Goal: Task Accomplishment & Management: Manage account settings

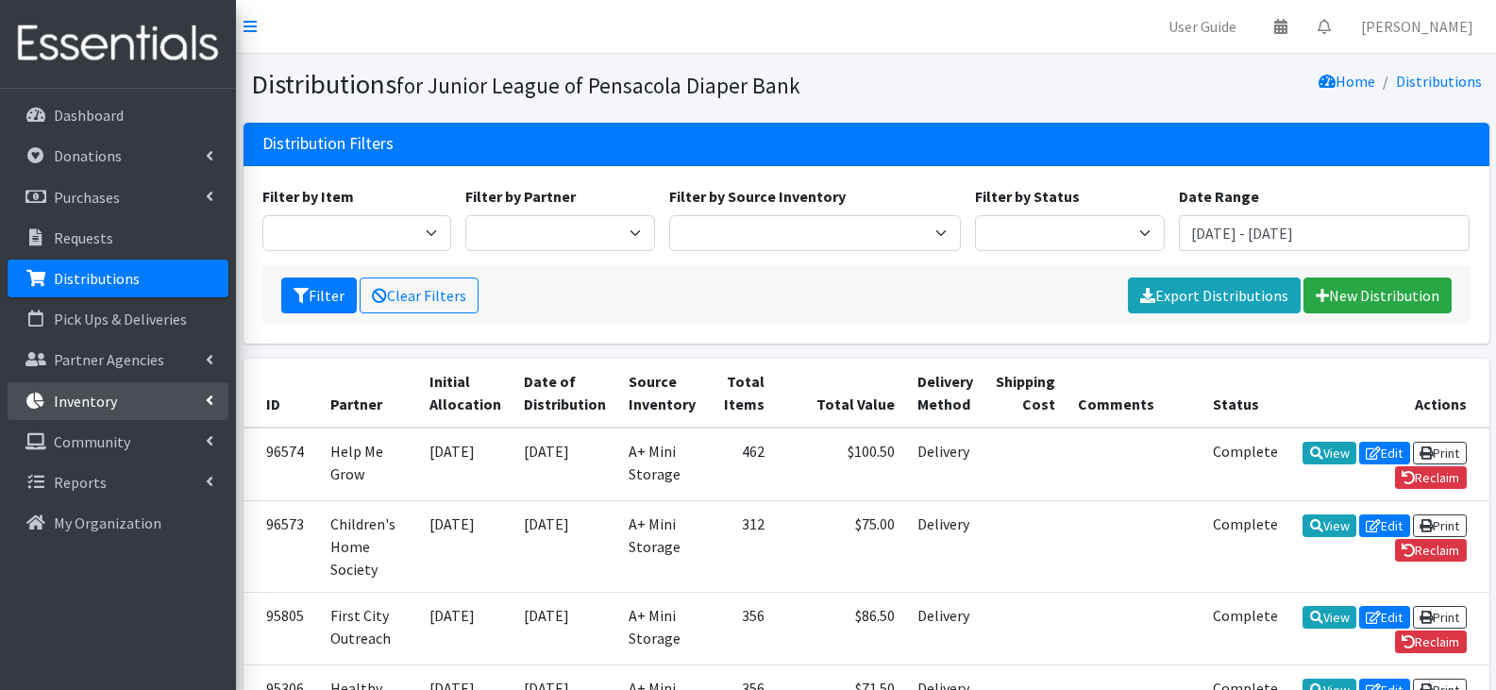
click at [130, 405] on link "Inventory" at bounding box center [118, 401] width 221 height 38
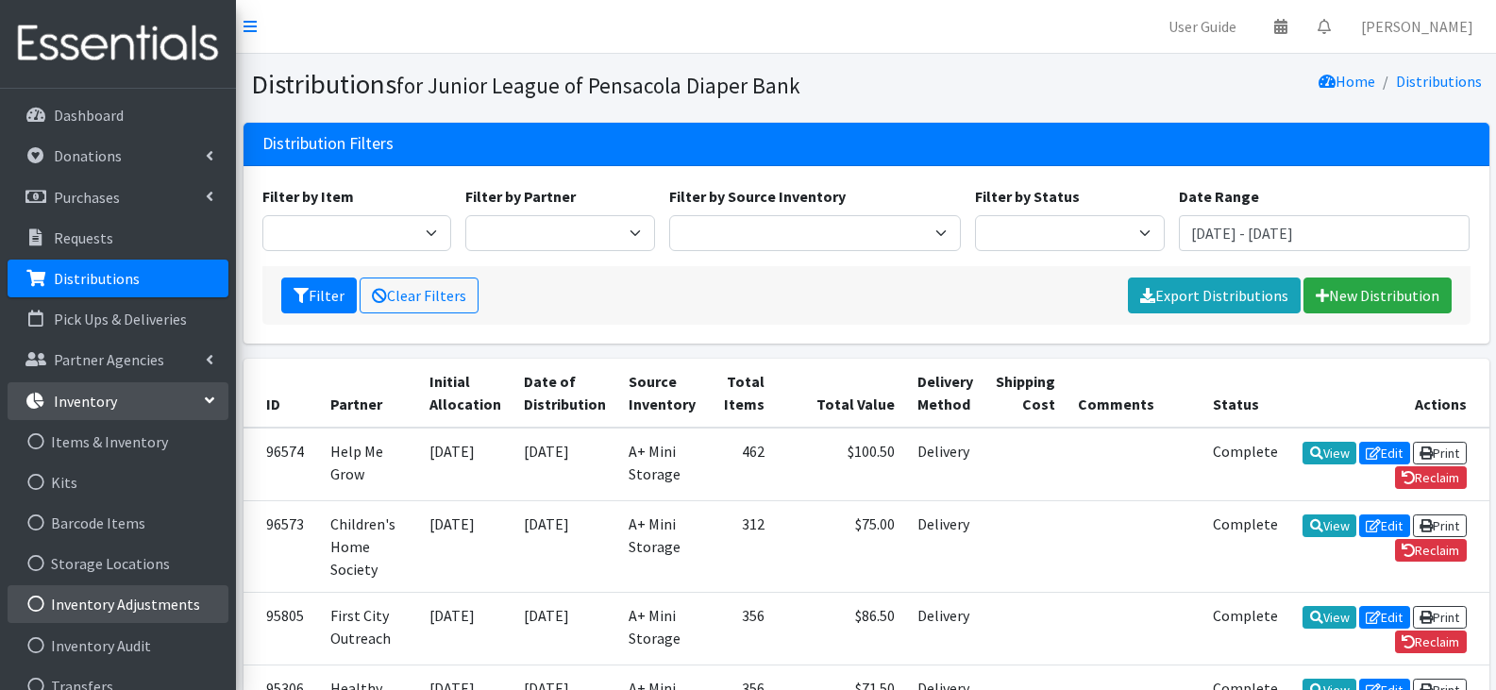
click at [152, 590] on link "Inventory Adjustments" at bounding box center [118, 604] width 221 height 38
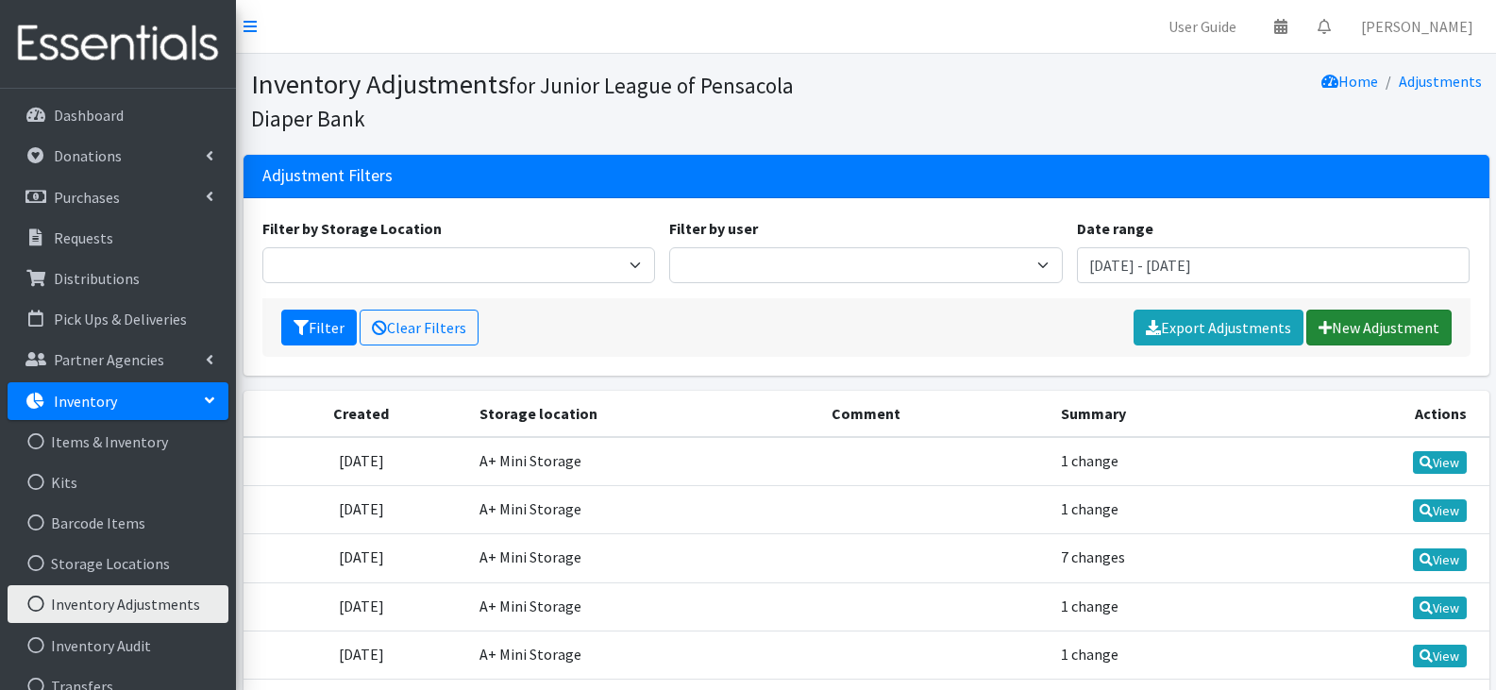
click at [1330, 315] on link "New Adjustment" at bounding box center [1378, 328] width 145 height 36
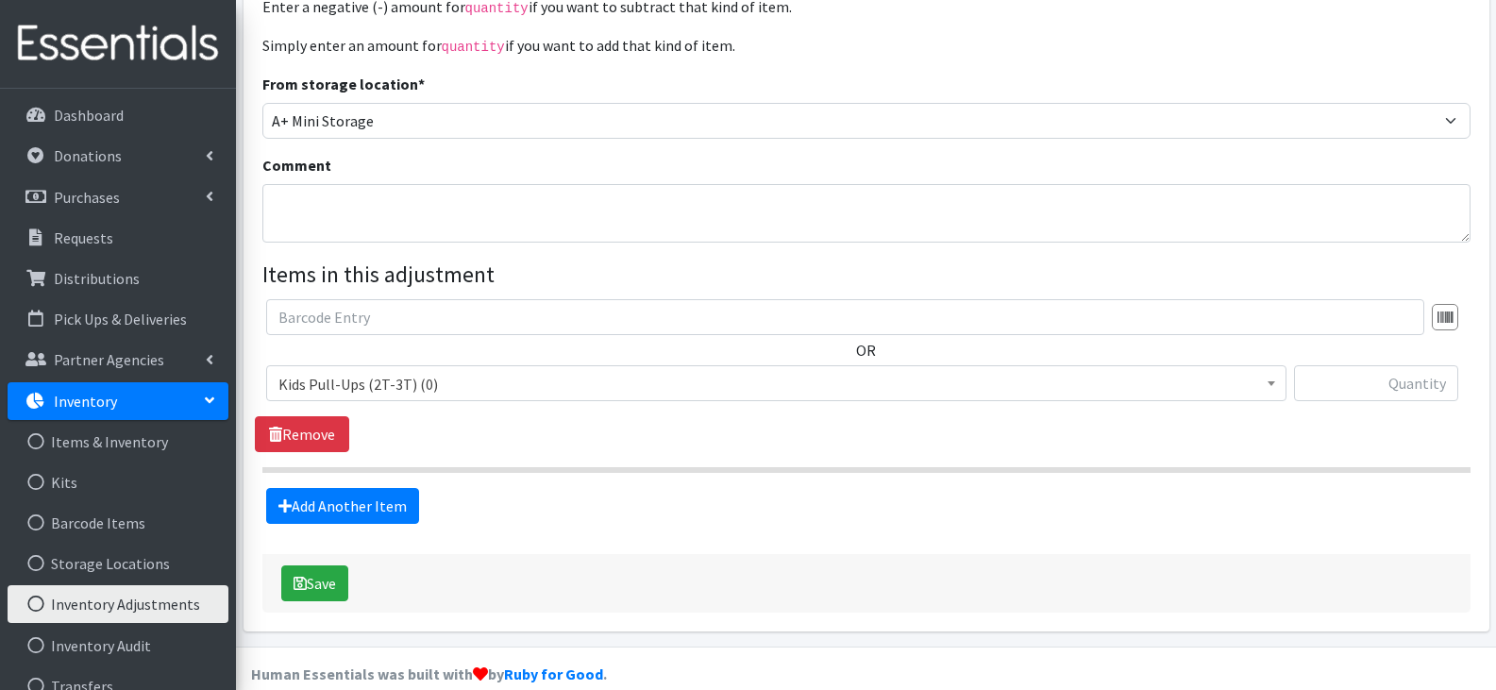
scroll to position [242, 0]
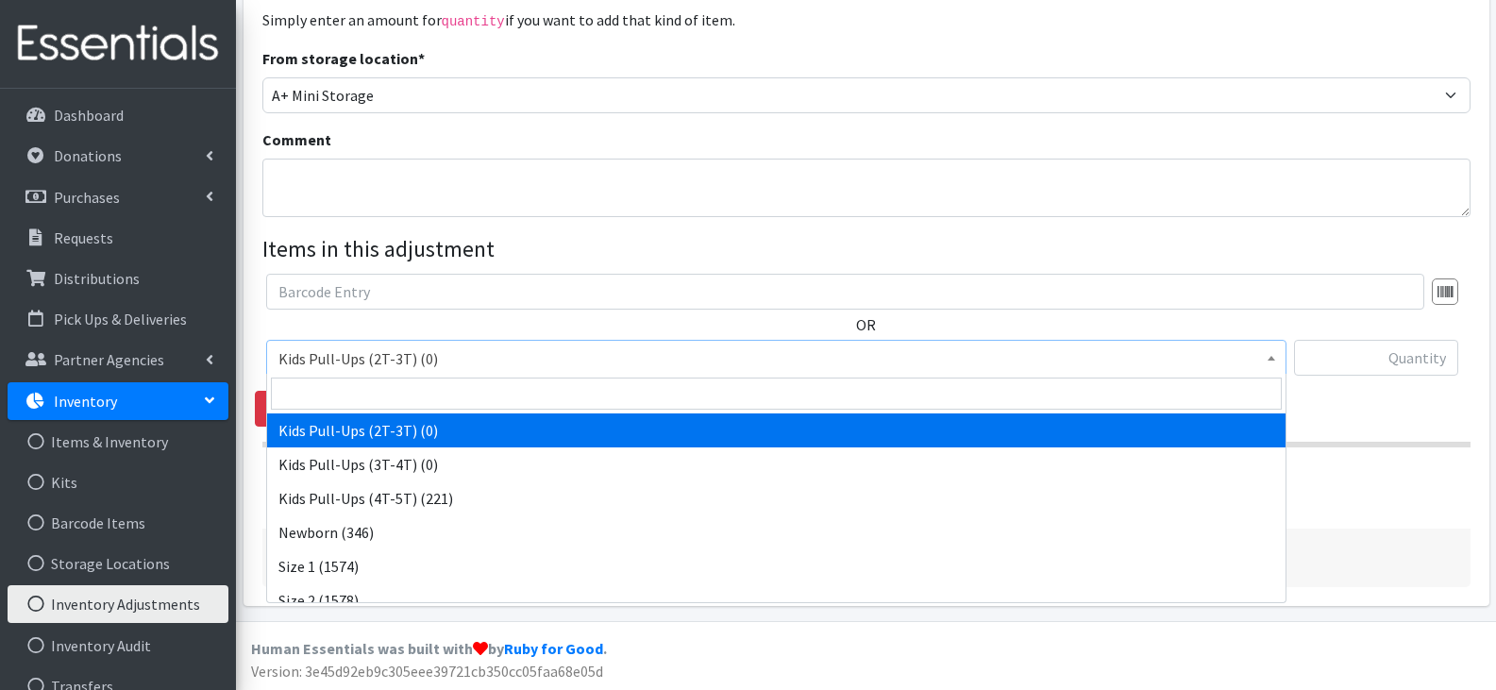
click at [1199, 369] on span "Kids Pull-Ups (2T-3T) (0)" at bounding box center [776, 358] width 996 height 26
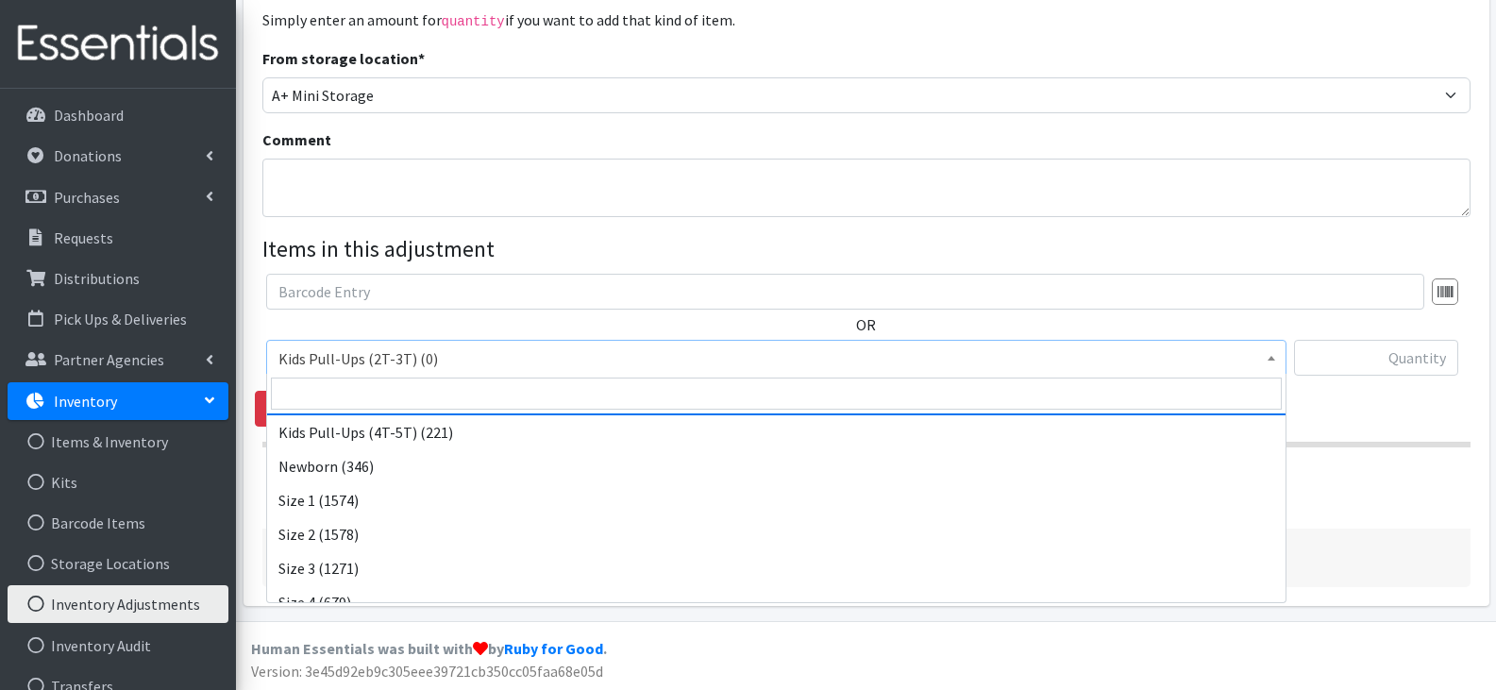
scroll to position [253, 0]
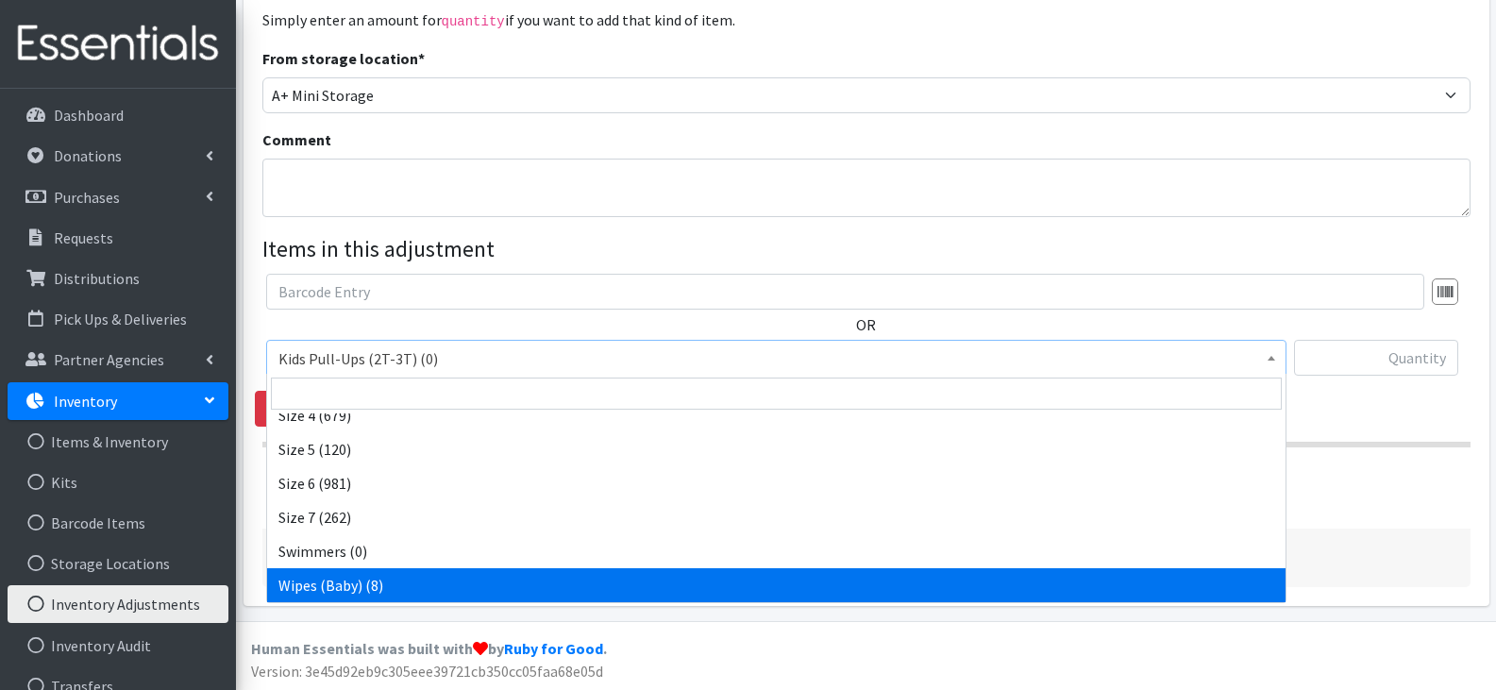
select select "13948"
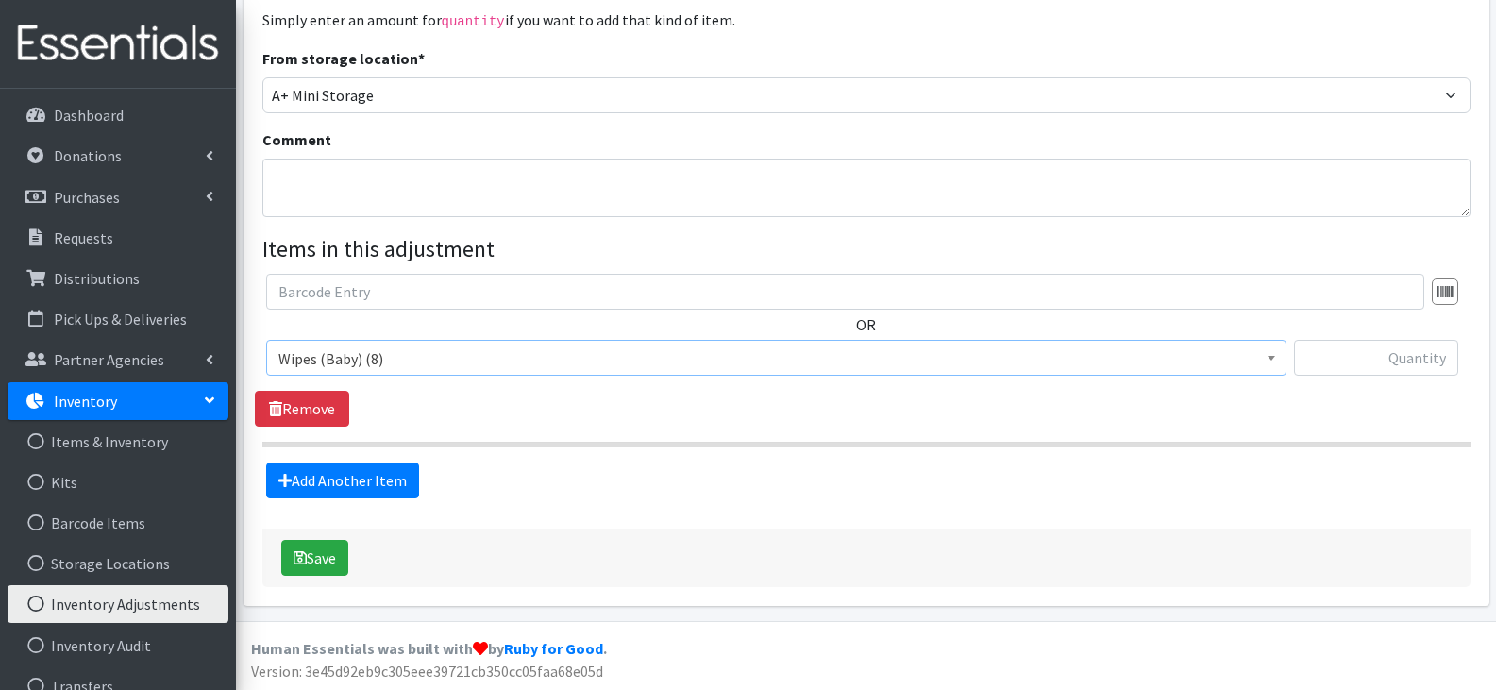
click at [873, 411] on div "OR Kids Pull-Ups (2T-3T) (0) Kids Pull-Ups (3T-4T) (0) Kids Pull-Ups (4T-5T) (2…" at bounding box center [866, 350] width 1222 height 153
click at [1332, 342] on input "text" at bounding box center [1376, 358] width 164 height 36
paste input "5,368"
type input "5,368"
click at [723, 194] on textarea "Comment" at bounding box center [866, 188] width 1208 height 59
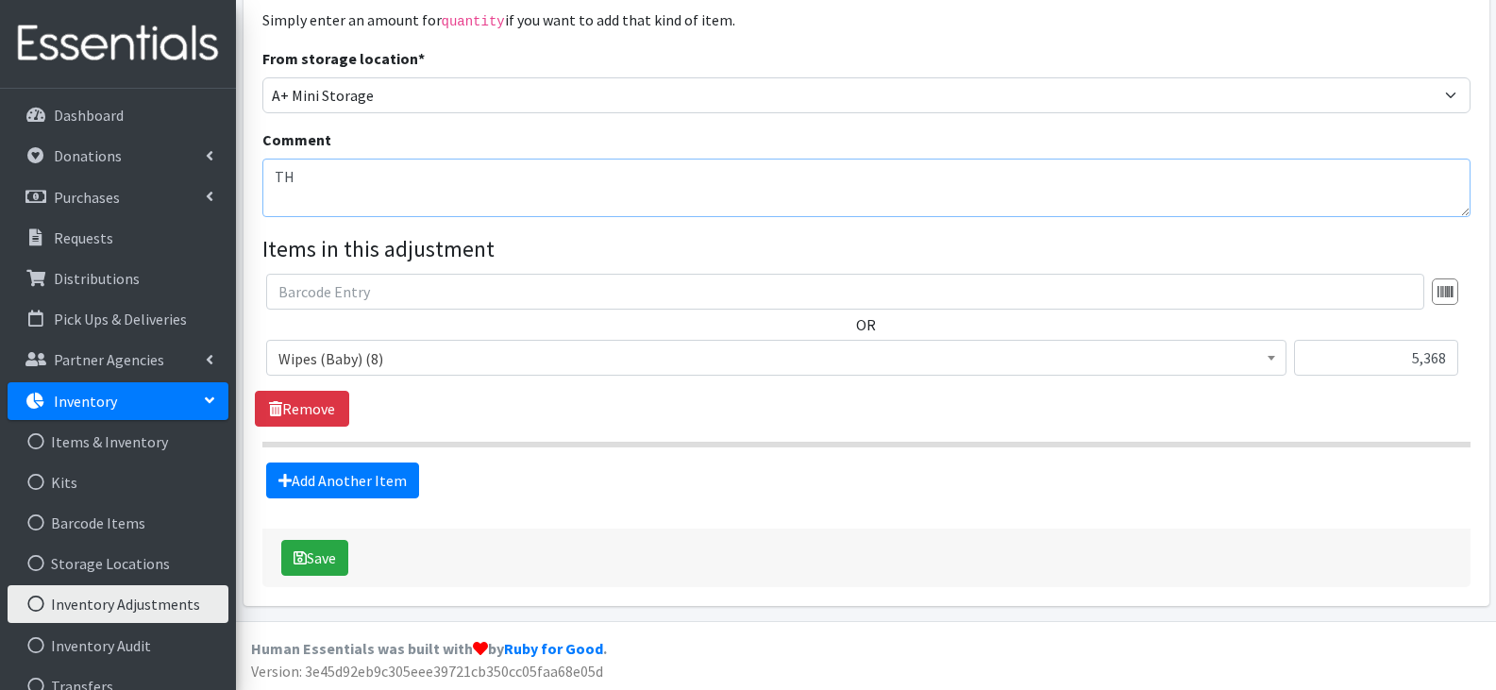
type textarea "T"
type textarea "This addition is the way to account for each wipe not packs of wipes distribute…"
click at [950, 455] on fieldset "Items in this adjustment OR Kids Pull-Ups (2T-3T) (0) Kids Pull-Ups (3T-4T) (0)…" at bounding box center [866, 365] width 1208 height 266
click at [339, 557] on button "Save" at bounding box center [314, 558] width 67 height 36
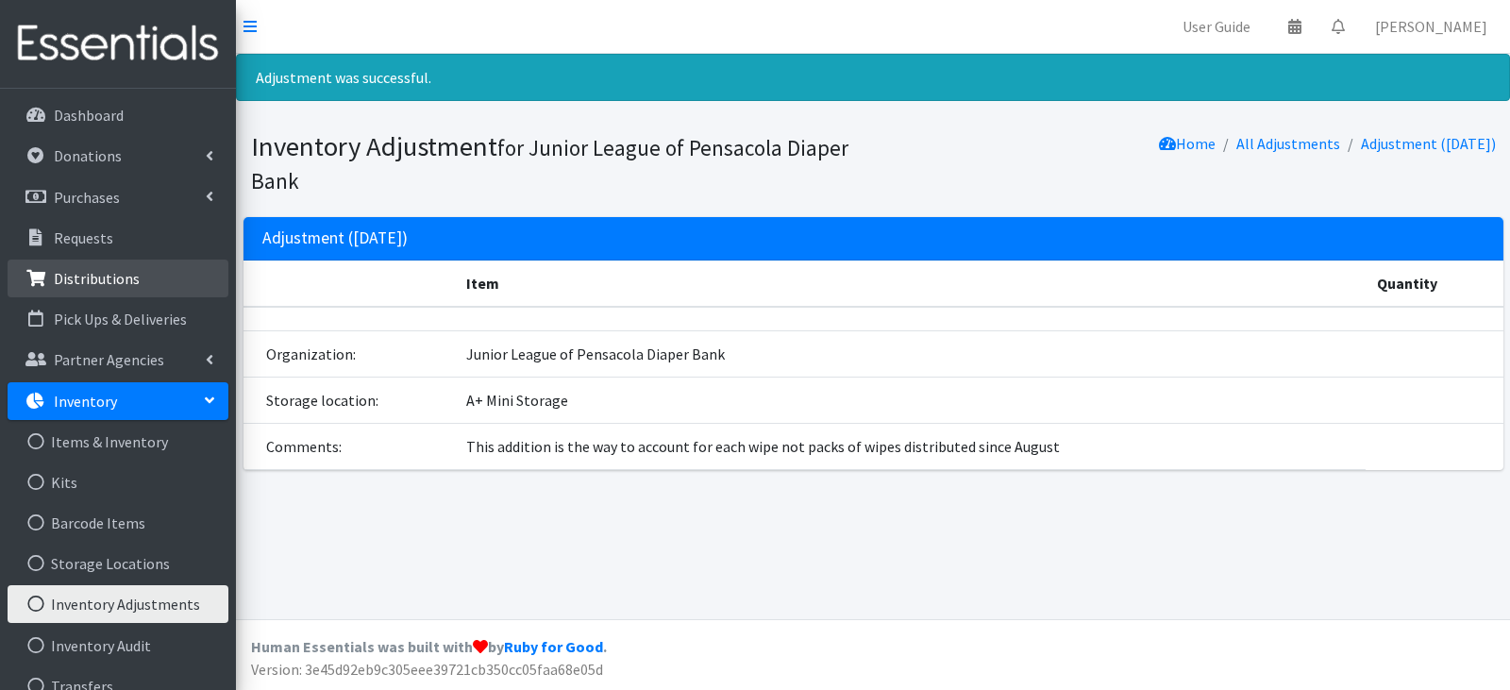
click at [95, 283] on p "Distributions" at bounding box center [97, 278] width 86 height 19
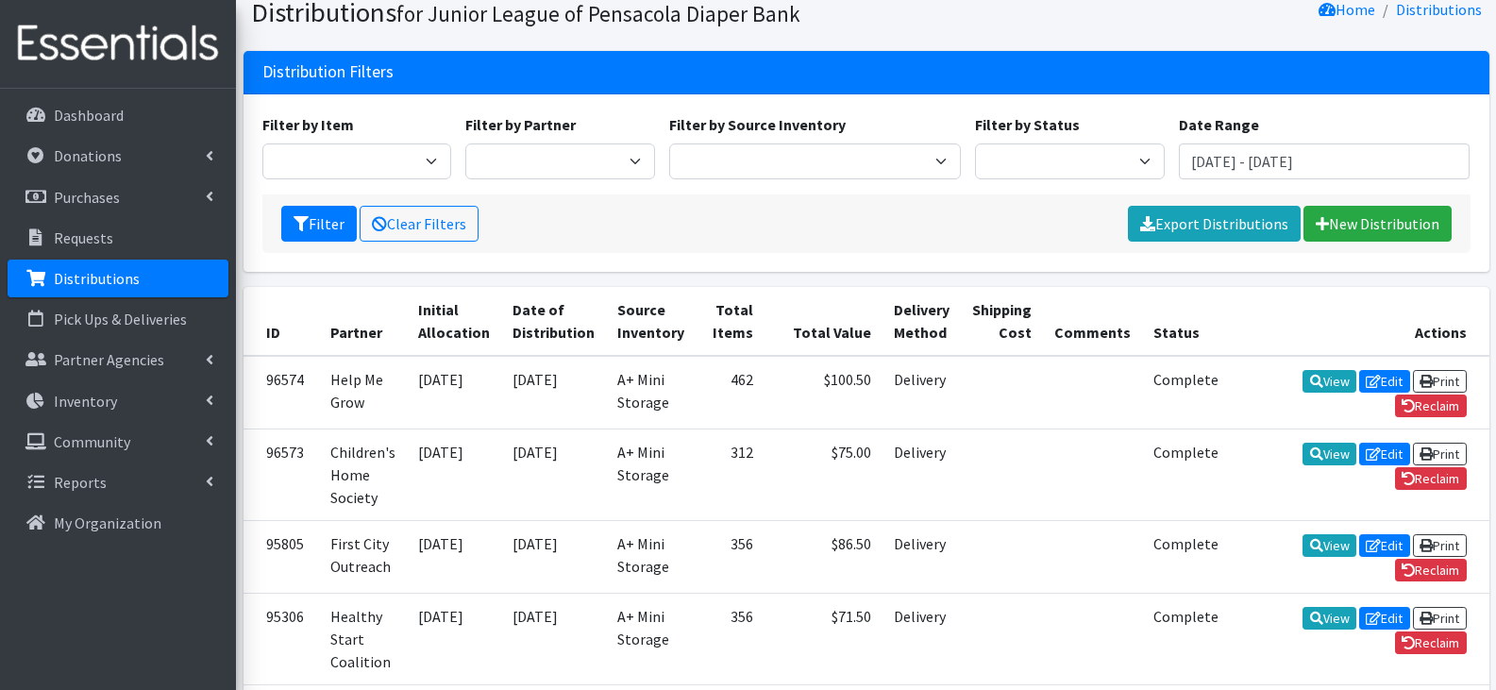
scroll to position [189, 0]
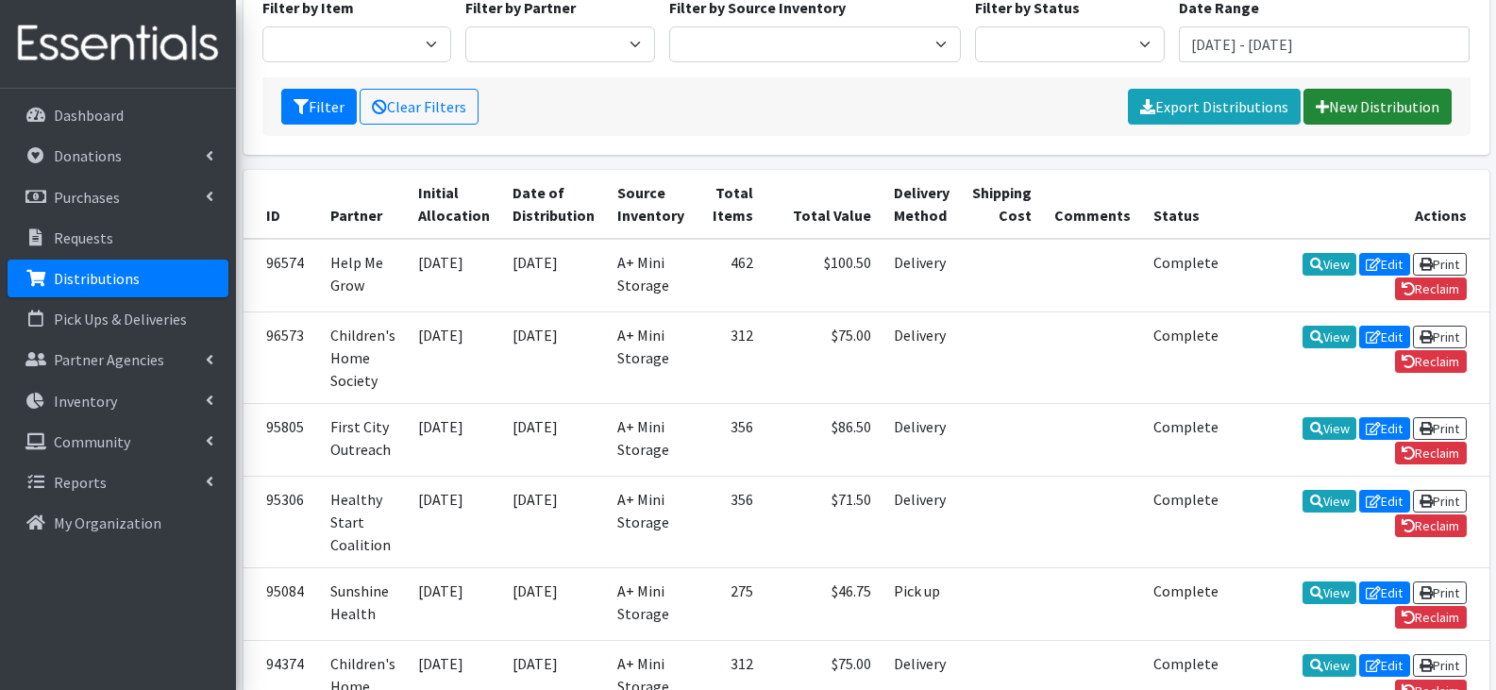
click at [1338, 103] on link "New Distribution" at bounding box center [1377, 107] width 148 height 36
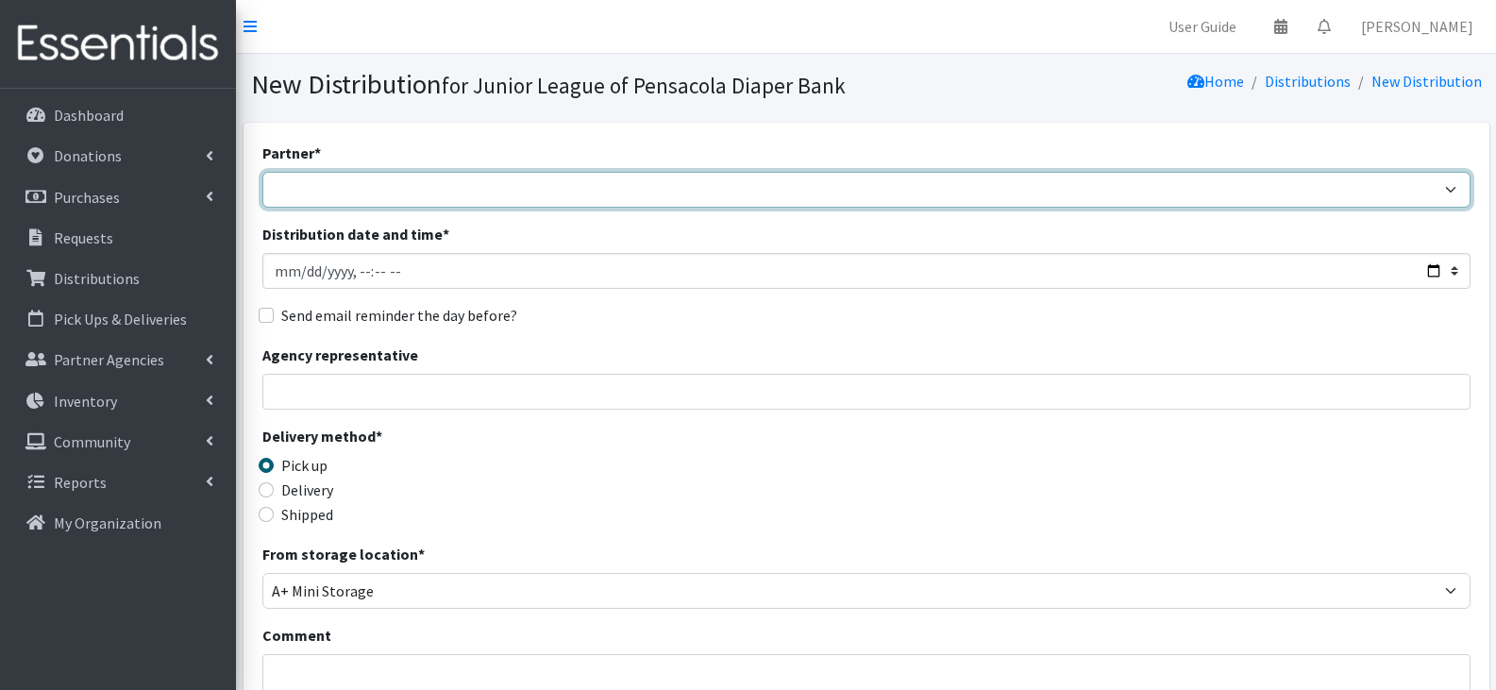
click at [625, 190] on select "Children's Home Society Community Diaper Drive First City Outreach Healthy Star…" at bounding box center [866, 190] width 1208 height 36
select select "5818"
click at [262, 172] on select "Children's Home Society Community Diaper Drive First City Outreach Healthy Star…" at bounding box center [866, 190] width 1208 height 36
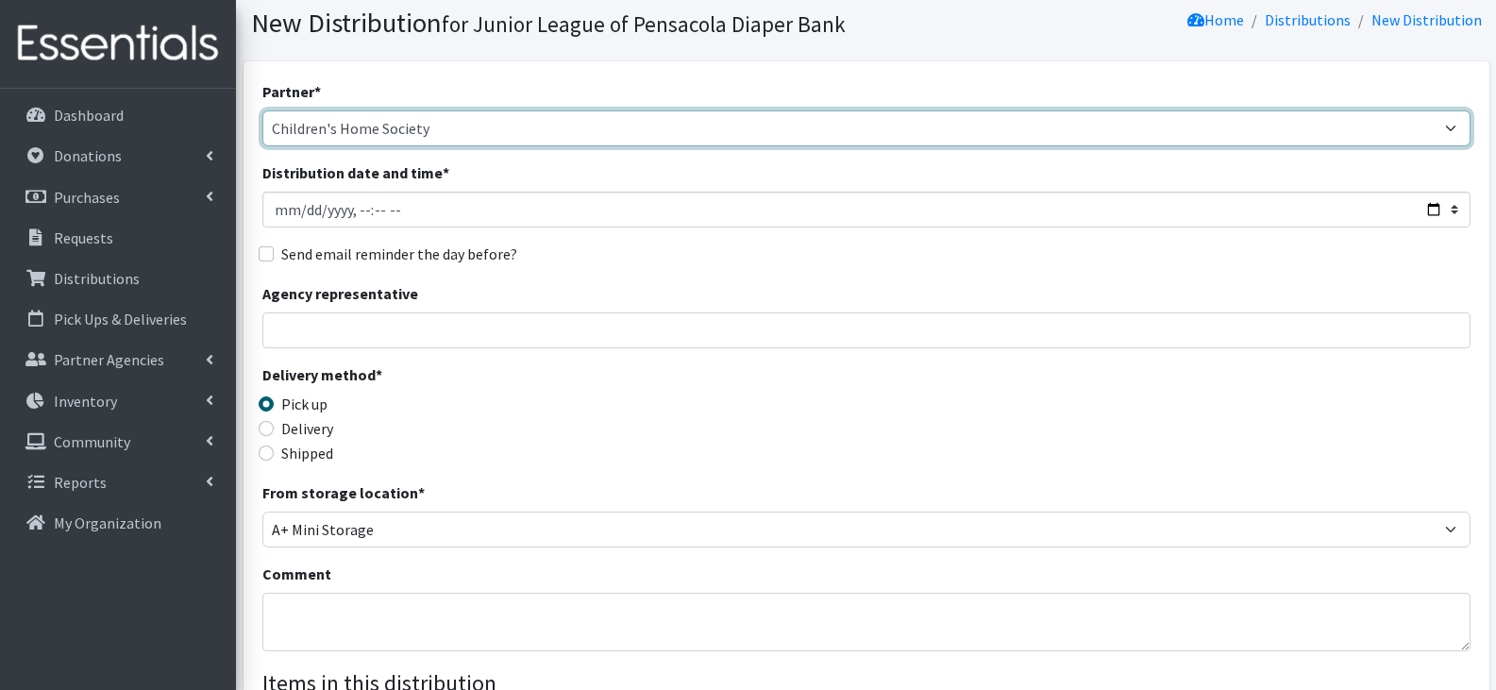
scroll to position [94, 0]
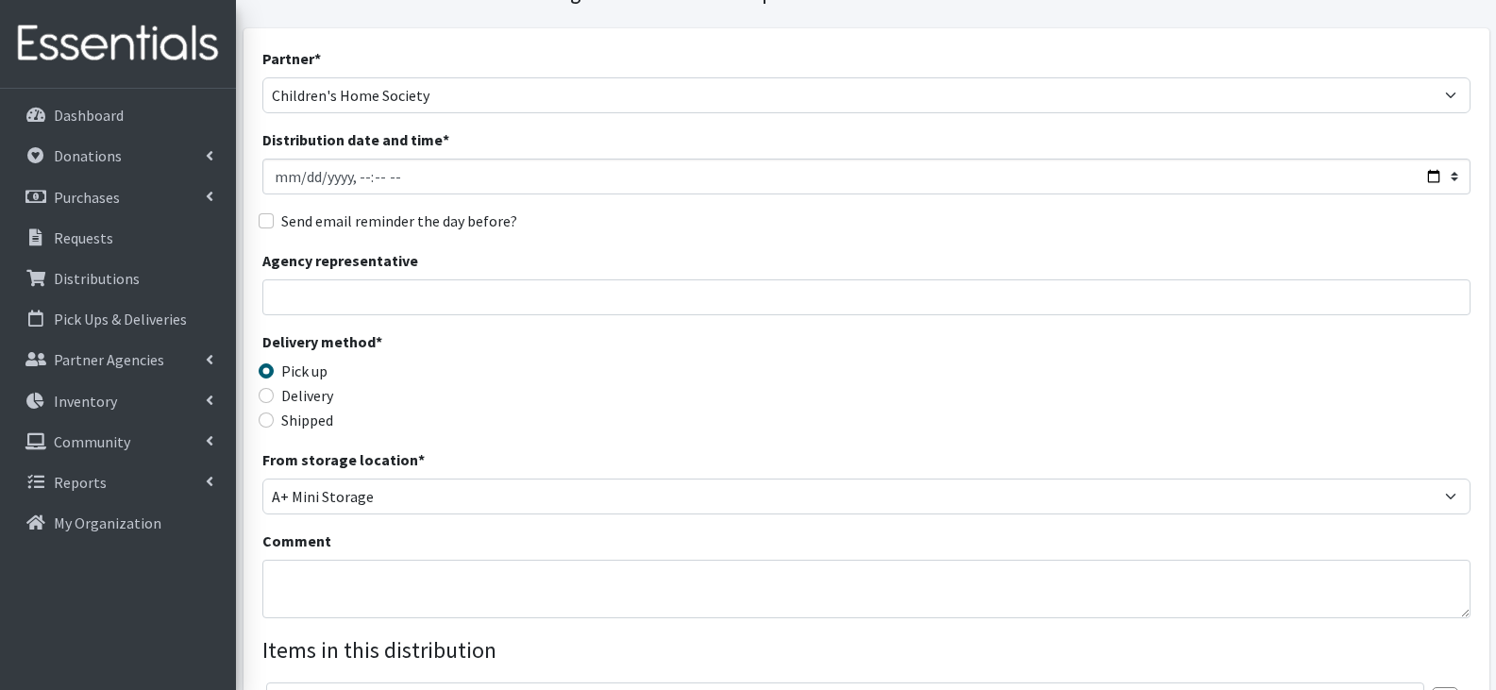
click at [312, 397] on label "Delivery" at bounding box center [307, 395] width 52 height 23
click at [274, 397] on input "Delivery" at bounding box center [266, 395] width 15 height 15
radio input "true"
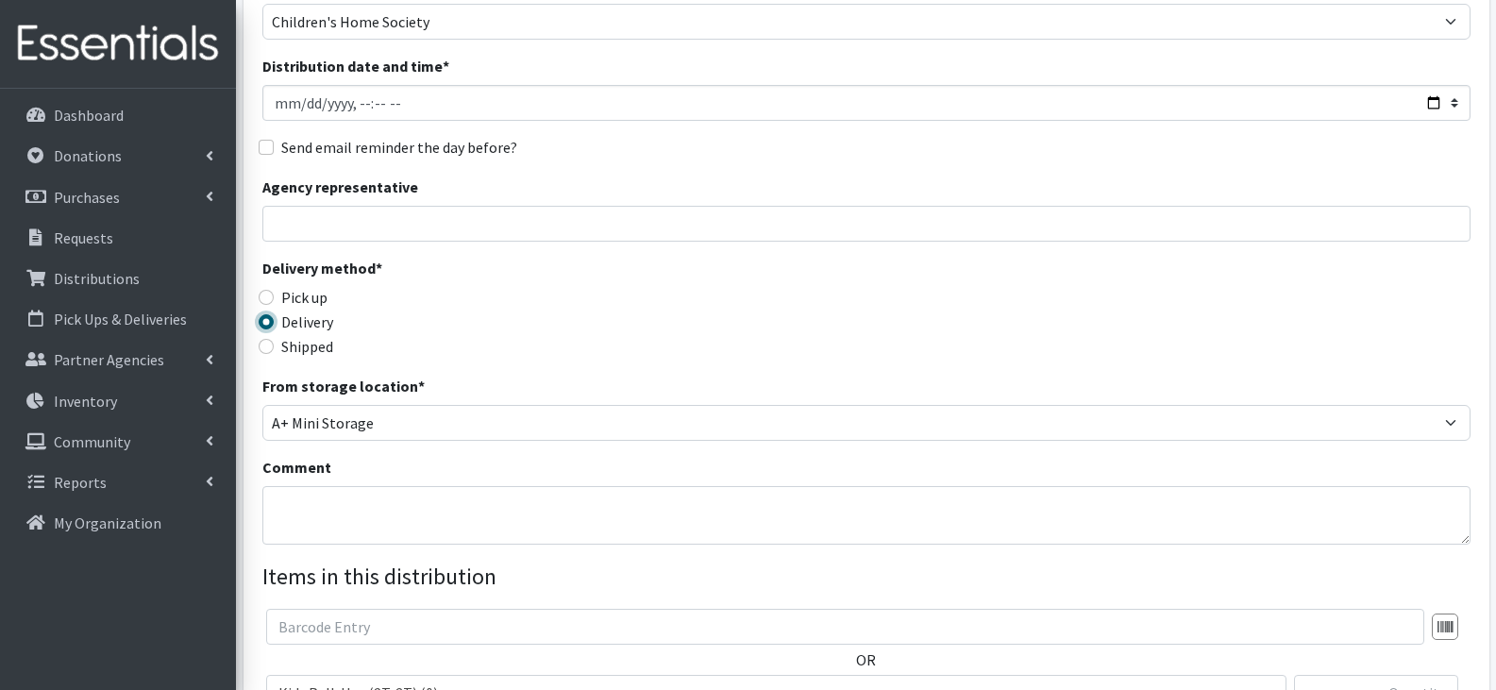
scroll to position [283, 0]
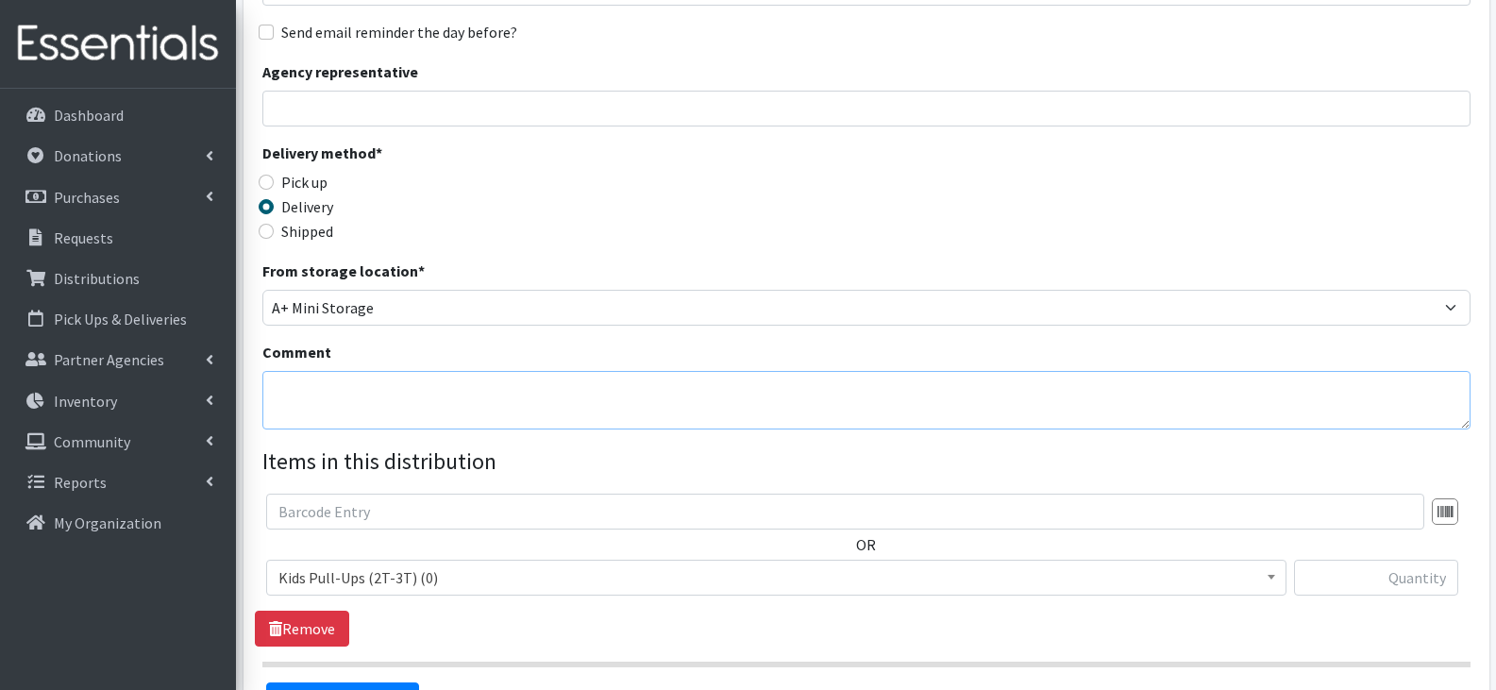
click at [498, 398] on textarea "Comment" at bounding box center [866, 400] width 1208 height 59
type textarea "t"
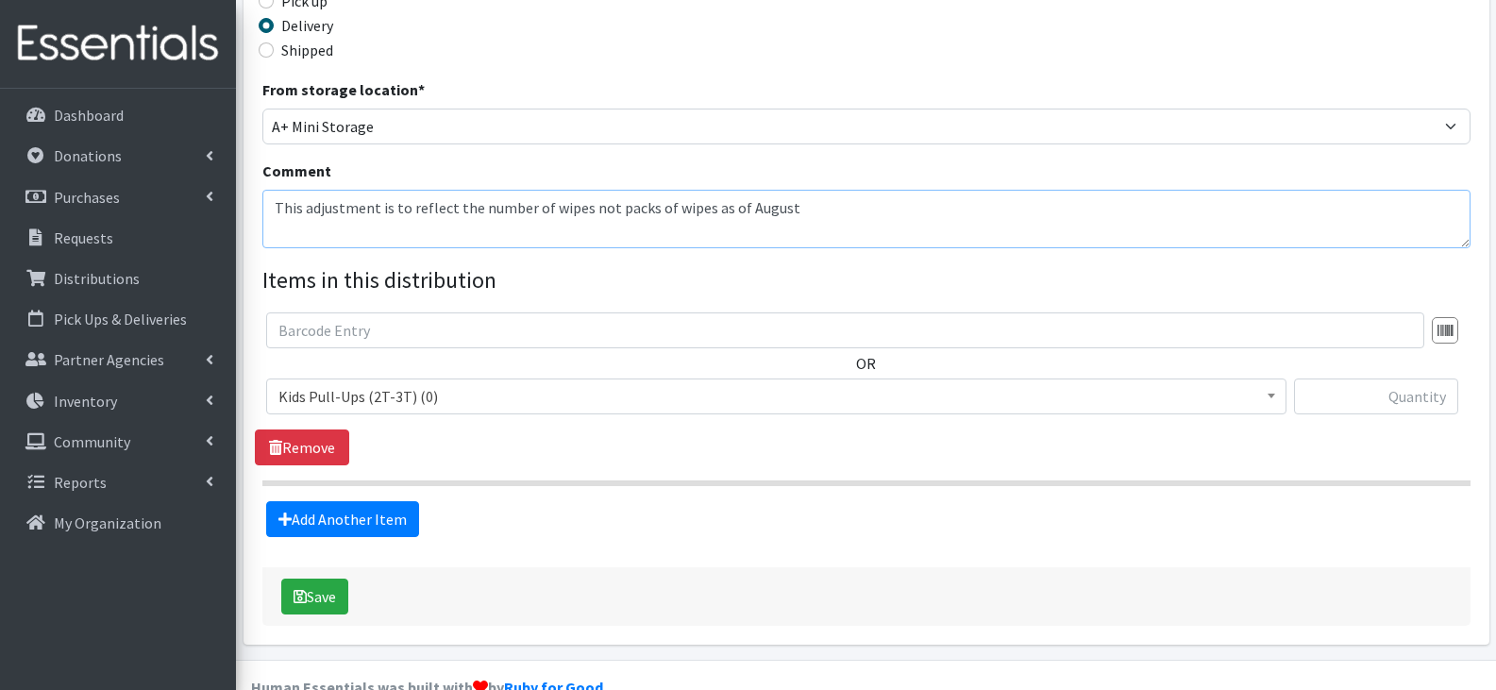
scroll to position [472, 0]
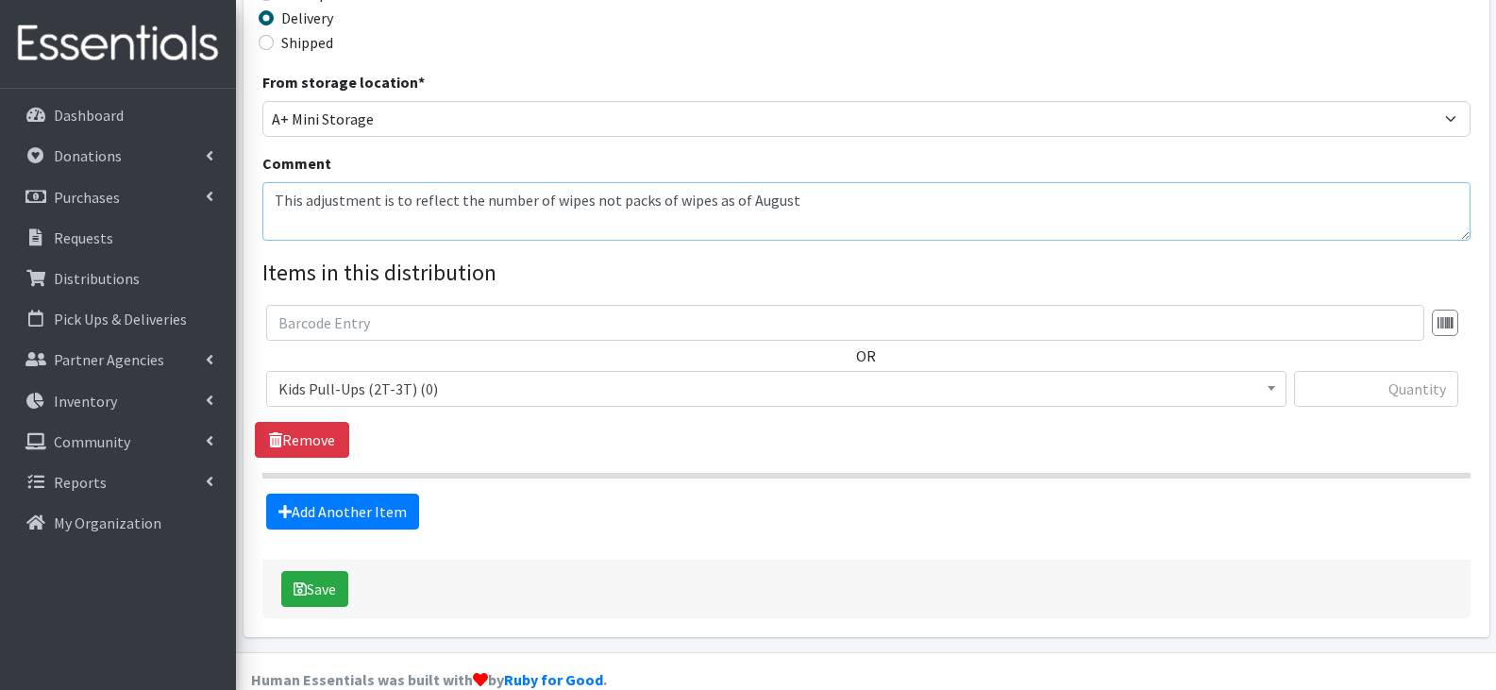
type textarea "This adjustment is to reflect the number of wipes not packs of wipes as of Augu…"
click at [1038, 391] on span "Kids Pull-Ups (2T-3T) (0)" at bounding box center [776, 389] width 996 height 26
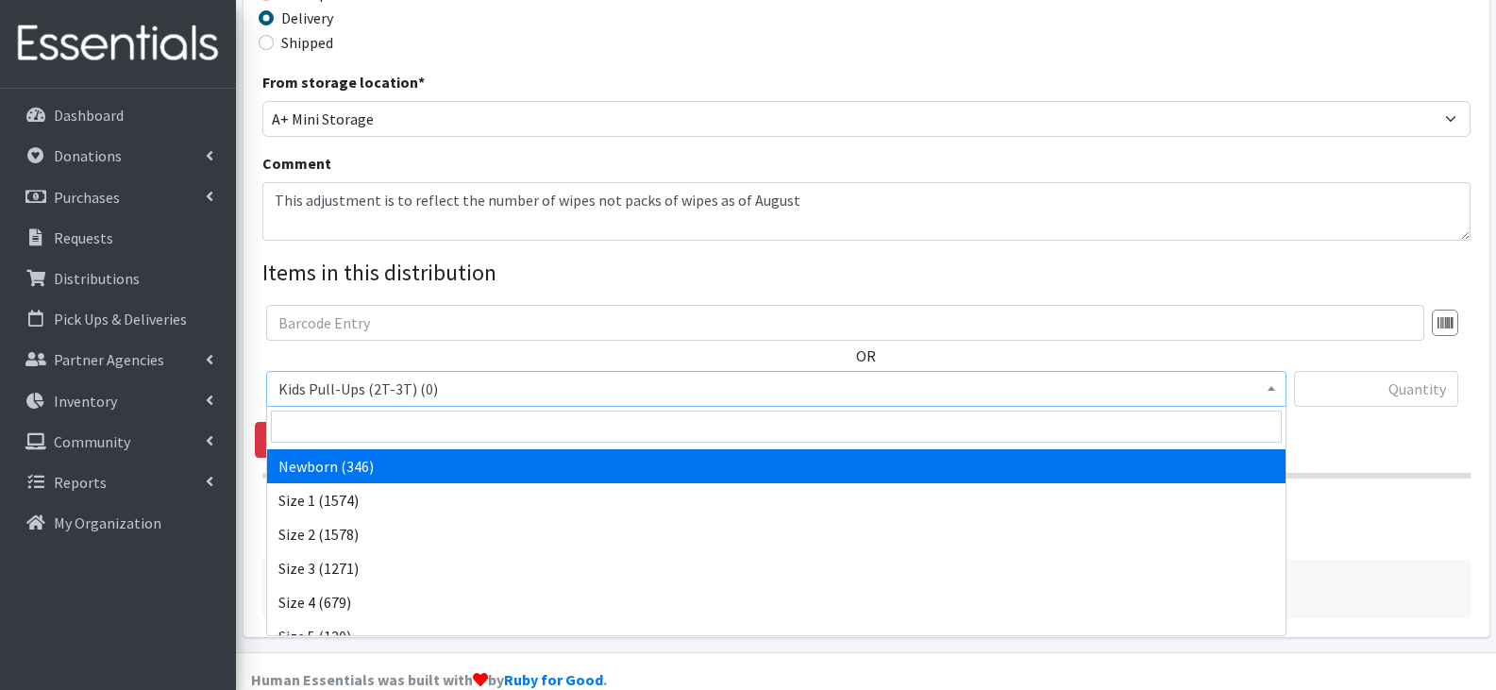
scroll to position [253, 0]
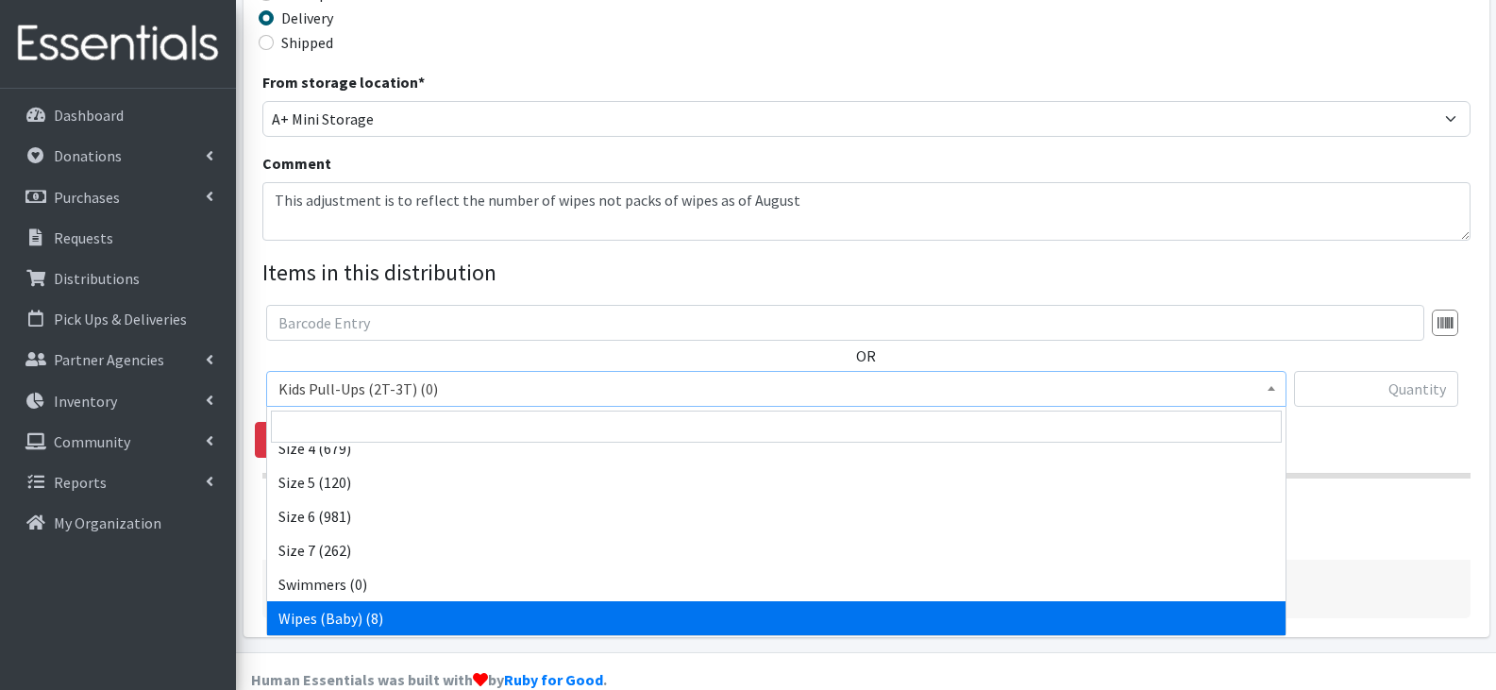
click at [981, 642] on div "Partner * Children's Home Society Community Diaper Drive First City Outreach He…" at bounding box center [866, 151] width 1260 height 1001
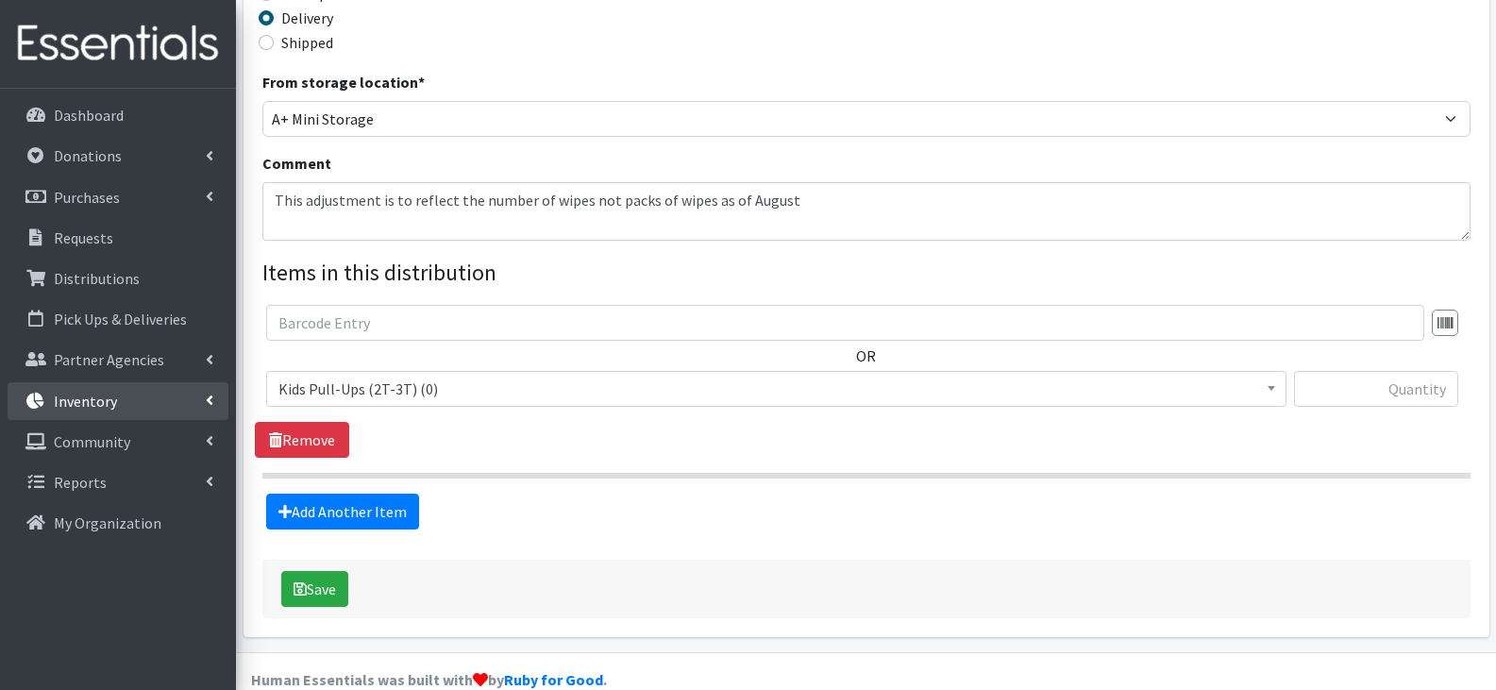
click at [79, 407] on p "Inventory" at bounding box center [85, 401] width 63 height 19
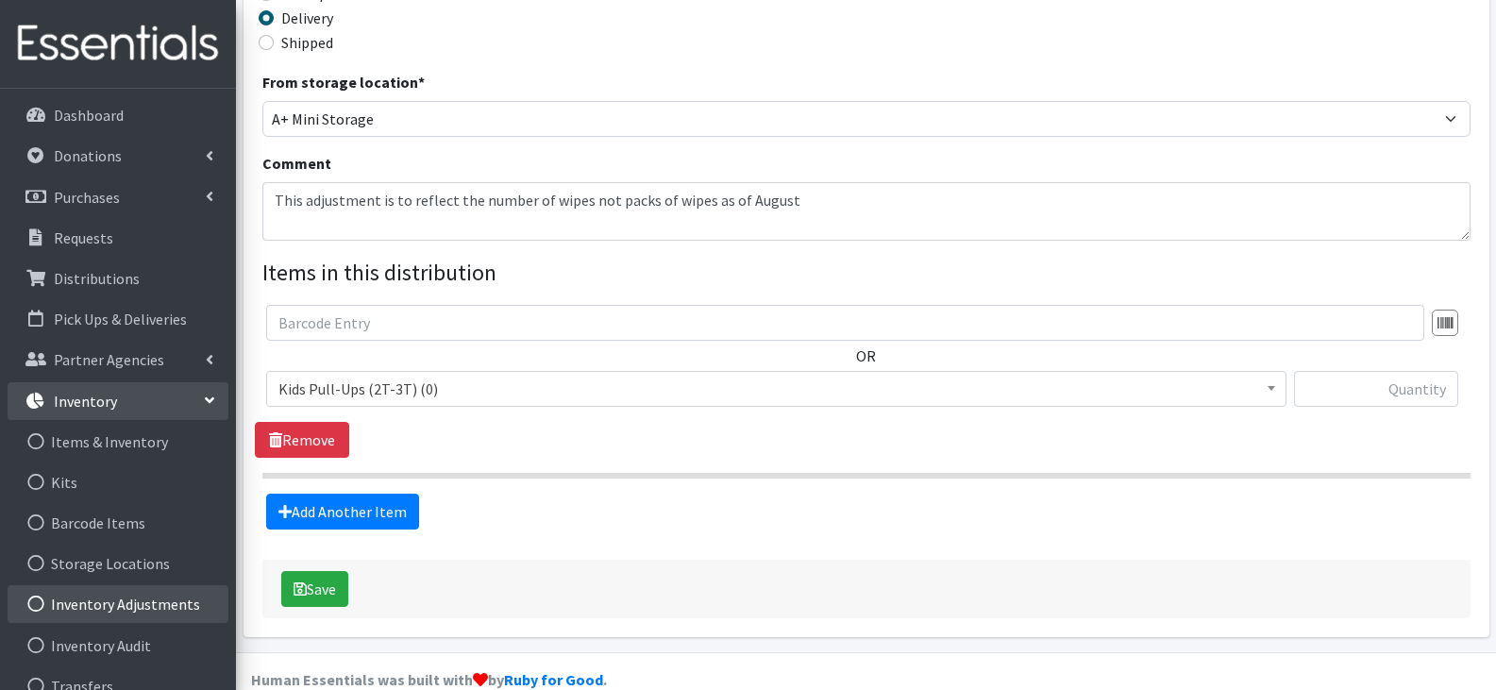
drag, startPoint x: 125, startPoint y: 595, endPoint x: 136, endPoint y: 590, distance: 12.3
click at [126, 595] on link "Inventory Adjustments" at bounding box center [118, 604] width 221 height 38
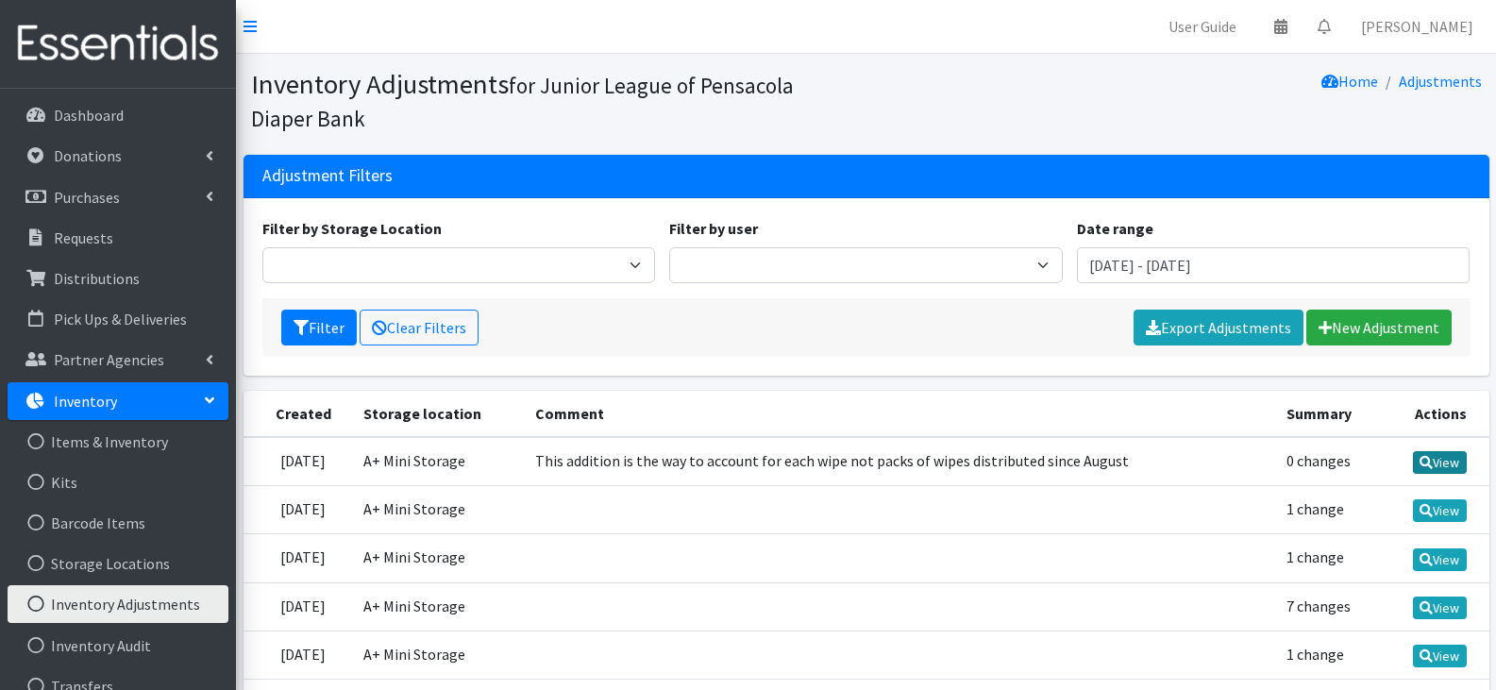
click at [1433, 458] on link "View" at bounding box center [1440, 462] width 54 height 23
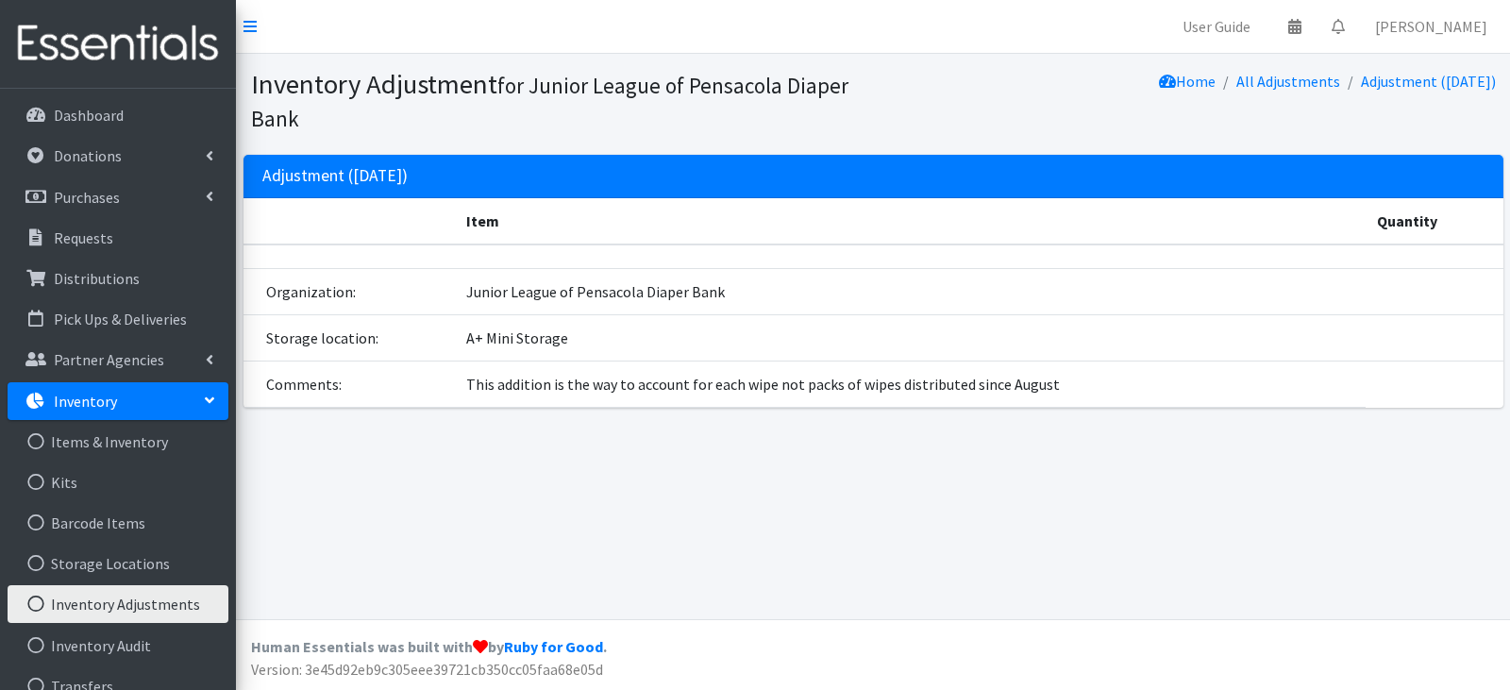
click at [490, 197] on div "Adjustment (09/30/2025)" at bounding box center [873, 176] width 1260 height 43
click at [490, 196] on div "Adjustment (09/30/2025)" at bounding box center [873, 176] width 1260 height 43
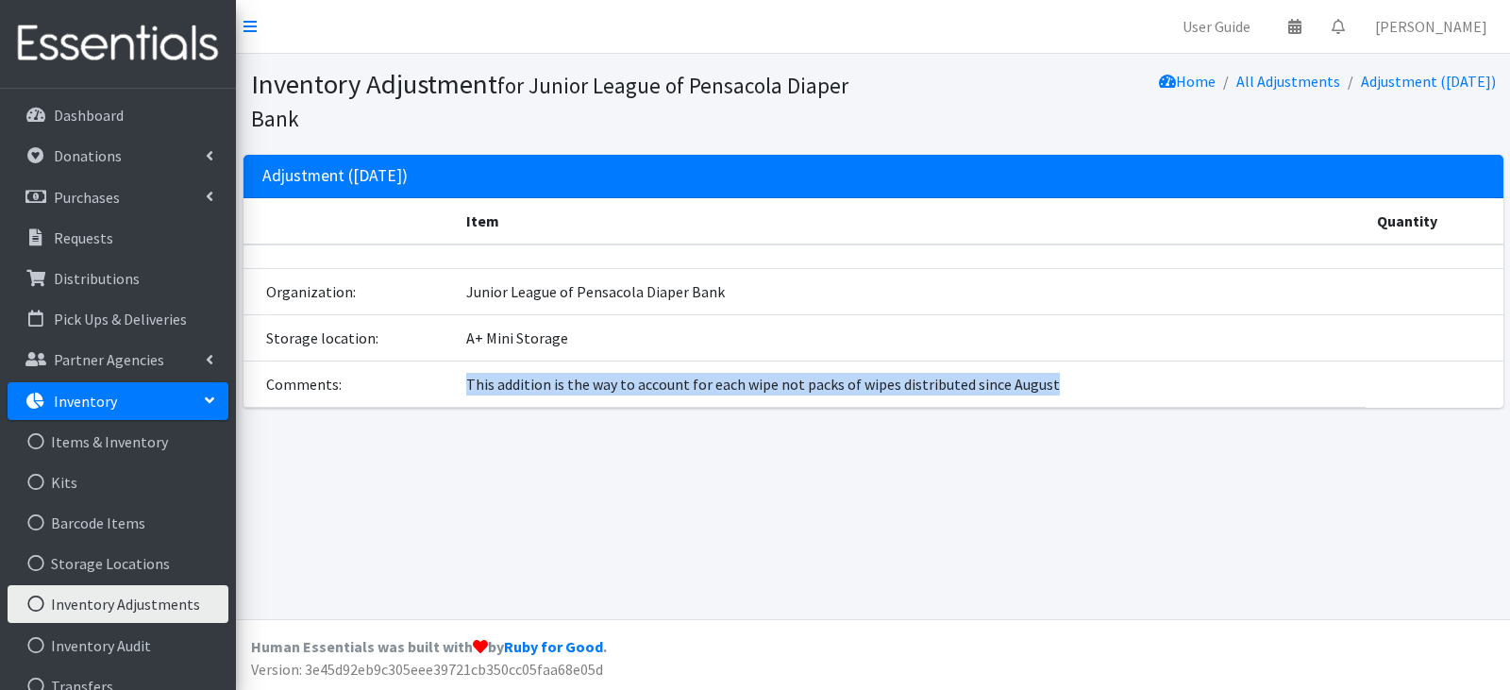
drag, startPoint x: 1080, startPoint y: 386, endPoint x: 459, endPoint y: 394, distance: 621.0
click at [459, 394] on td "This addition is the way to account for each wipe not packs of wipes distribute…" at bounding box center [910, 384] width 911 height 46
copy td "This addition is the way to account for each wipe not packs of wipes distribute…"
click at [1278, 86] on link "All Adjustments" at bounding box center [1288, 81] width 104 height 19
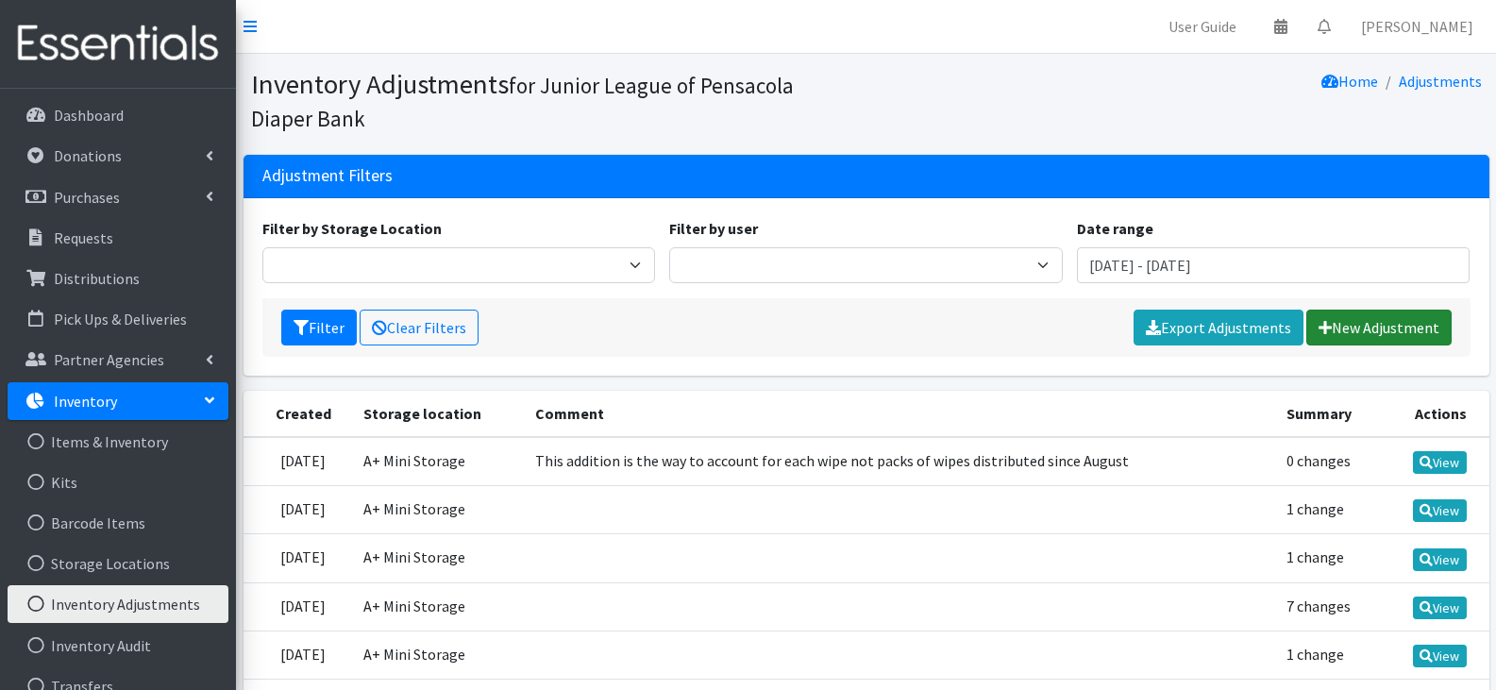
click at [1445, 320] on link "New Adjustment" at bounding box center [1378, 328] width 145 height 36
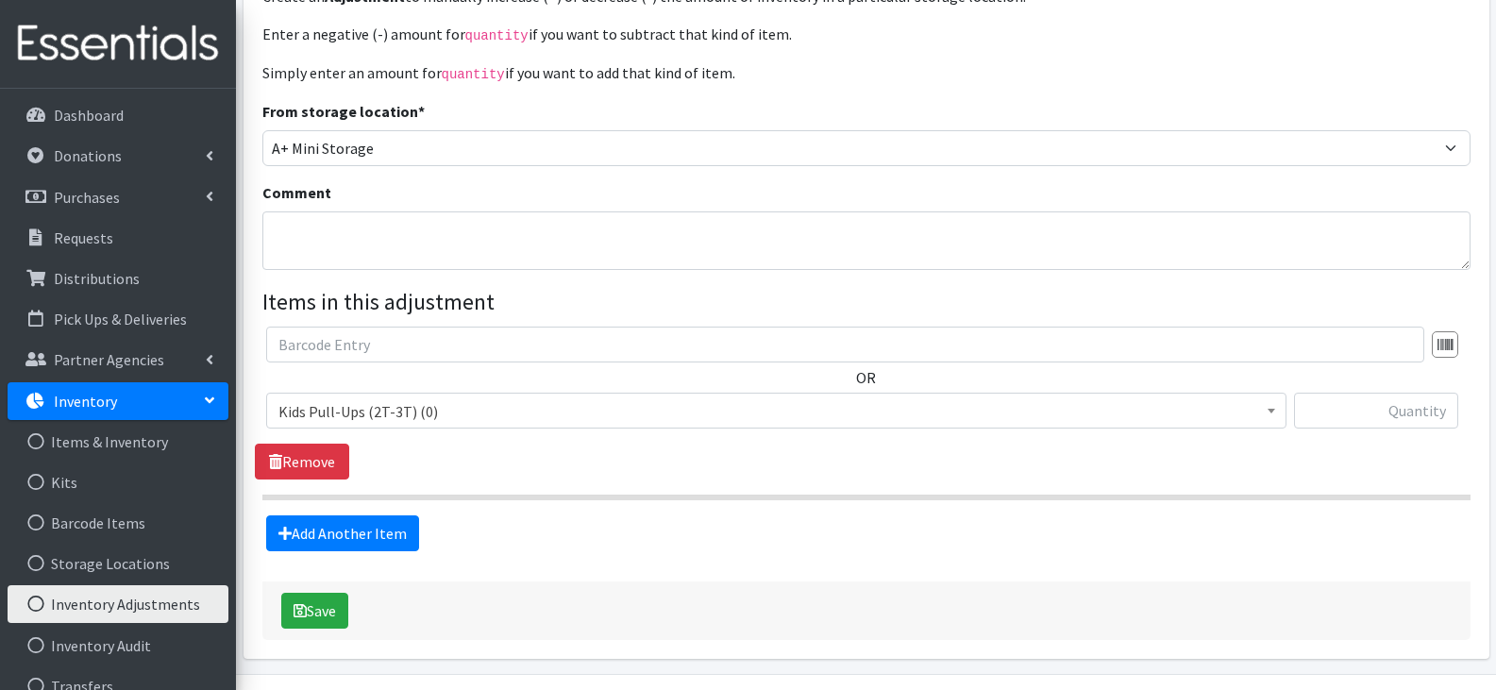
scroll to position [242, 0]
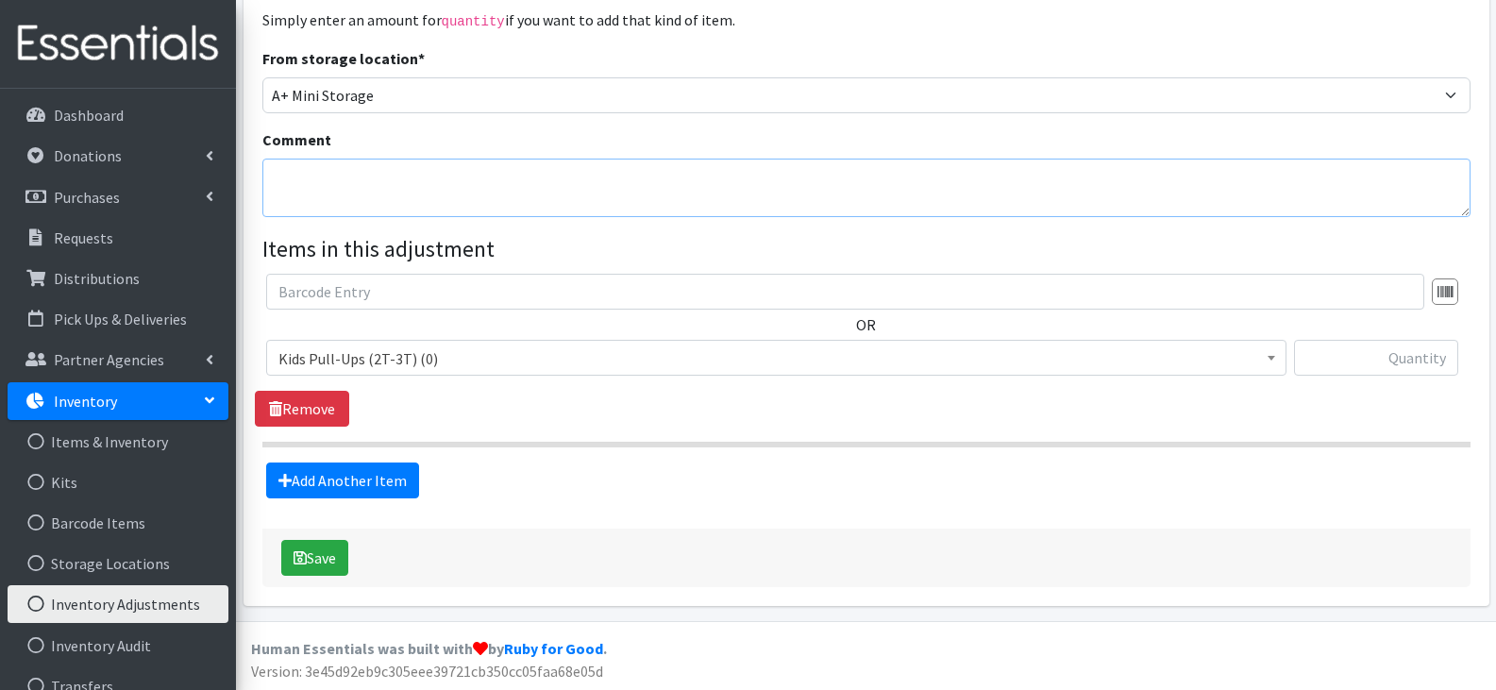
click at [630, 194] on textarea "Comment" at bounding box center [866, 188] width 1208 height 59
paste textarea "This addition is the way to account for each wipe not packs of wipes distribute…"
type textarea "This addition is the way to account for each wipe not packs of wipes distribute…"
click at [1216, 360] on span "Kids Pull-Ups (2T-3T) (0)" at bounding box center [776, 358] width 996 height 26
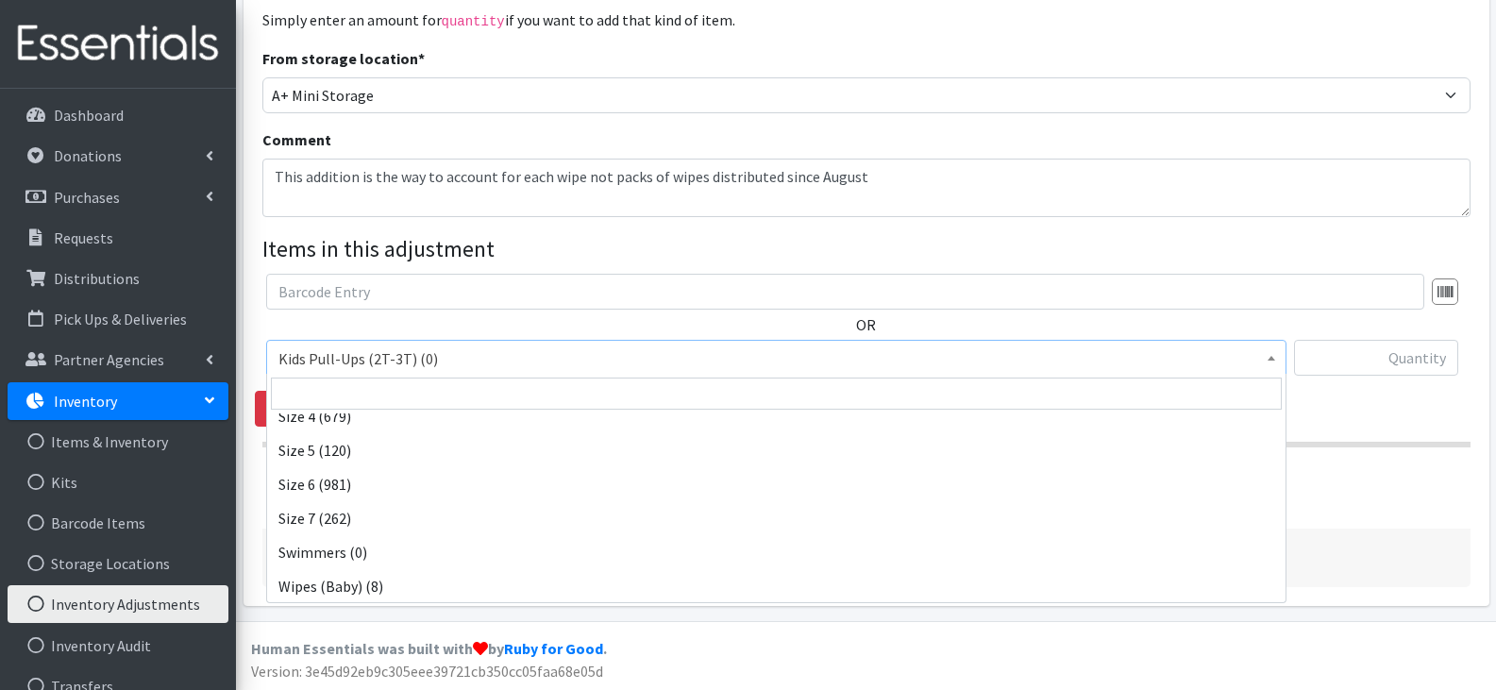
scroll to position [253, 0]
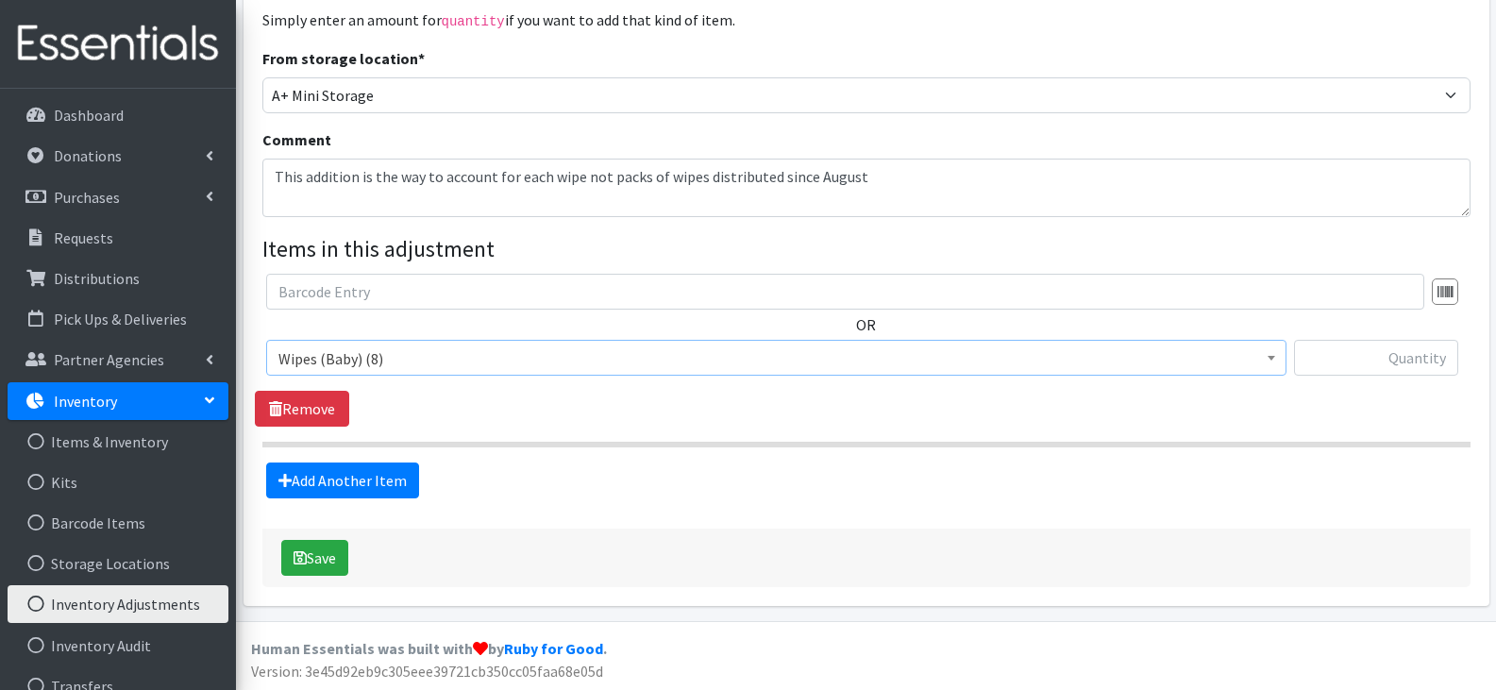
select select "13948"
click at [845, 487] on div "Add Another Item" at bounding box center [866, 480] width 1222 height 36
click at [1396, 351] on input "text" at bounding box center [1376, 358] width 164 height 36
paste input "5,368"
type input "5,368"
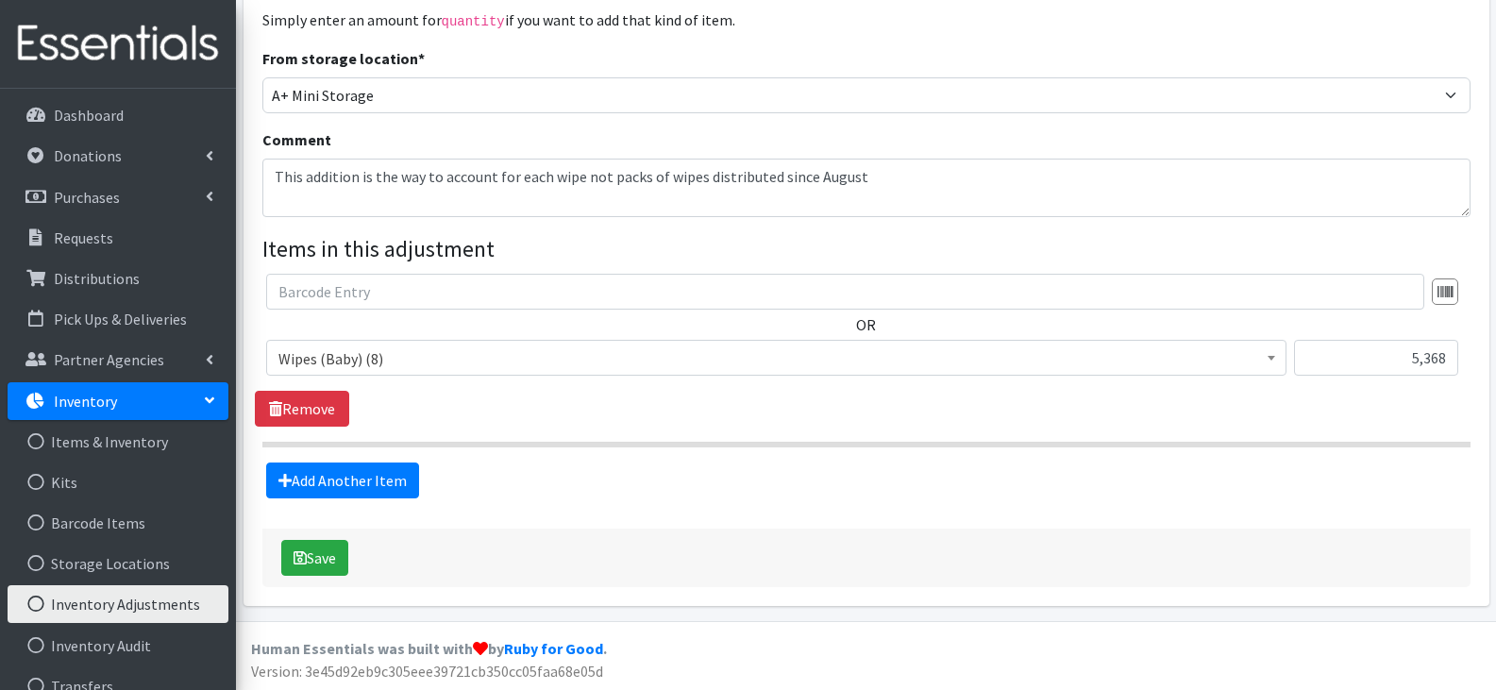
click at [1249, 389] on span "Kids Pull-Ups (2T-3T) (0) Kids Pull-Ups (3T-4T) (0) Kids Pull-Ups (4T-5T) (221)…" at bounding box center [776, 365] width 1020 height 51
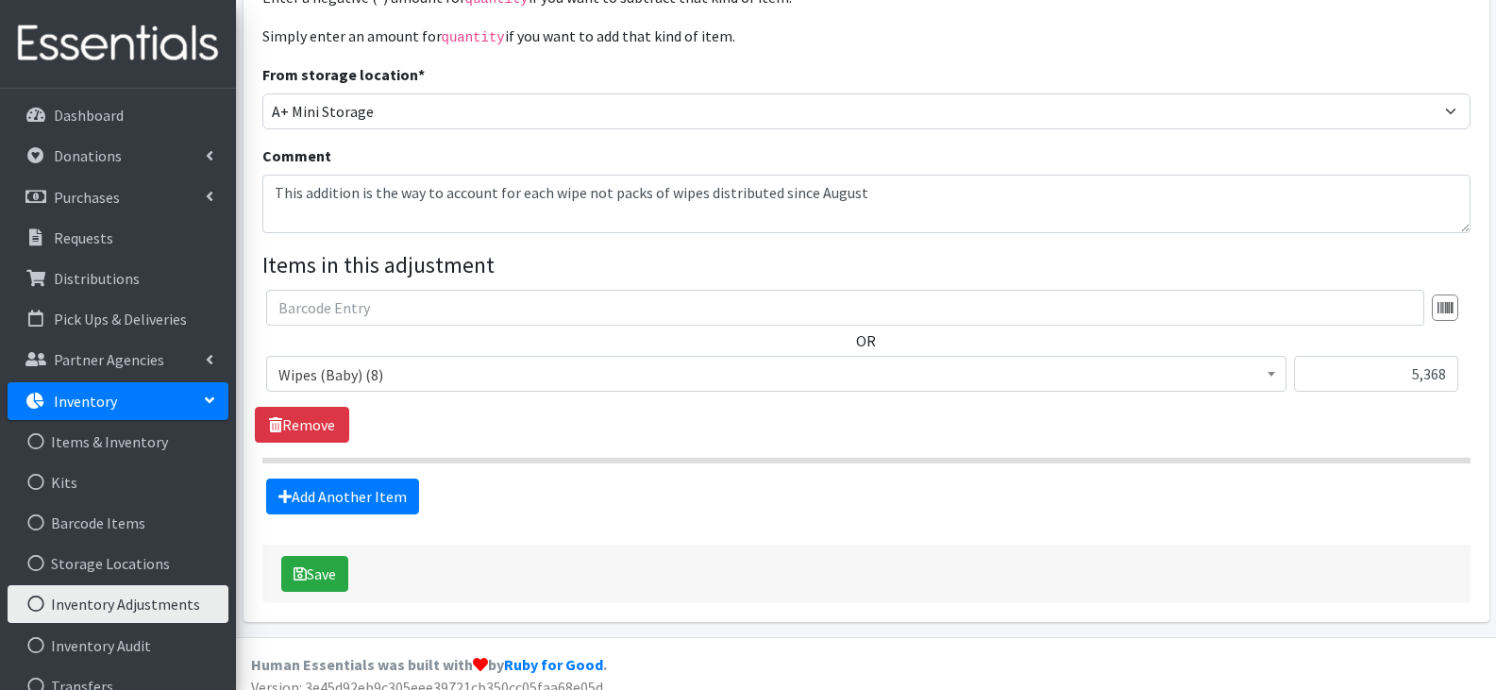
scroll to position [242, 0]
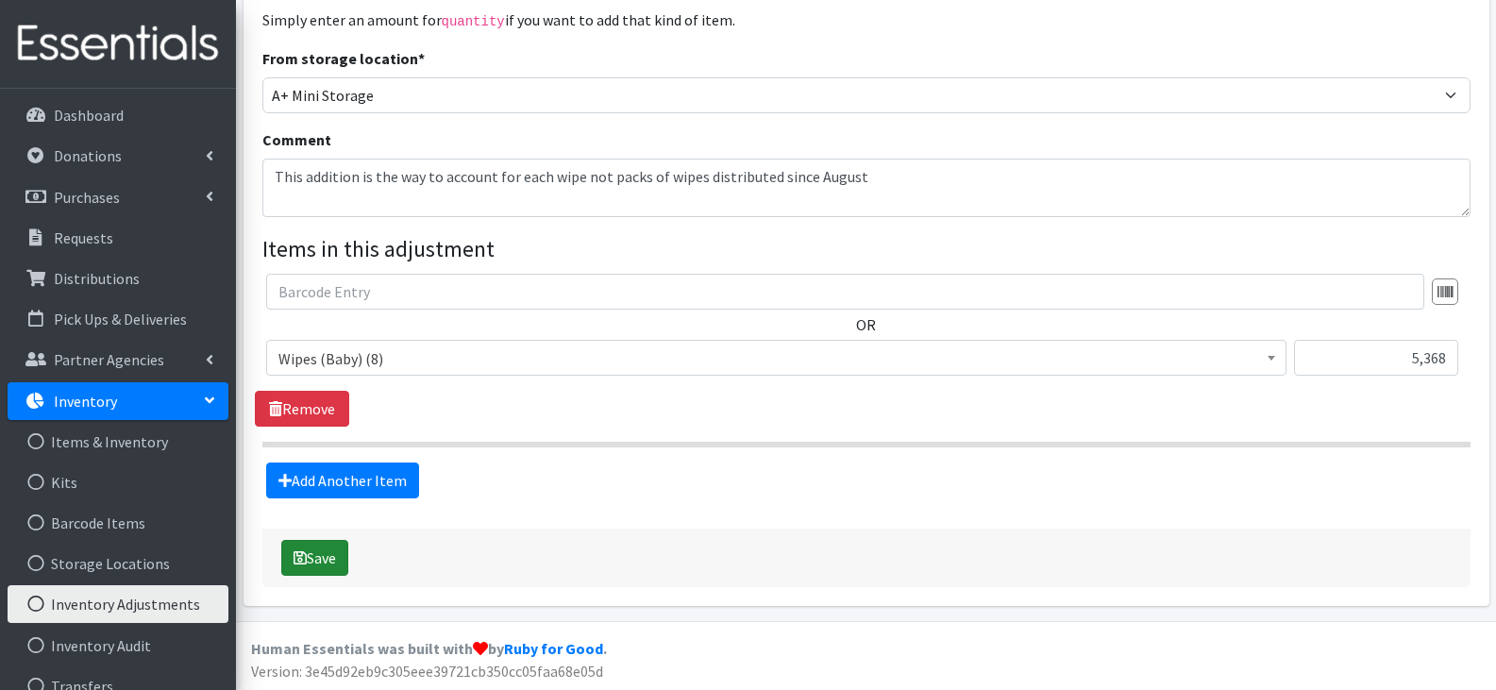
click at [332, 553] on button "Save" at bounding box center [314, 558] width 67 height 36
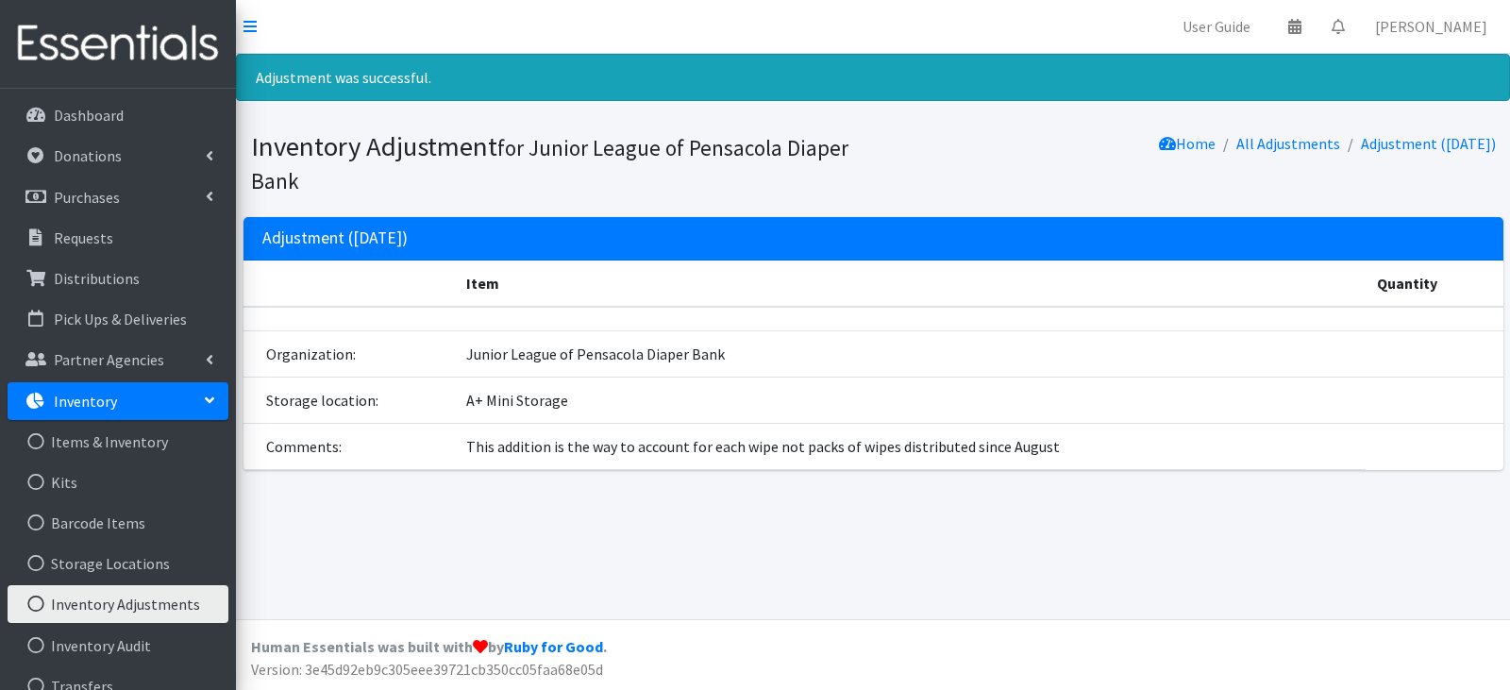
click at [178, 604] on link "Inventory Adjustments" at bounding box center [118, 604] width 221 height 38
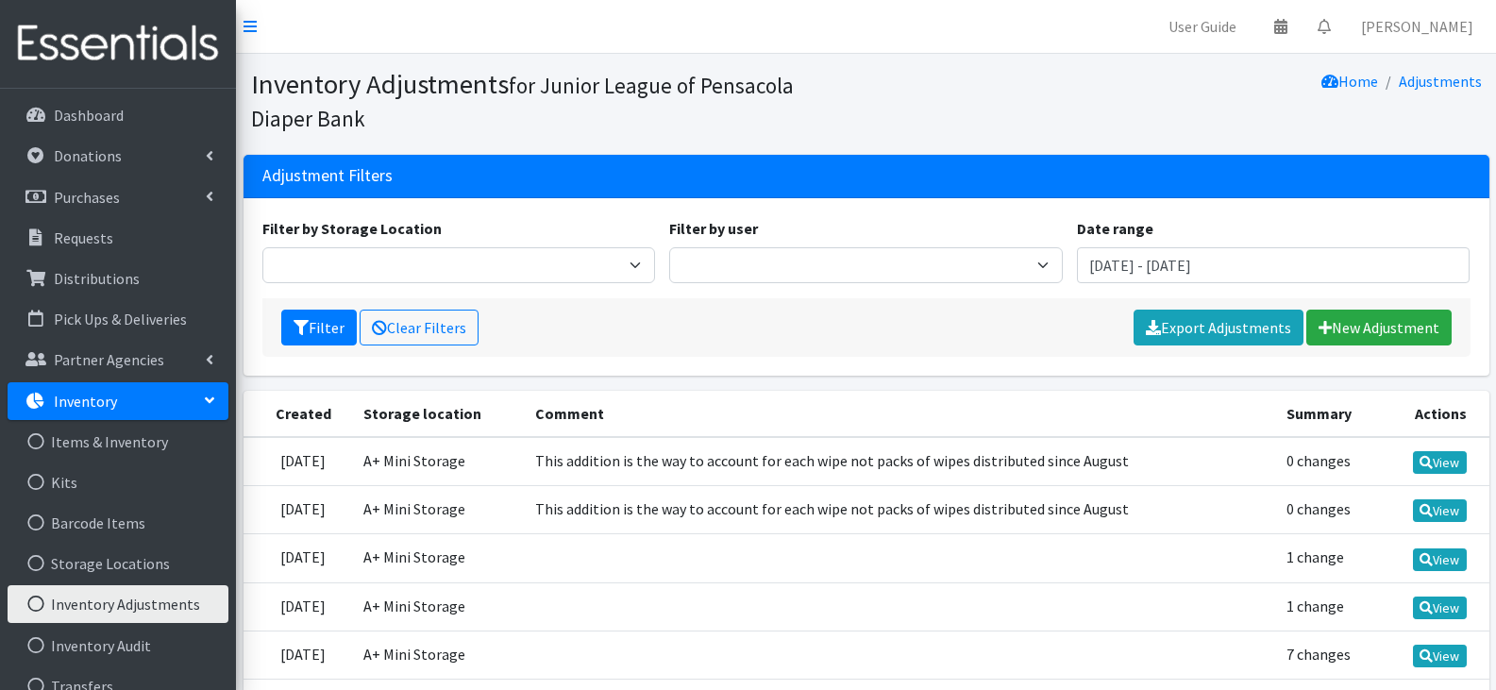
click at [724, 475] on td "This addition is the way to account for each wipe not packs of wipes distribute…" at bounding box center [899, 461] width 751 height 49
click at [735, 458] on td "This addition is the way to account for each wipe not packs of wipes distribute…" at bounding box center [899, 461] width 751 height 49
click at [1384, 325] on link "New Adjustment" at bounding box center [1378, 328] width 145 height 36
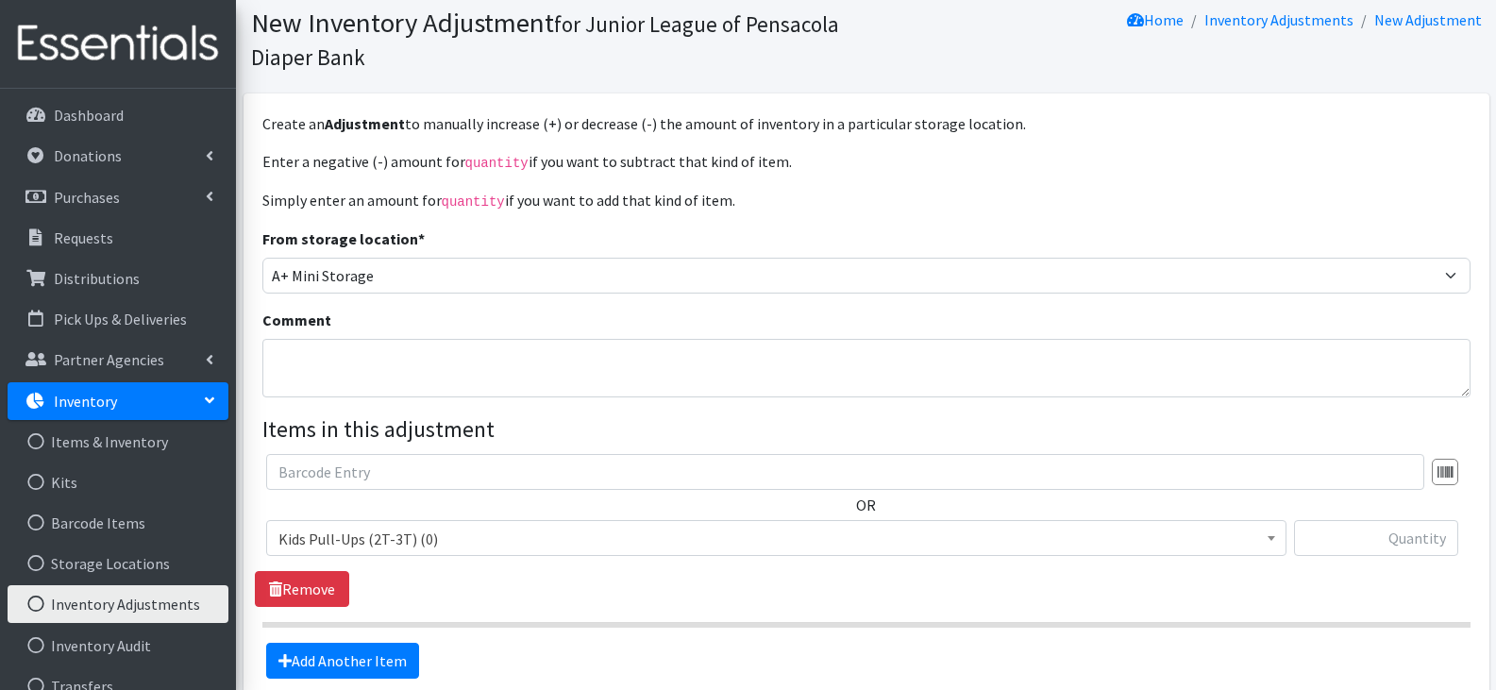
scroll to position [94, 0]
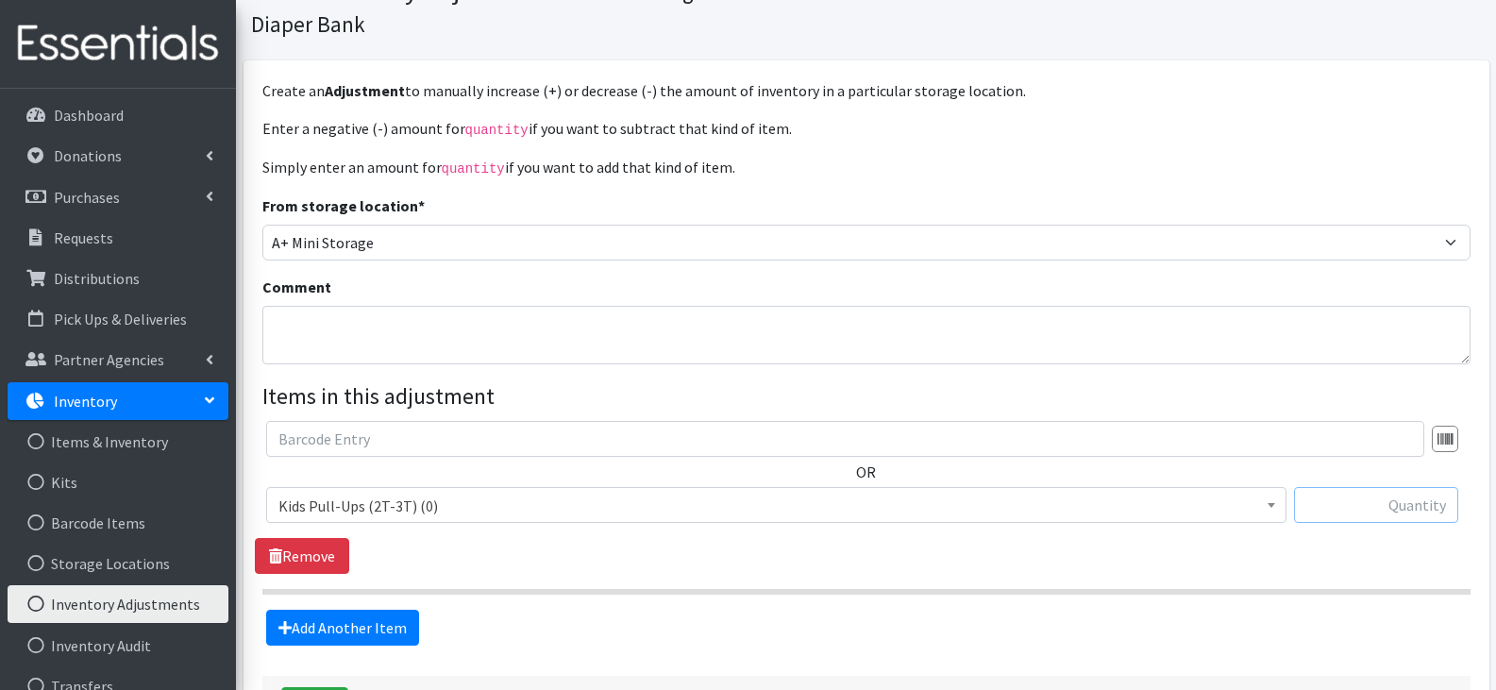
click at [1337, 508] on input "text" at bounding box center [1376, 505] width 164 height 36
type input "5,368"
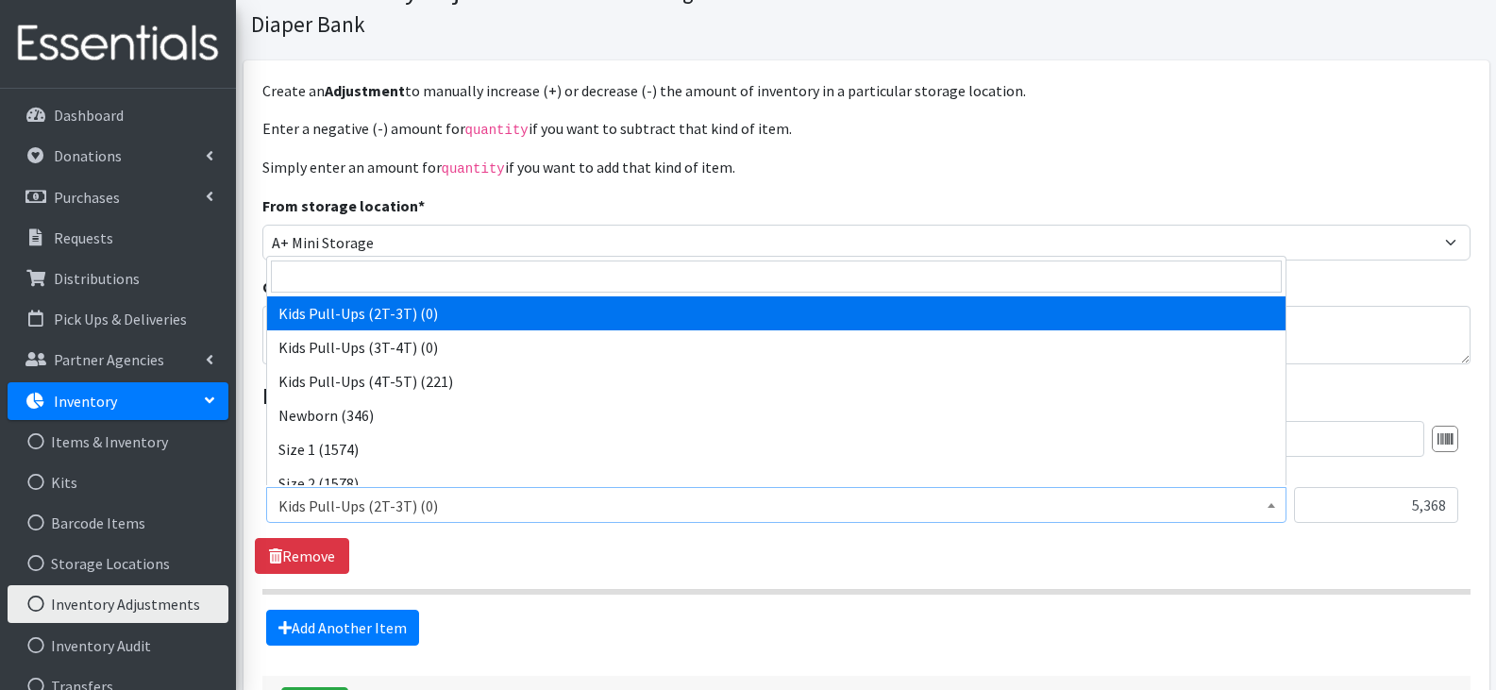
click at [805, 497] on span "Kids Pull-Ups (2T-3T) (0)" at bounding box center [776, 506] width 996 height 26
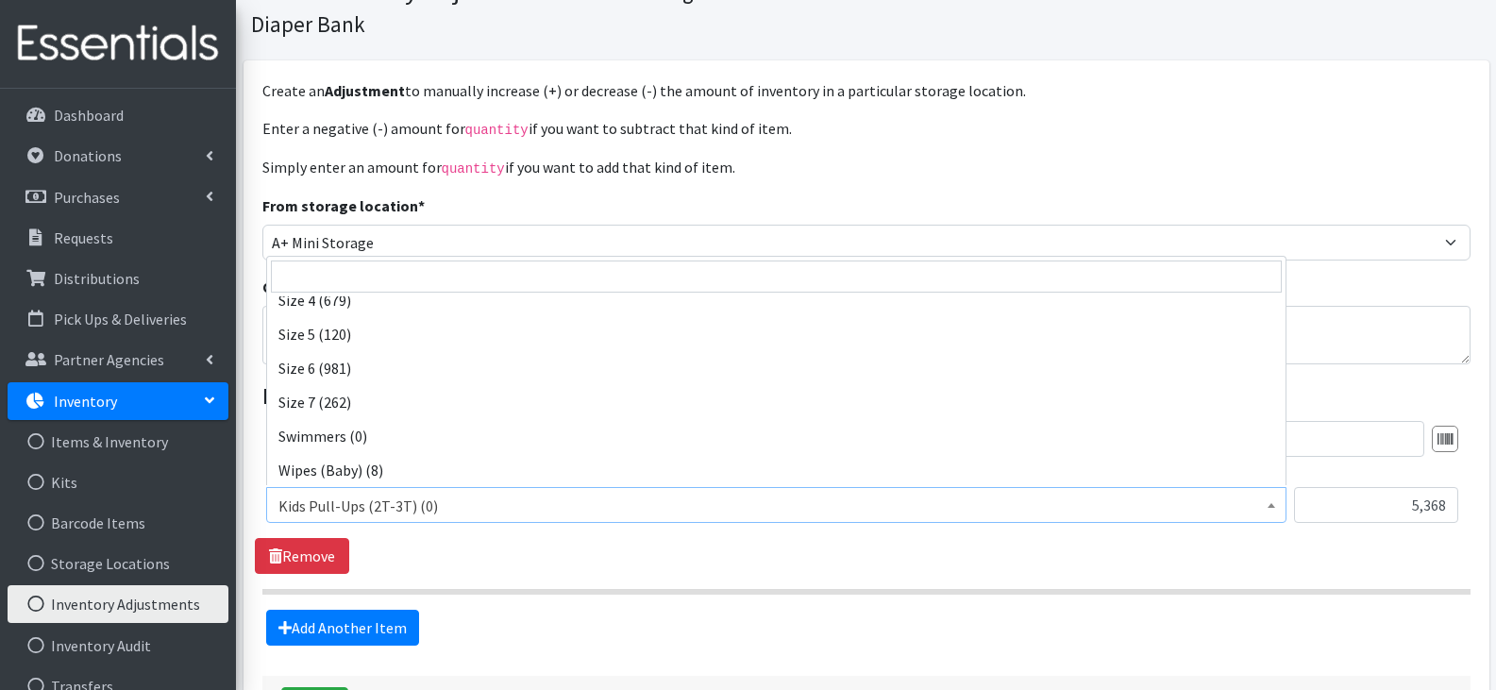
scroll to position [253, 0]
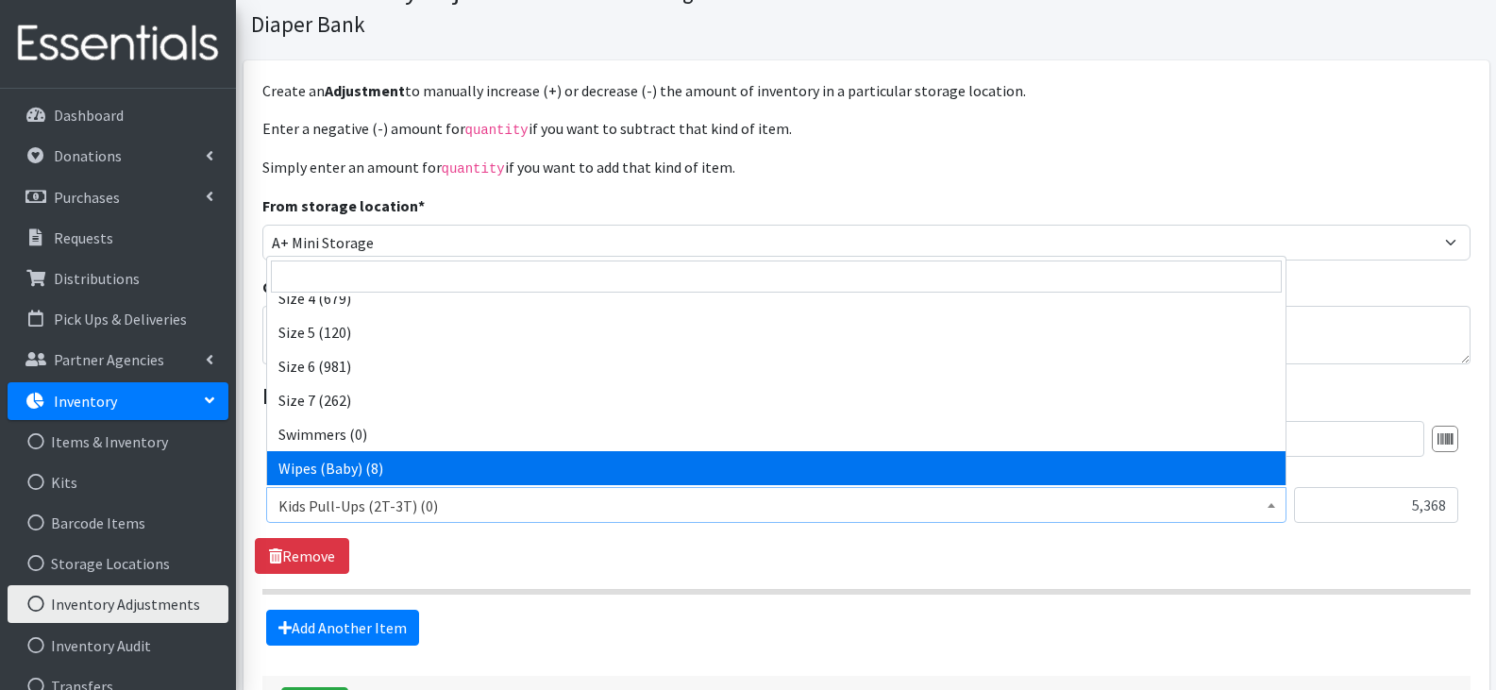
select select "13948"
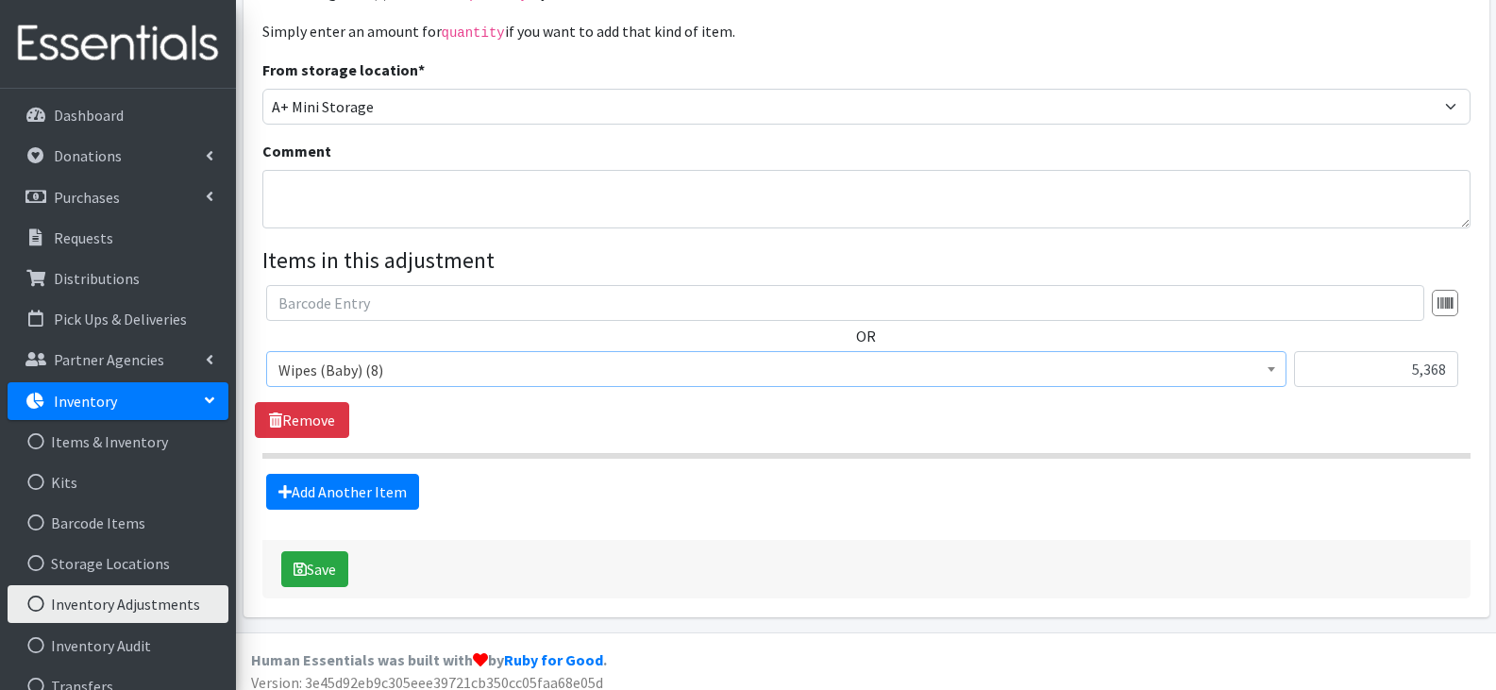
scroll to position [242, 0]
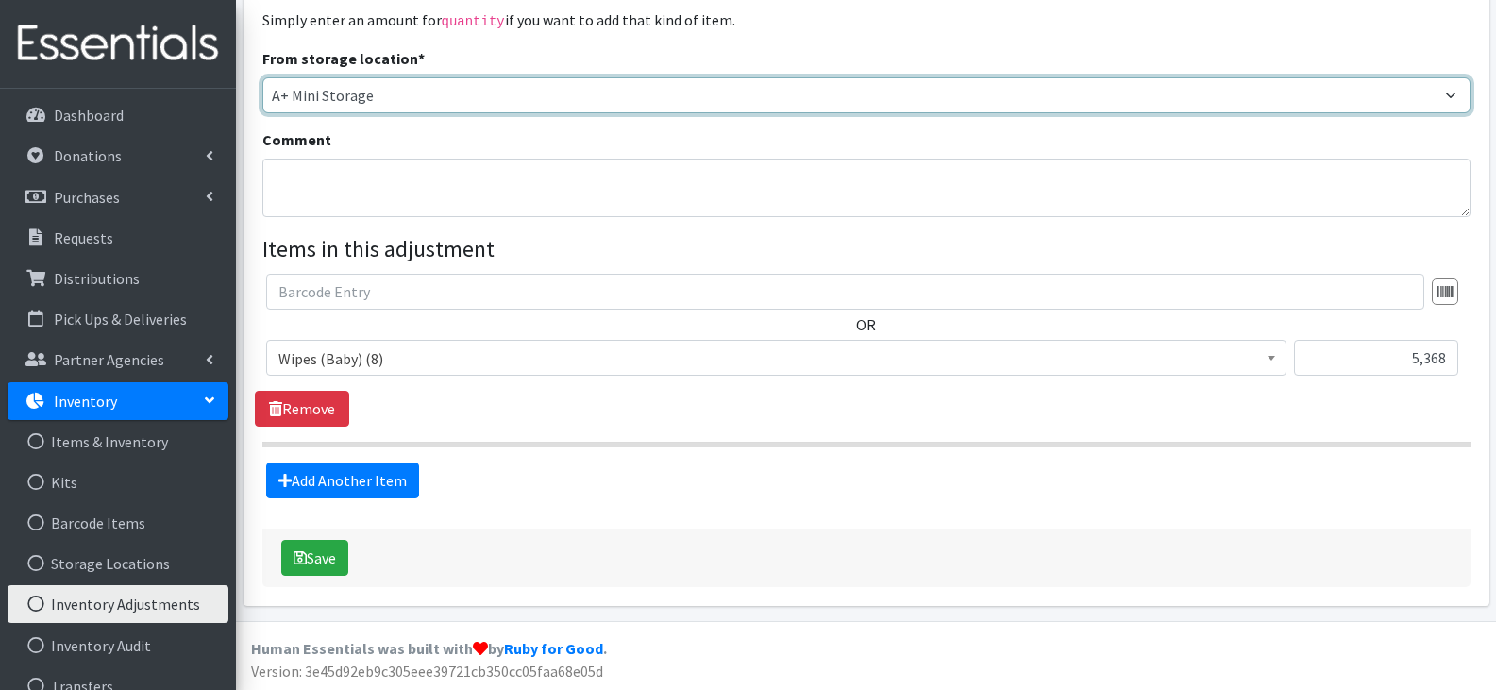
click at [731, 77] on select "A+ Mini Storage" at bounding box center [866, 95] width 1208 height 36
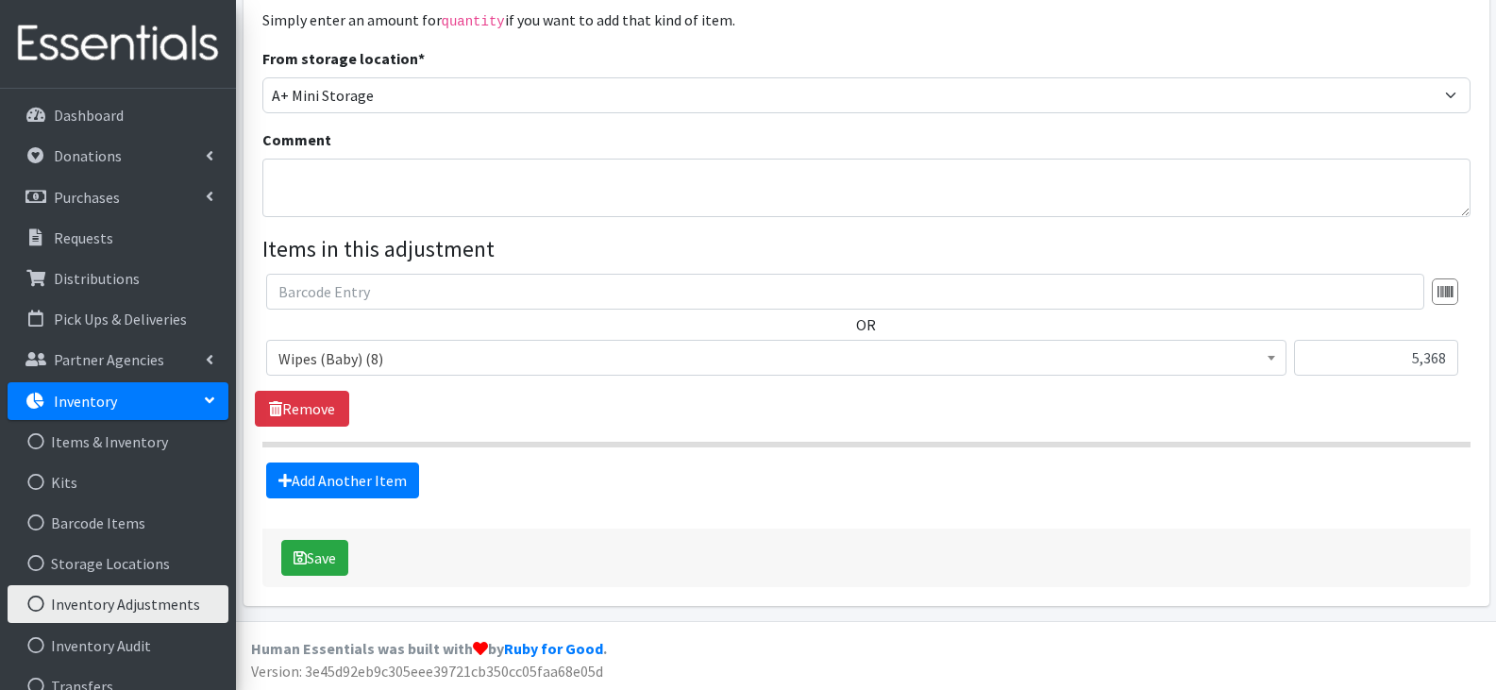
click at [855, 51] on div "From storage location * A+ Mini Storage" at bounding box center [866, 80] width 1208 height 66
click at [323, 552] on button "Save" at bounding box center [314, 558] width 67 height 36
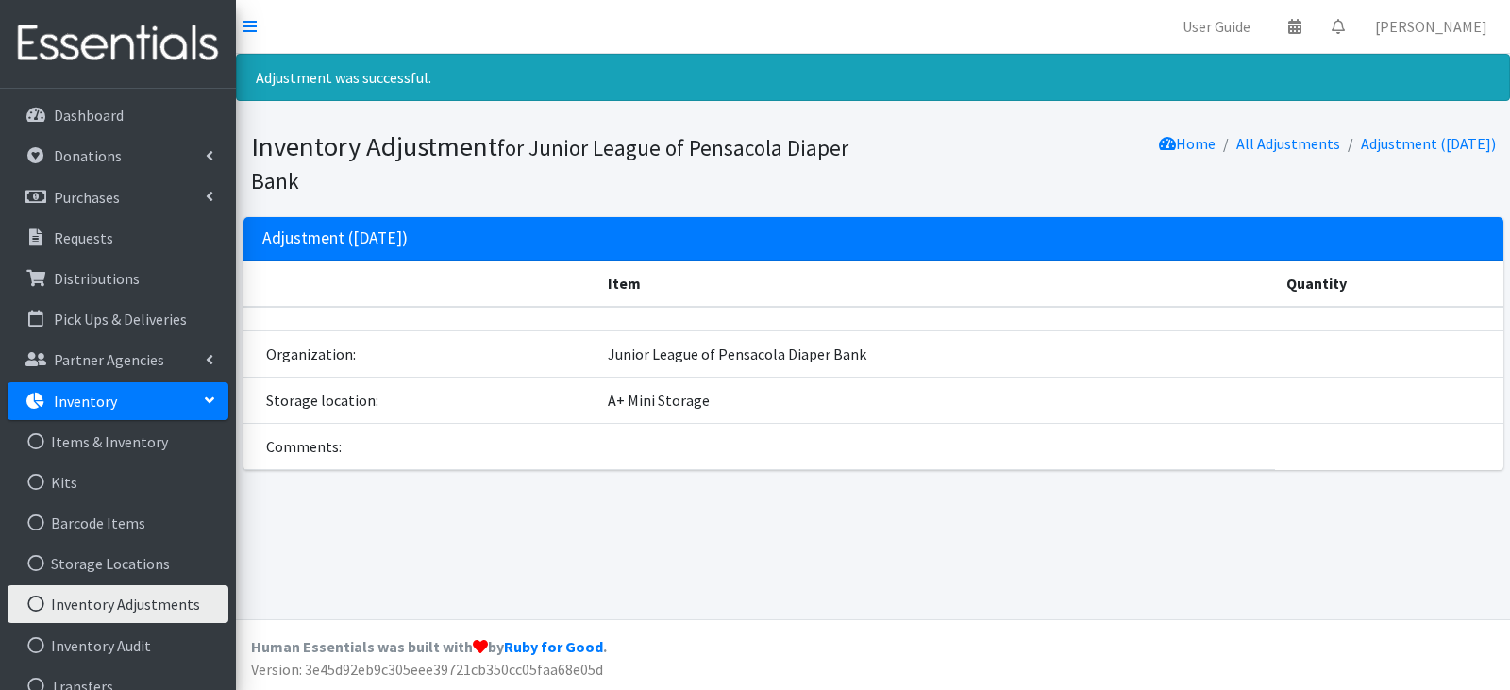
click at [677, 475] on div "Adjustment ([DATE]) Item Quantity Organization: Junior League of Pensacola Diap…" at bounding box center [873, 351] width 1274 height 268
click at [1301, 141] on link "All Adjustments" at bounding box center [1288, 143] width 104 height 19
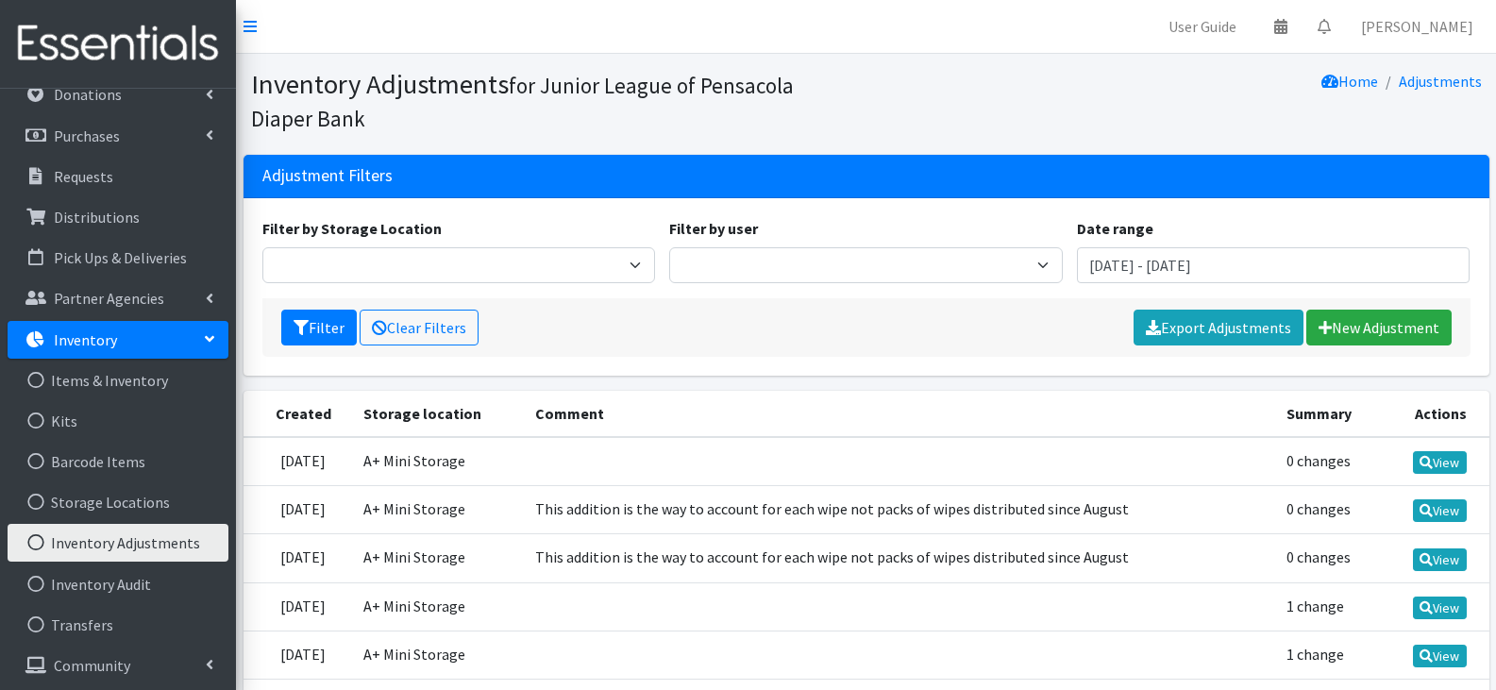
scroll to position [94, 0]
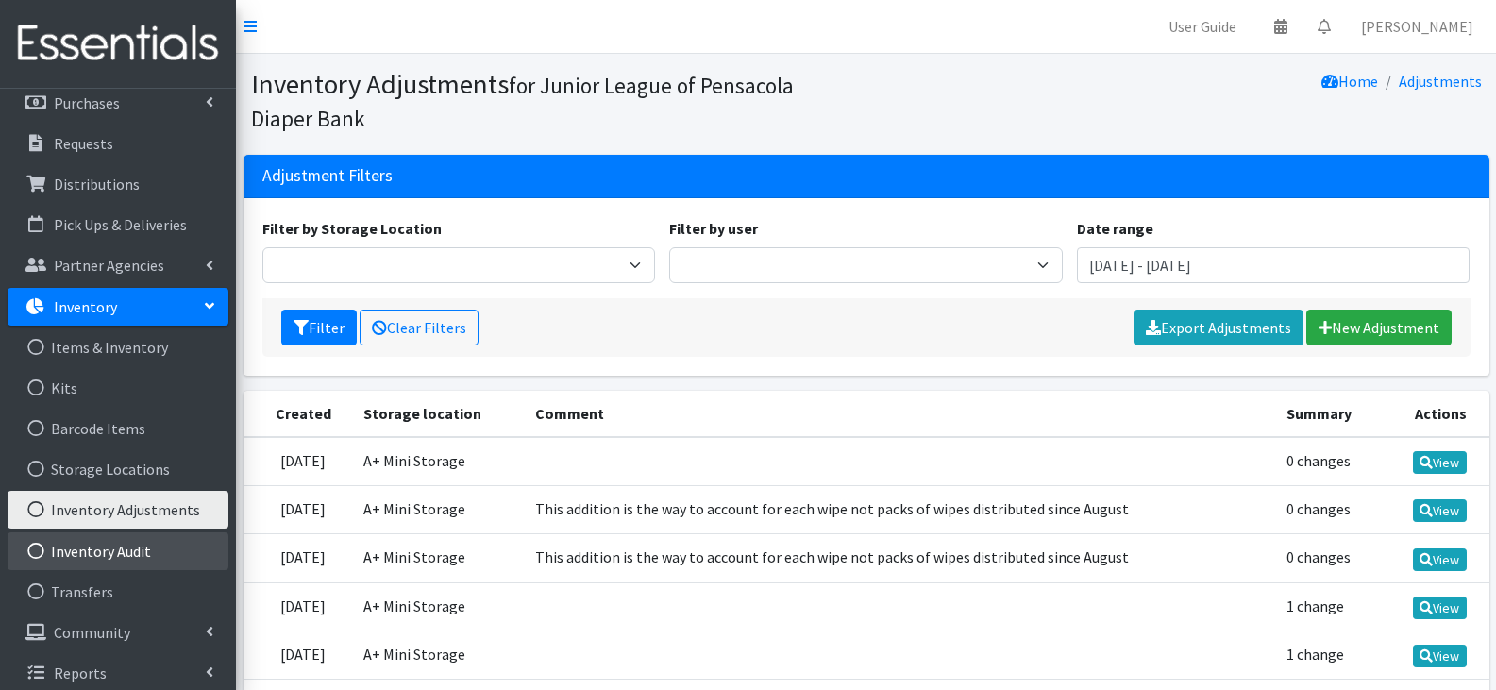
click at [140, 557] on link "Inventory Audit" at bounding box center [118, 551] width 221 height 38
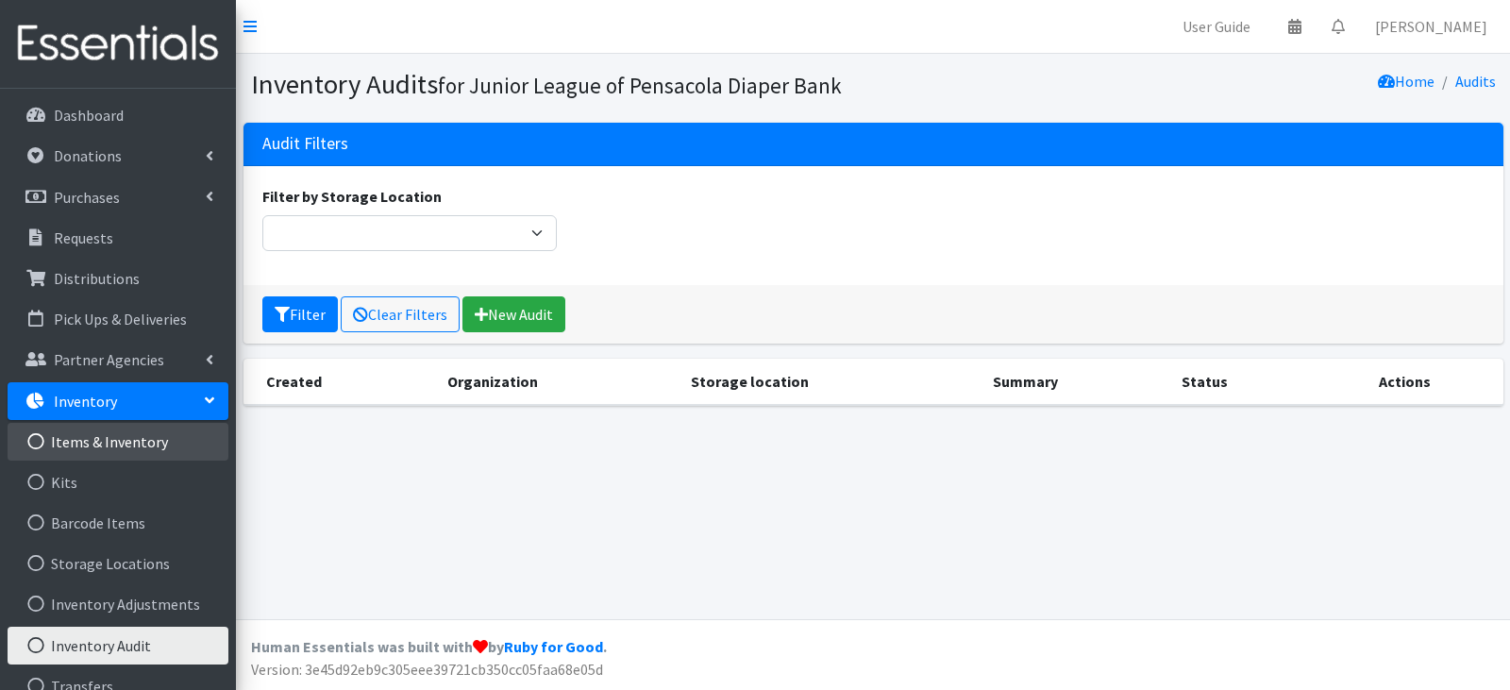
click at [96, 435] on link "Items & Inventory" at bounding box center [118, 442] width 221 height 38
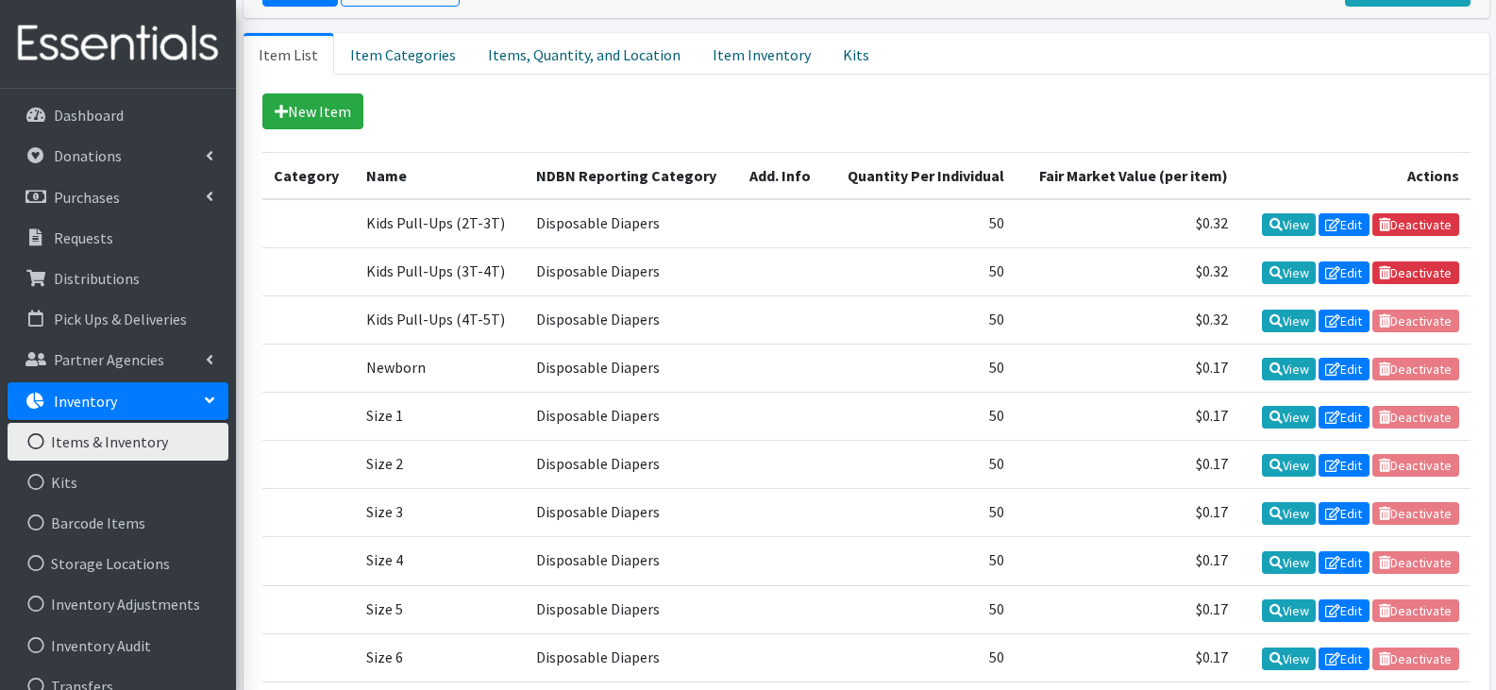
scroll to position [377, 0]
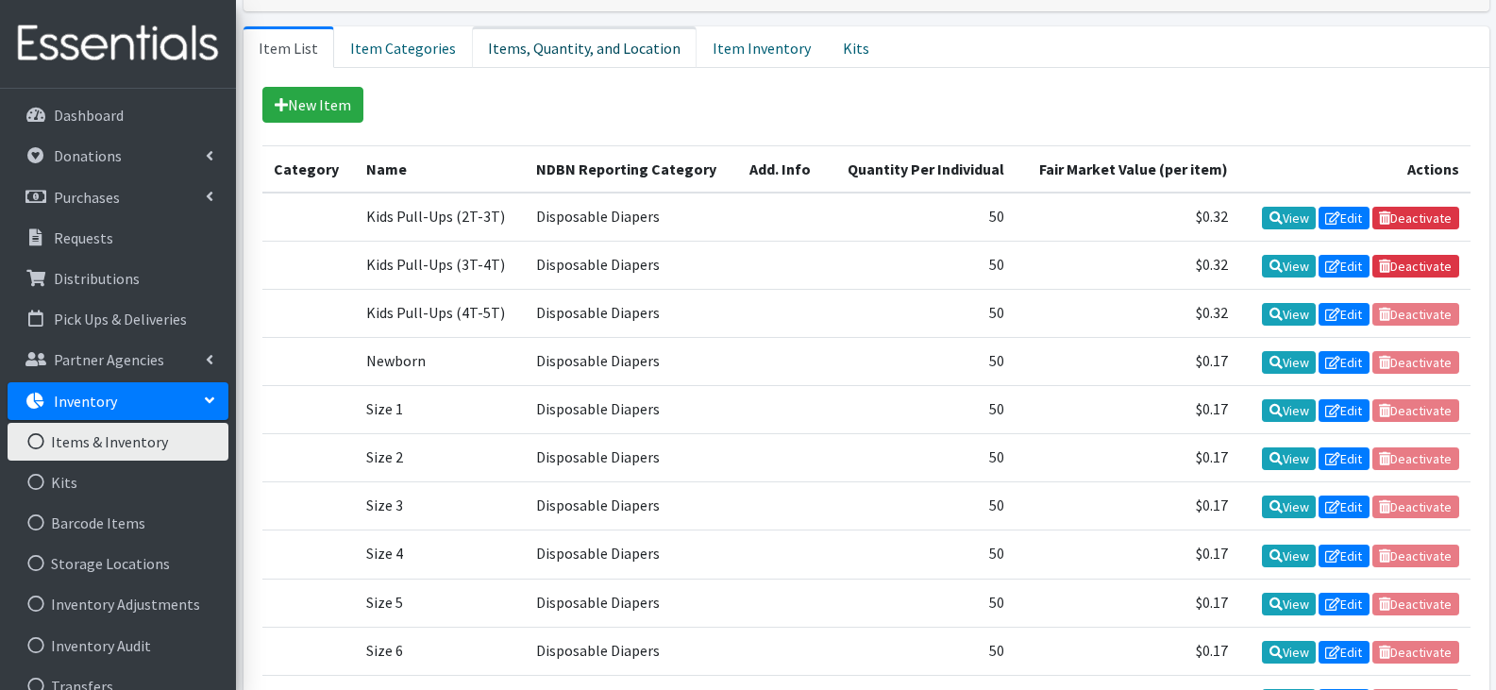
click at [532, 42] on link "Items, Quantity, and Location" at bounding box center [584, 47] width 225 height 42
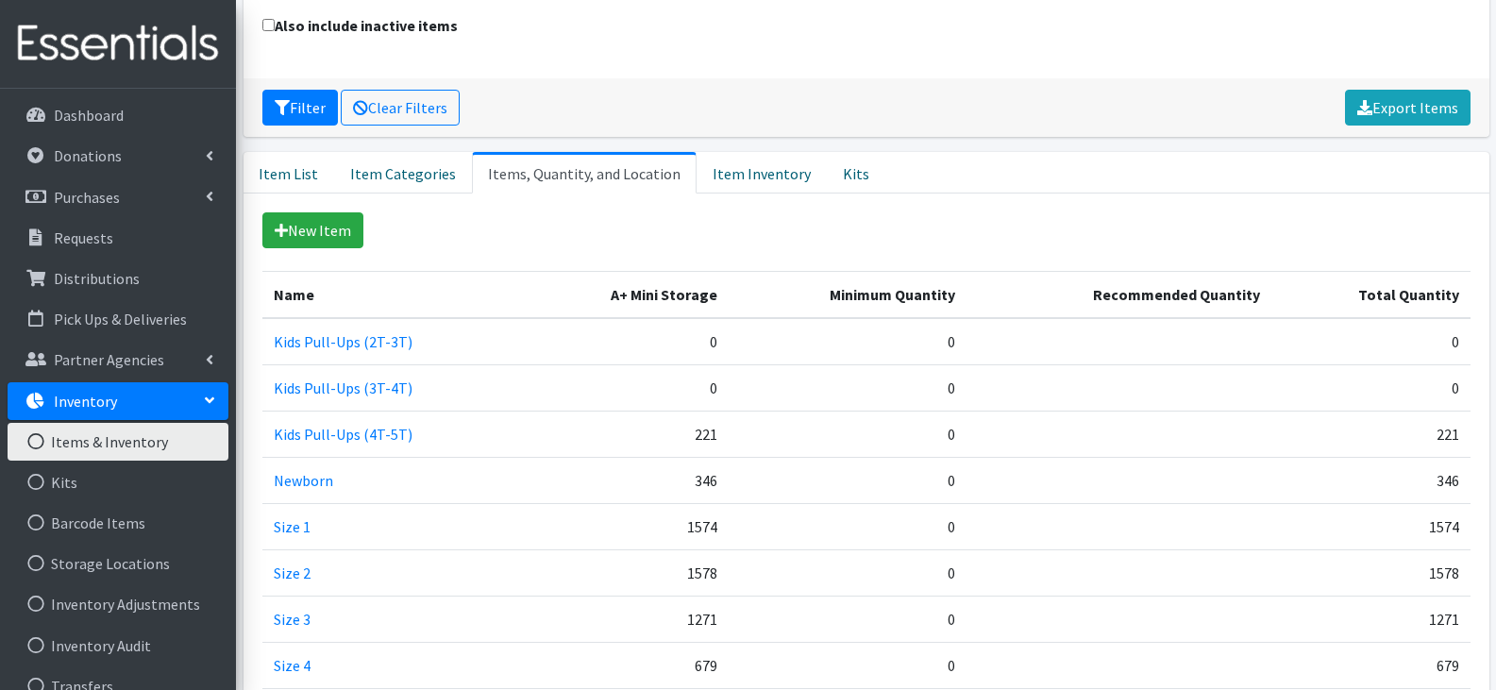
scroll to position [225, 0]
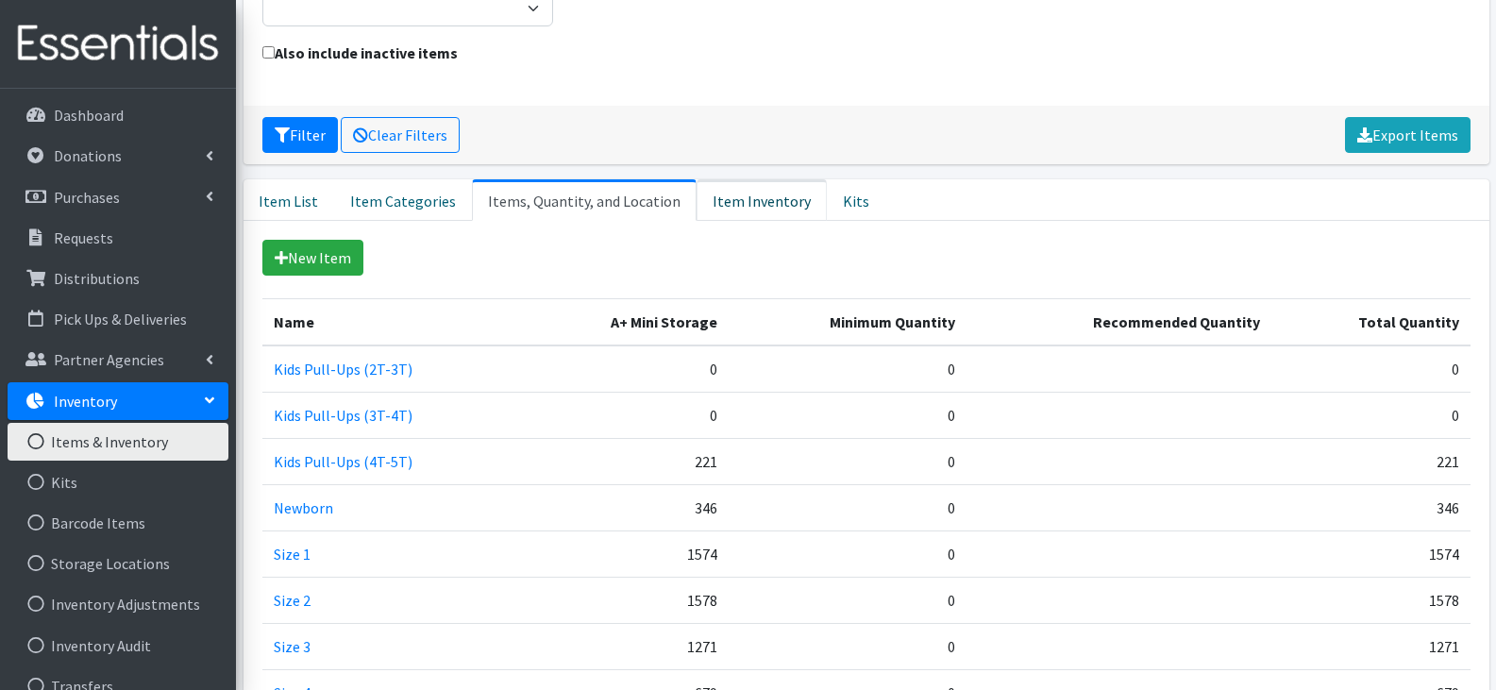
click at [725, 193] on link "Item Inventory" at bounding box center [761, 200] width 130 height 42
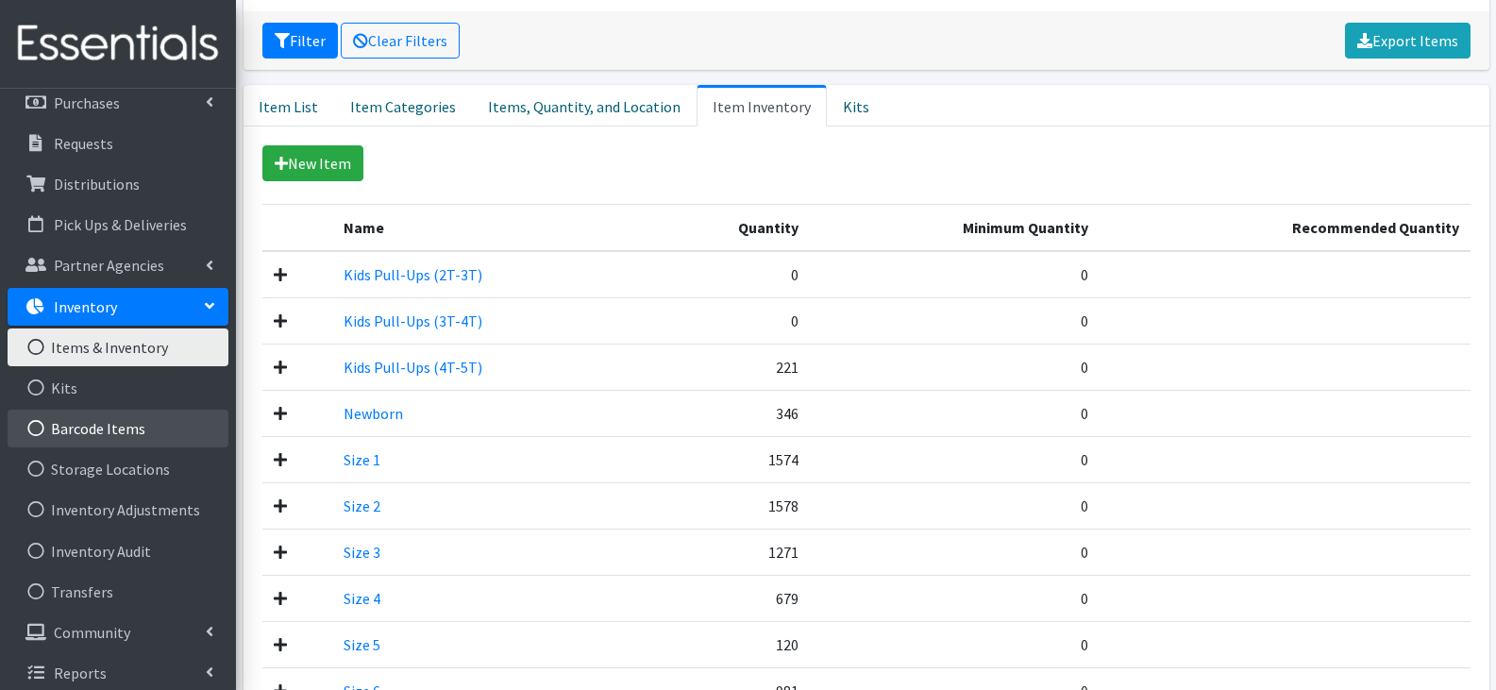
scroll to position [105, 0]
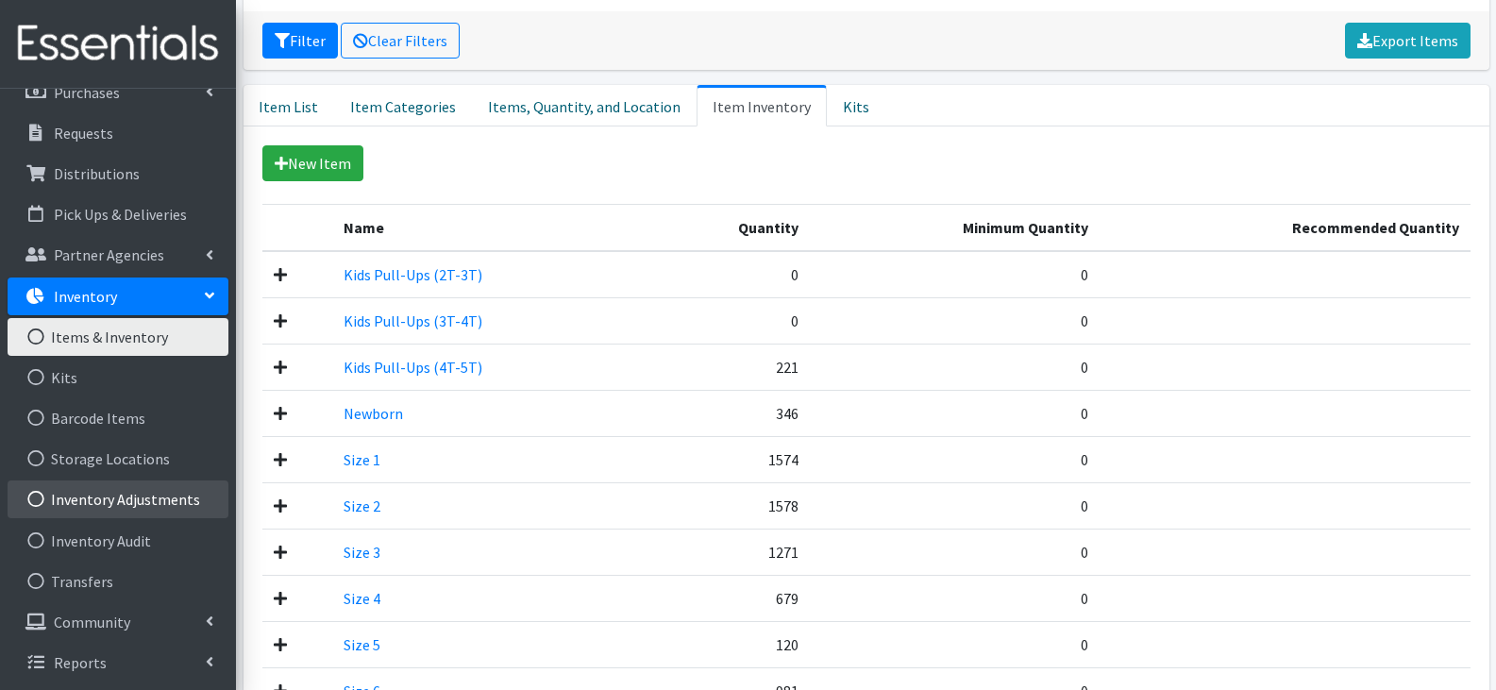
click at [125, 511] on link "Inventory Adjustments" at bounding box center [118, 499] width 221 height 38
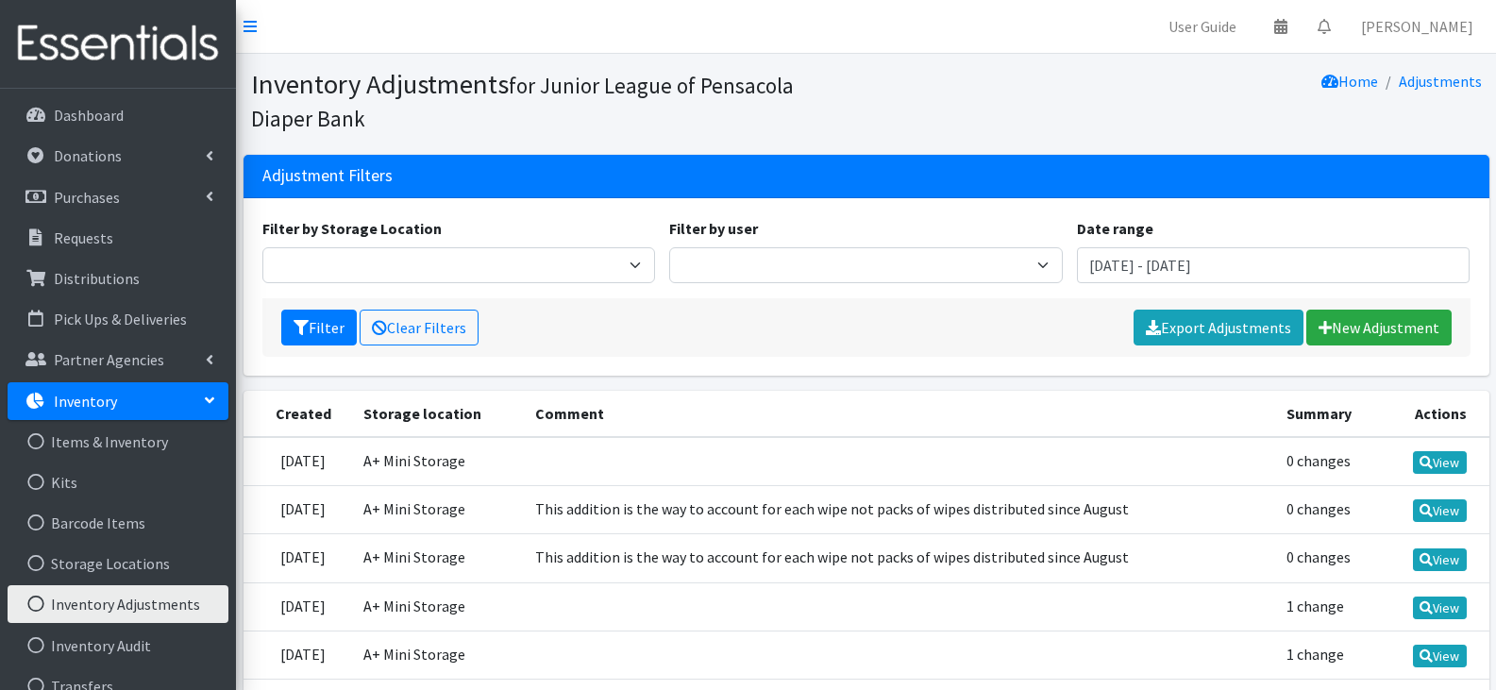
scroll to position [94, 0]
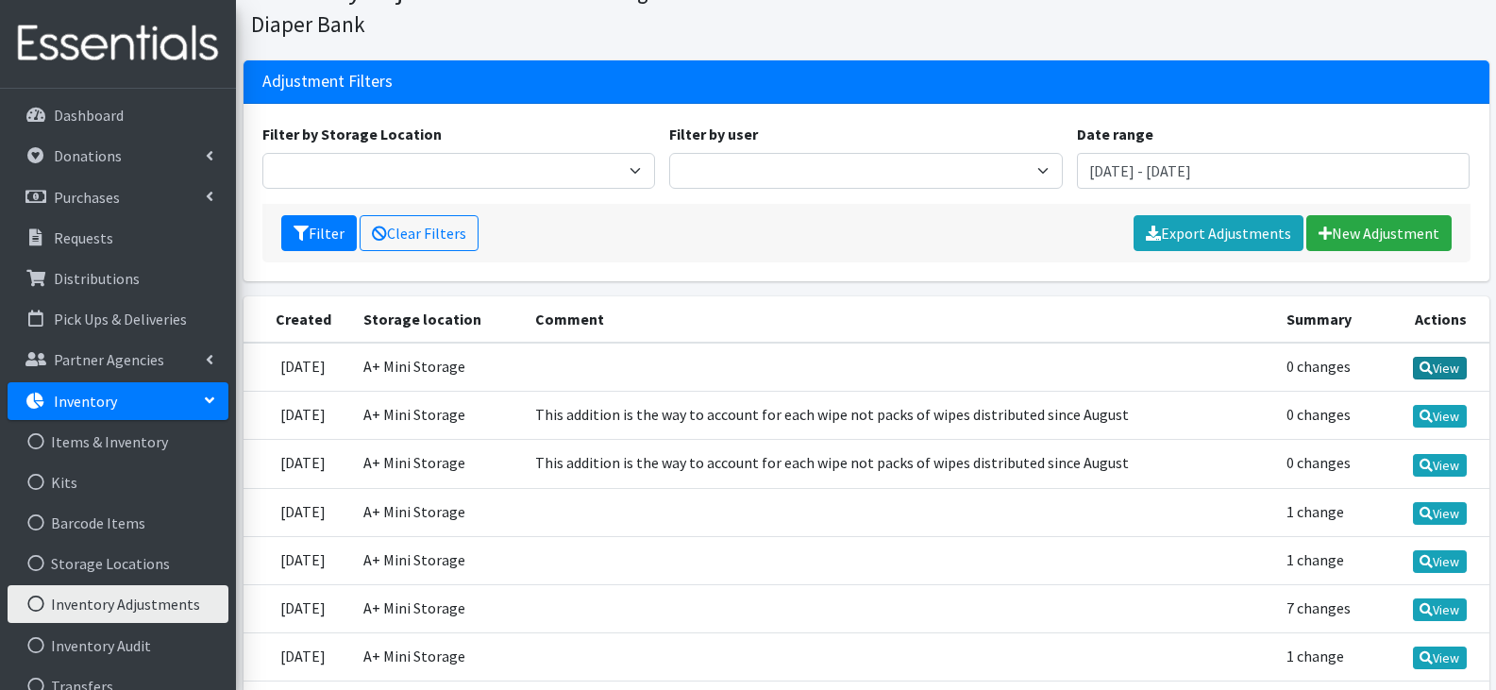
click at [1444, 372] on link "View" at bounding box center [1440, 368] width 54 height 23
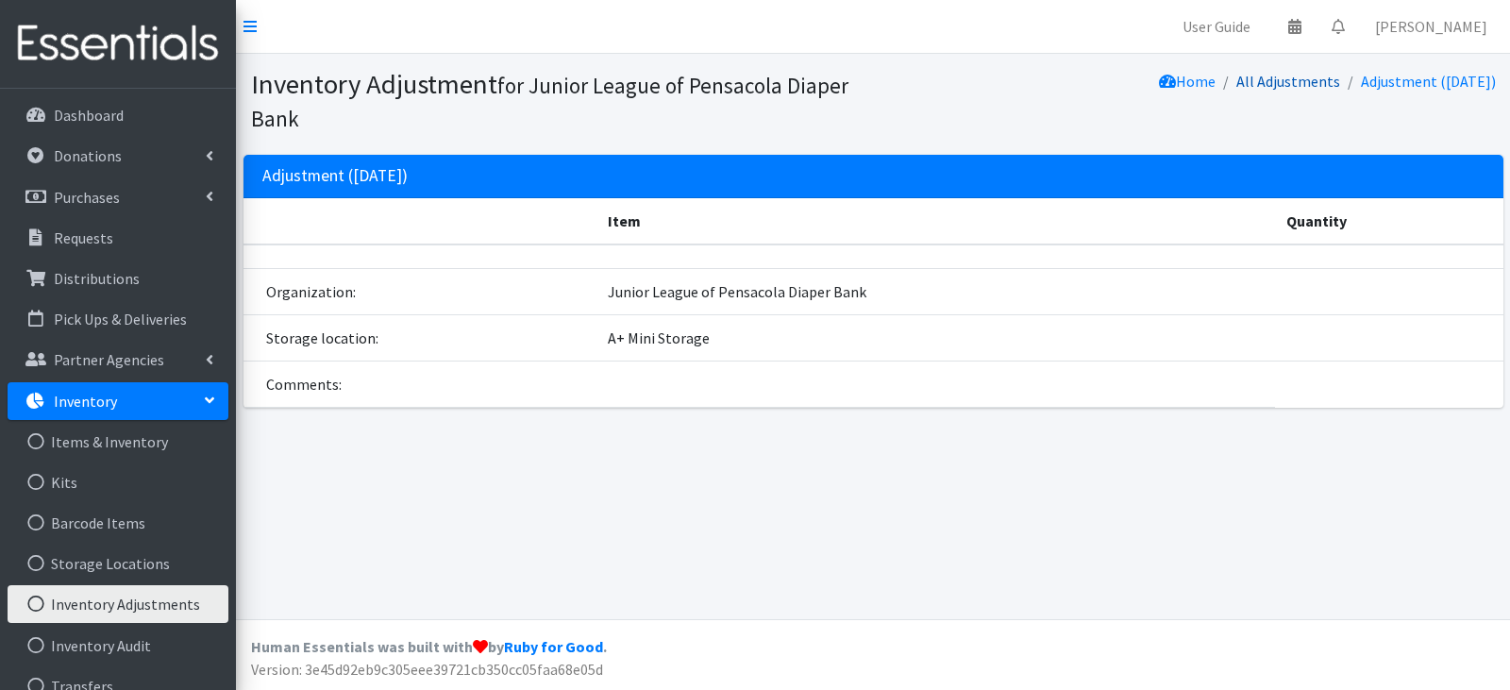
click at [1299, 82] on link "All Adjustments" at bounding box center [1288, 81] width 104 height 19
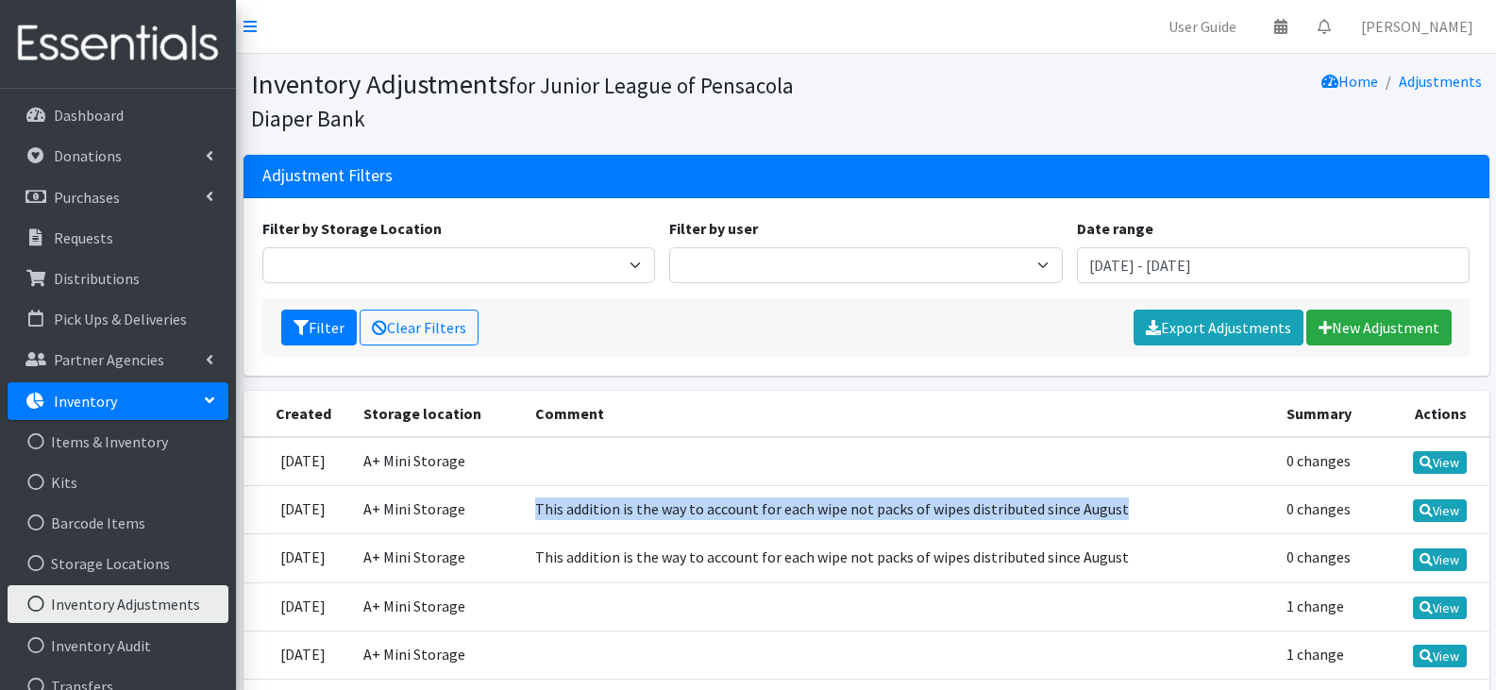
drag, startPoint x: 1182, startPoint y: 506, endPoint x: 596, endPoint y: 501, distance: 586.0
click at [593, 504] on td "This addition is the way to account for each wipe not packs of wipes distribute…" at bounding box center [899, 510] width 751 height 48
copy td "This addition is the way to account for each wipe not packs of wipes distribute…"
click at [1423, 312] on link "New Adjustment" at bounding box center [1378, 328] width 145 height 36
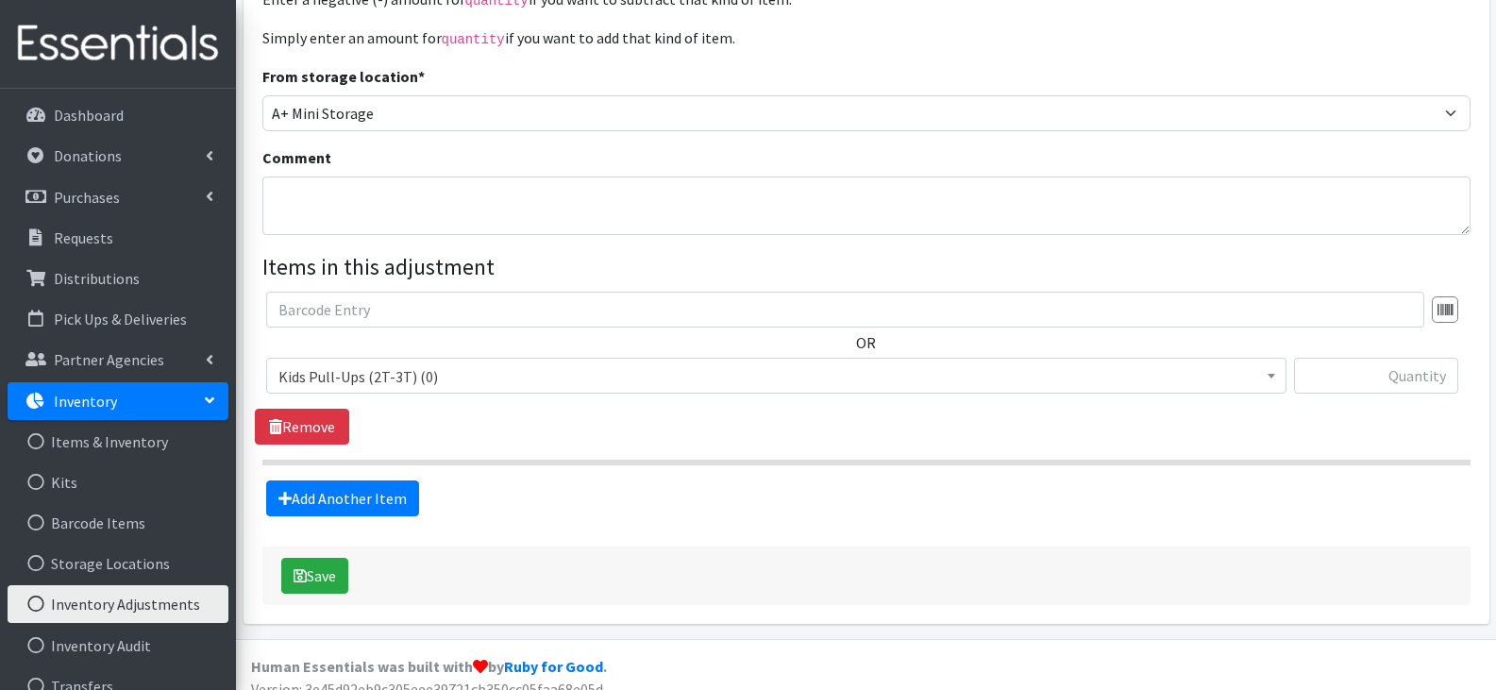
scroll to position [242, 0]
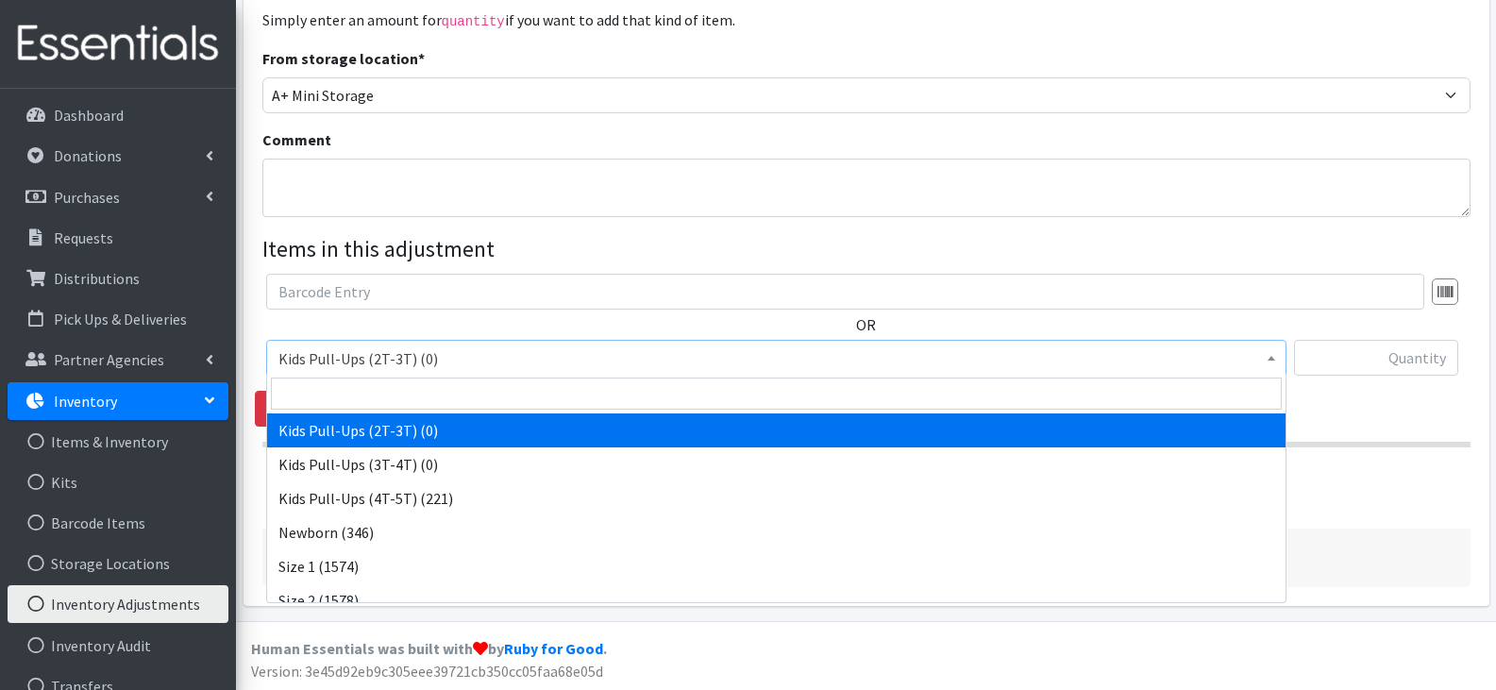
click at [1131, 354] on span "Kids Pull-Ups (2T-3T) (0)" at bounding box center [776, 358] width 996 height 26
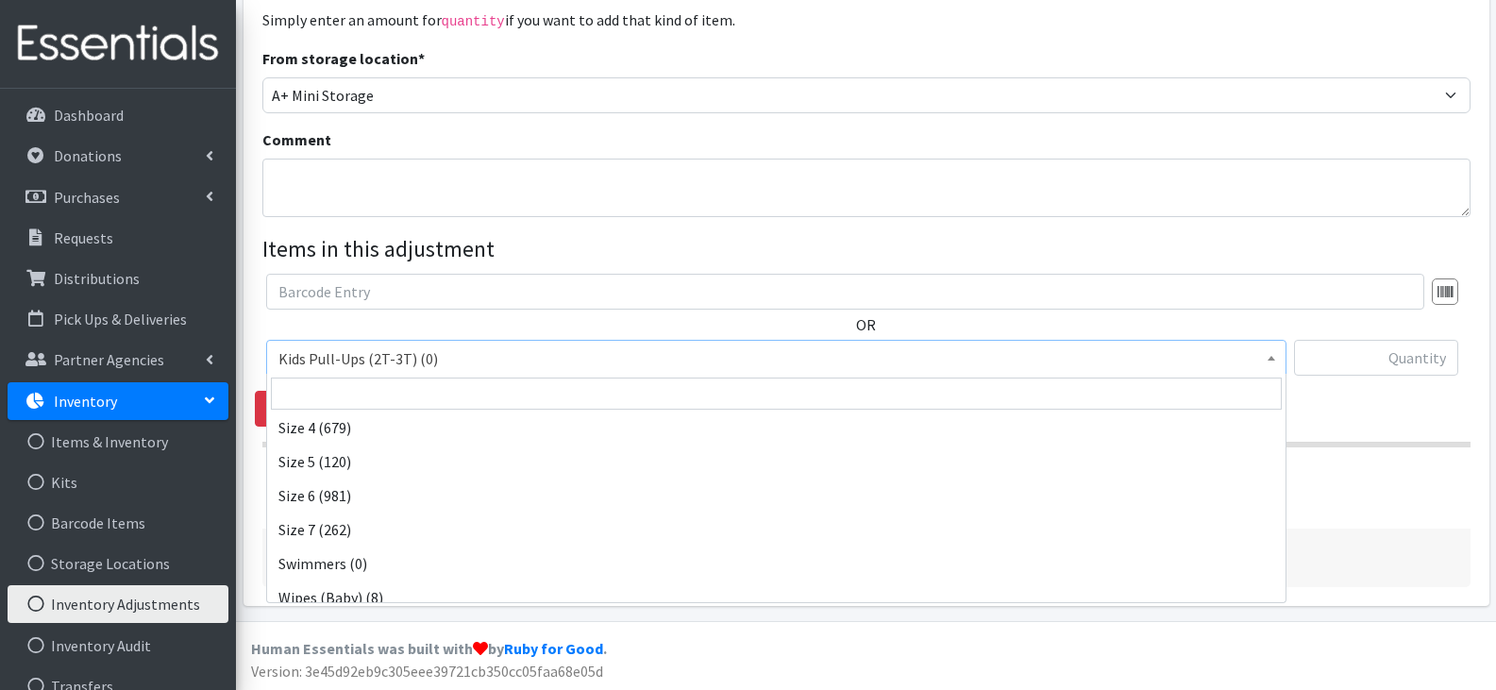
scroll to position [253, 0]
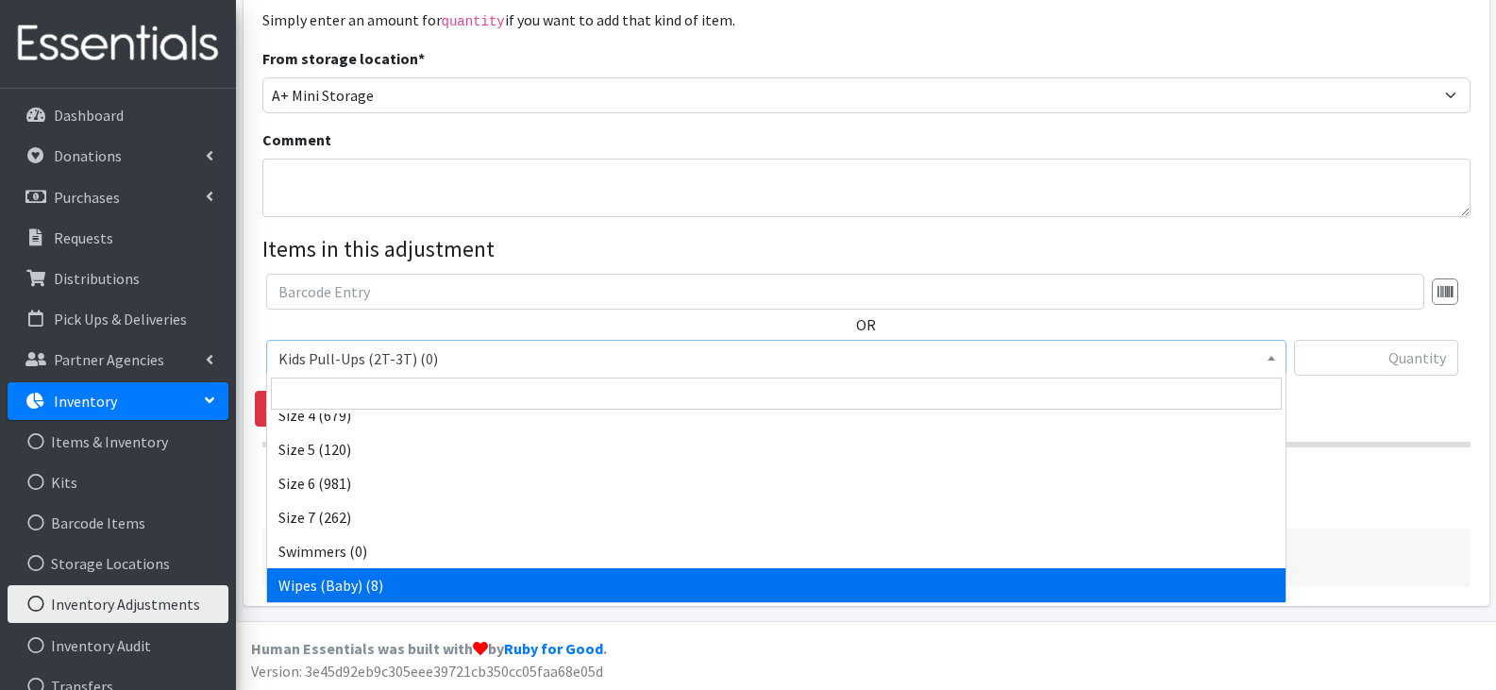
select select "13948"
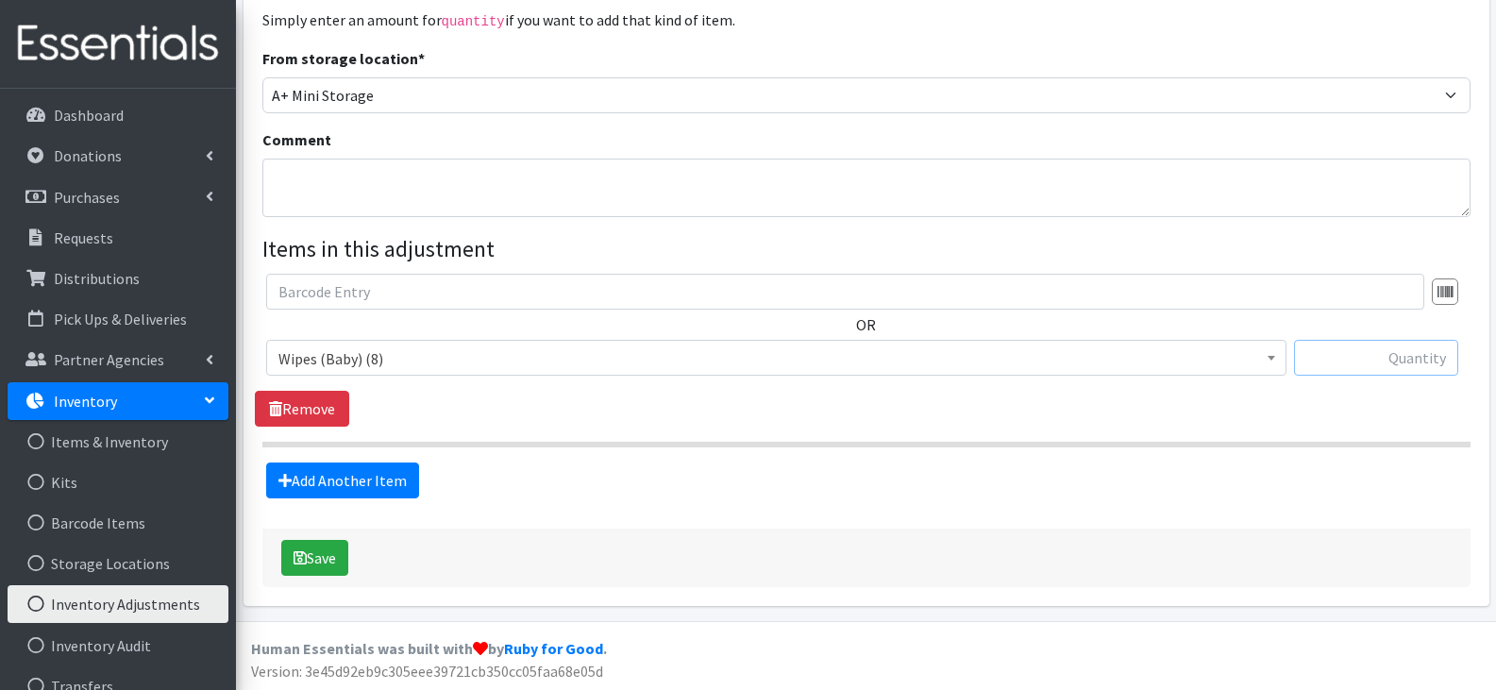
click at [1419, 362] on input "text" at bounding box center [1376, 358] width 164 height 36
type input "5,368"
click at [360, 480] on link "Add Another Item" at bounding box center [342, 480] width 153 height 36
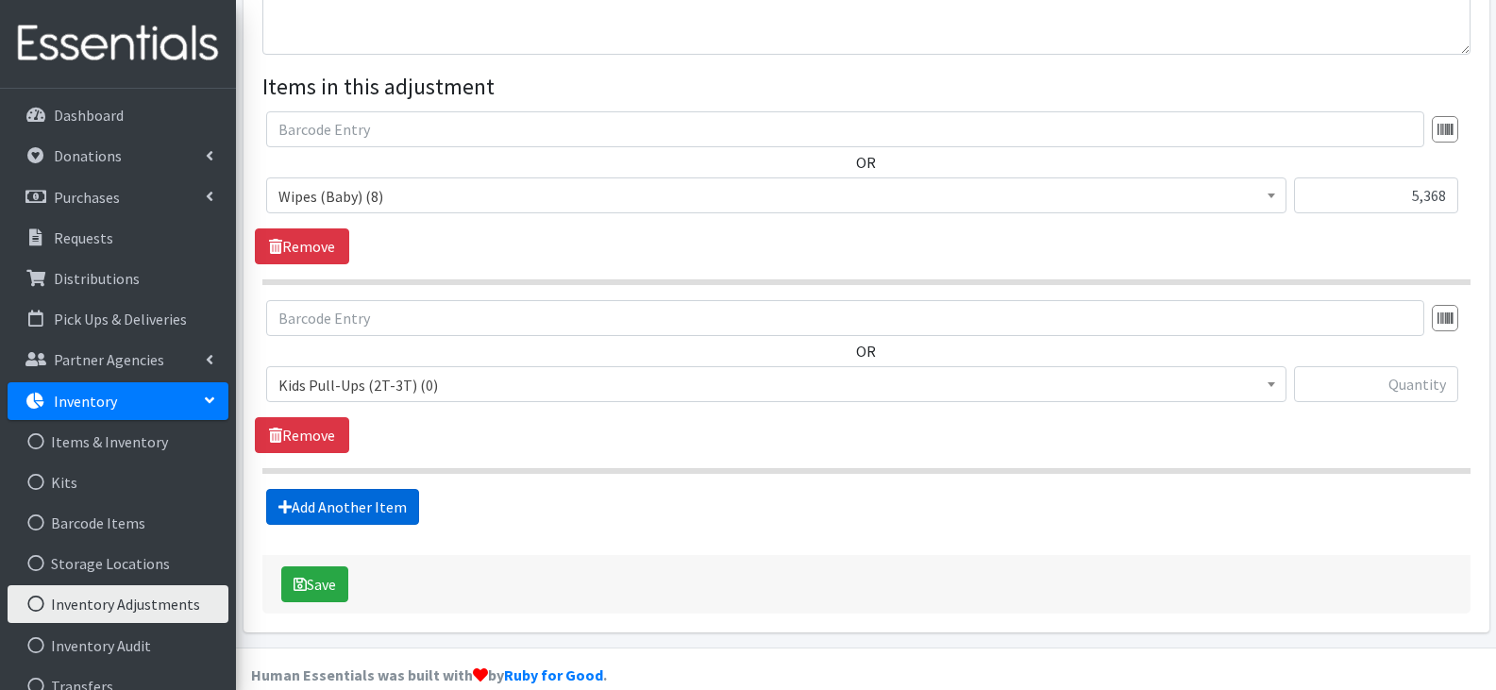
scroll to position [430, 0]
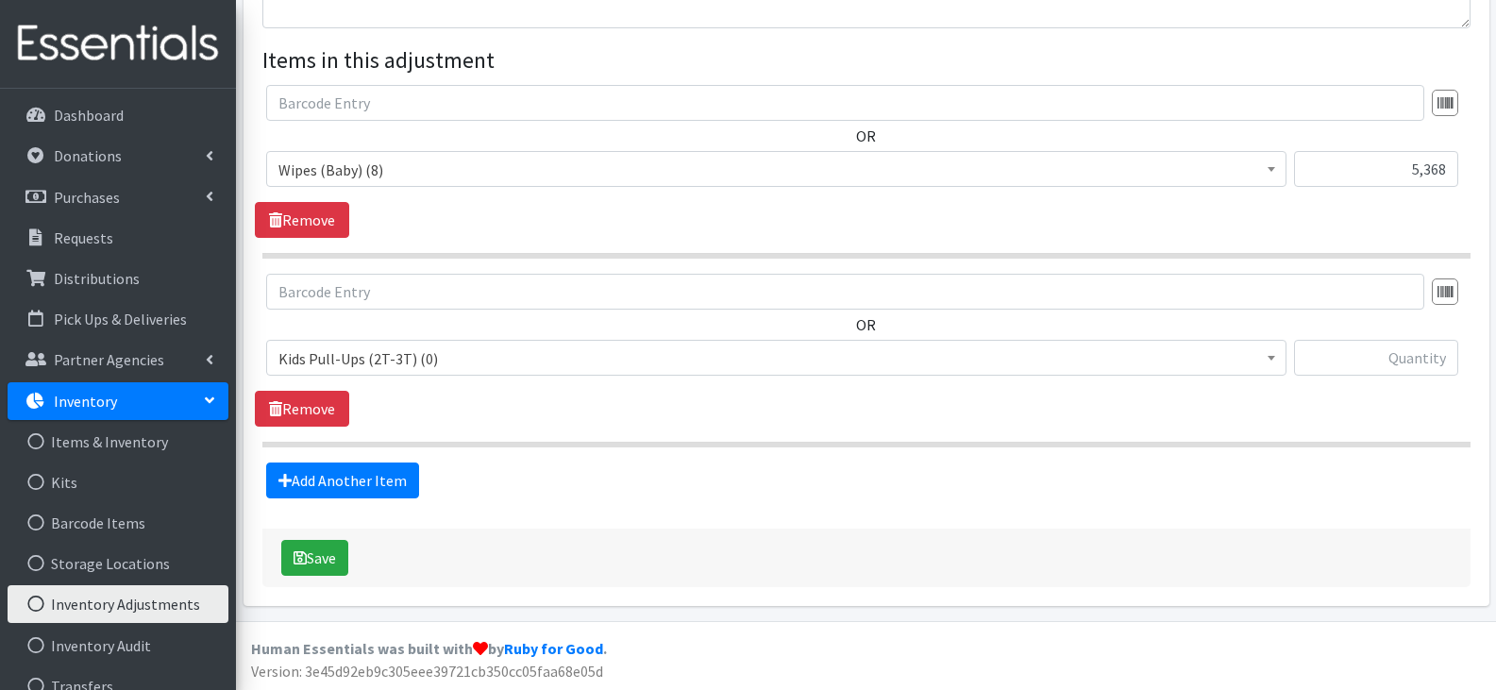
click at [445, 354] on span "Kids Pull-Ups (2T-3T) (0)" at bounding box center [776, 358] width 996 height 26
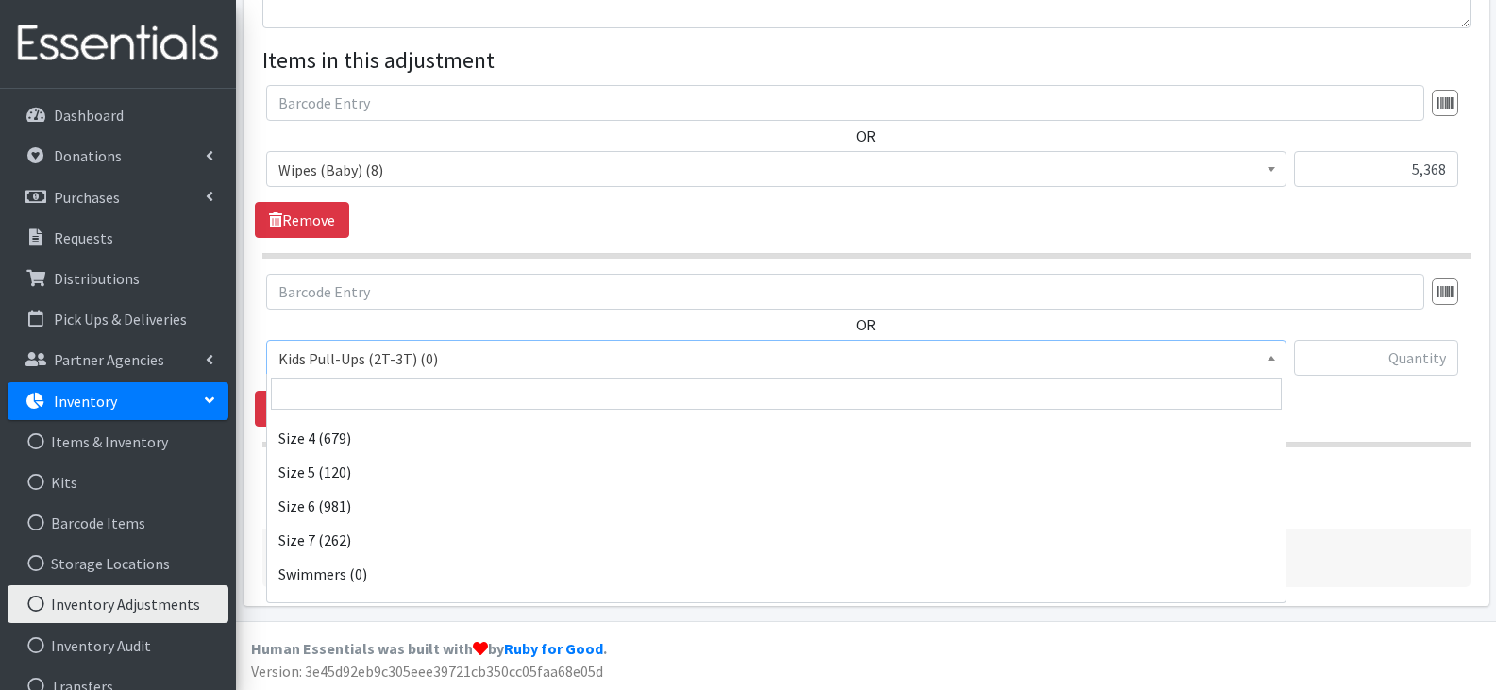
scroll to position [253, 0]
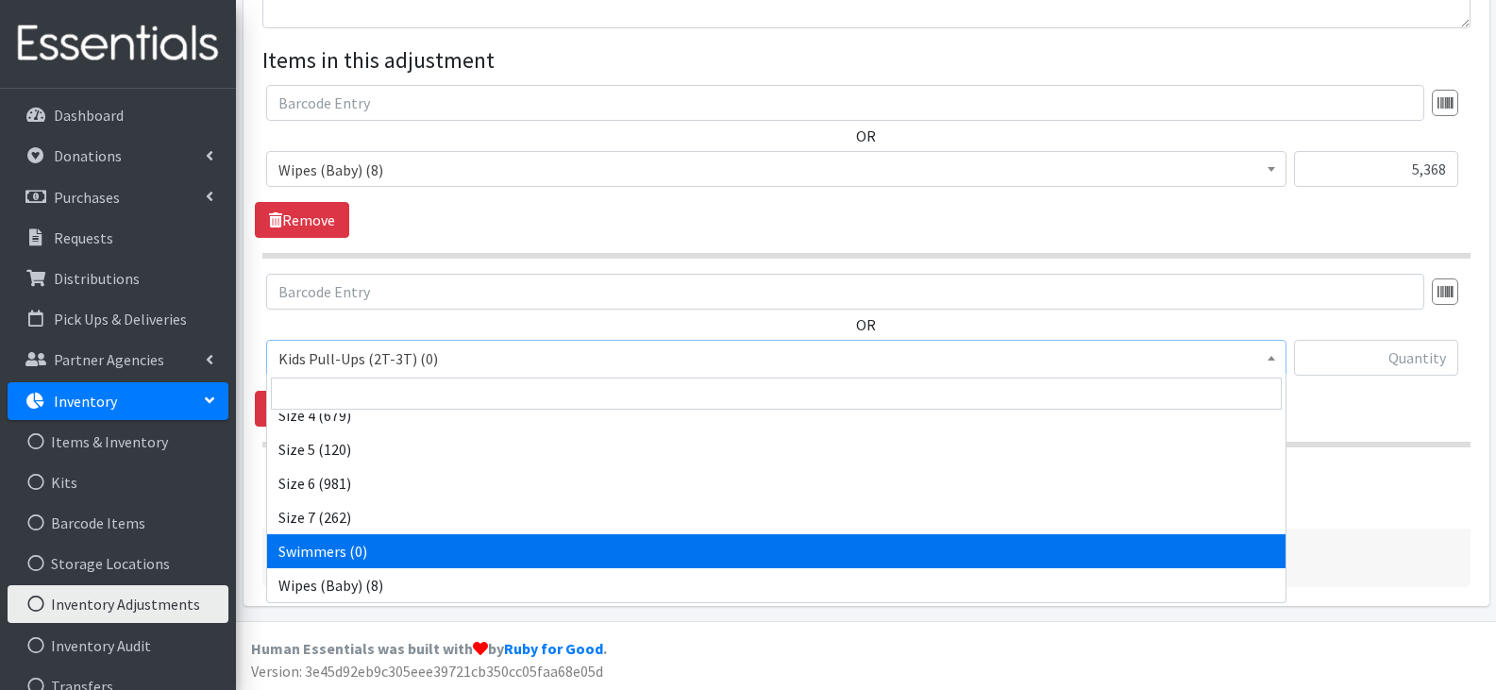
select select "13954"
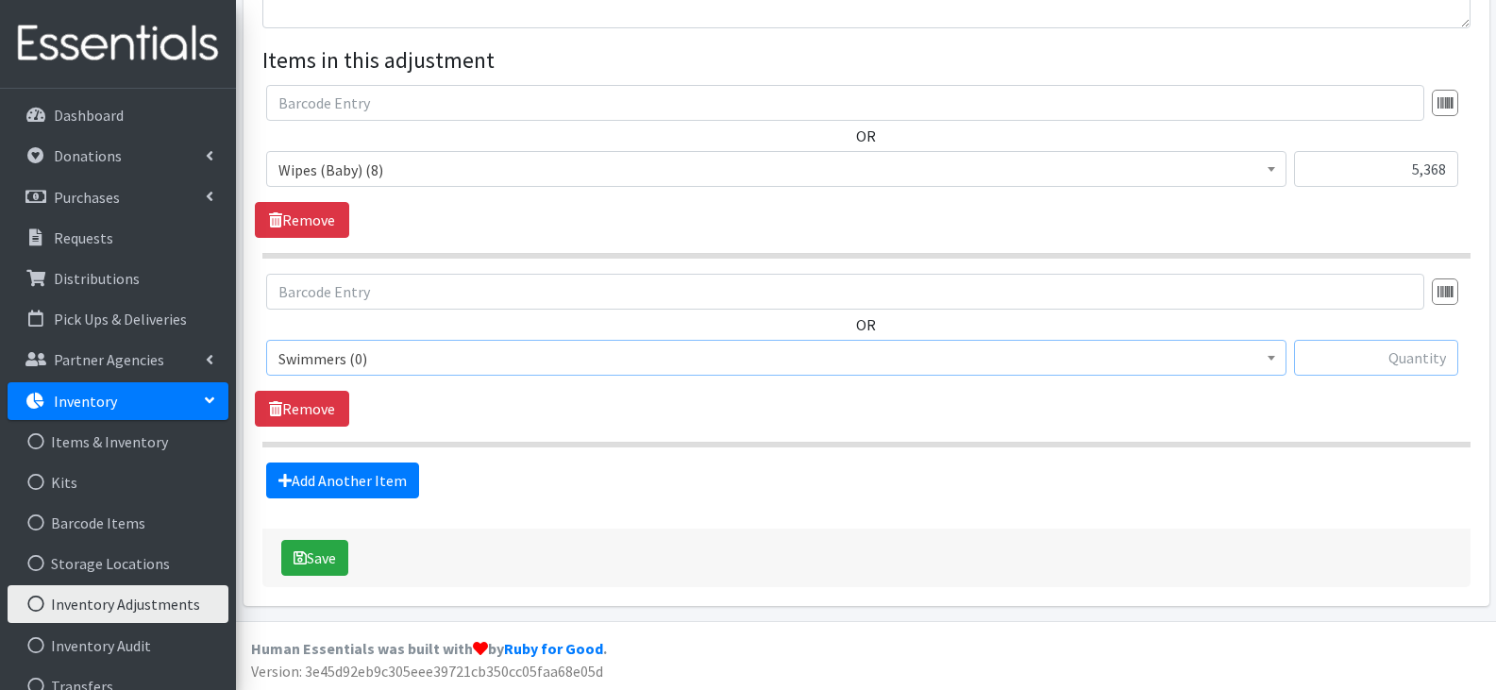
click at [1393, 362] on input "text" at bounding box center [1376, 358] width 164 height 36
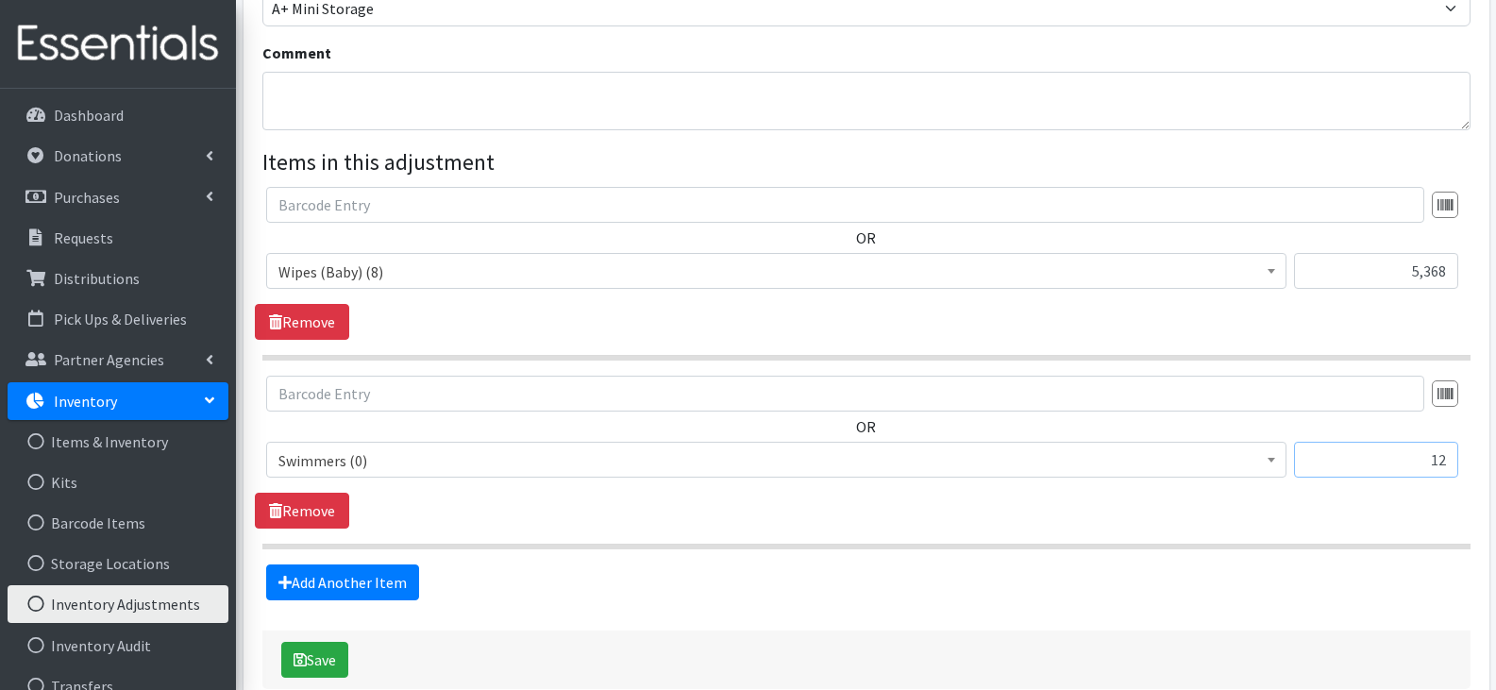
scroll to position [147, 0]
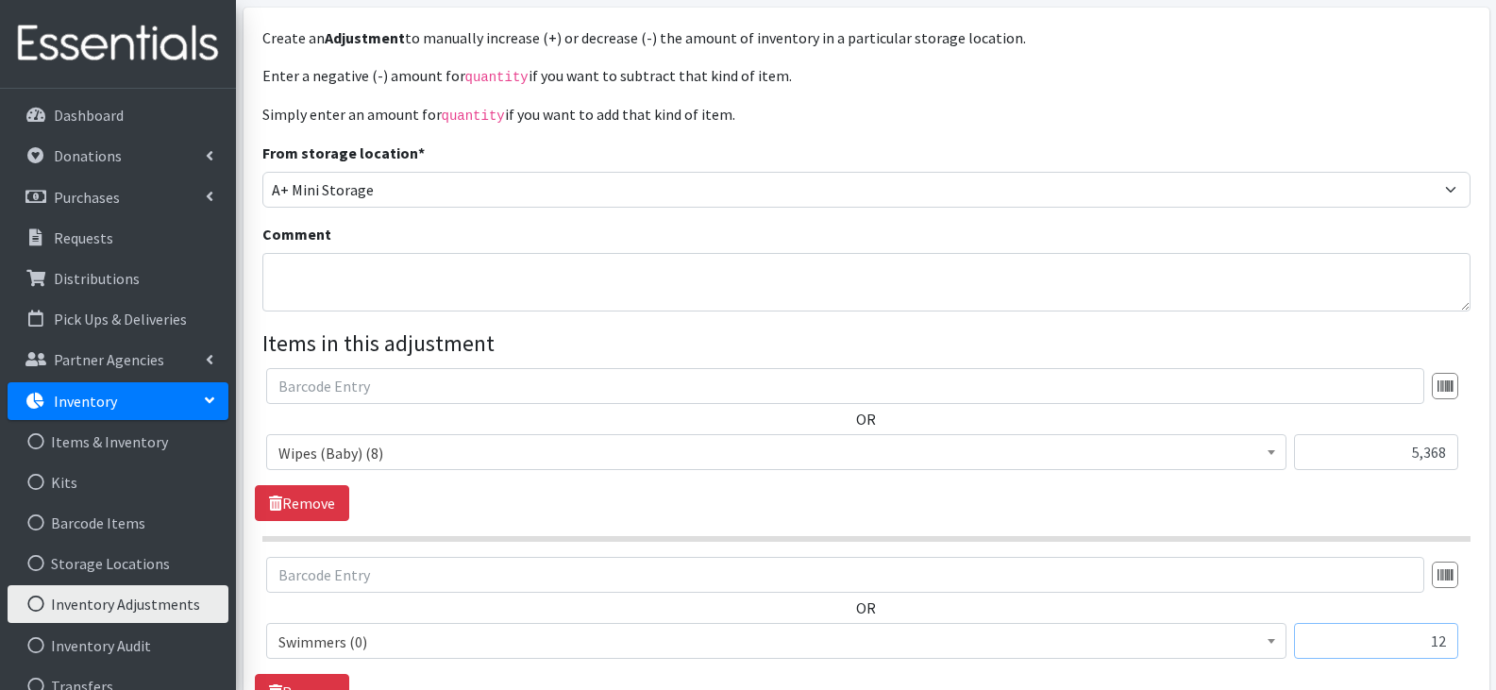
type input "12"
click at [702, 269] on textarea "Comment" at bounding box center [866, 282] width 1208 height 59
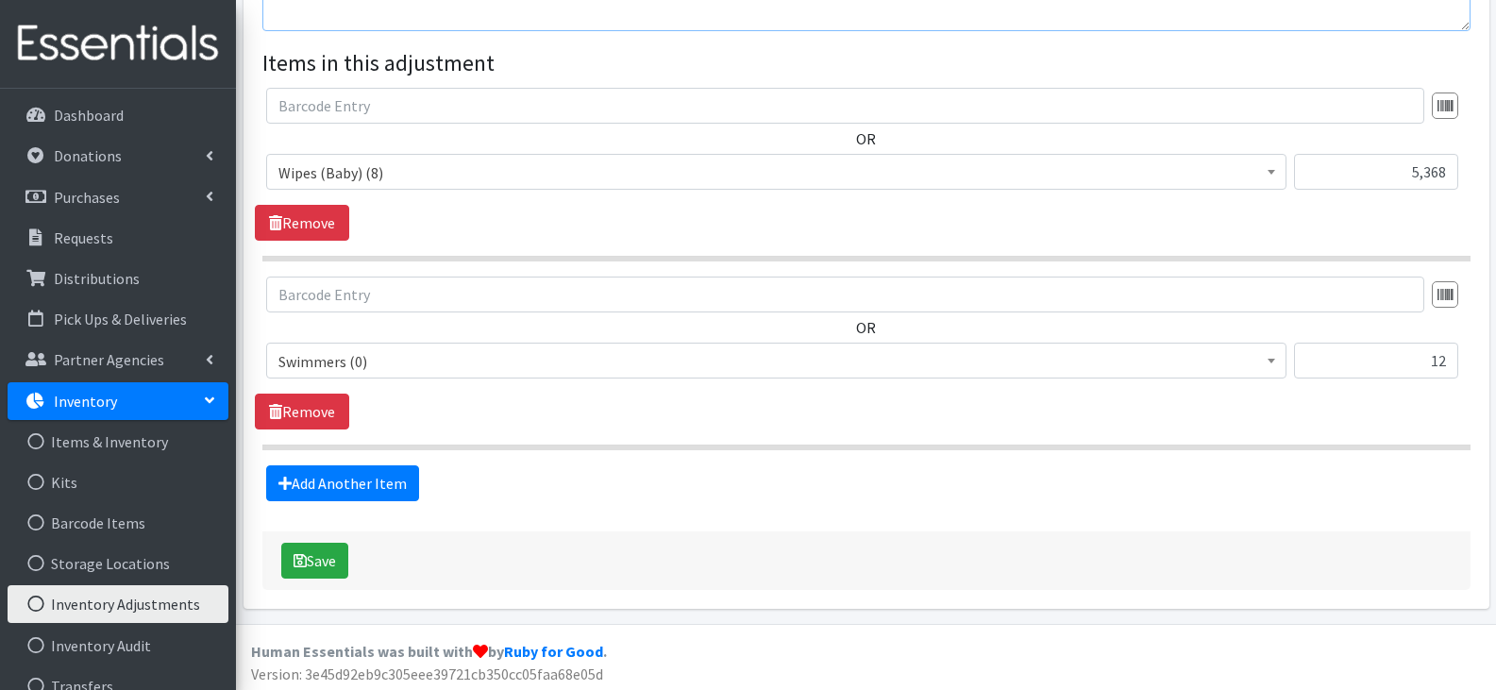
scroll to position [430, 0]
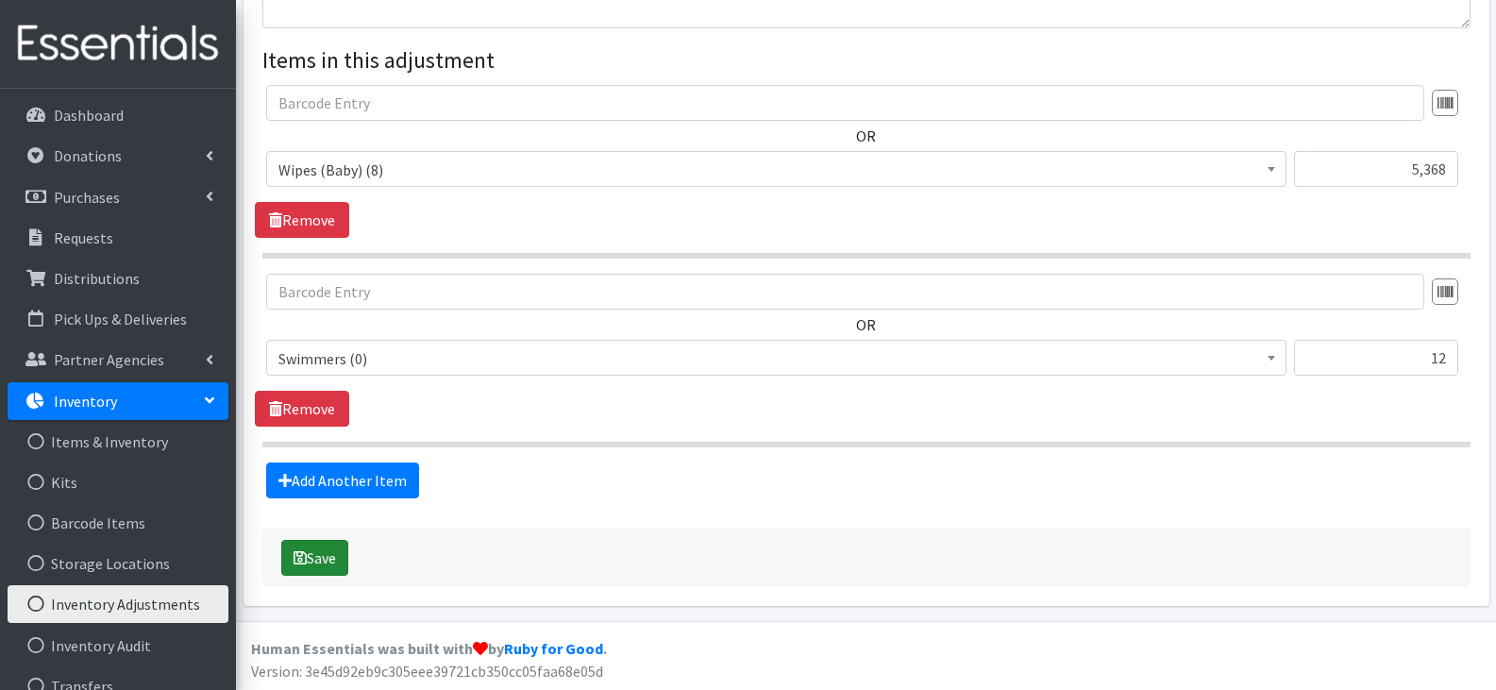
click at [336, 561] on button "Save" at bounding box center [314, 558] width 67 height 36
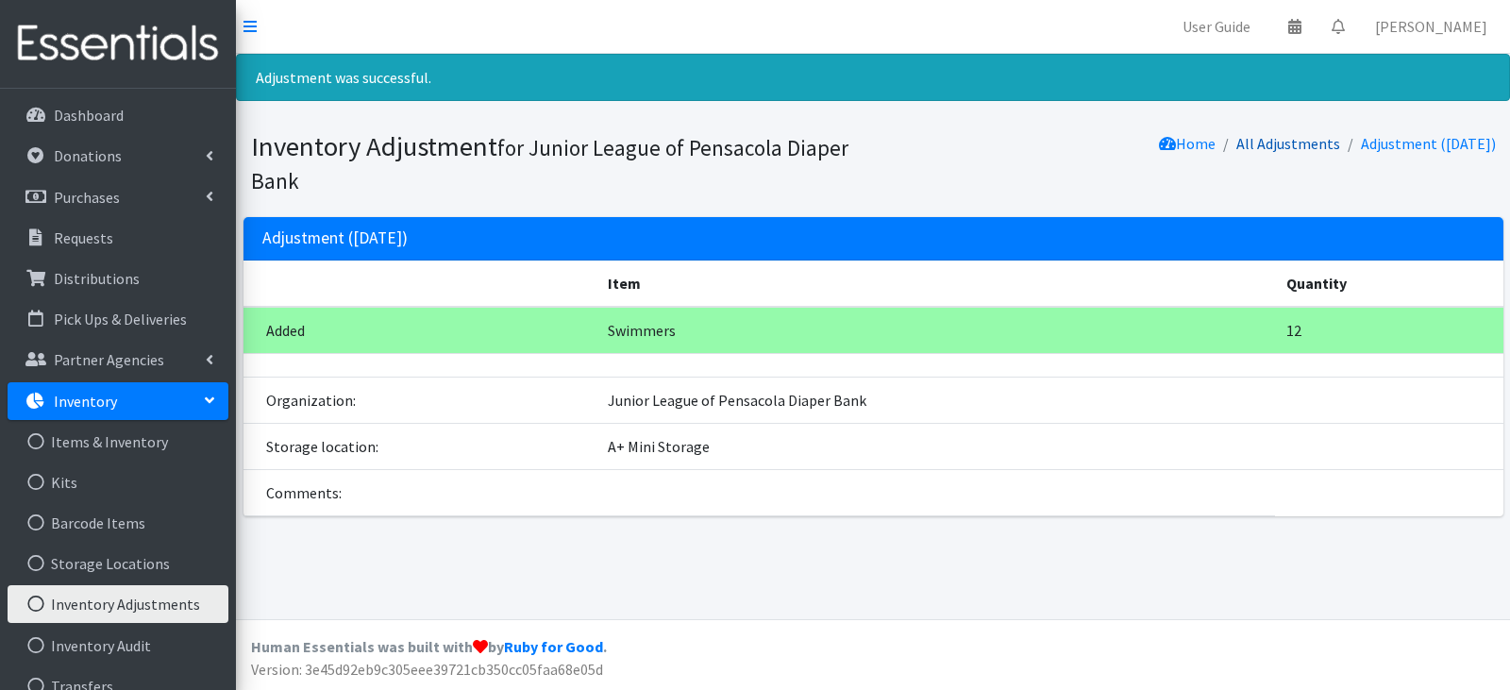
click at [1292, 140] on link "All Adjustments" at bounding box center [1288, 143] width 104 height 19
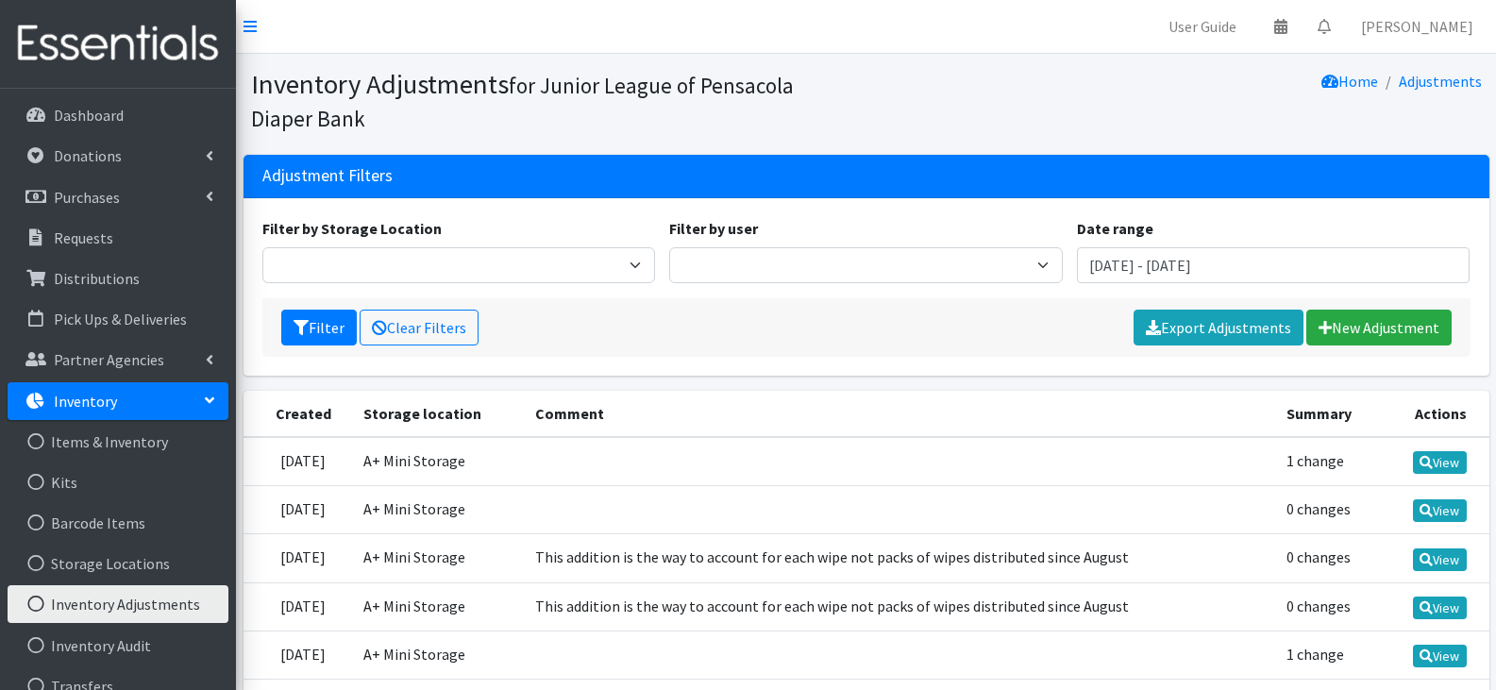
scroll to position [94, 0]
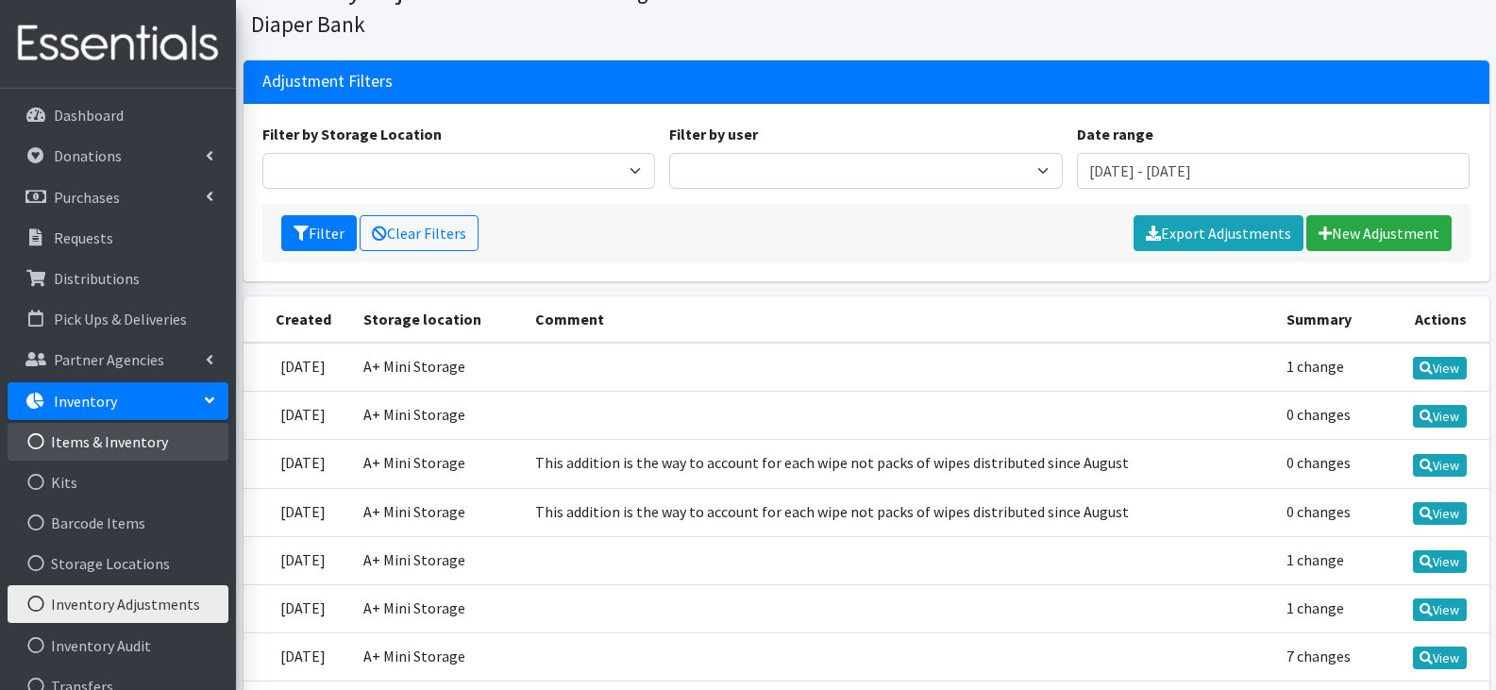
click at [135, 441] on link "Items & Inventory" at bounding box center [118, 442] width 221 height 38
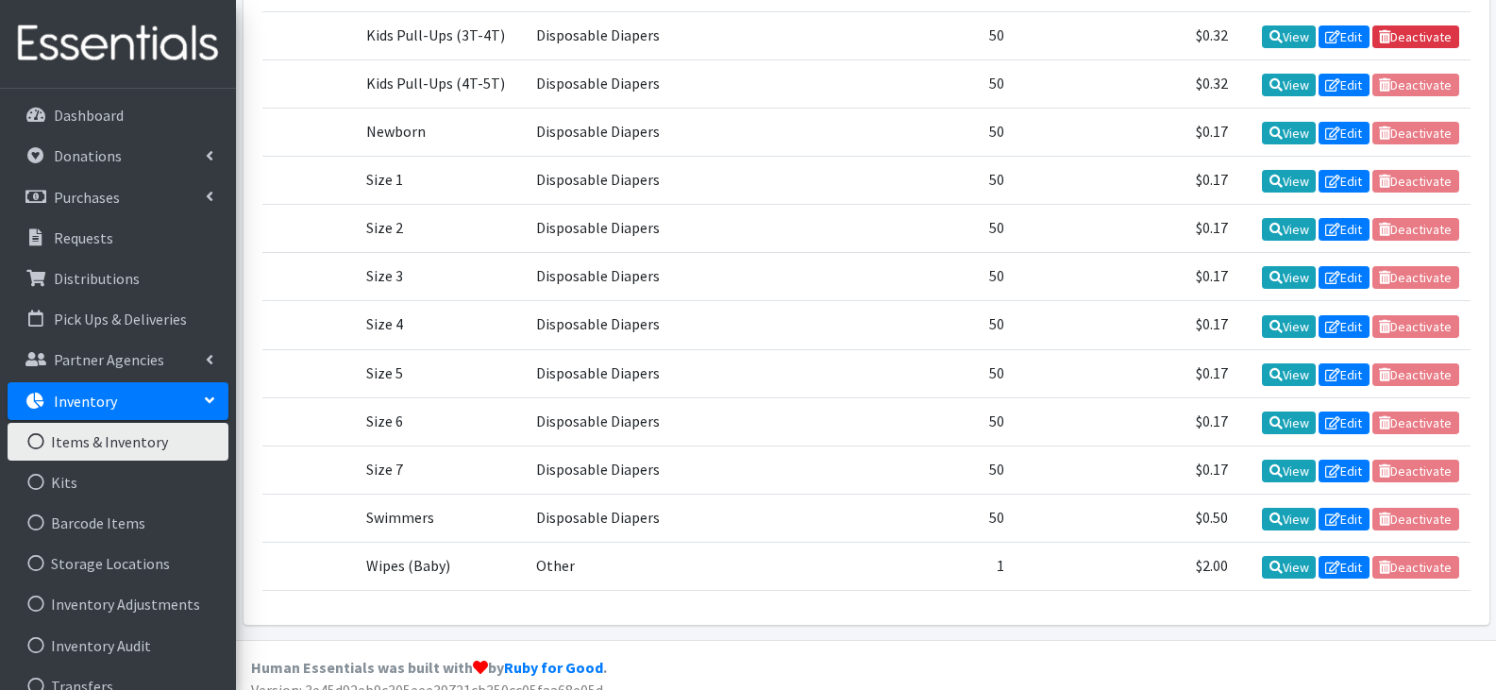
scroll to position [628, 0]
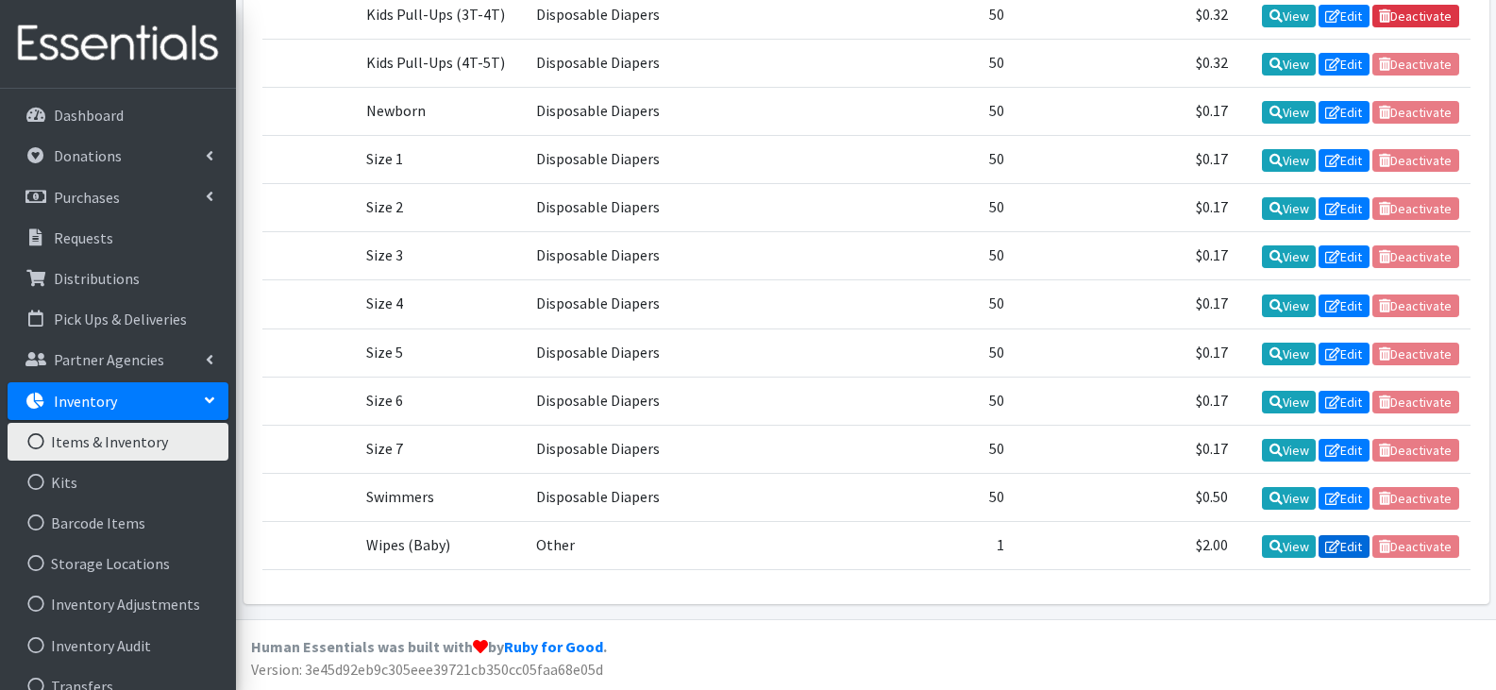
click at [1337, 543] on icon at bounding box center [1332, 546] width 15 height 13
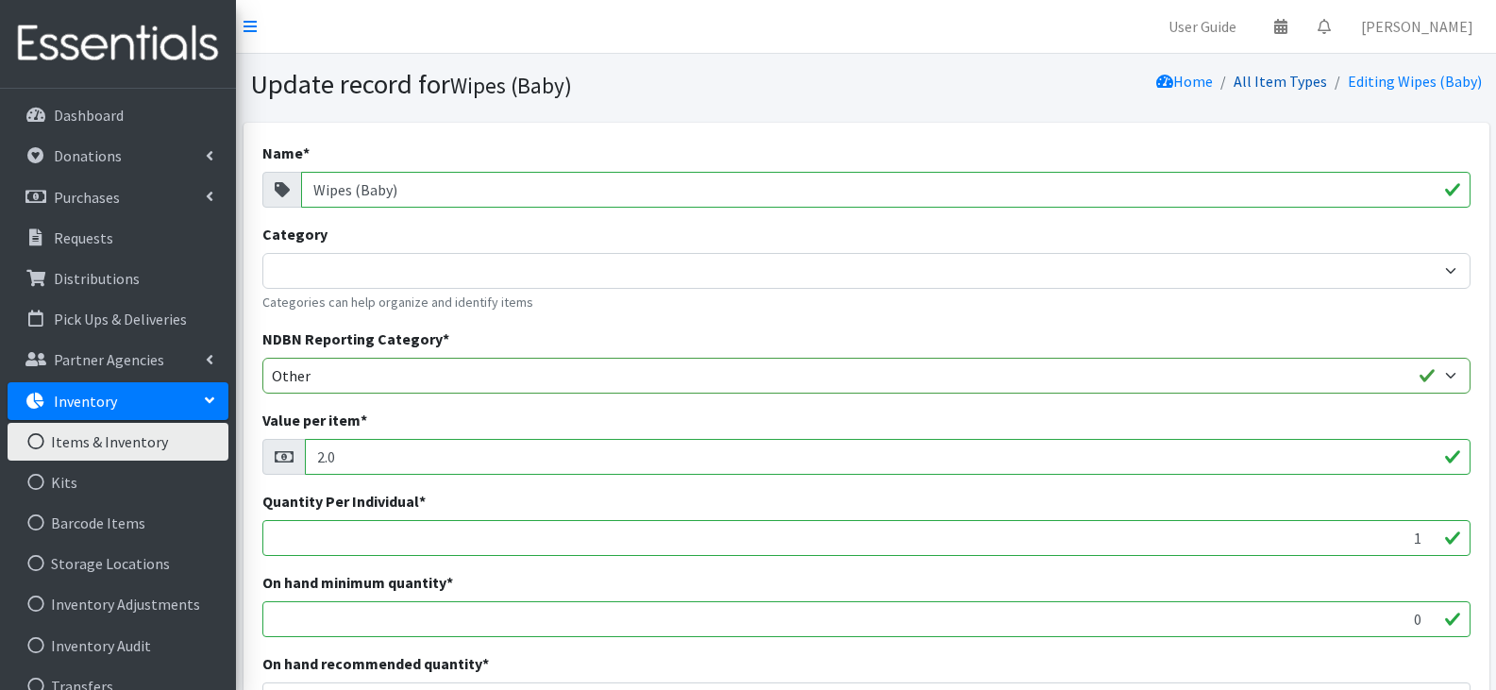
click at [1282, 88] on link "All Item Types" at bounding box center [1279, 81] width 93 height 19
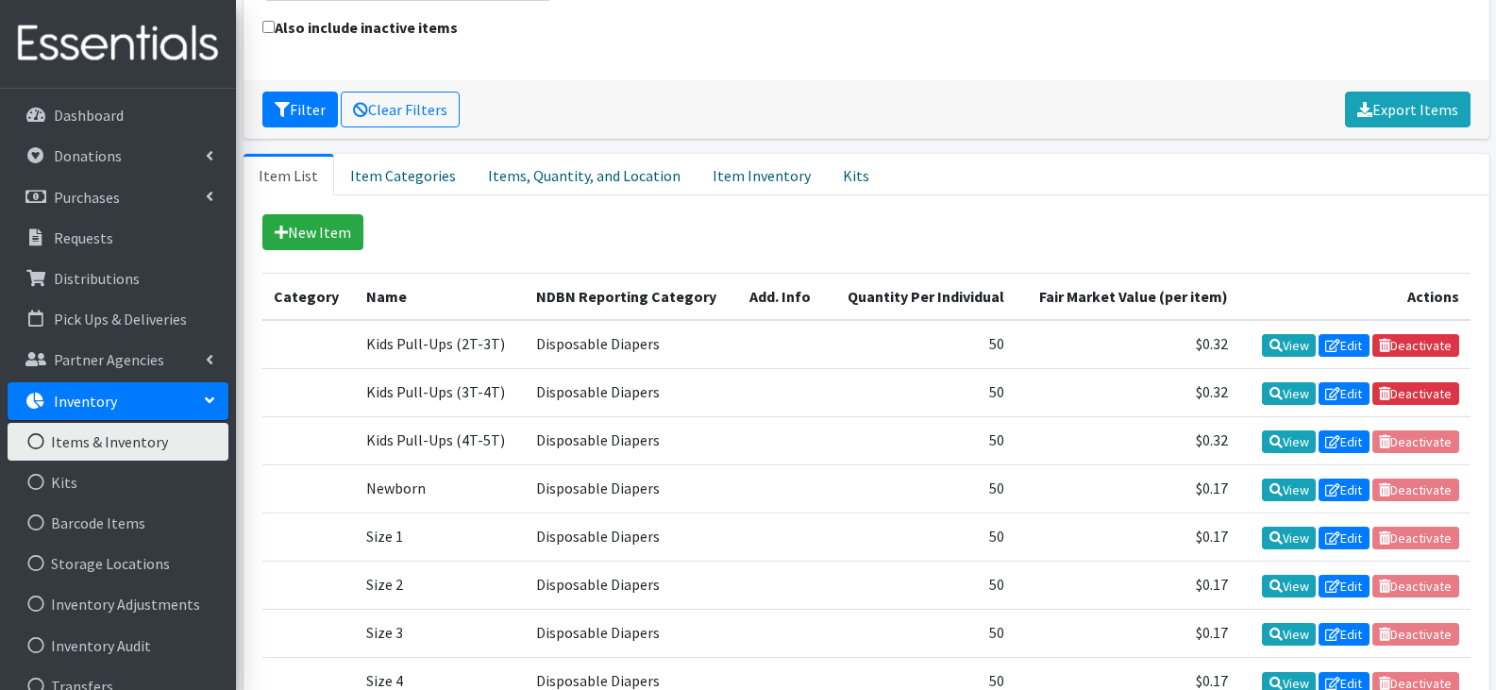
scroll to position [283, 0]
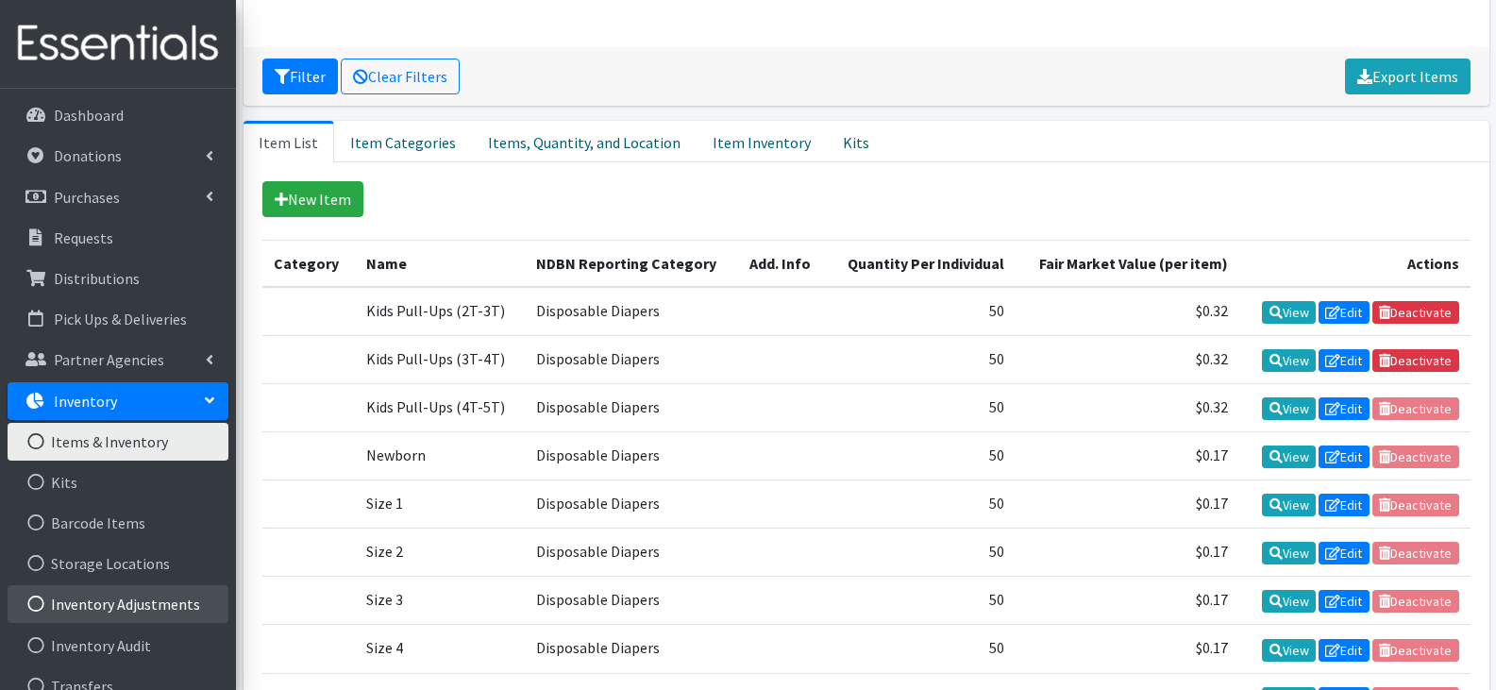
click at [148, 607] on link "Inventory Adjustments" at bounding box center [118, 604] width 221 height 38
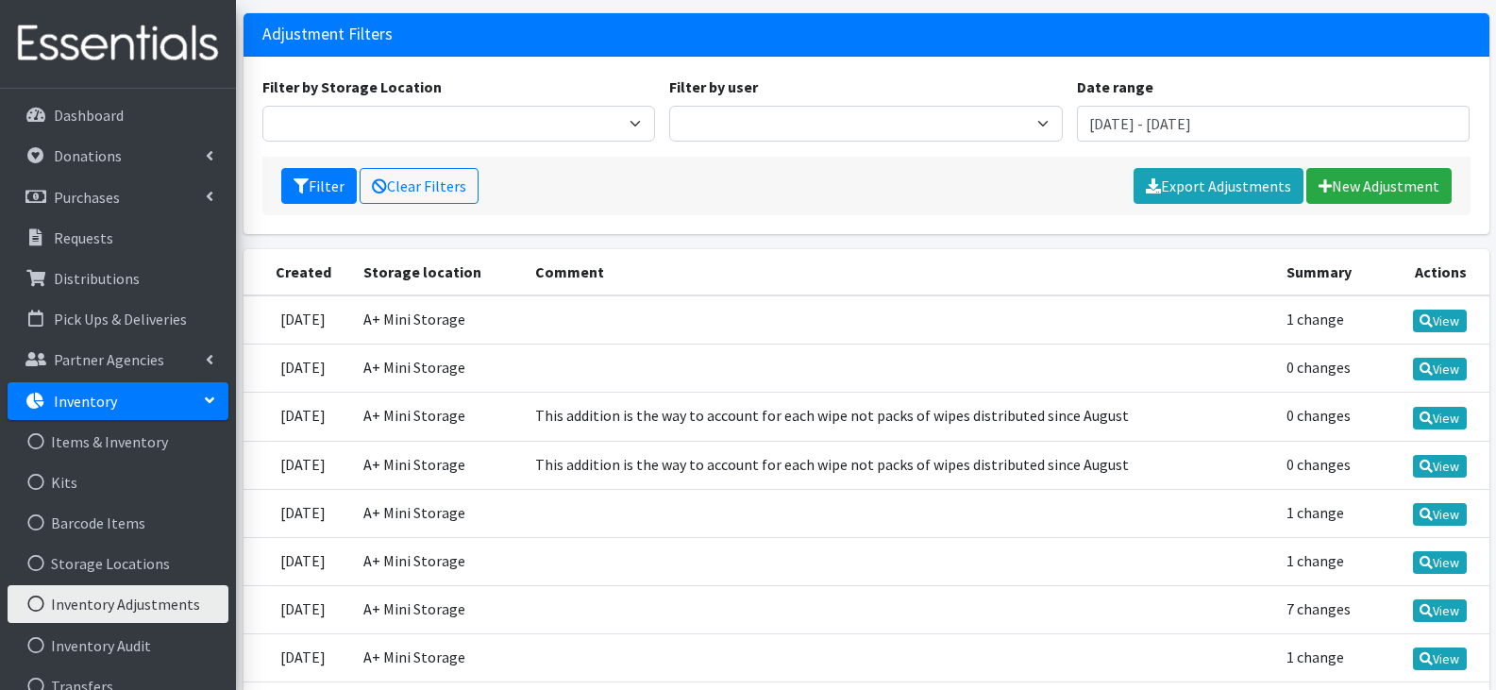
scroll to position [189, 0]
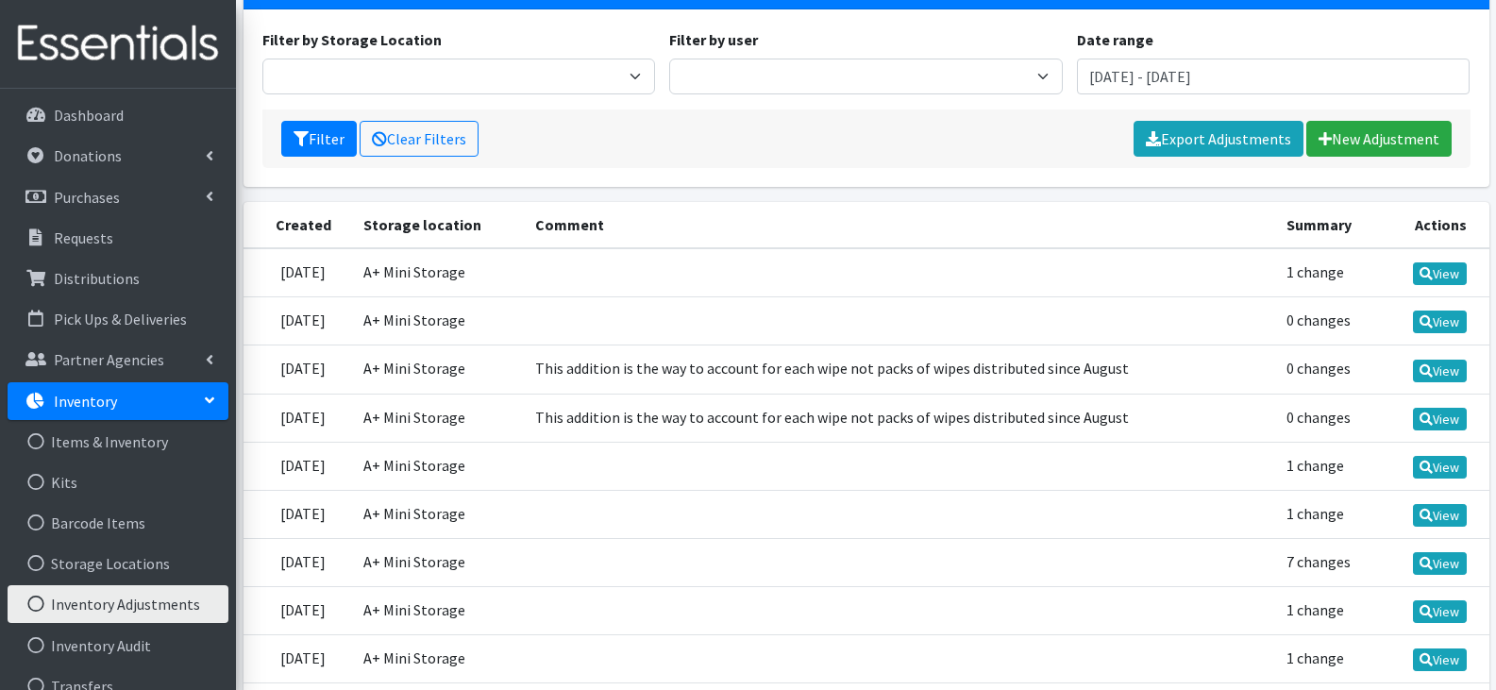
click at [947, 334] on td at bounding box center [899, 321] width 751 height 48
click at [1386, 141] on link "New Adjustment" at bounding box center [1378, 139] width 145 height 36
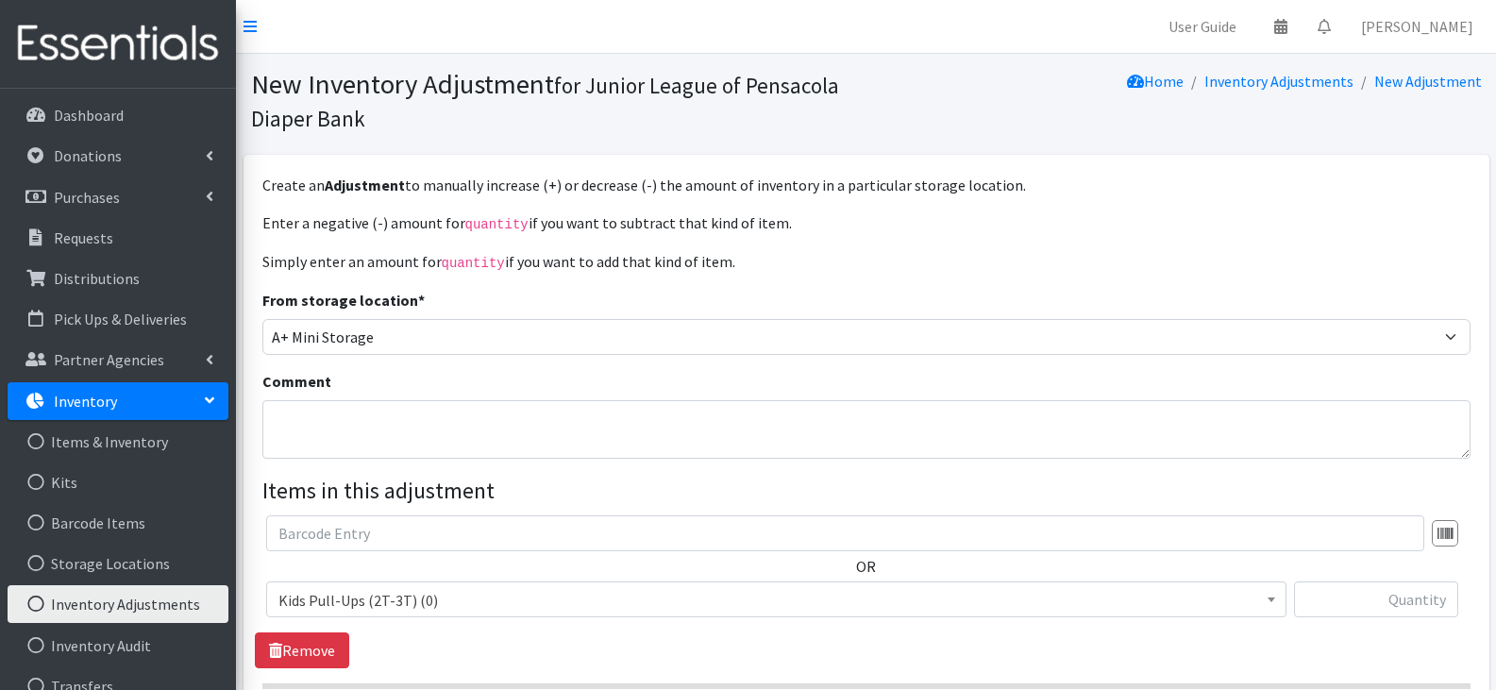
click at [1323, 91] on li "Inventory Adjustments" at bounding box center [1268, 81] width 170 height 27
click at [1319, 77] on link "Inventory Adjustments" at bounding box center [1278, 81] width 149 height 19
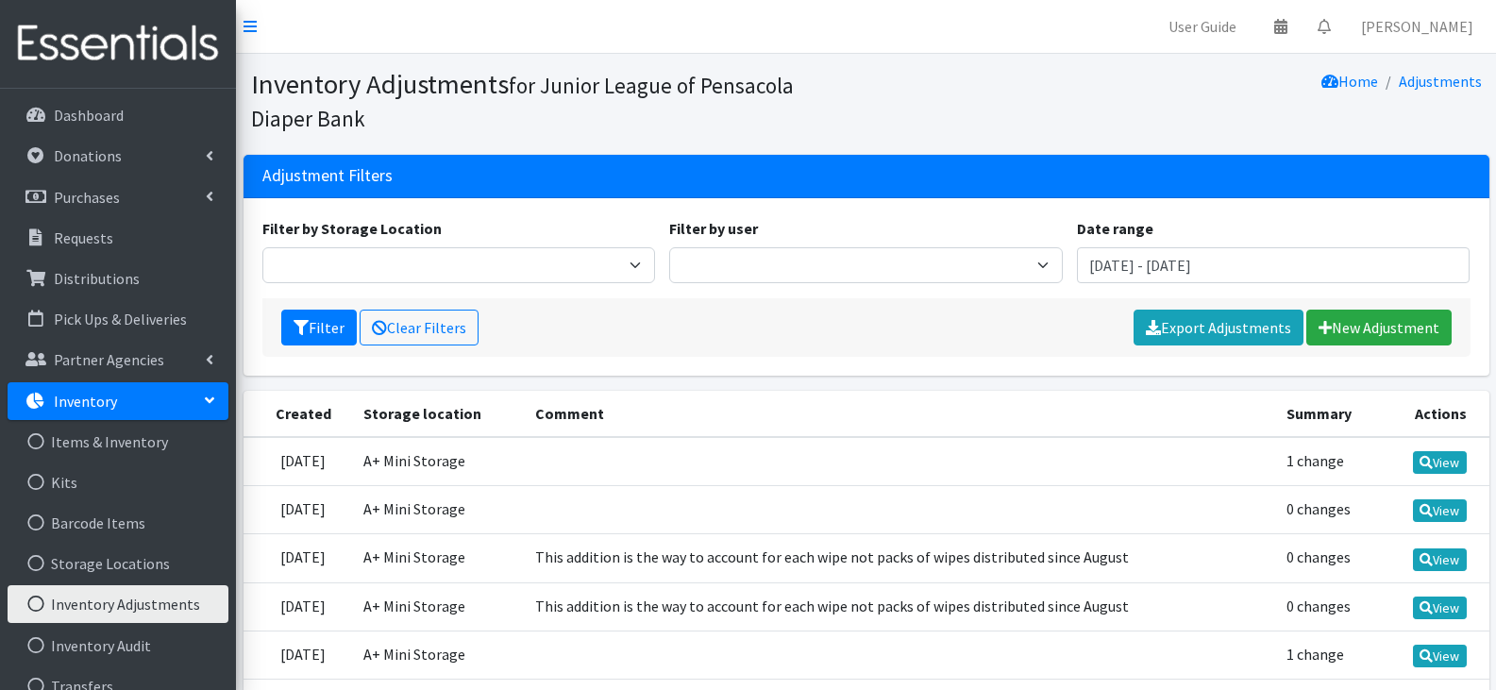
click at [1044, 322] on div "Filter Clear Filters Export Adjustments New Adjustment" at bounding box center [866, 327] width 1208 height 59
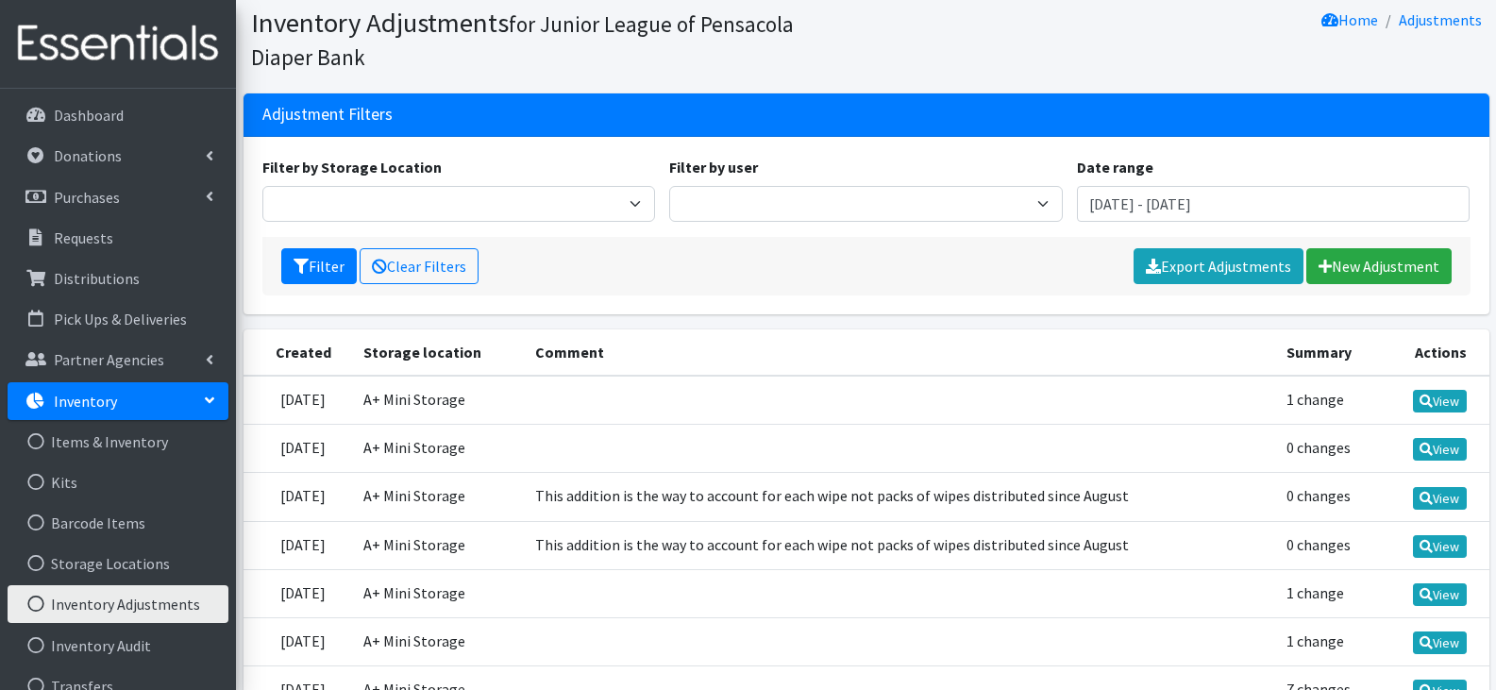
scroll to position [94, 0]
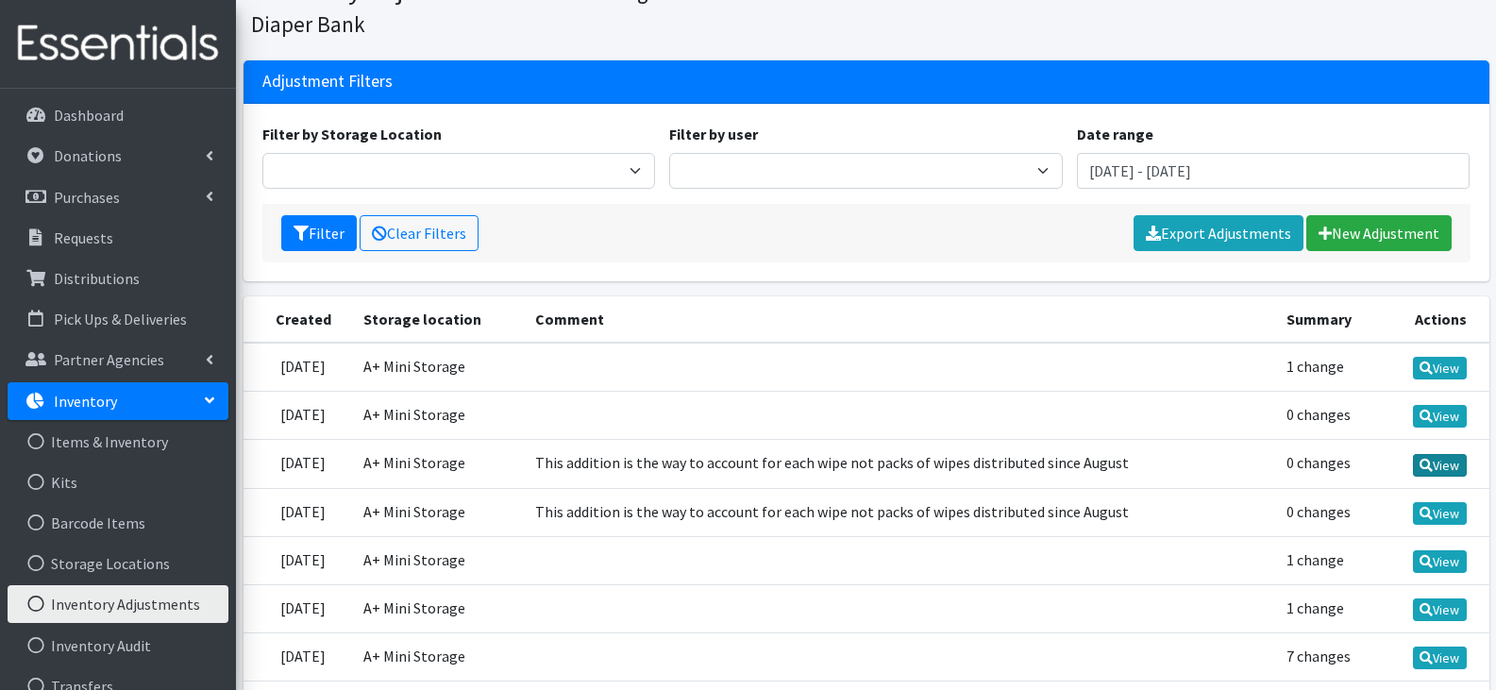
click at [1454, 472] on link "View" at bounding box center [1440, 465] width 54 height 23
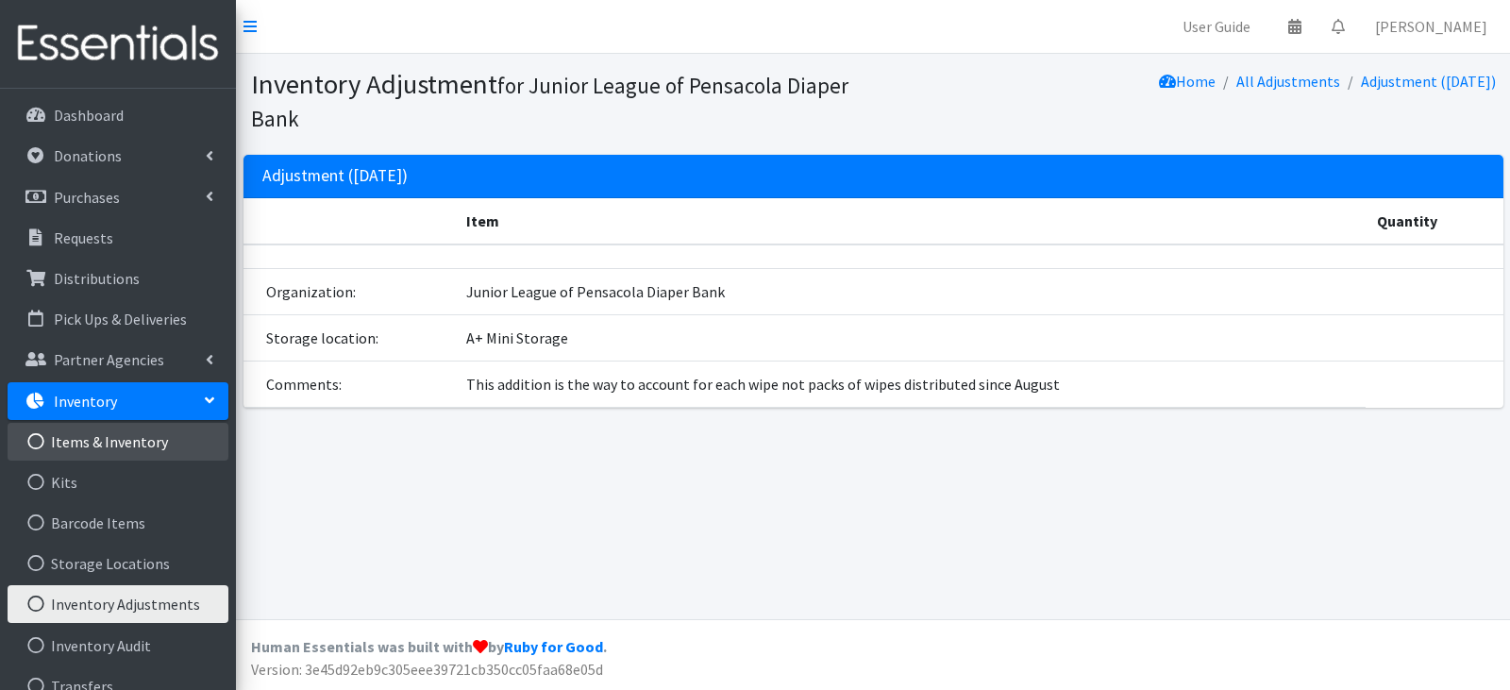
click at [126, 451] on link "Items & Inventory" at bounding box center [118, 442] width 221 height 38
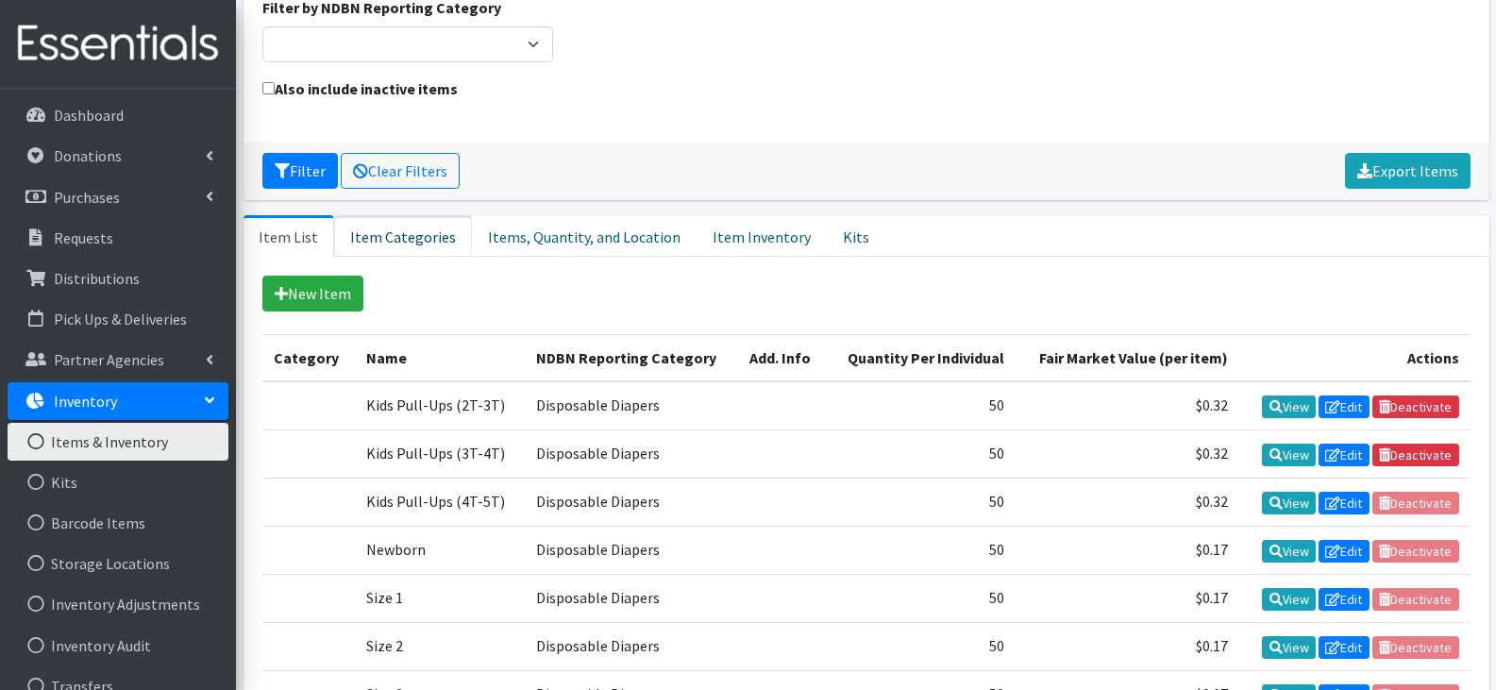
click at [411, 230] on link "Item Categories" at bounding box center [403, 236] width 138 height 42
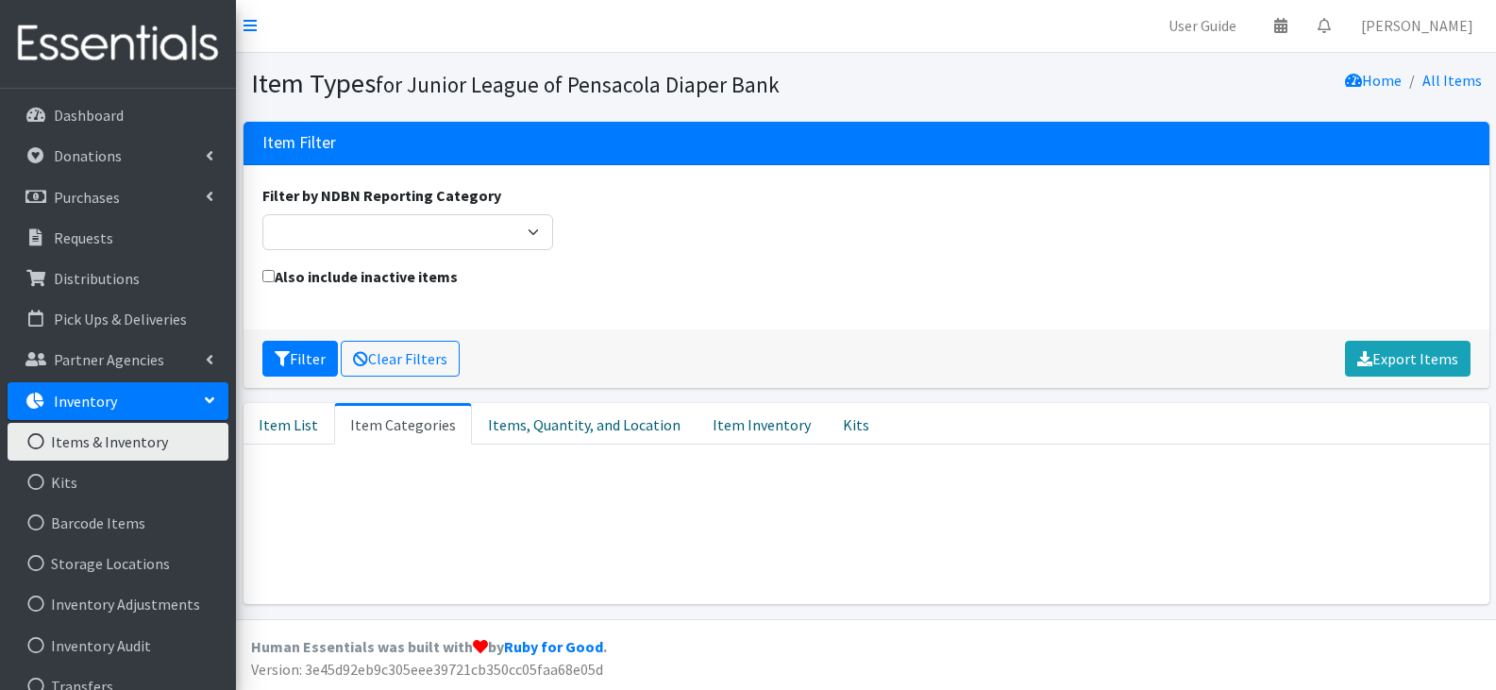
scroll to position [1, 0]
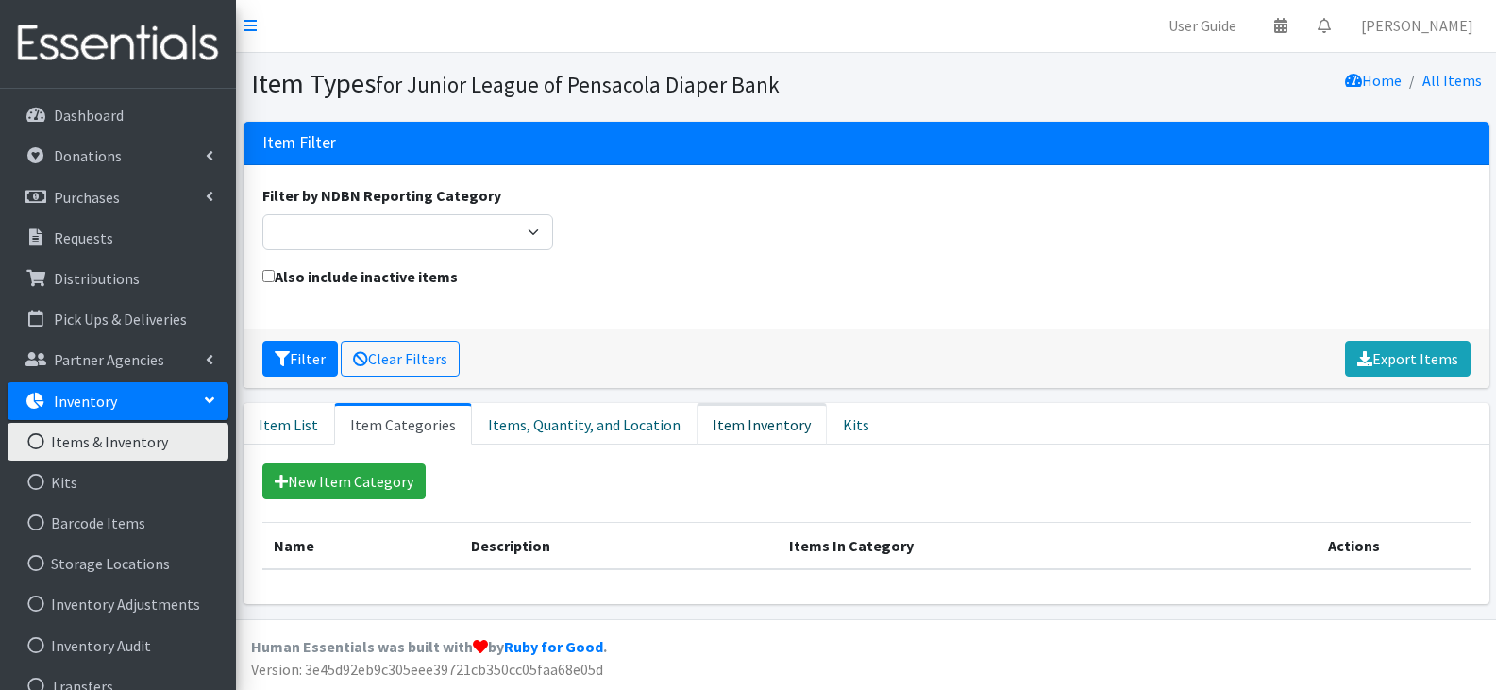
click at [741, 419] on link "Item Inventory" at bounding box center [761, 424] width 130 height 42
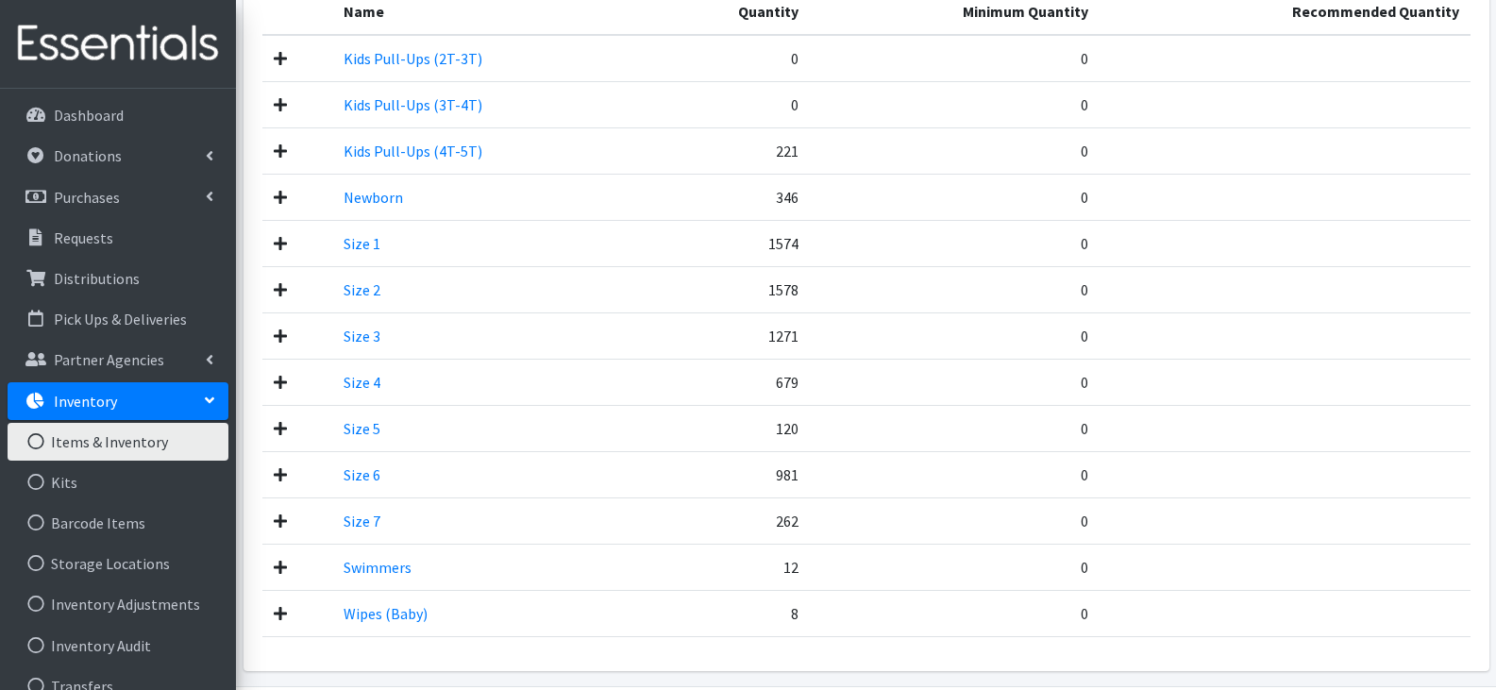
scroll to position [602, 0]
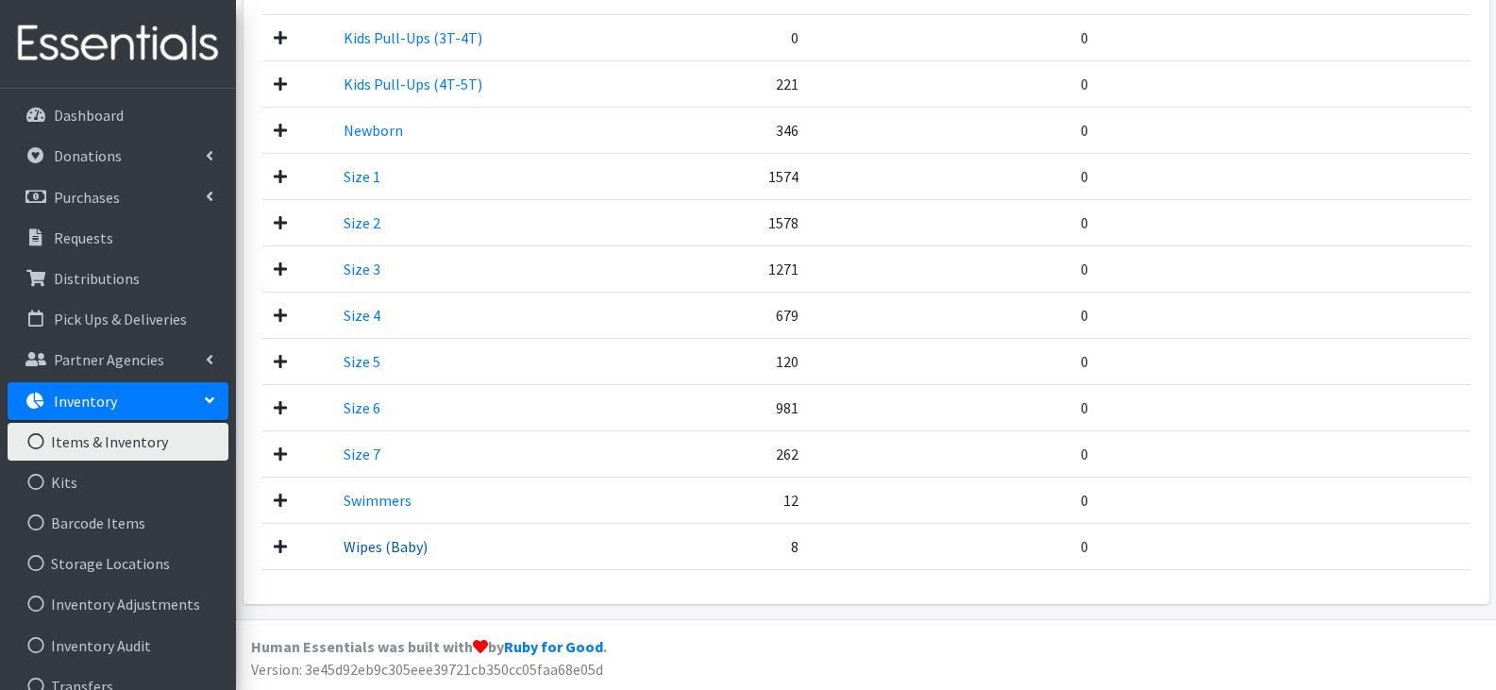
click at [395, 545] on link "Wipes (Baby)" at bounding box center [386, 546] width 84 height 19
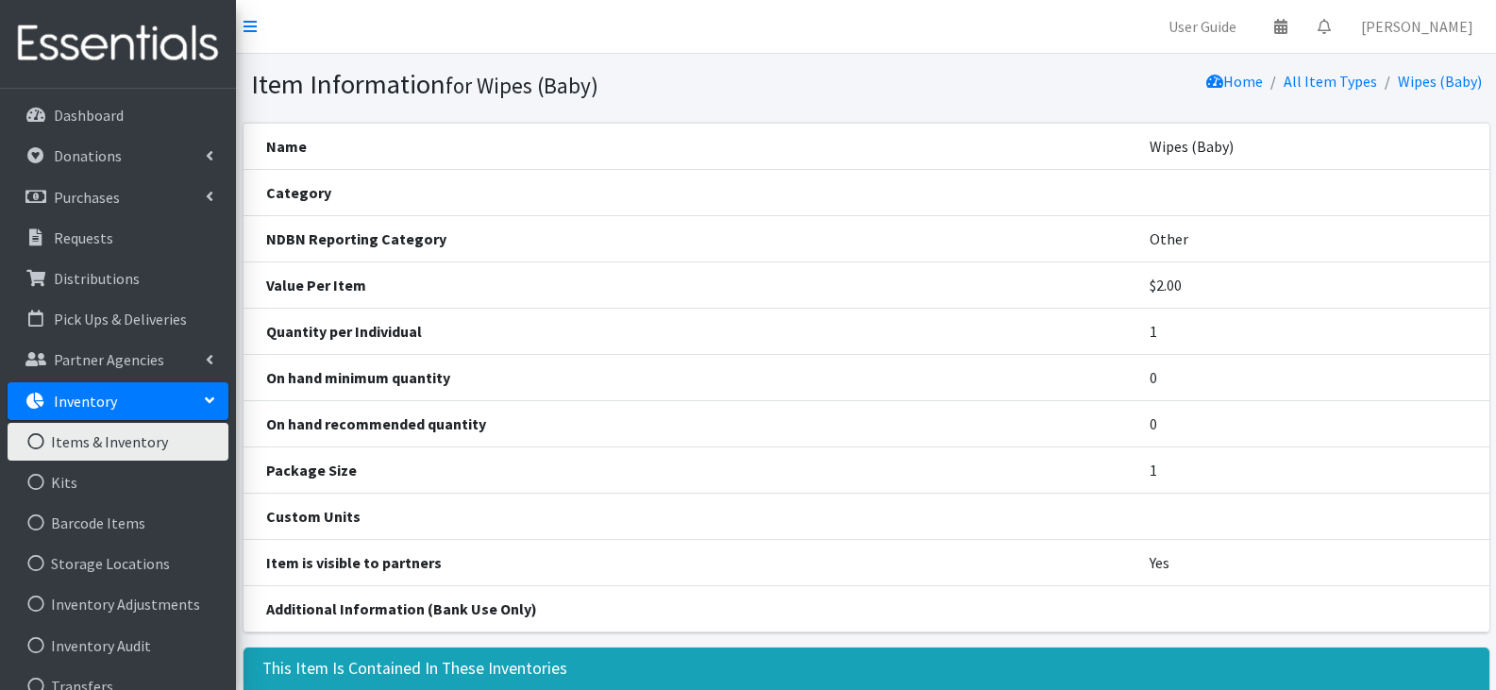
click at [880, 139] on th "Name" at bounding box center [685, 146] width 884 height 46
click at [849, 88] on h1 "Item Information for Wipes (Baby)" at bounding box center [555, 84] width 609 height 33
click at [106, 444] on link "Items & Inventory" at bounding box center [118, 442] width 221 height 38
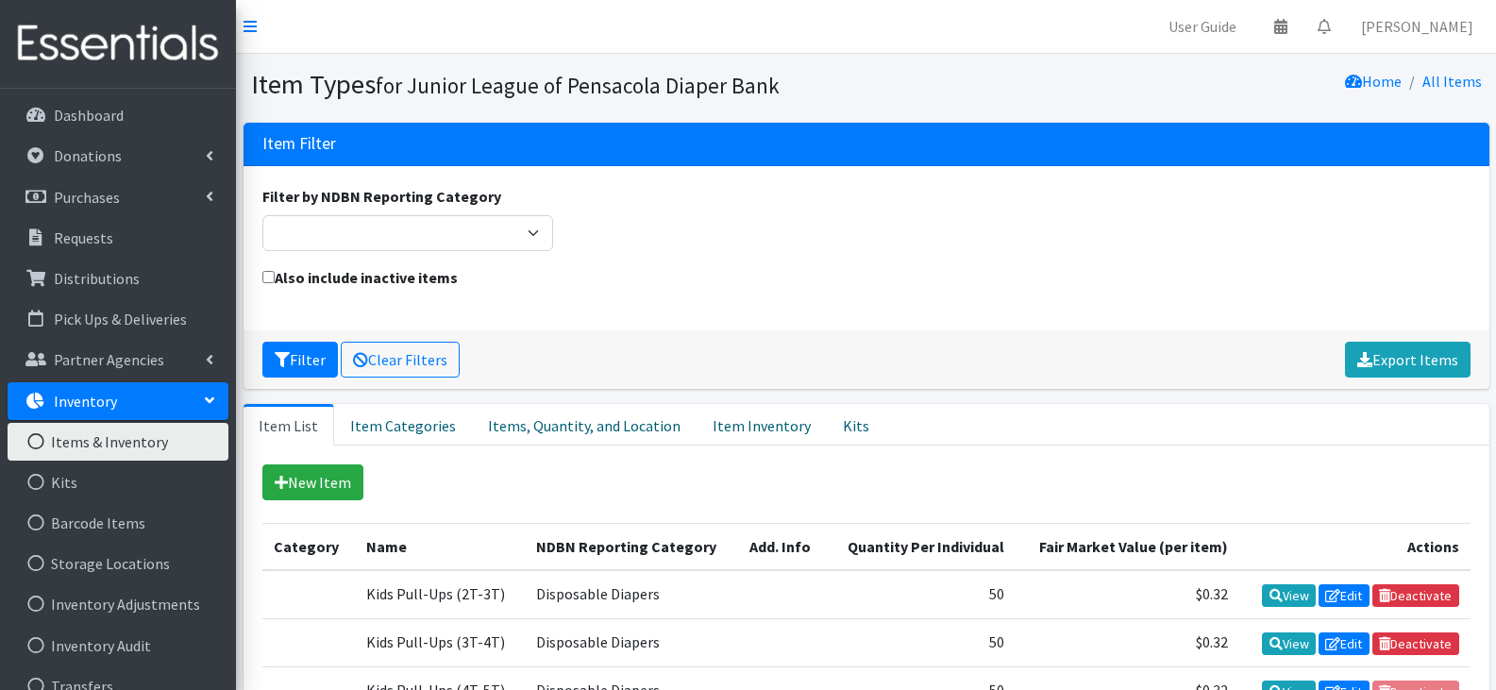
click at [121, 397] on link "Inventory" at bounding box center [118, 401] width 221 height 38
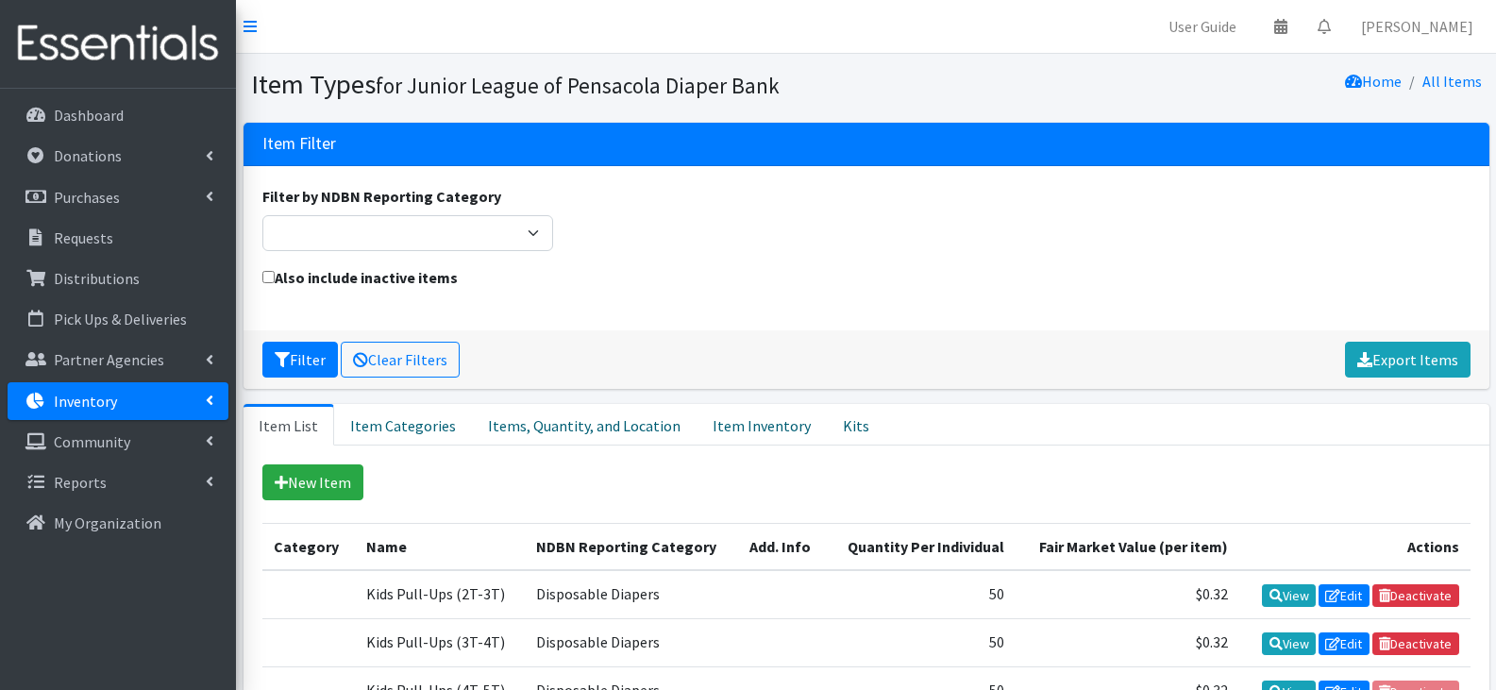
click at [902, 276] on div "Also include inactive items" at bounding box center [866, 288] width 1222 height 45
click at [123, 151] on link "Donations" at bounding box center [118, 156] width 221 height 38
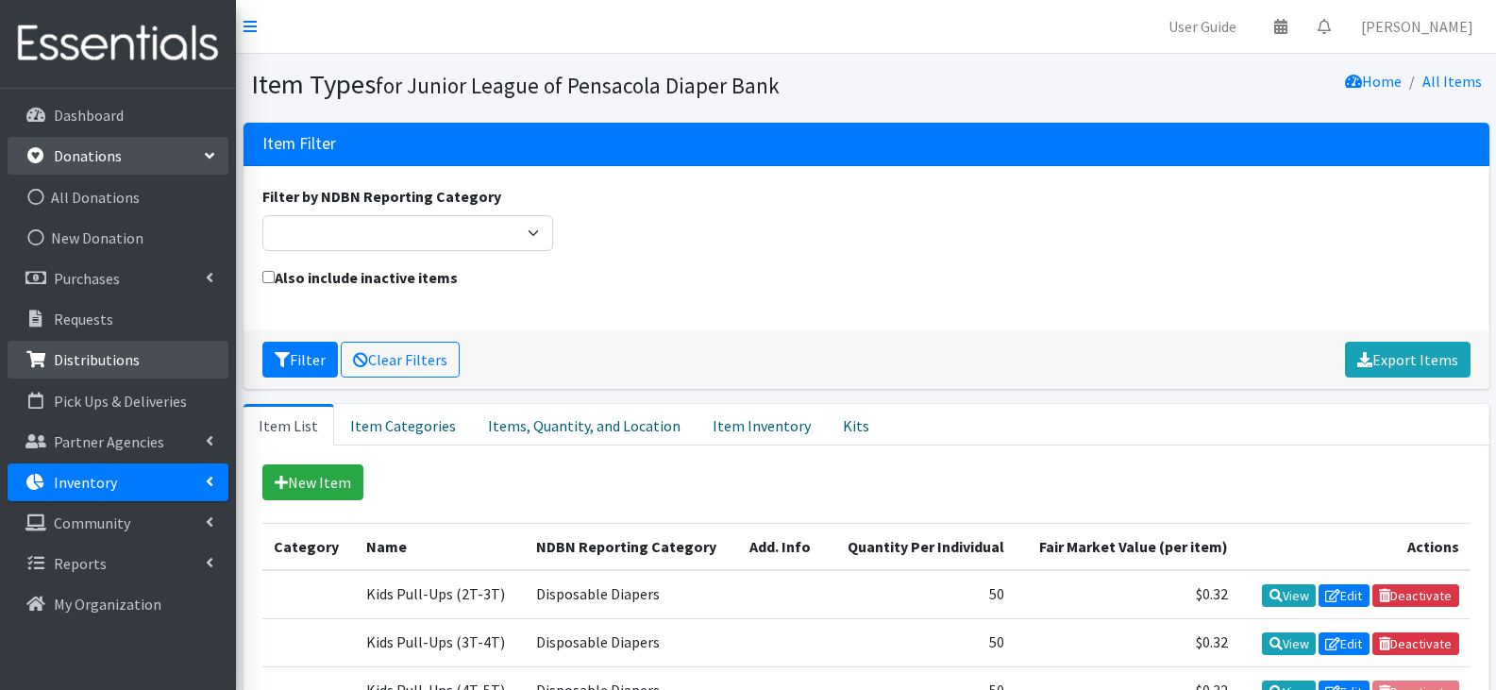
click at [88, 348] on link "Distributions" at bounding box center [118, 360] width 221 height 38
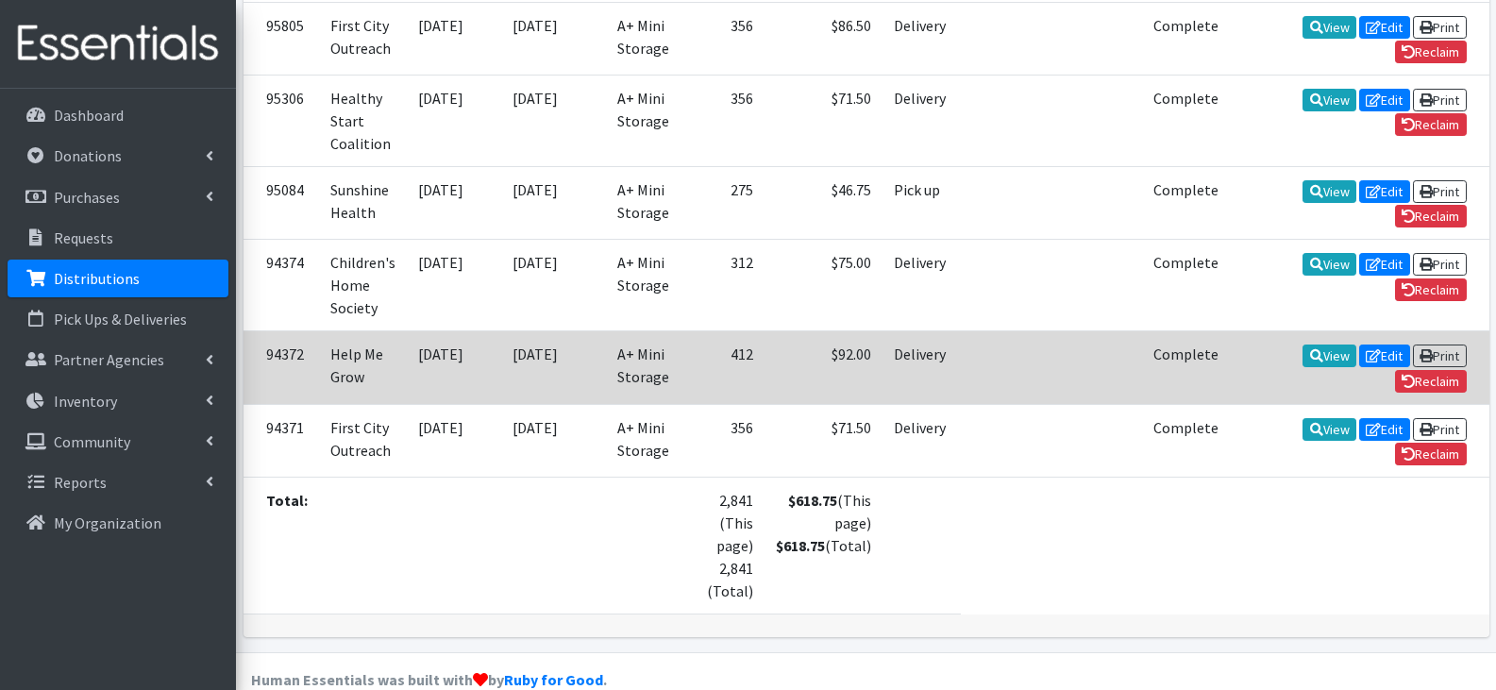
scroll to position [603, 0]
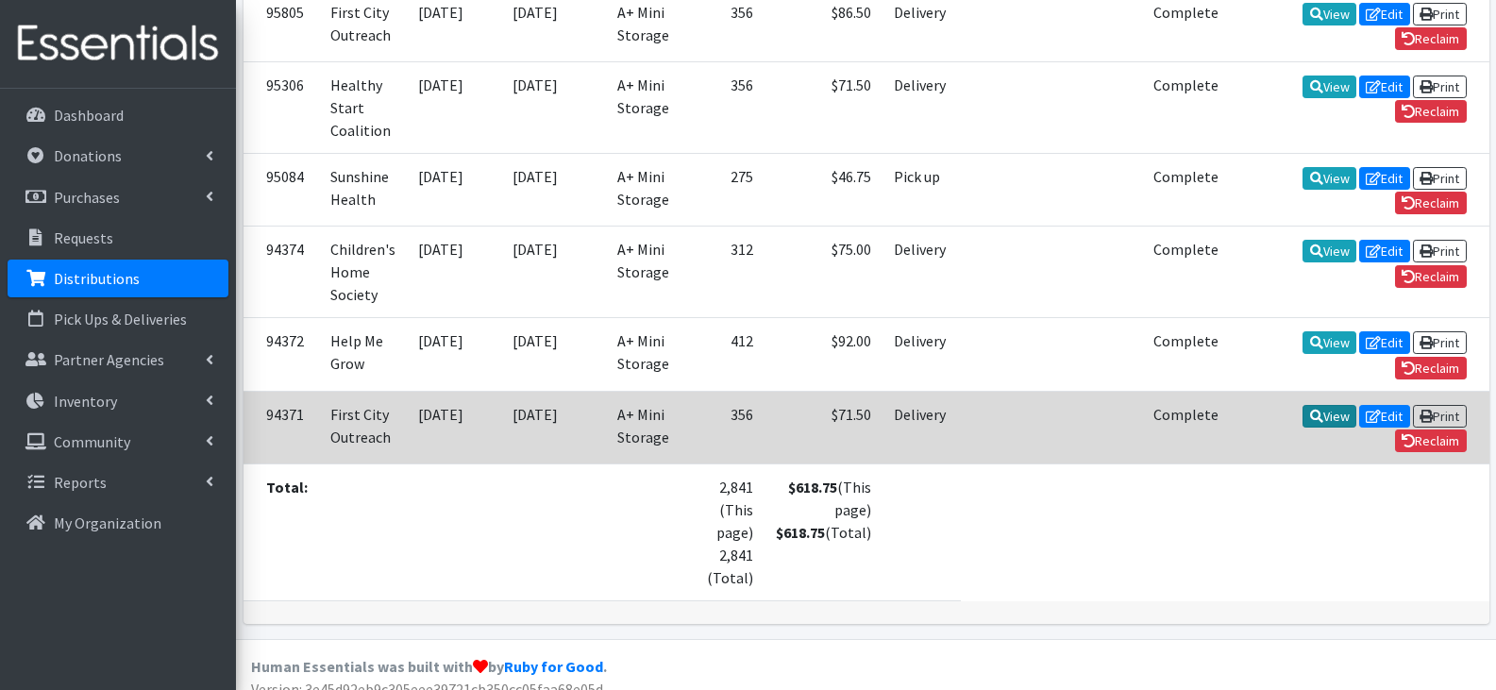
click at [1302, 405] on link "View" at bounding box center [1329, 416] width 54 height 23
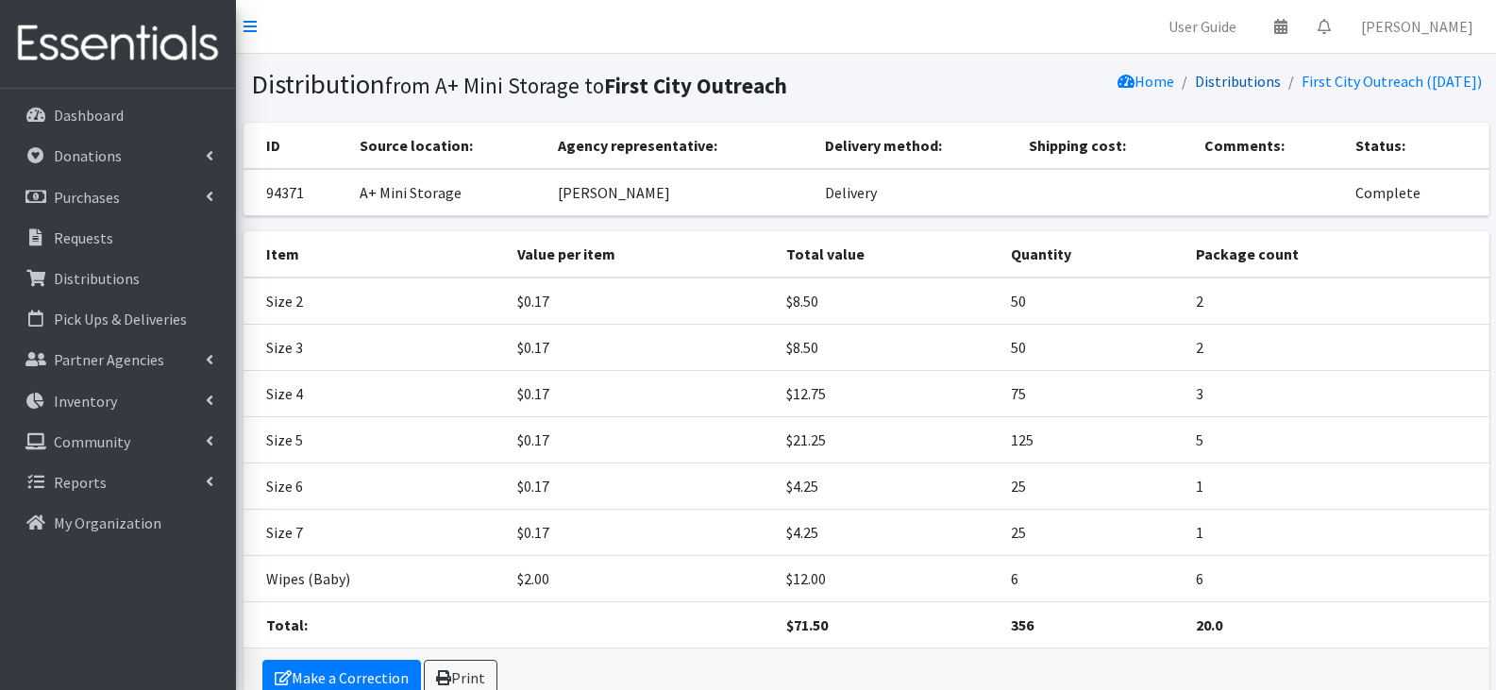
click at [1243, 79] on link "Distributions" at bounding box center [1238, 81] width 86 height 19
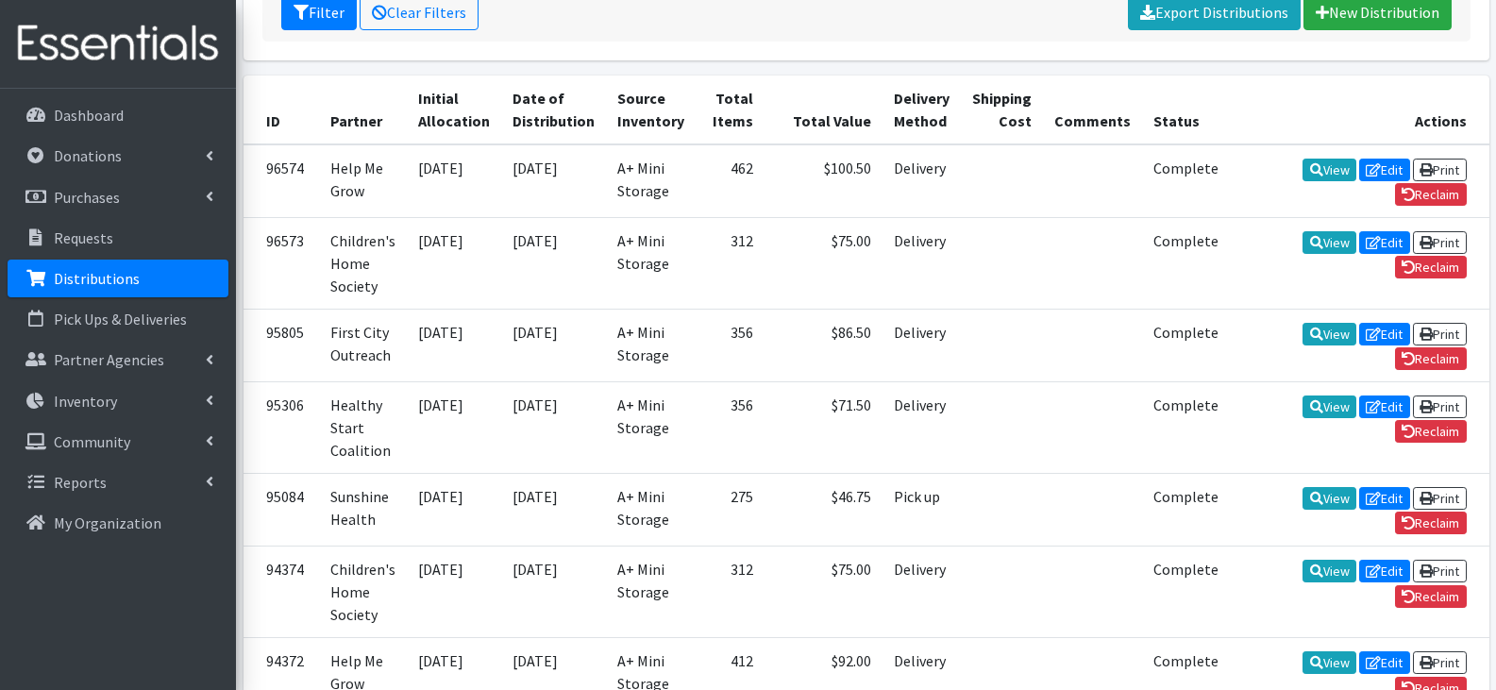
scroll to position [566, 0]
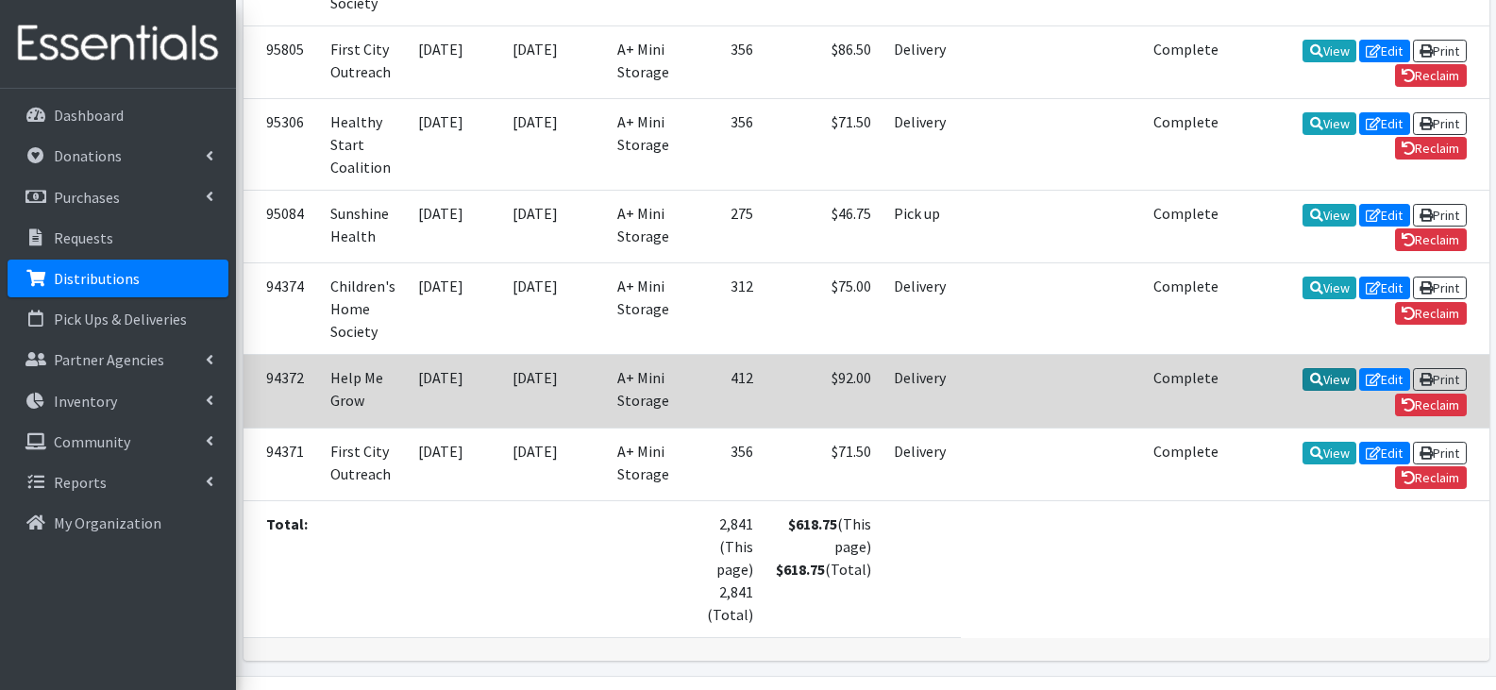
click at [1302, 371] on link "View" at bounding box center [1329, 379] width 54 height 23
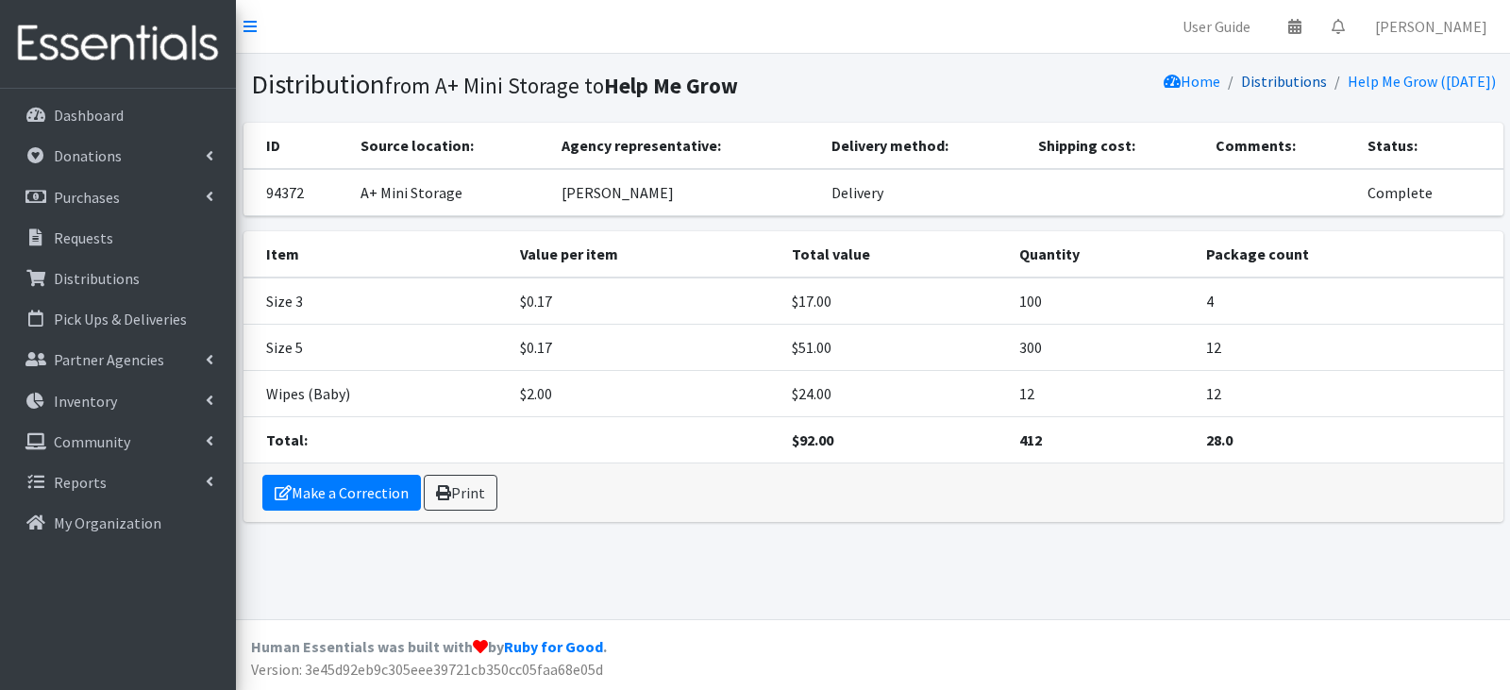
click at [1276, 78] on link "Distributions" at bounding box center [1284, 81] width 86 height 19
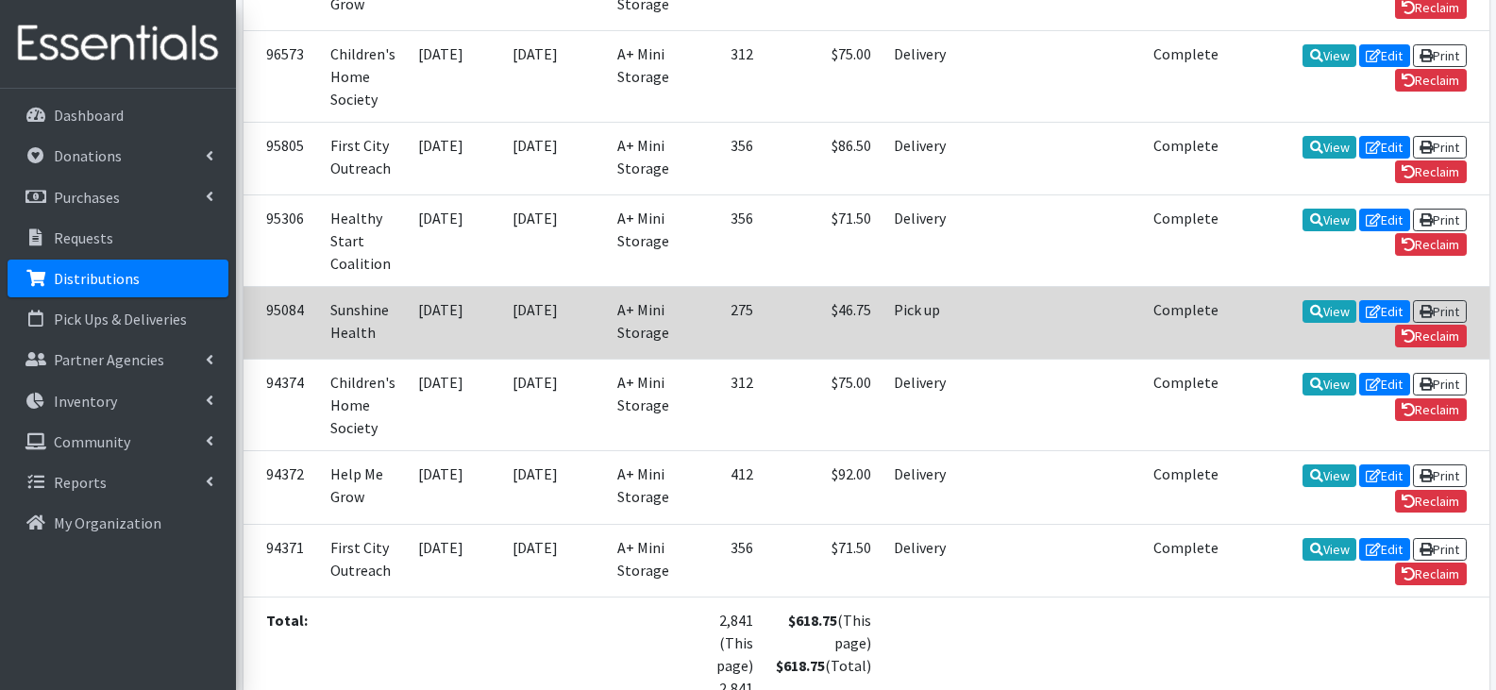
scroll to position [472, 0]
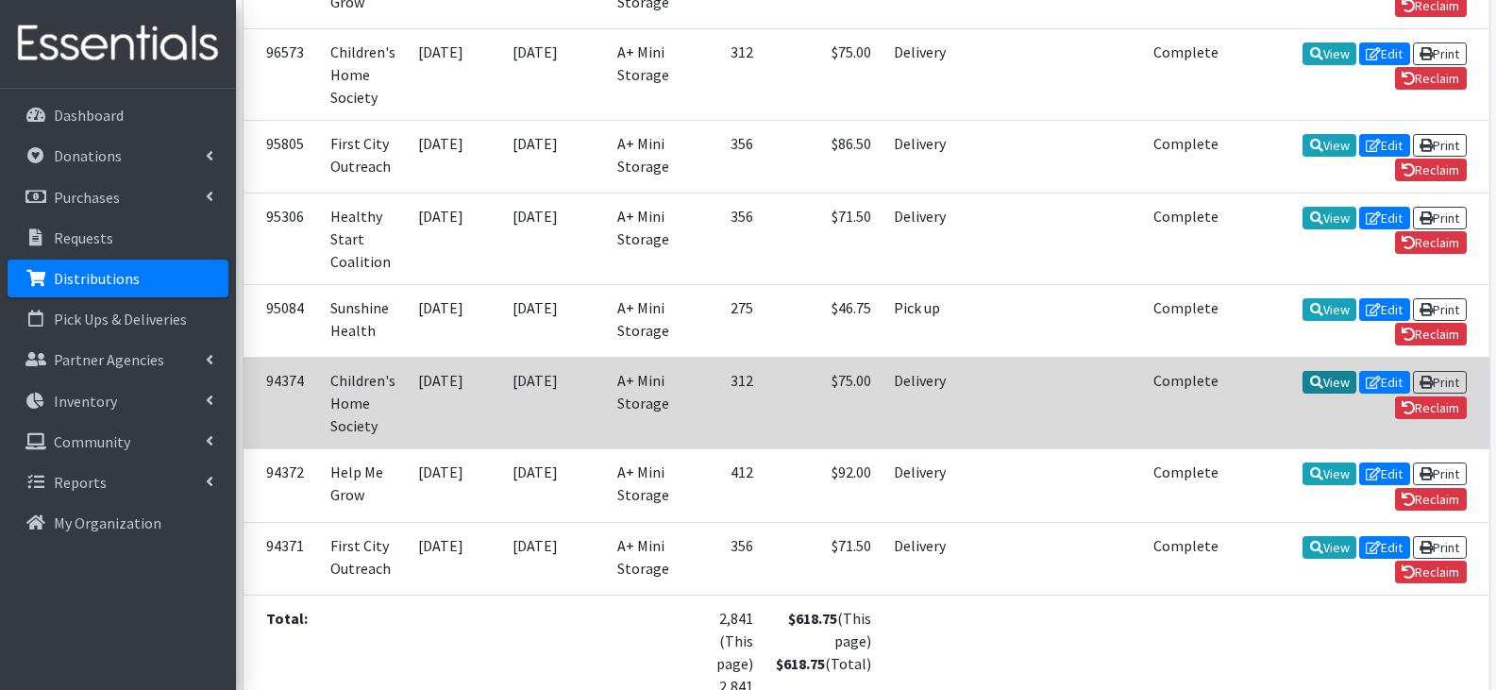
click at [1310, 376] on icon at bounding box center [1316, 382] width 13 height 13
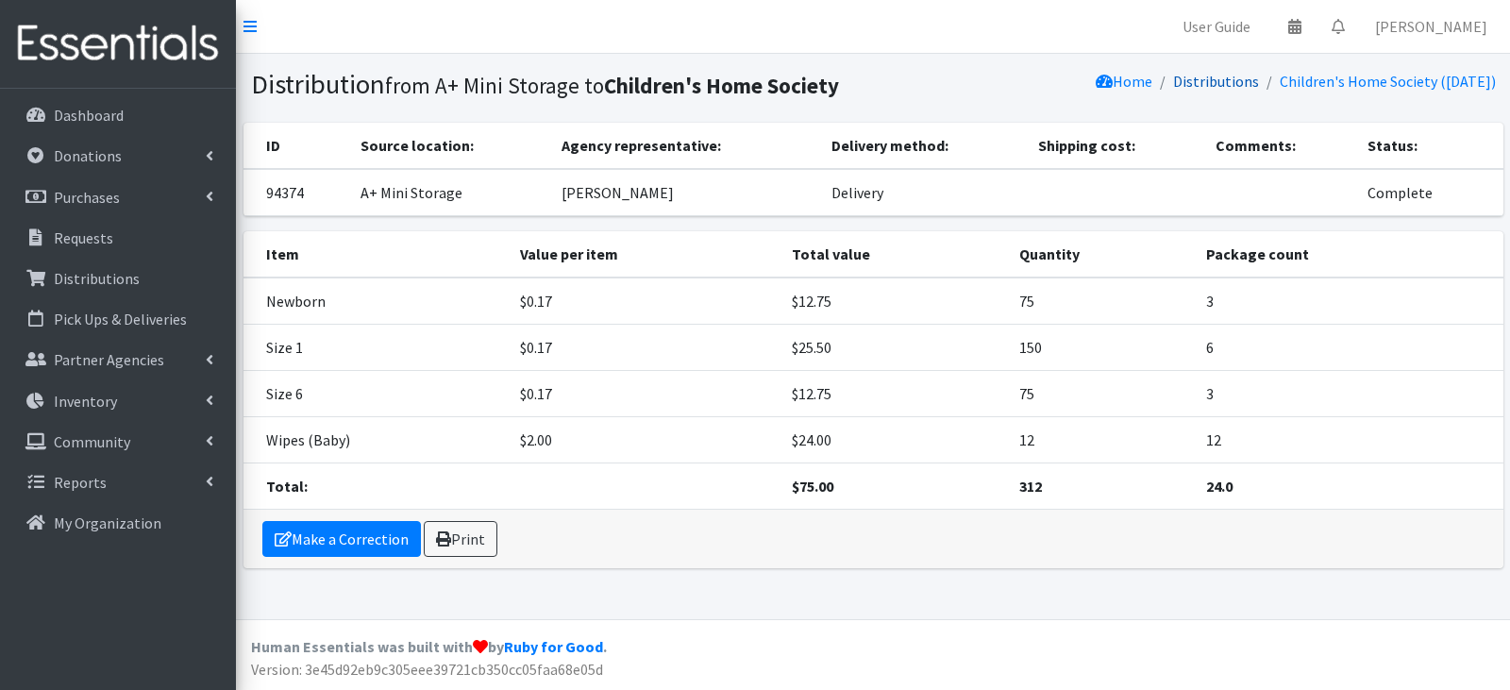
click at [1189, 73] on link "Distributions" at bounding box center [1216, 81] width 86 height 19
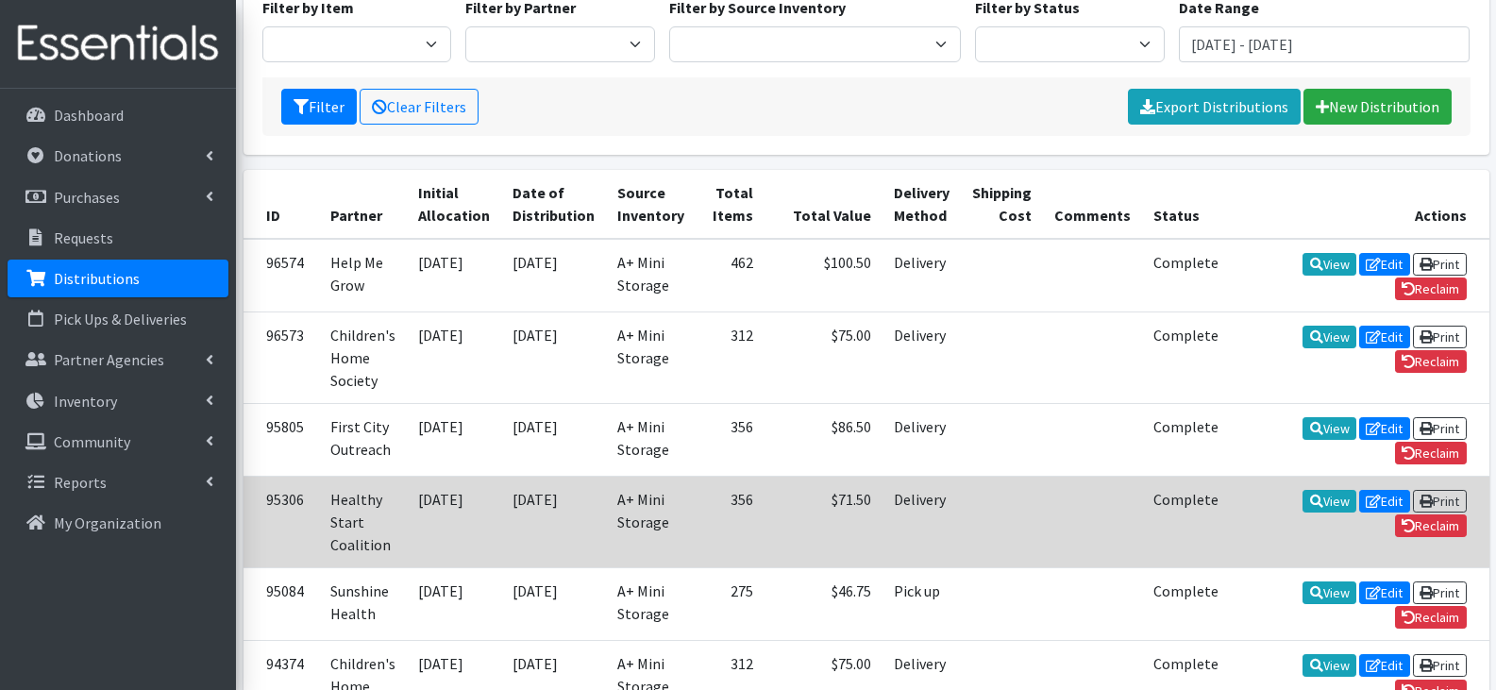
scroll to position [283, 0]
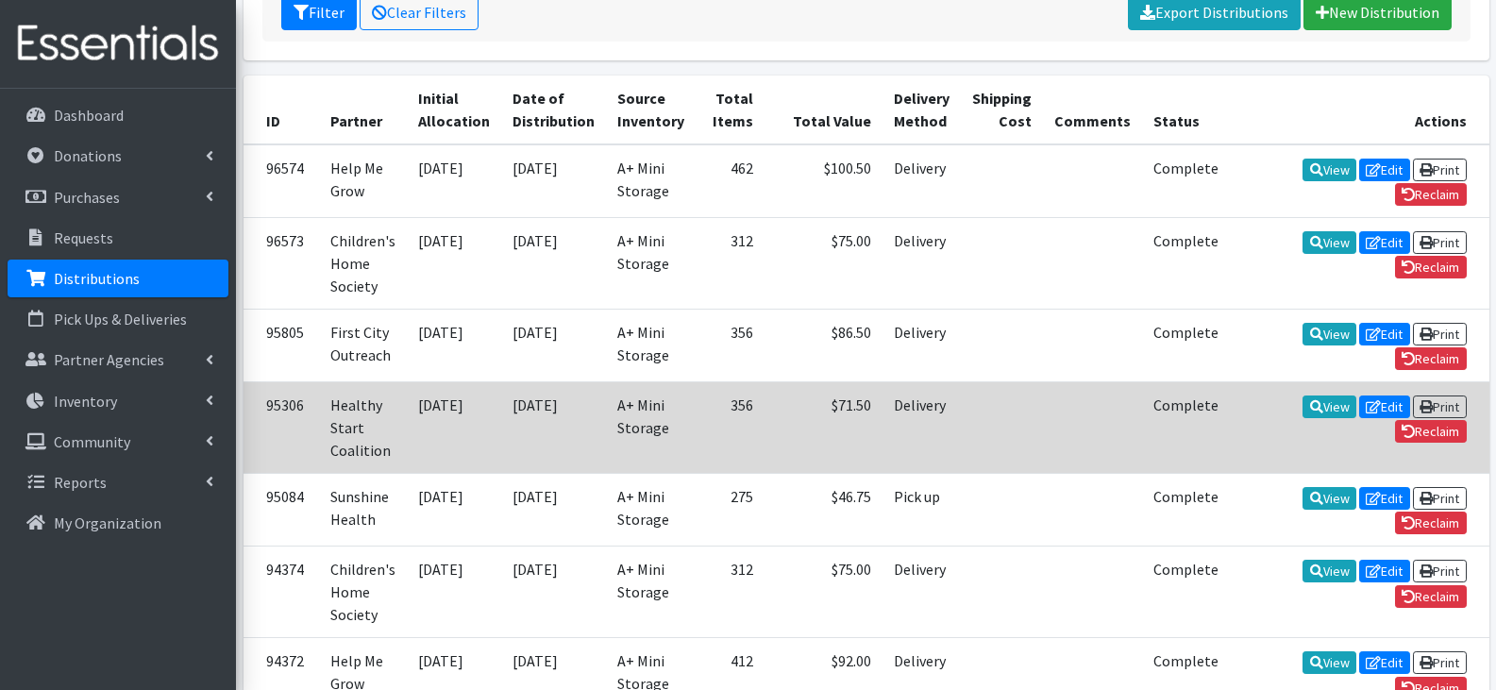
click at [961, 415] on td at bounding box center [1002, 428] width 82 height 92
click at [1302, 403] on link "View" at bounding box center [1329, 406] width 54 height 23
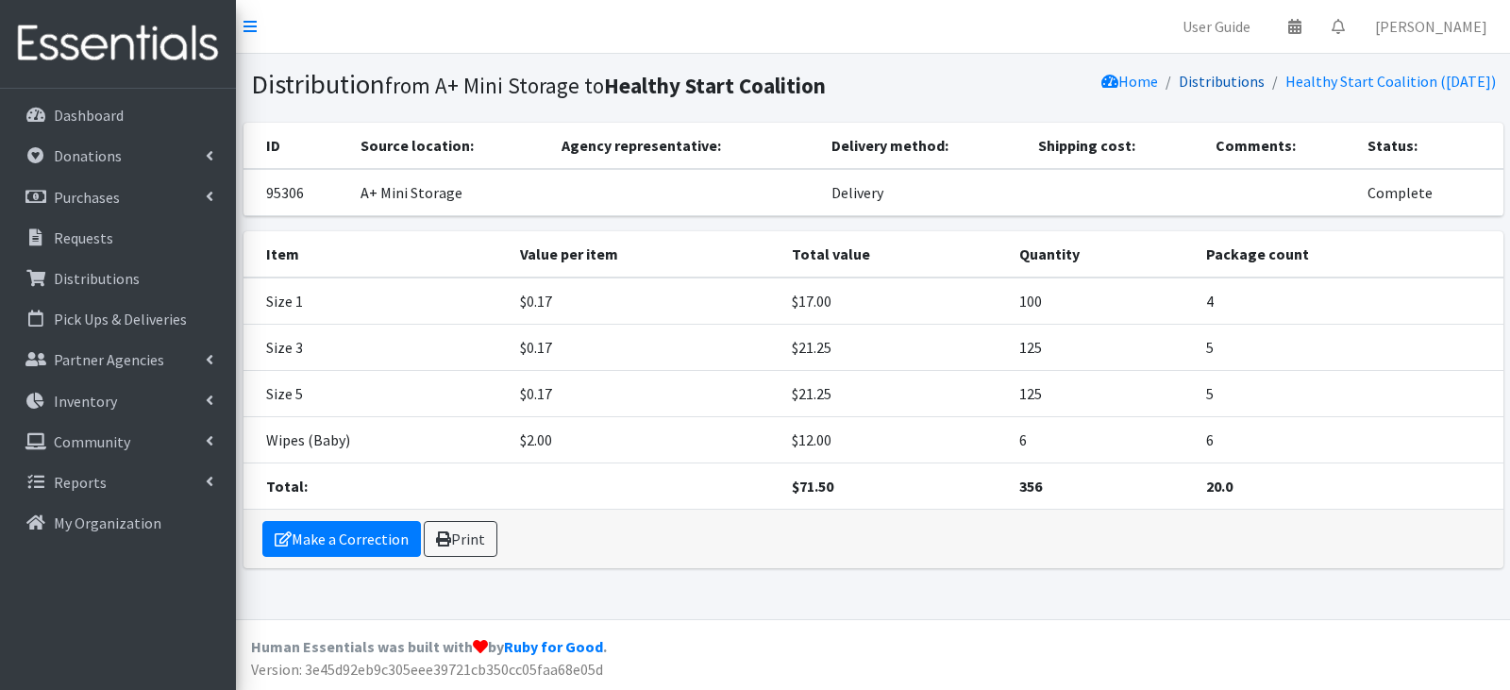
click at [1237, 87] on link "Distributions" at bounding box center [1222, 81] width 86 height 19
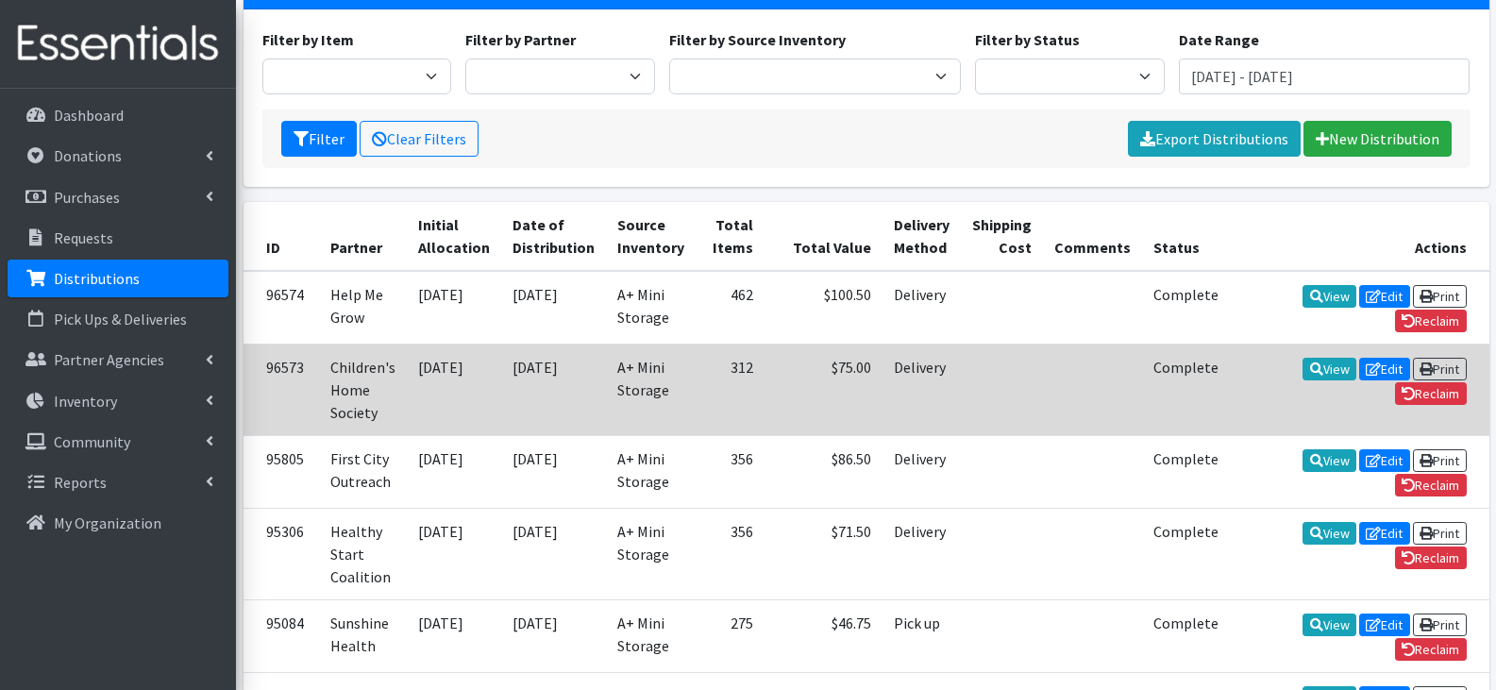
scroll to position [189, 0]
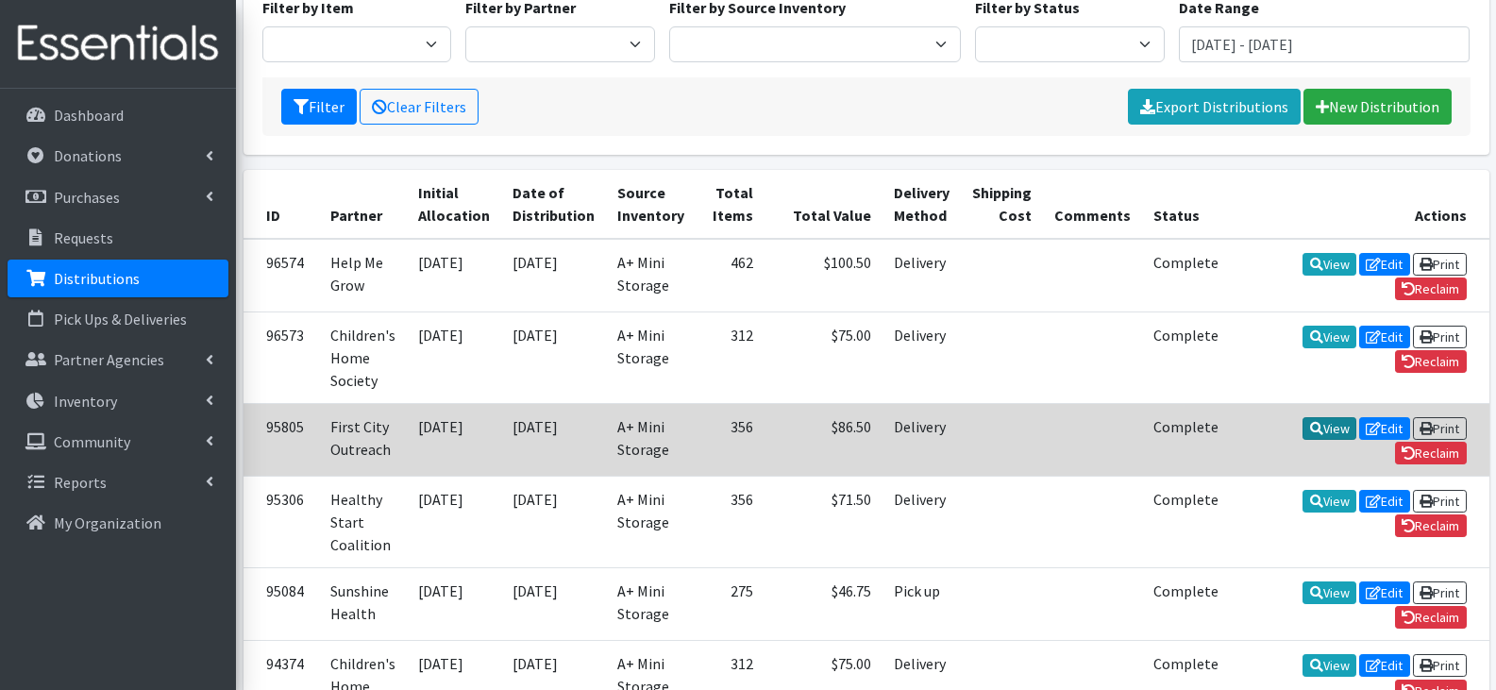
click at [1302, 433] on link "View" at bounding box center [1329, 428] width 54 height 23
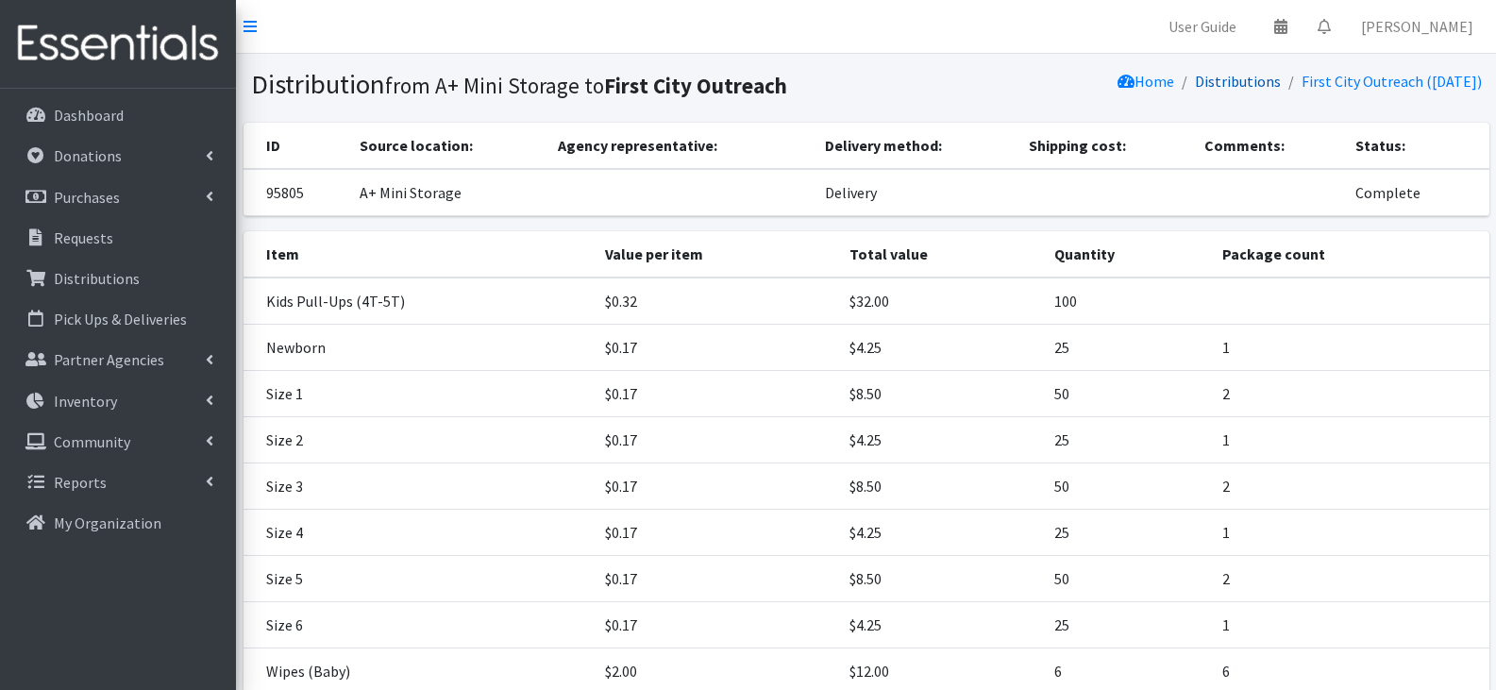
click at [1221, 79] on link "Distributions" at bounding box center [1238, 81] width 86 height 19
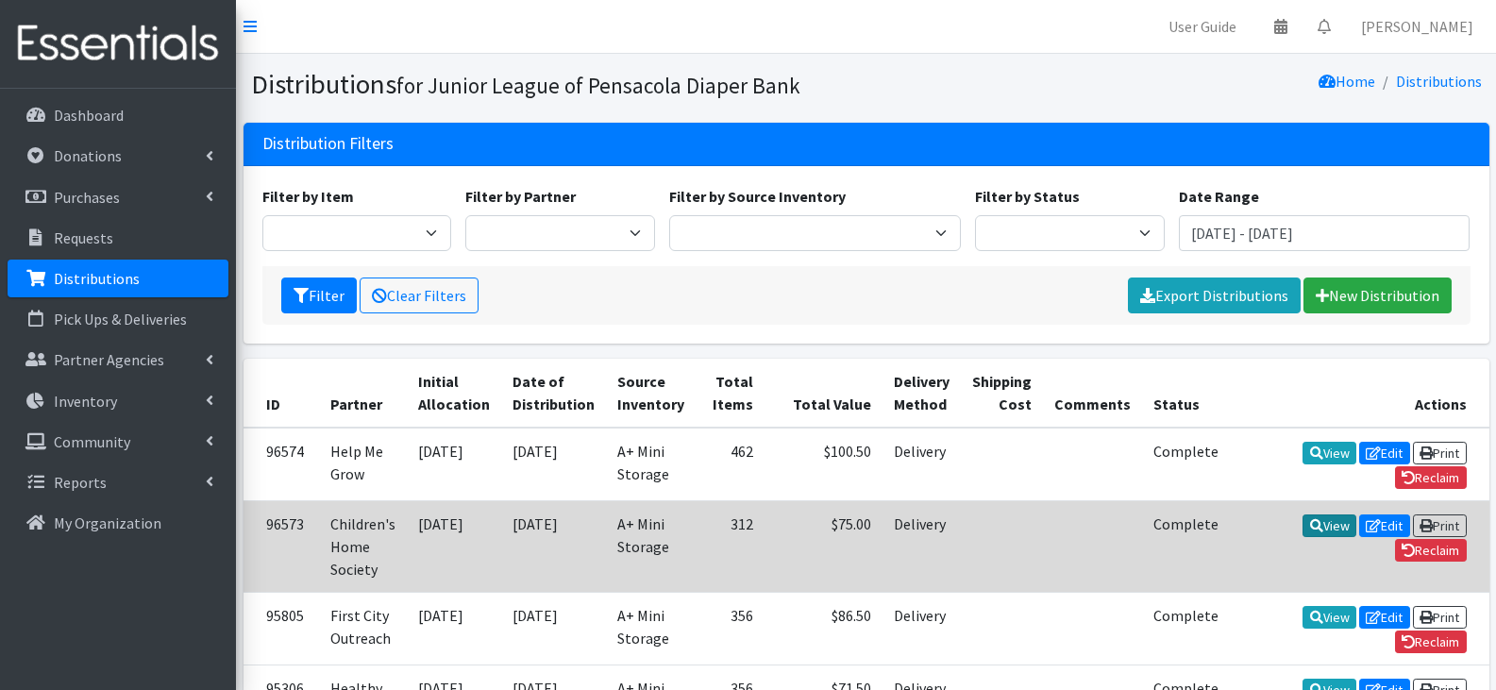
click at [1310, 527] on icon at bounding box center [1316, 525] width 13 height 13
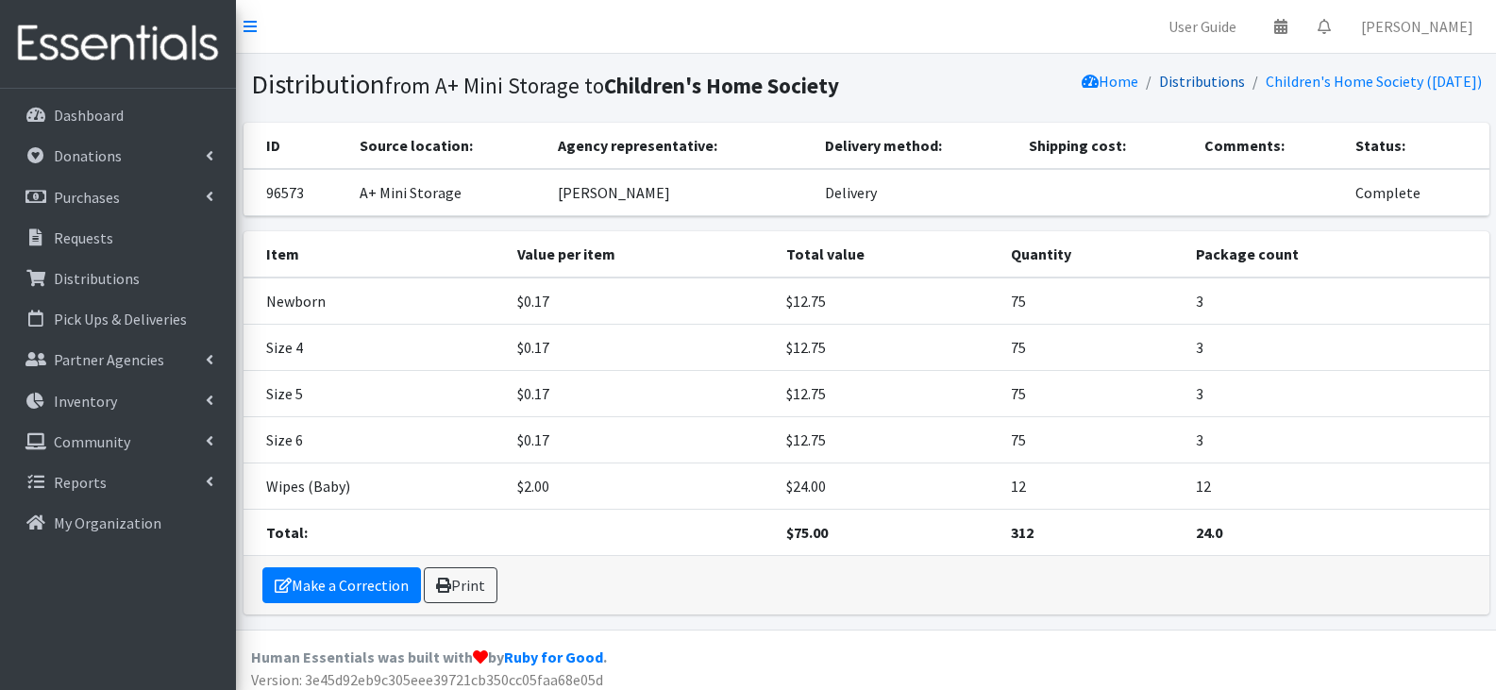
click at [1197, 88] on link "Distributions" at bounding box center [1202, 81] width 86 height 19
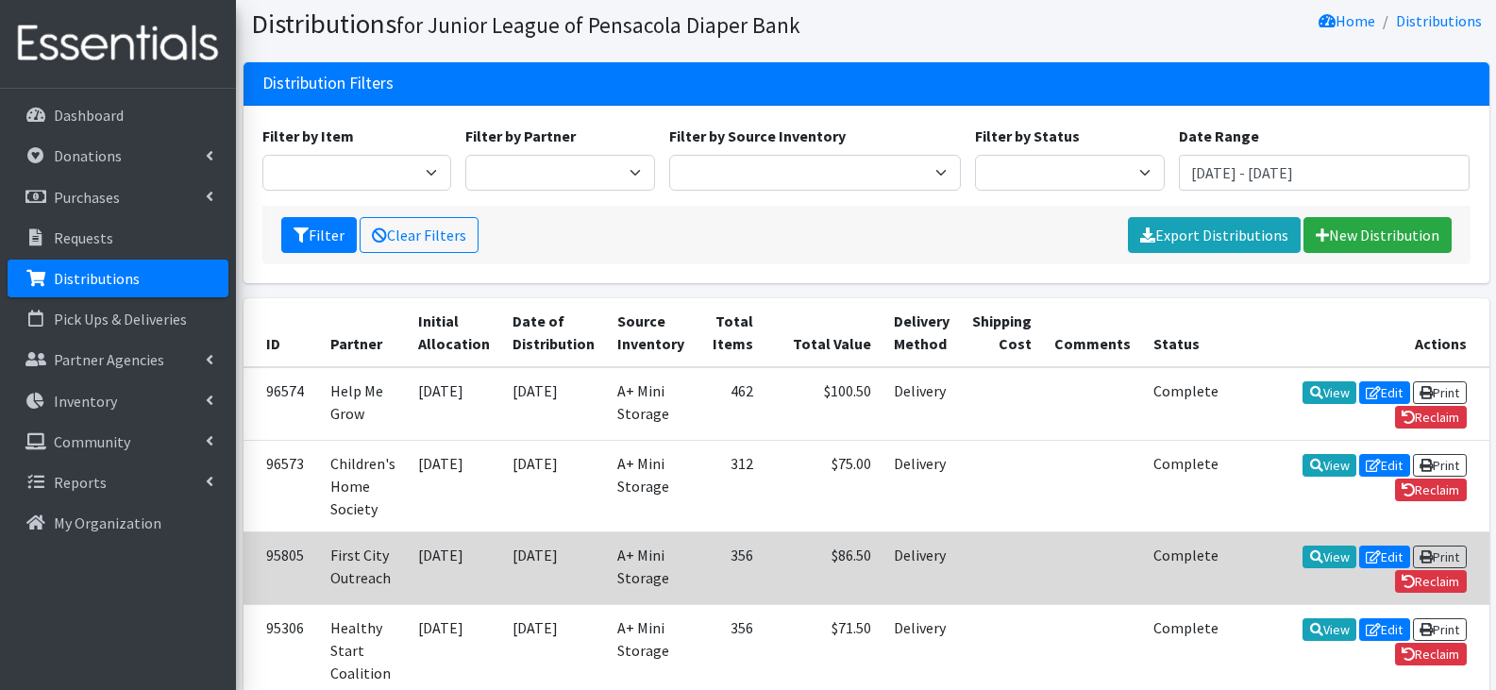
scroll to position [94, 0]
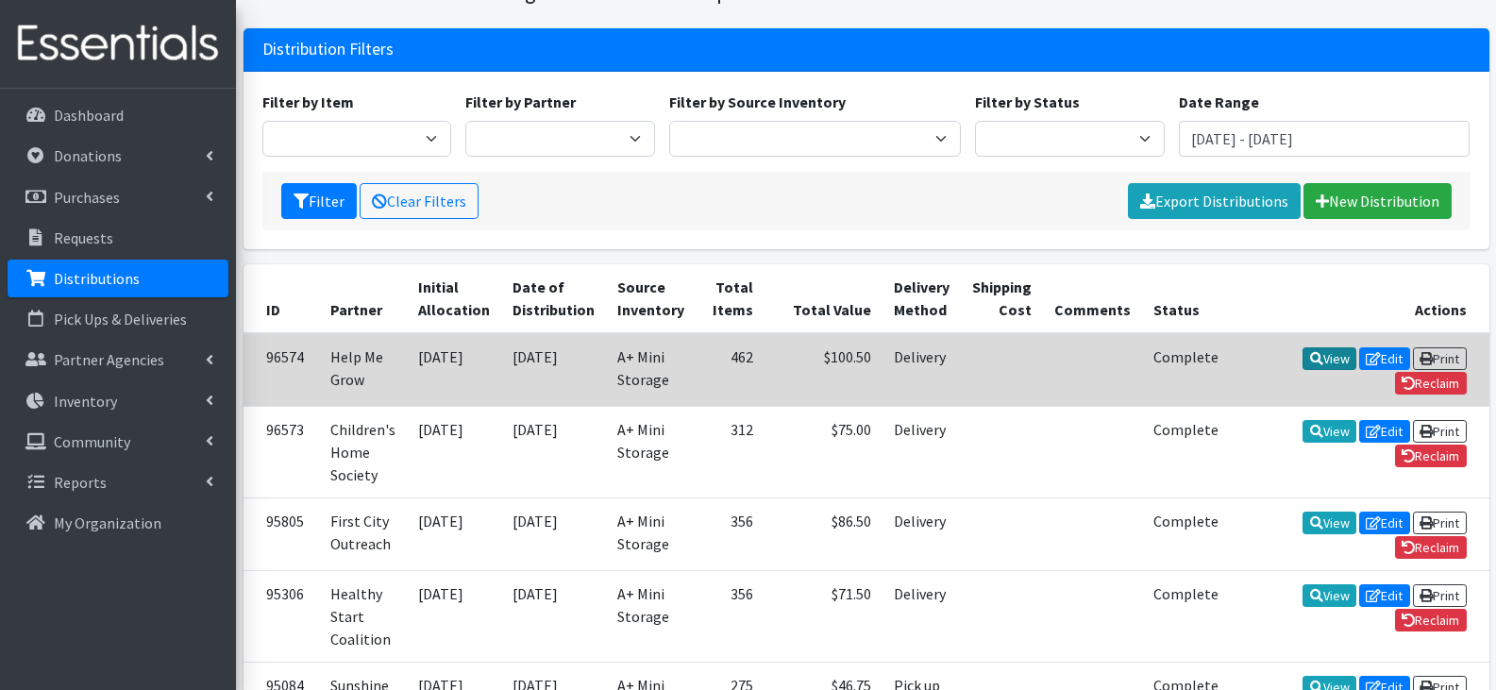
click at [1302, 367] on link "View" at bounding box center [1329, 358] width 54 height 23
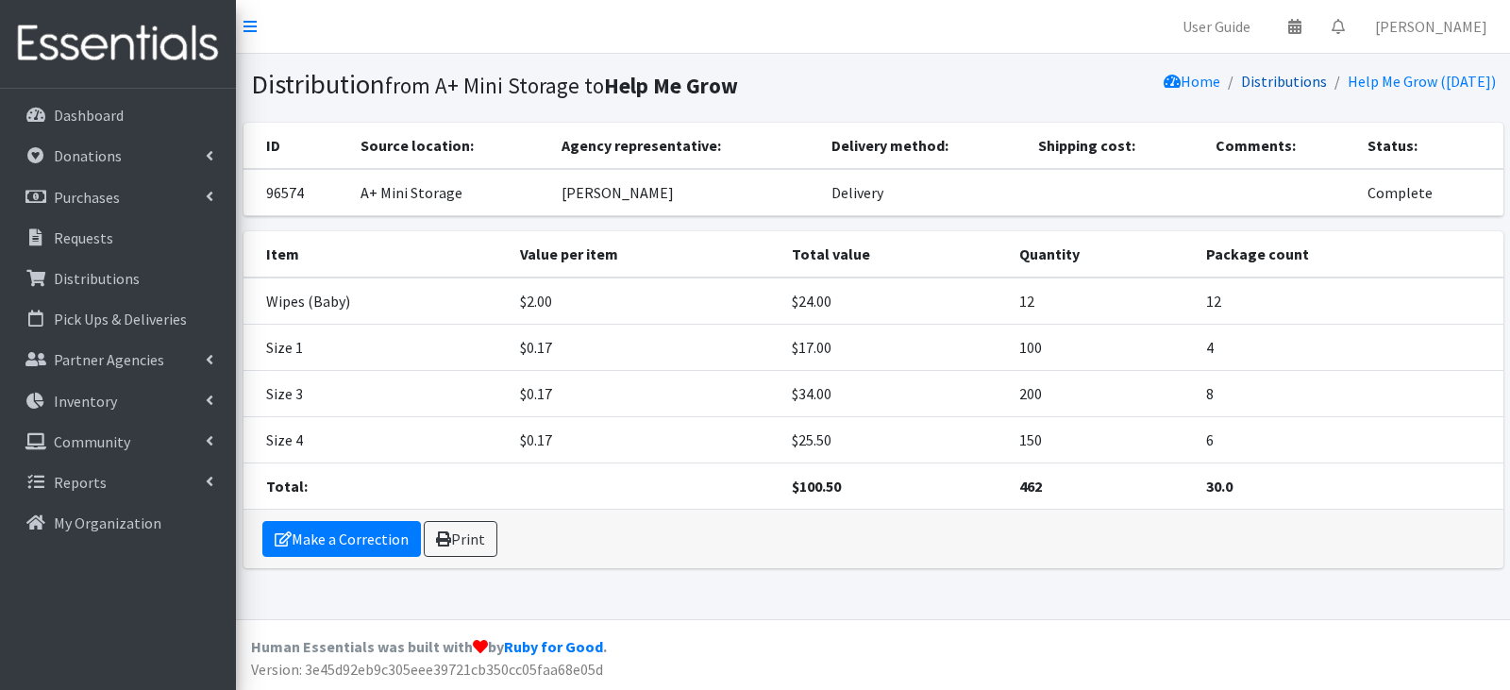
click at [1265, 75] on link "Distributions" at bounding box center [1284, 81] width 86 height 19
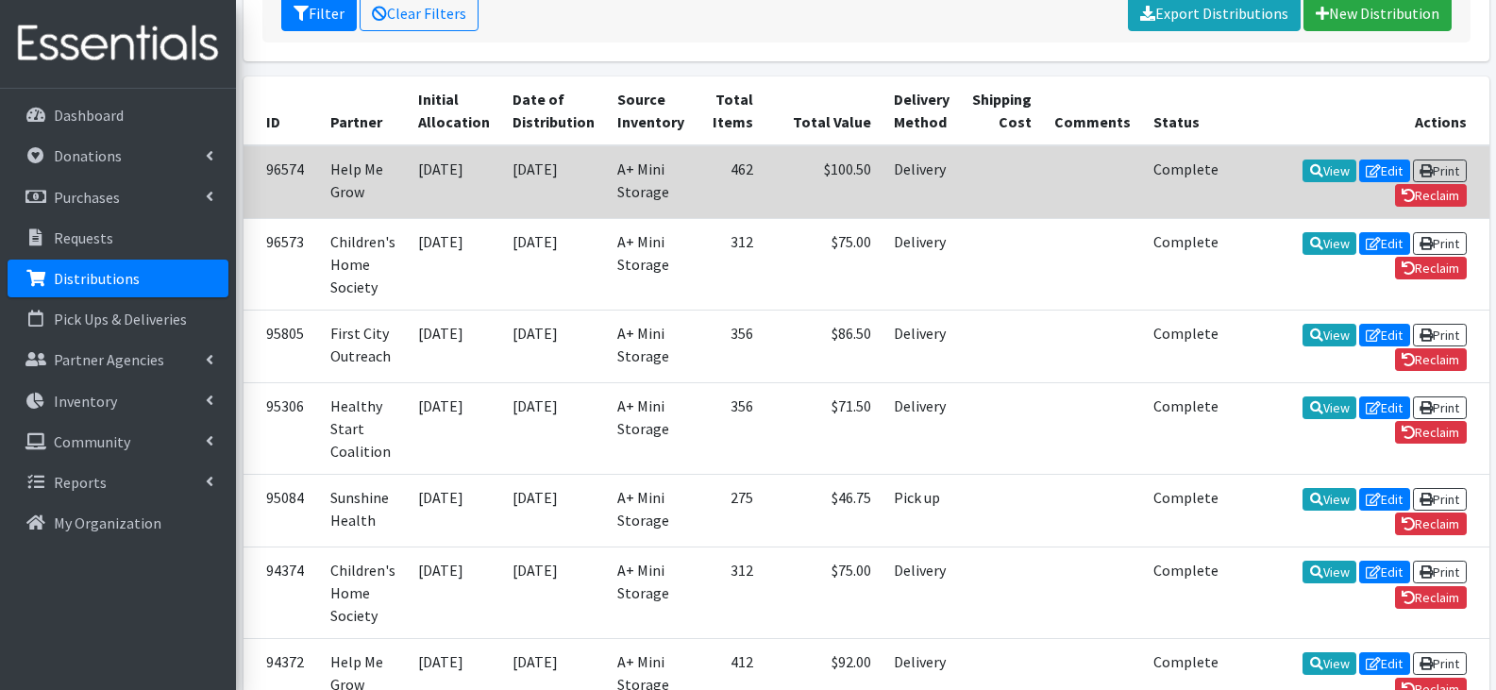
scroll to position [283, 0]
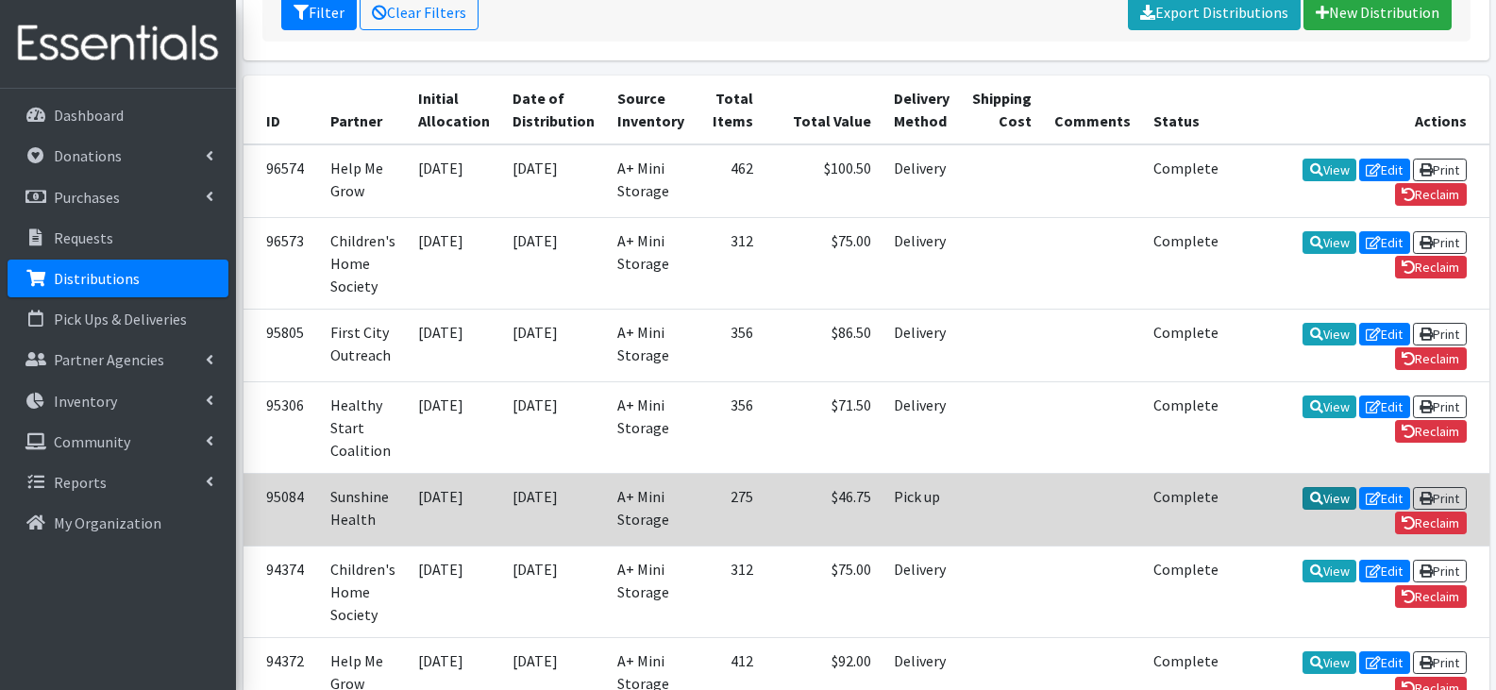
click at [1302, 492] on link "View" at bounding box center [1329, 498] width 54 height 23
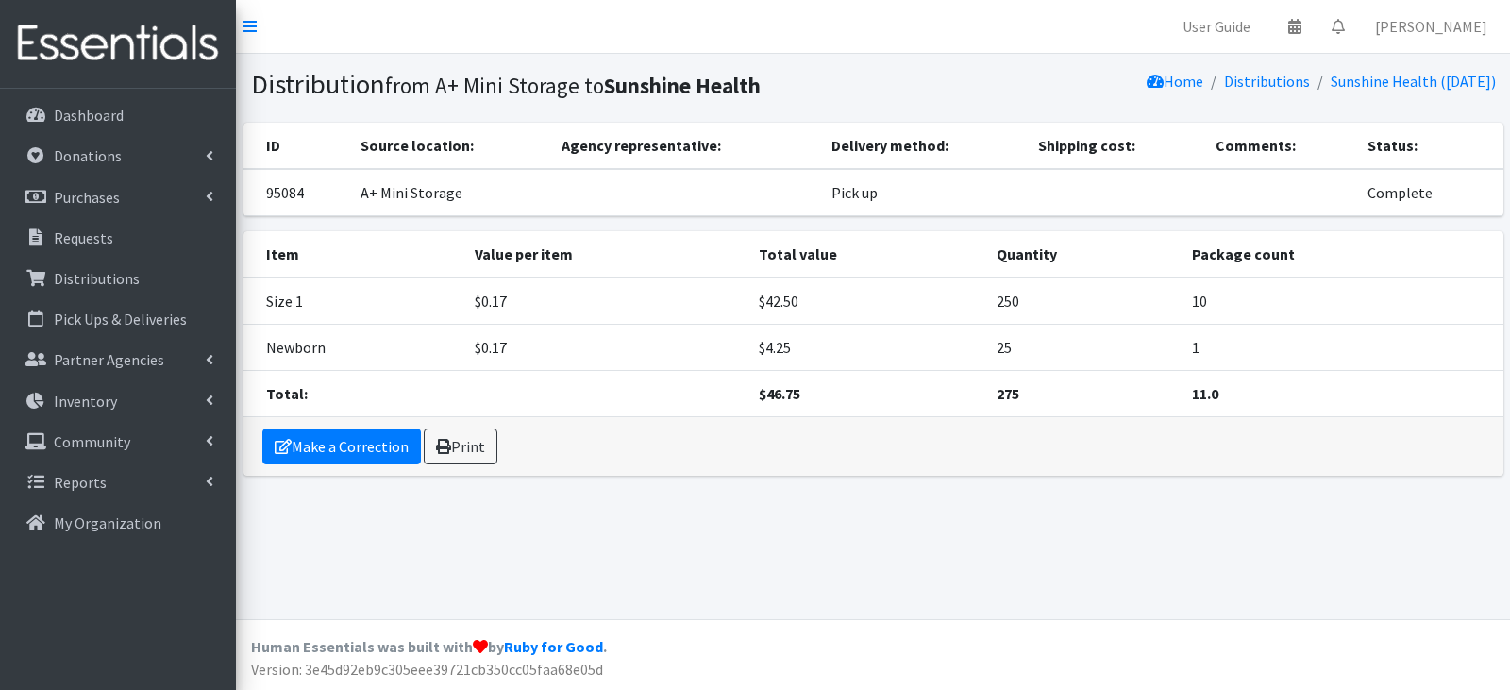
click at [981, 585] on div "Distribution from A+ Mini Storage to Sunshine Health Home Distributions Sunshin…" at bounding box center [873, 336] width 1274 height 565
click at [92, 402] on p "Inventory" at bounding box center [85, 401] width 63 height 19
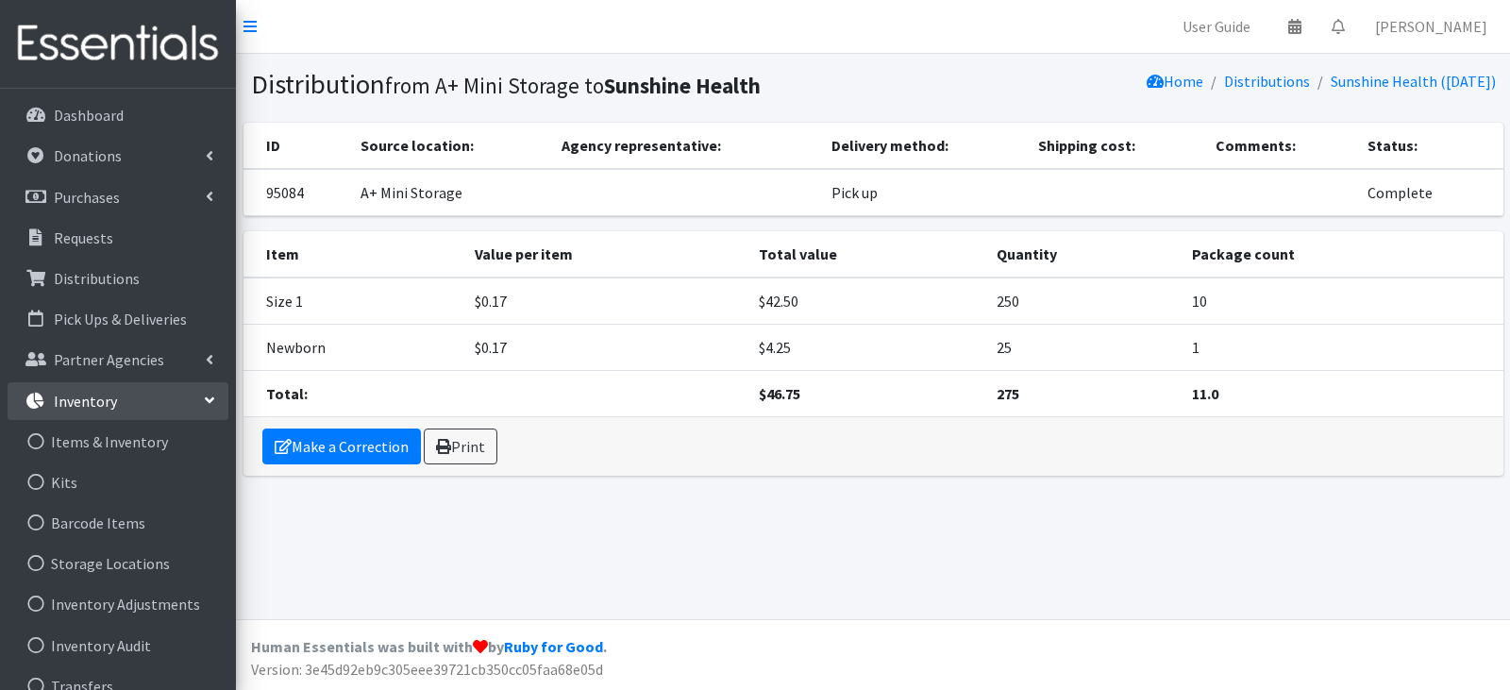
click at [730, 527] on div "Distribution from A+ Mini Storage to Sunshine Health Home Distributions Sunshin…" at bounding box center [873, 336] width 1274 height 565
click at [108, 445] on link "Items & Inventory" at bounding box center [118, 442] width 221 height 38
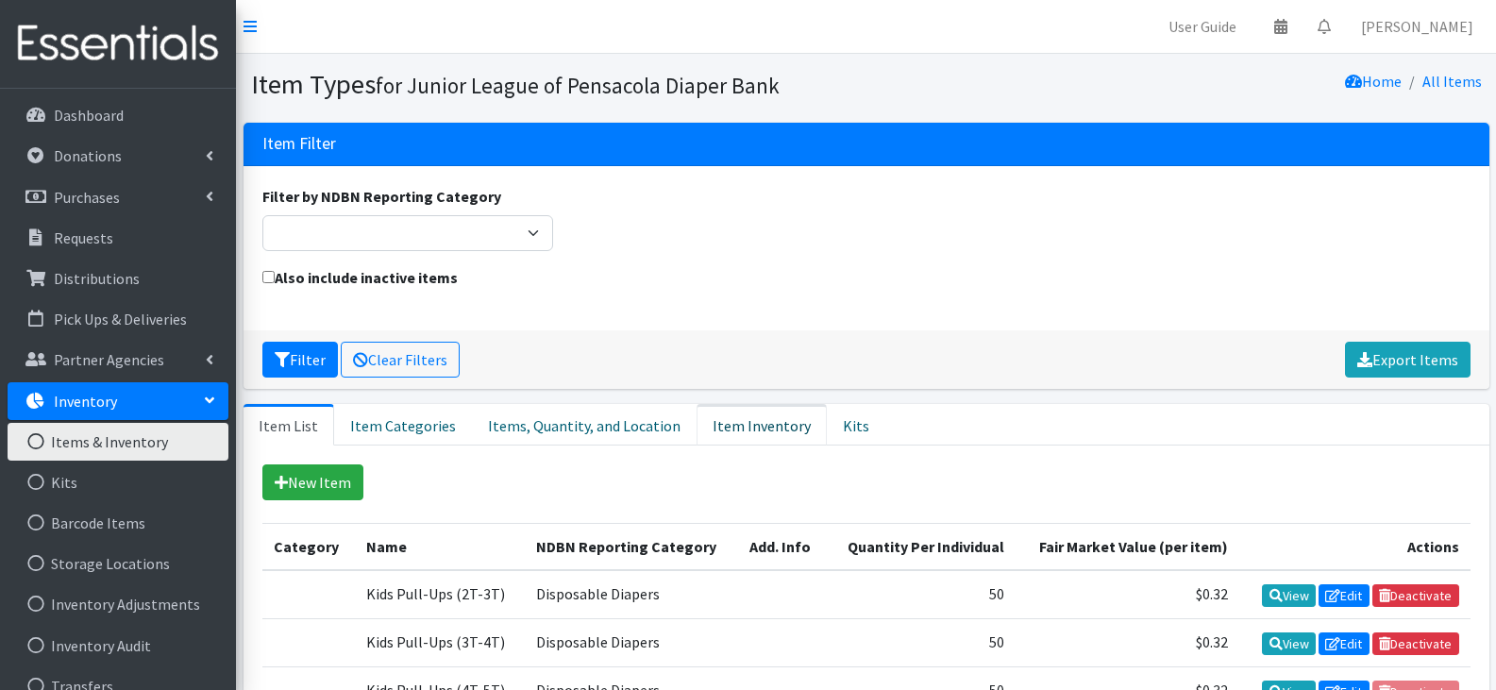
click at [706, 426] on link "Item Inventory" at bounding box center [761, 425] width 130 height 42
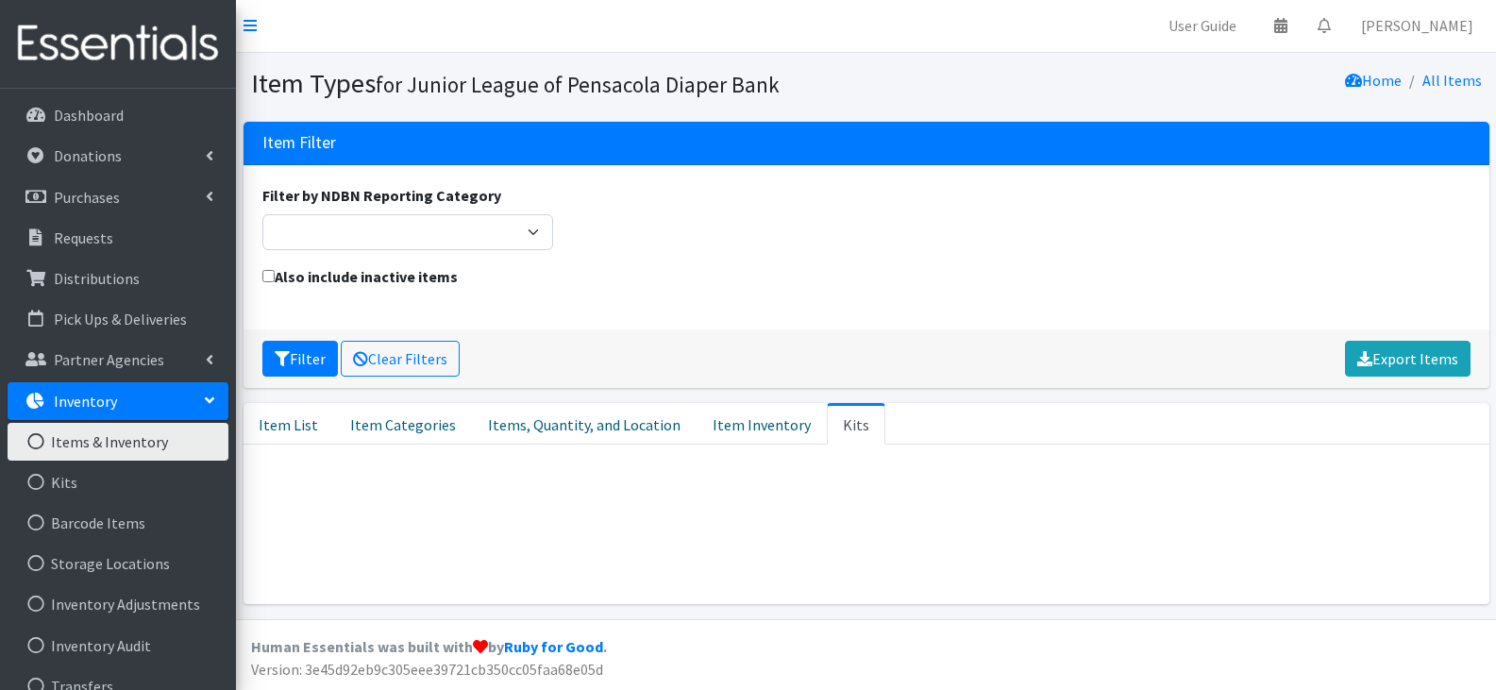
scroll to position [1, 0]
click at [724, 309] on div "Also include inactive items" at bounding box center [866, 287] width 1222 height 45
click at [590, 414] on link "Items, Quantity, and Location" at bounding box center [584, 424] width 225 height 42
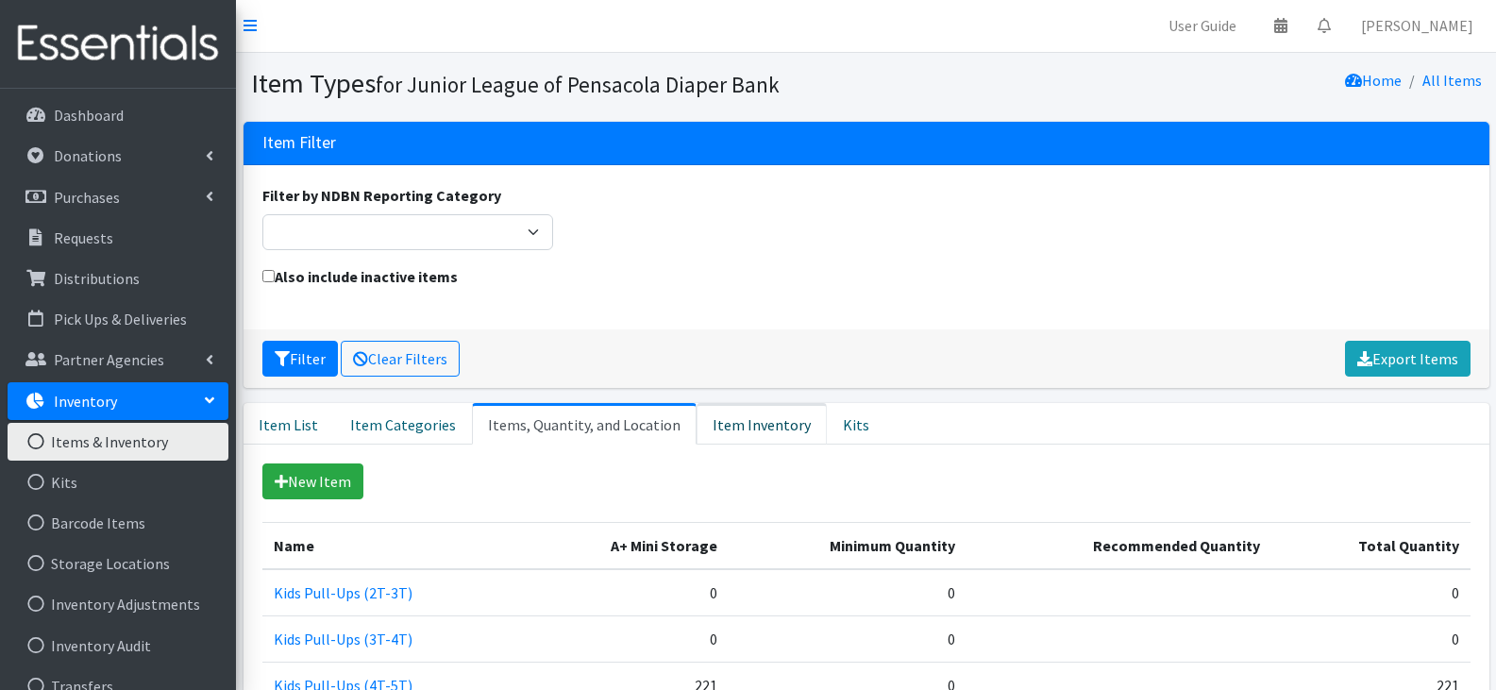
click at [729, 424] on link "Item Inventory" at bounding box center [761, 424] width 130 height 42
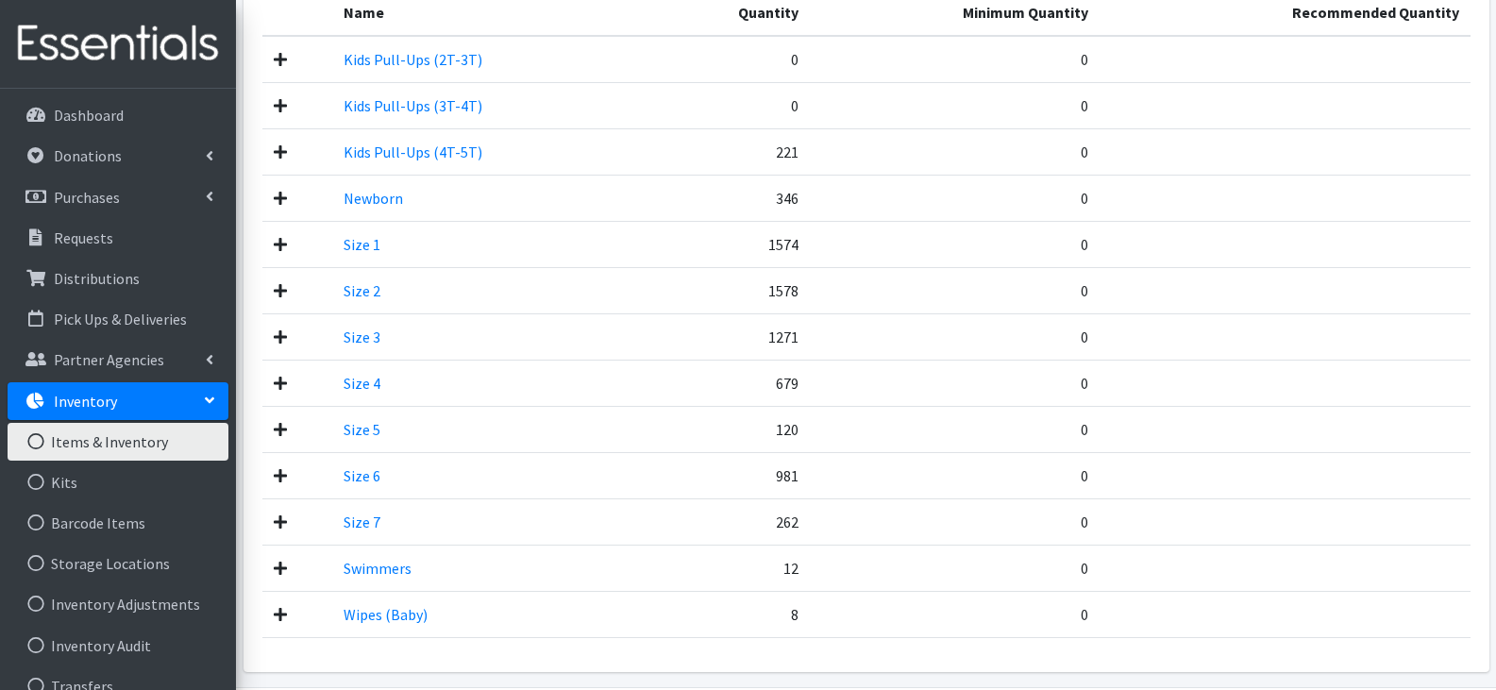
scroll to position [567, 0]
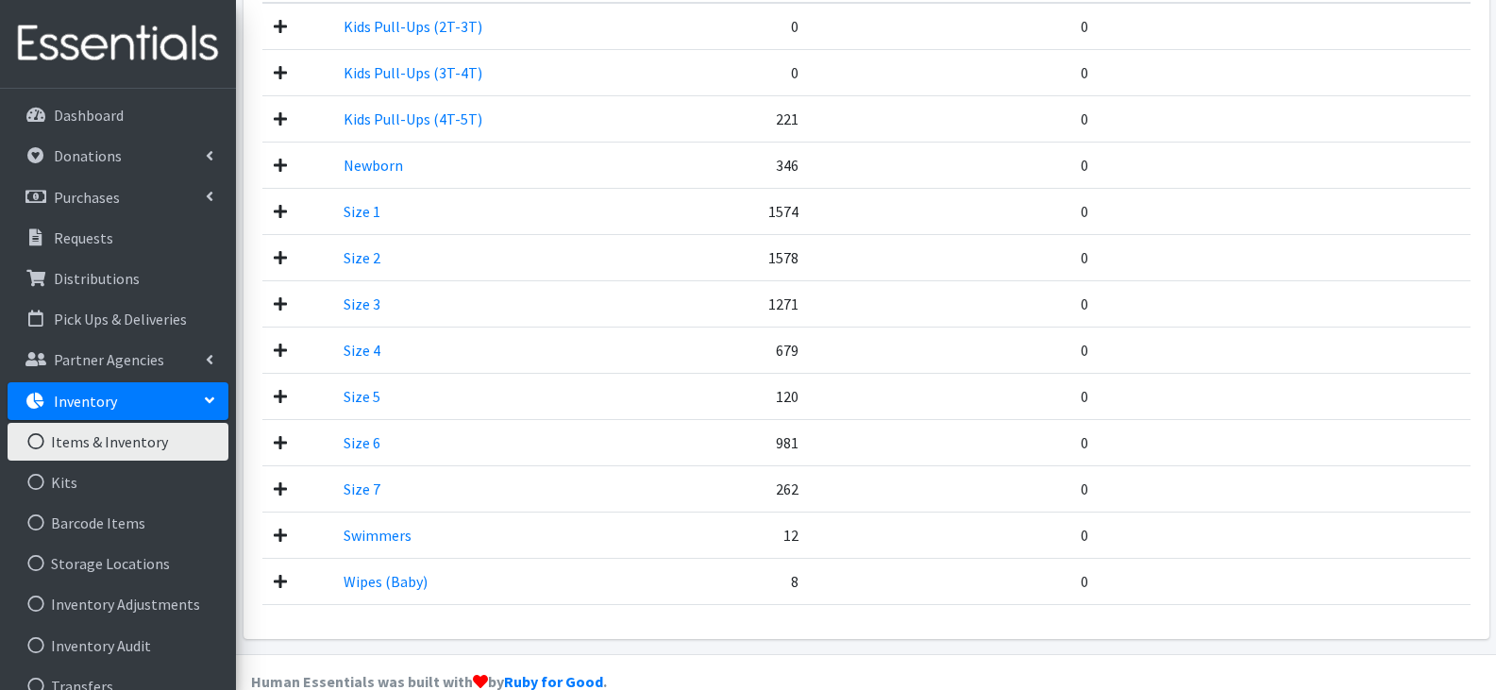
click at [859, 617] on div "New Item Category Name NDBN Reporting Category Add. Info Quantity Per Individua…" at bounding box center [866, 258] width 1246 height 761
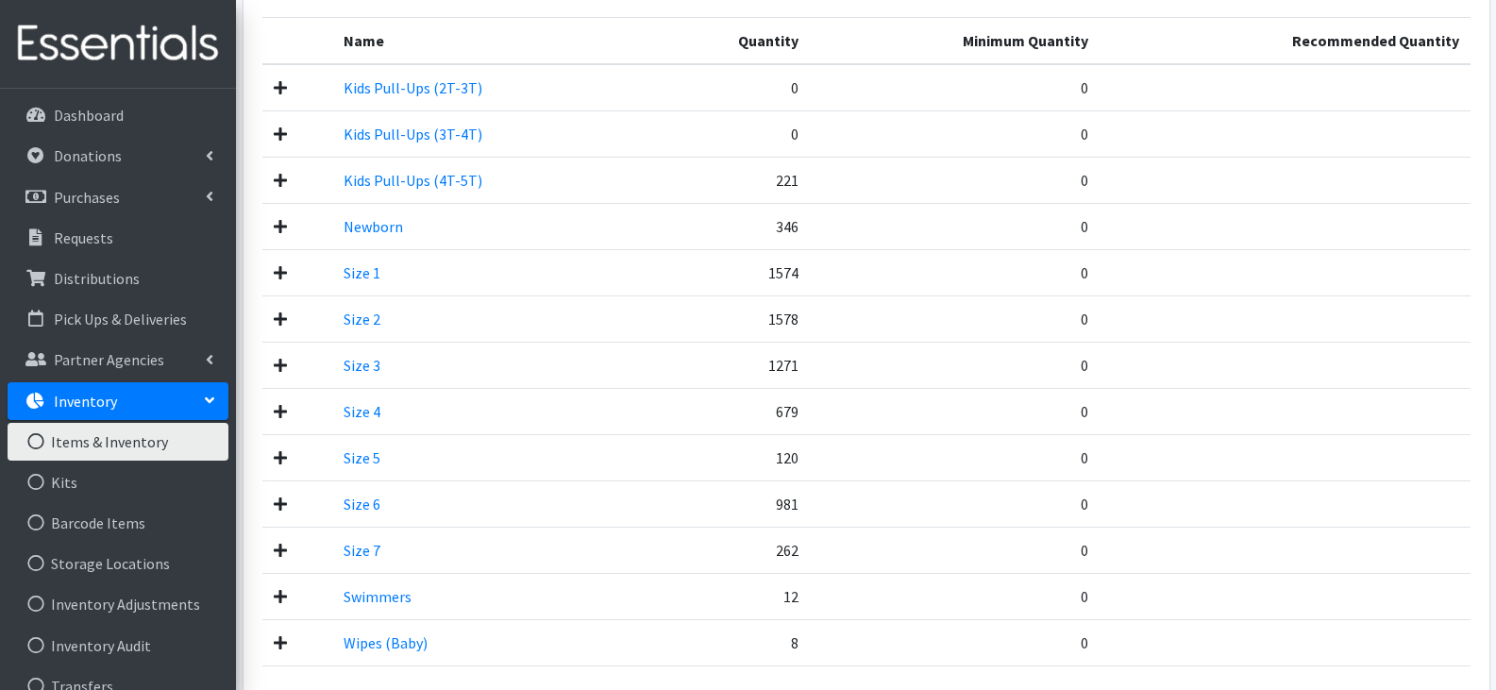
scroll to position [473, 0]
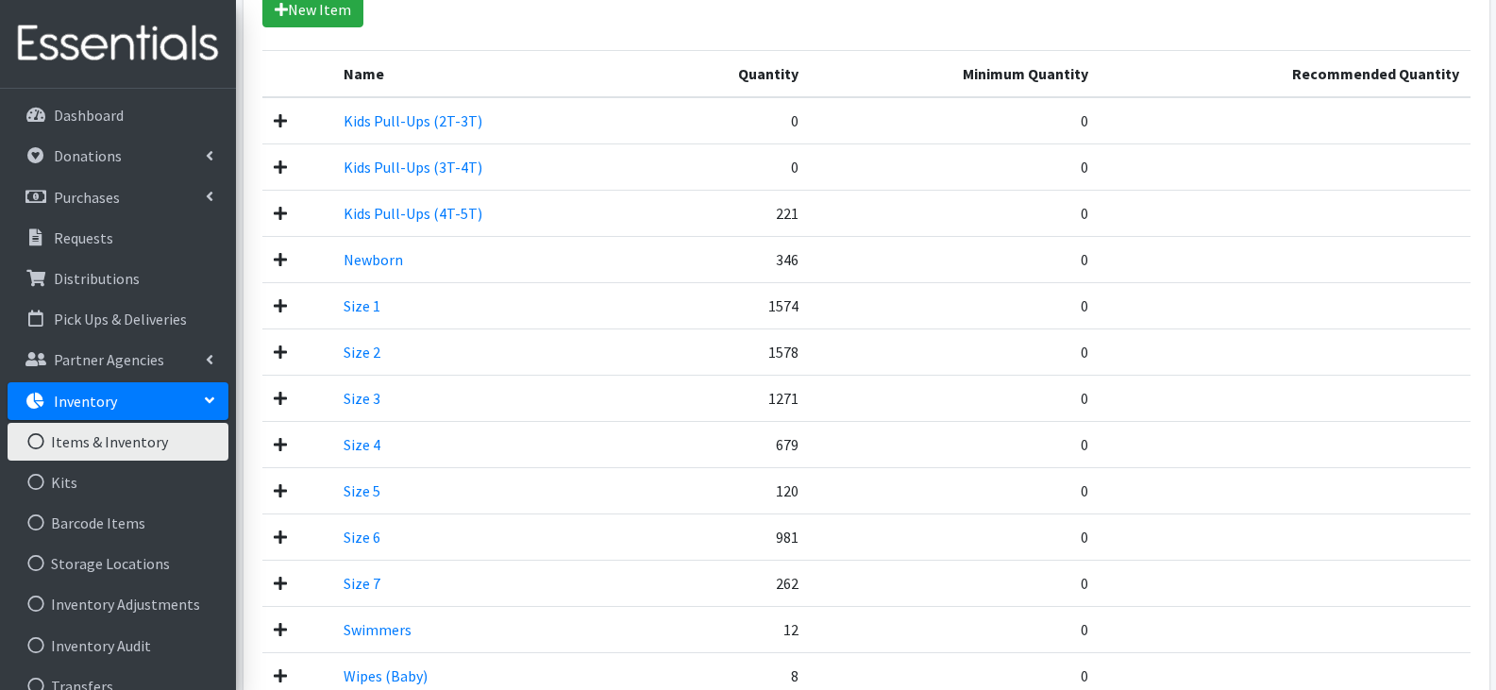
click at [923, 37] on div "New Item Name Quantity Minimum Quantity Recommended Quantity Kids Pull-Ups (2T-…" at bounding box center [866, 346] width 1208 height 708
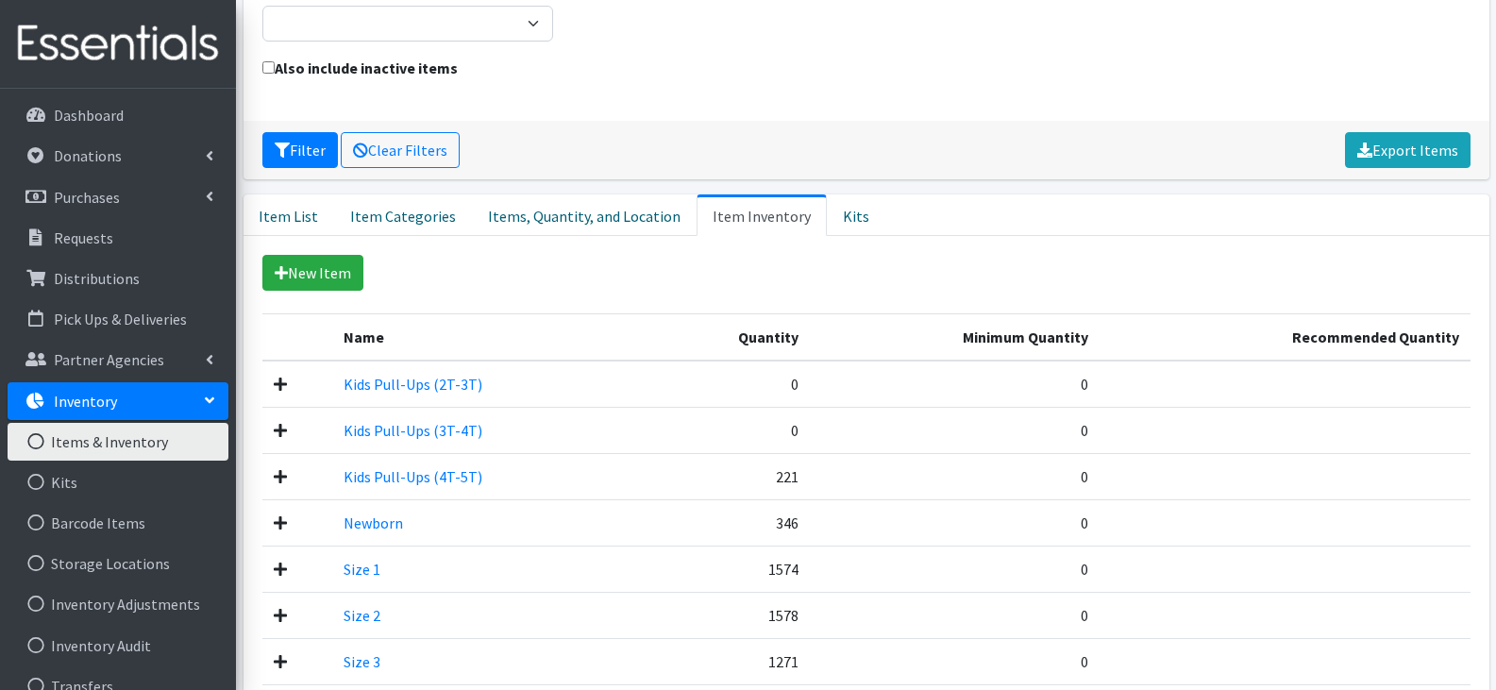
scroll to position [208, 0]
click at [494, 226] on link "Items, Quantity, and Location" at bounding box center [584, 217] width 225 height 42
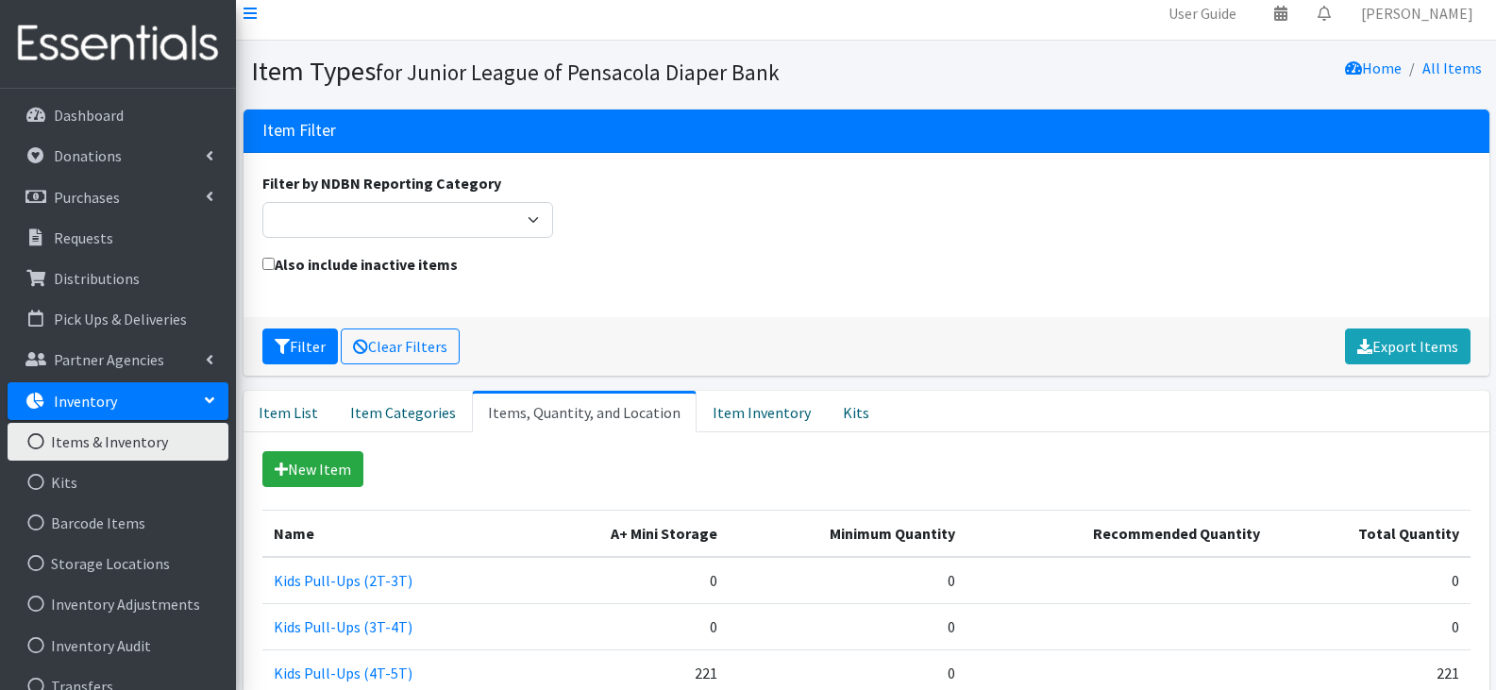
scroll to position [0, 0]
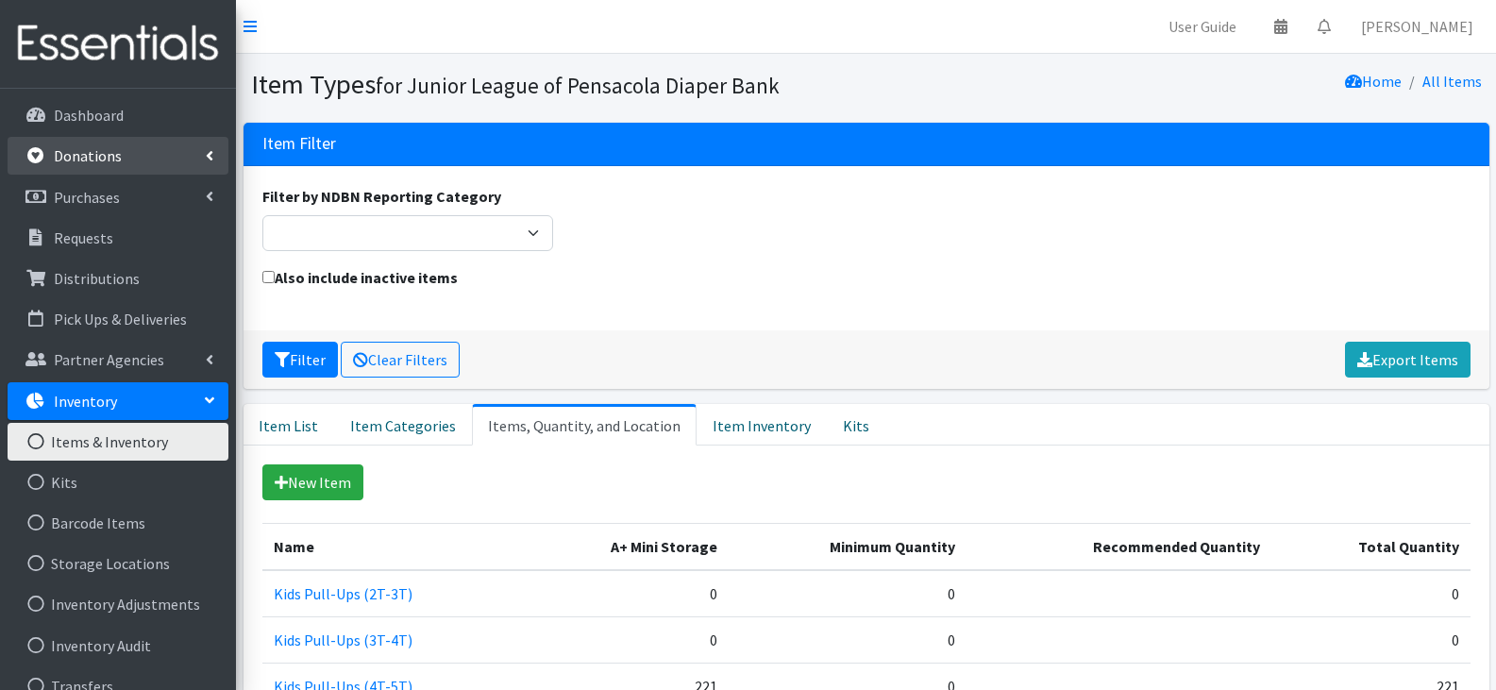
click at [126, 170] on link "Donations" at bounding box center [118, 156] width 221 height 38
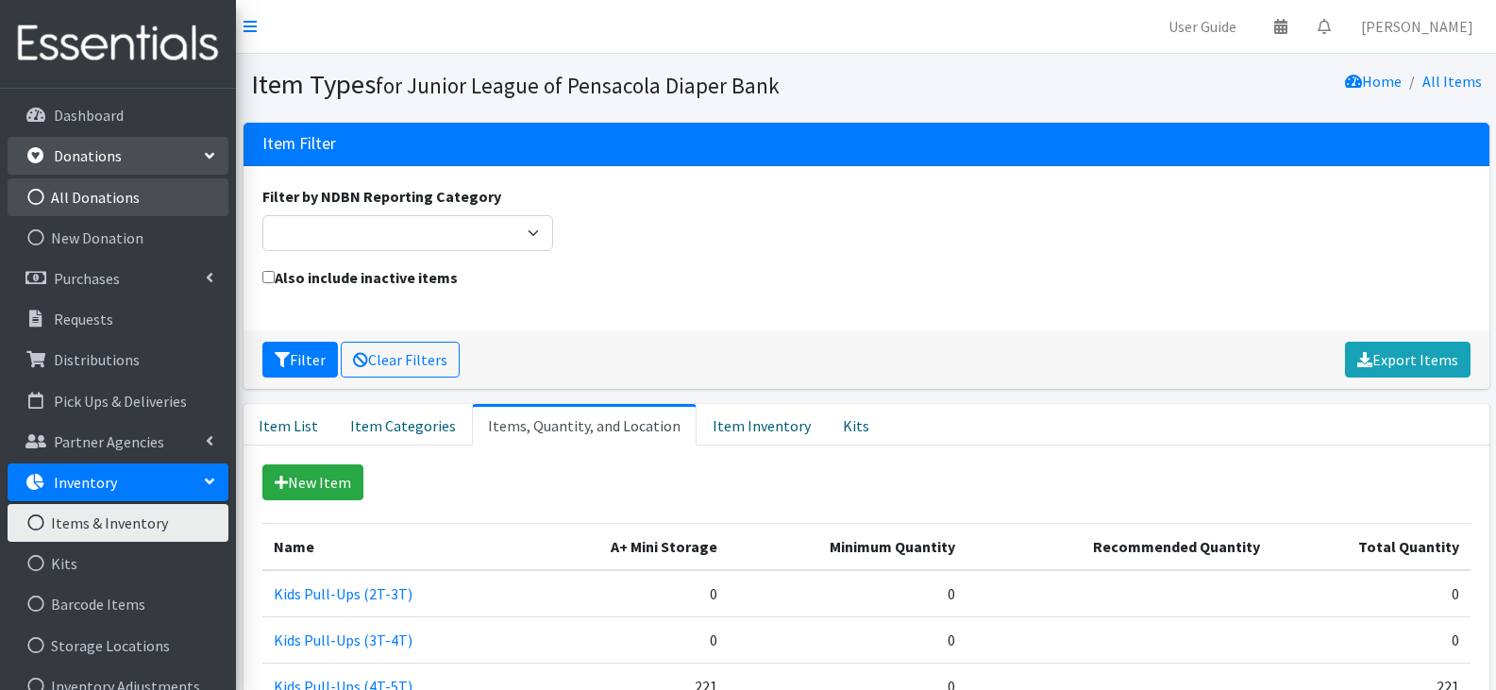
click at [112, 186] on link "All Donations" at bounding box center [118, 197] width 221 height 38
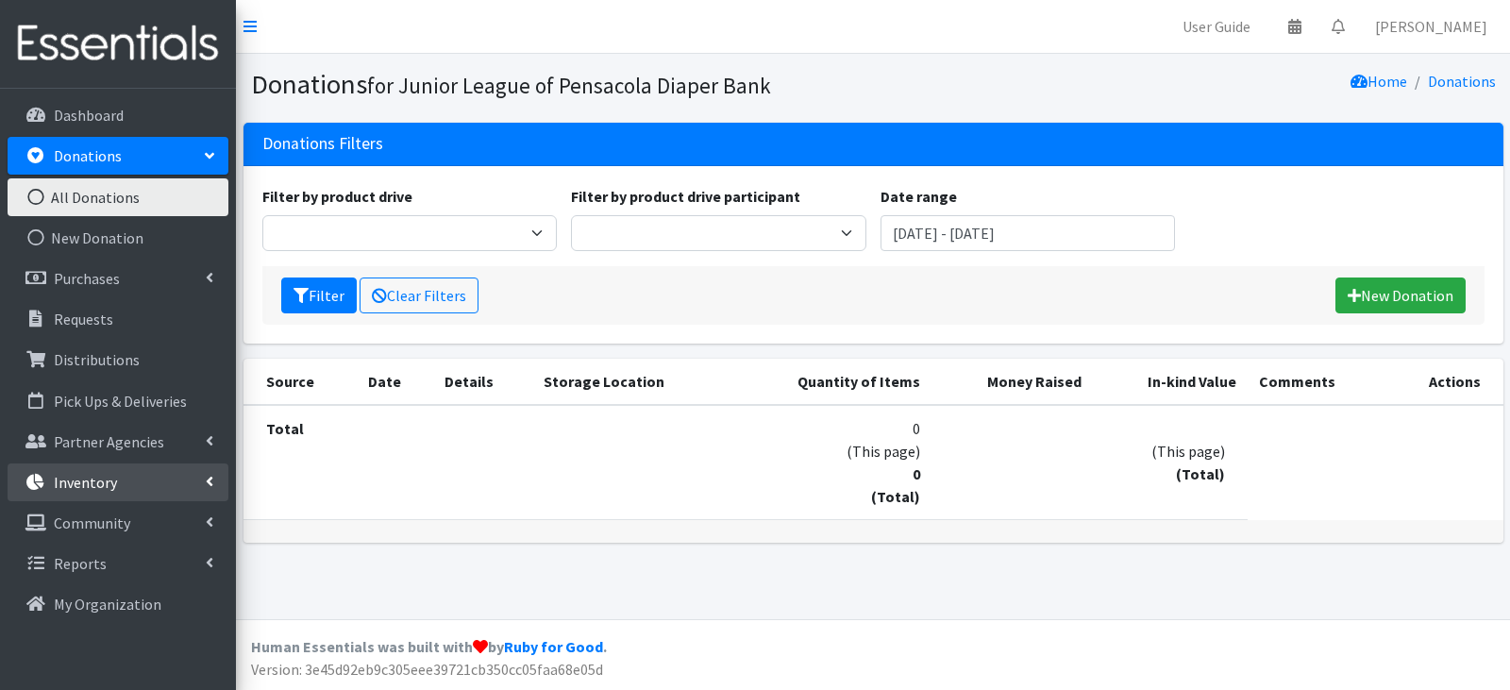
click at [126, 479] on link "Inventory" at bounding box center [118, 482] width 221 height 38
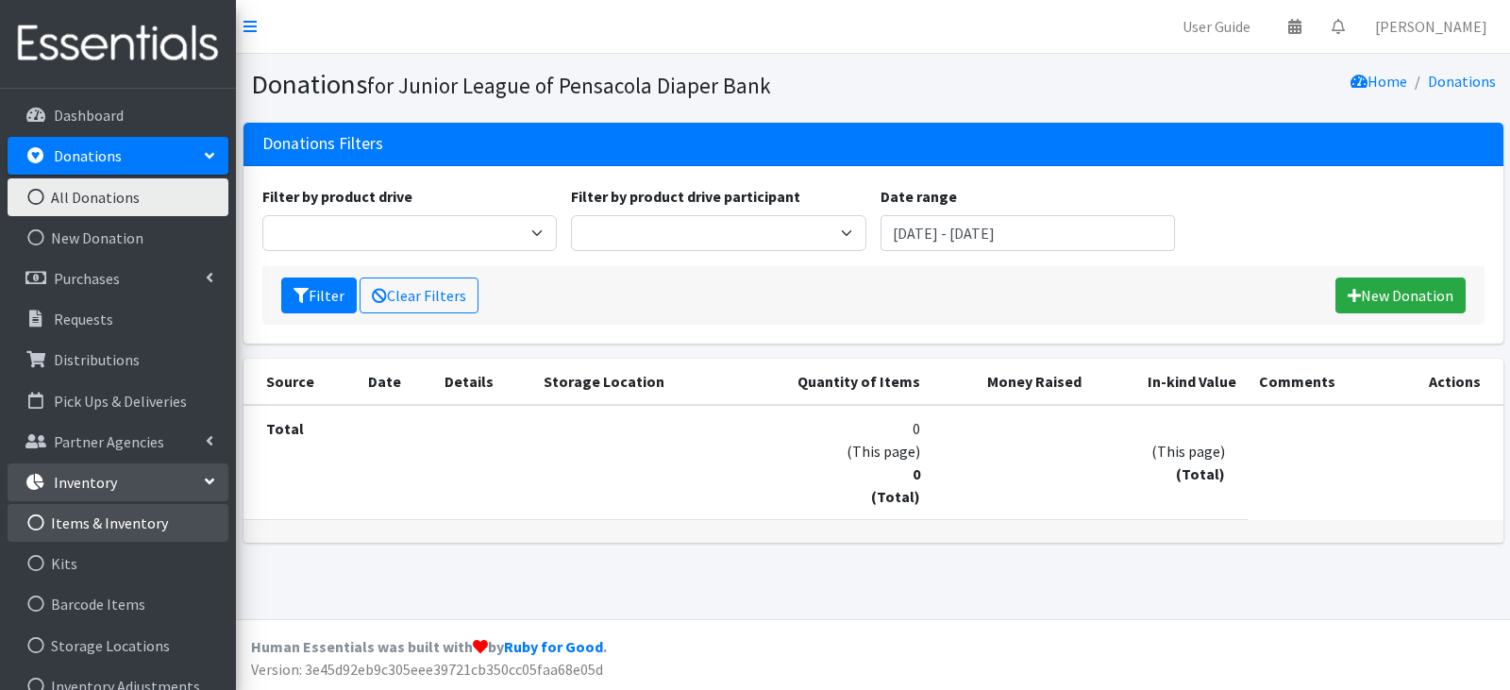
click at [130, 511] on link "Items & Inventory" at bounding box center [118, 523] width 221 height 38
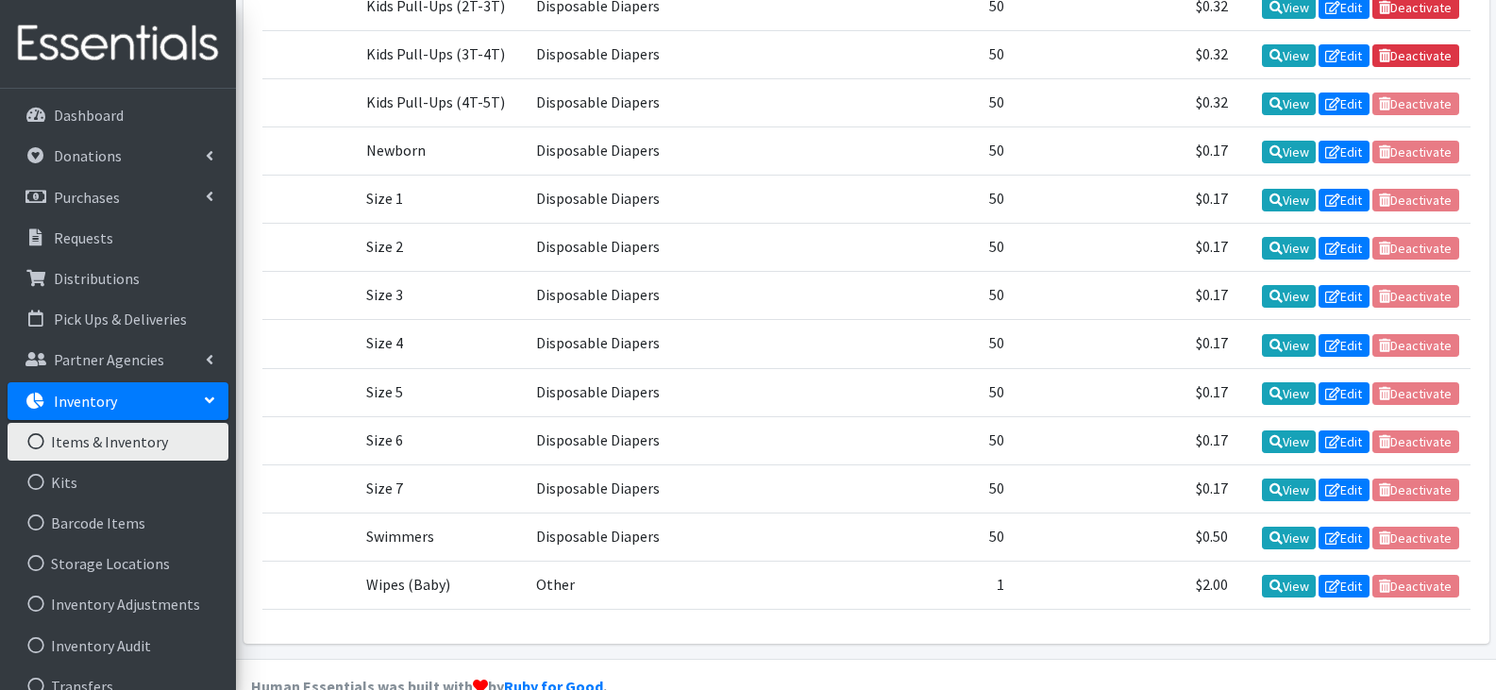
scroll to position [628, 0]
